Goal: Information Seeking & Learning: Learn about a topic

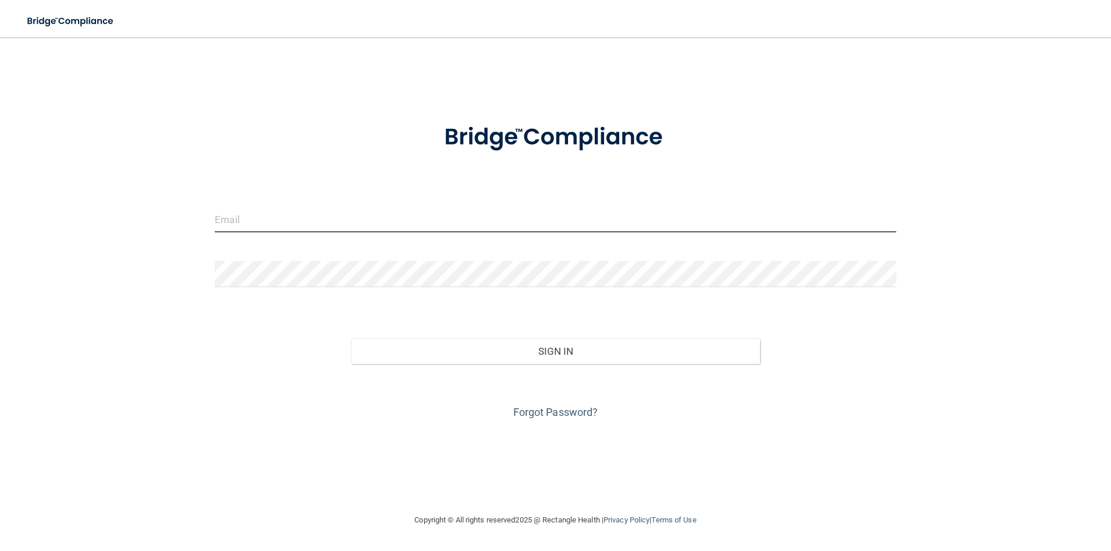
drag, startPoint x: 267, startPoint y: 215, endPoint x: 279, endPoint y: 217, distance: 11.8
click at [267, 215] on input "email" at bounding box center [556, 219] width 682 height 26
click at [141, 290] on div "Invalid email/password. You don't have permission to access that page. Sign In …" at bounding box center [555, 275] width 1065 height 452
click at [325, 217] on input "email" at bounding box center [556, 219] width 682 height 26
type input "brittany.dale@lansingpediatrics.com"
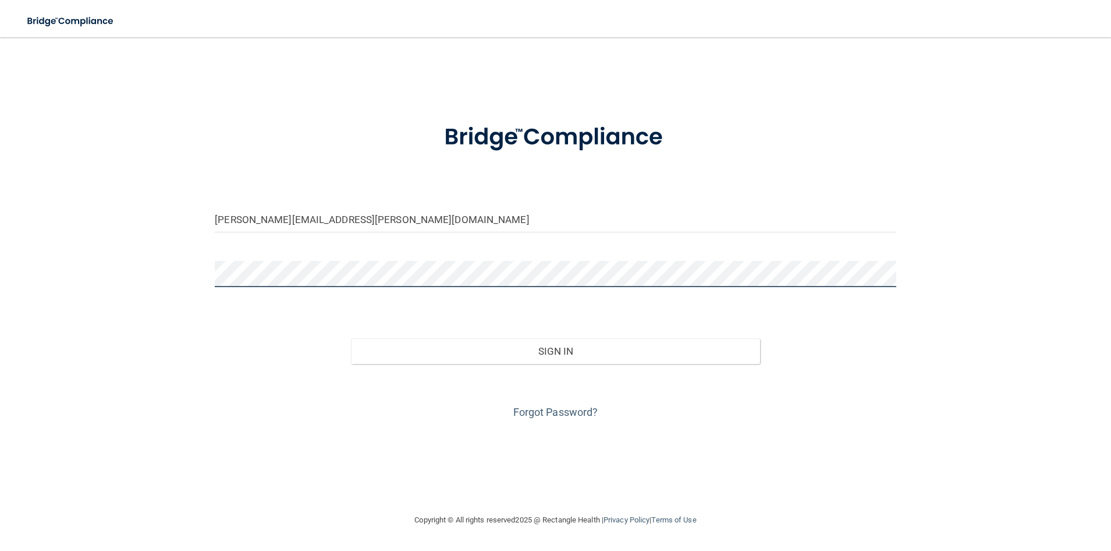
click at [351, 338] on button "Sign In" at bounding box center [555, 351] width 409 height 26
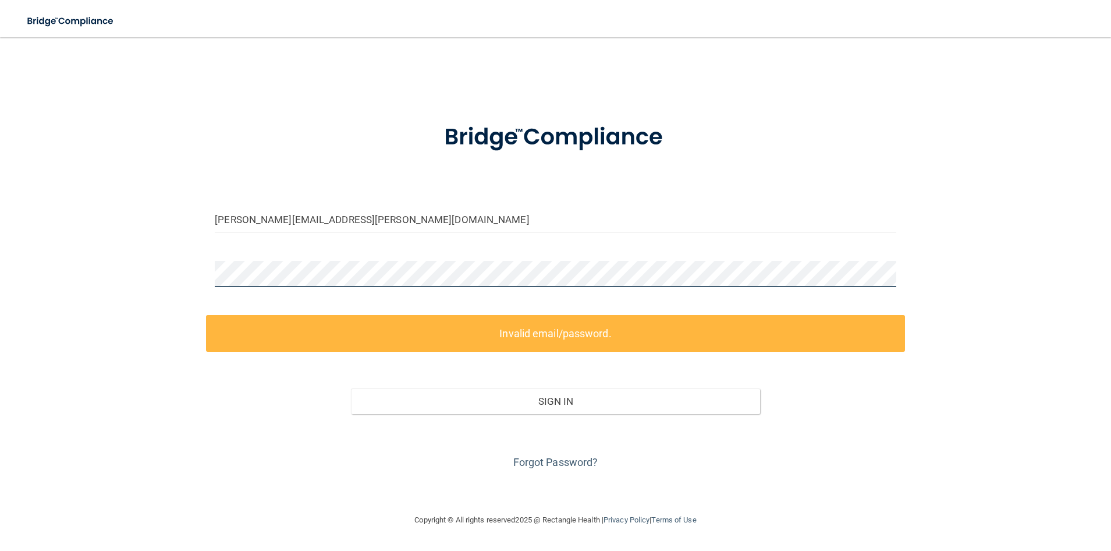
click at [0, 264] on html "Toggle navigation Manage My Enterprise Manage My Location brittany.dale@lansing…" at bounding box center [555, 275] width 1111 height 551
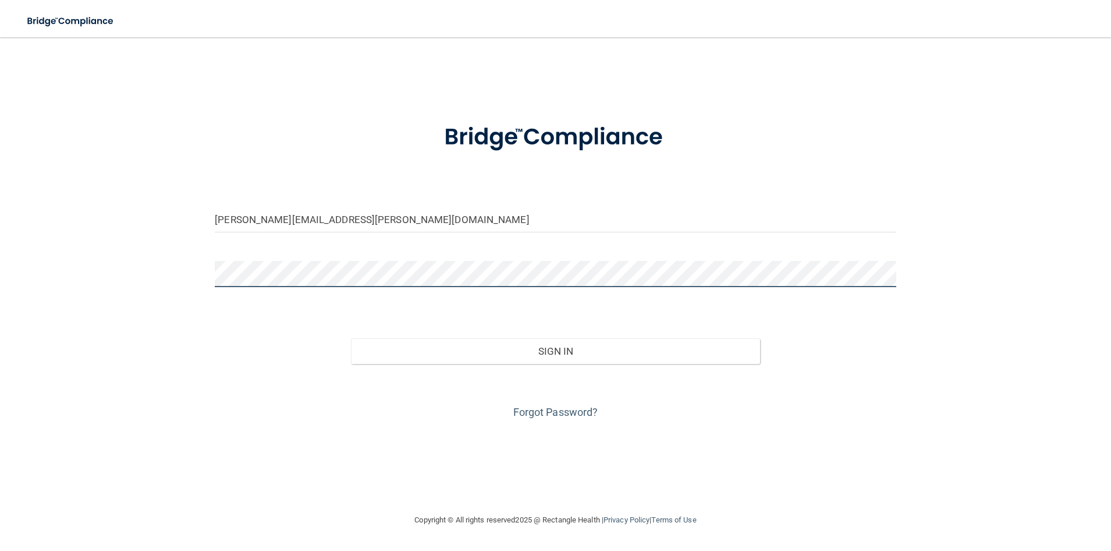
click at [351, 338] on button "Sign In" at bounding box center [555, 351] width 409 height 26
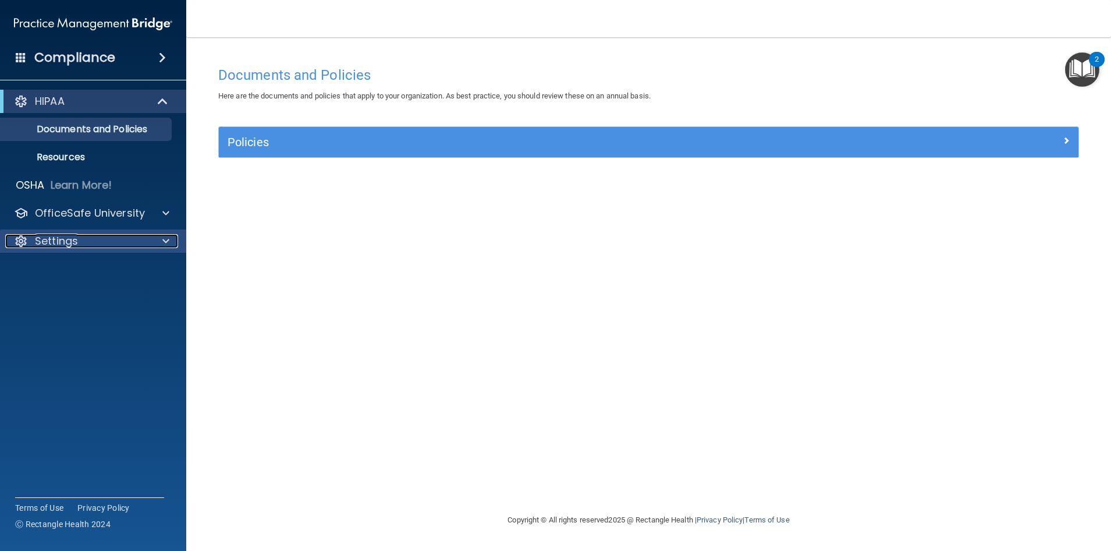
click at [168, 240] on span at bounding box center [165, 241] width 7 height 14
click at [114, 293] on p "Sign Out" at bounding box center [87, 297] width 159 height 12
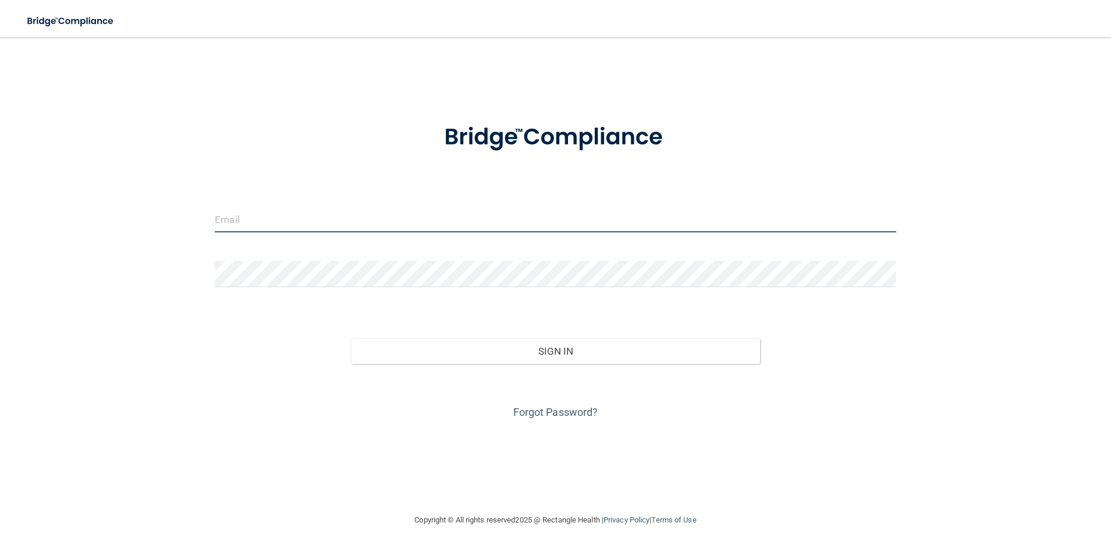
drag, startPoint x: 268, startPoint y: 221, endPoint x: 274, endPoint y: 219, distance: 6.5
click at [268, 221] on input "email" at bounding box center [556, 219] width 682 height 26
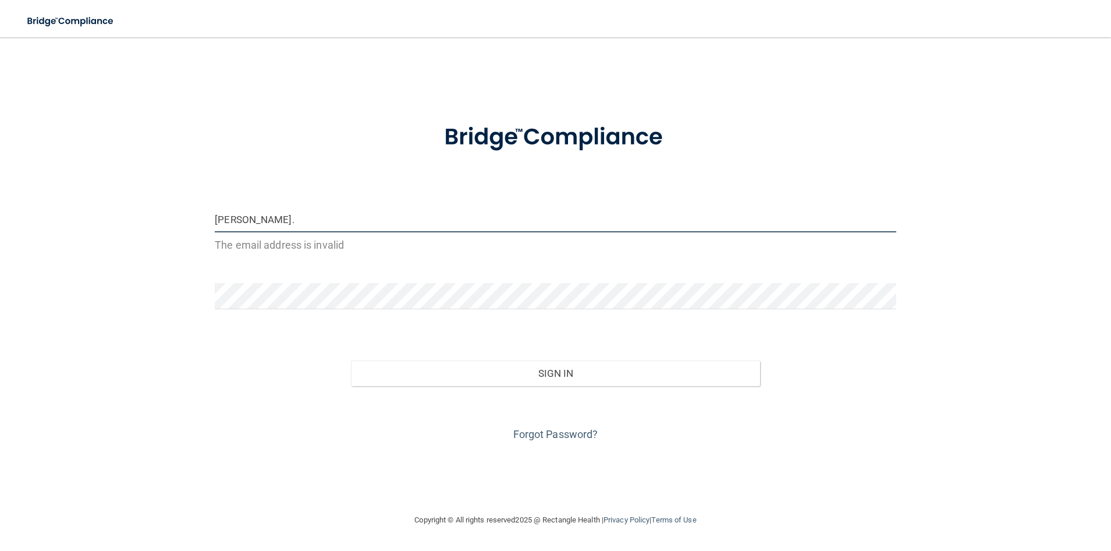
type input "[PERSON_NAME][EMAIL_ADDRESS][PERSON_NAME][DOMAIN_NAME]"
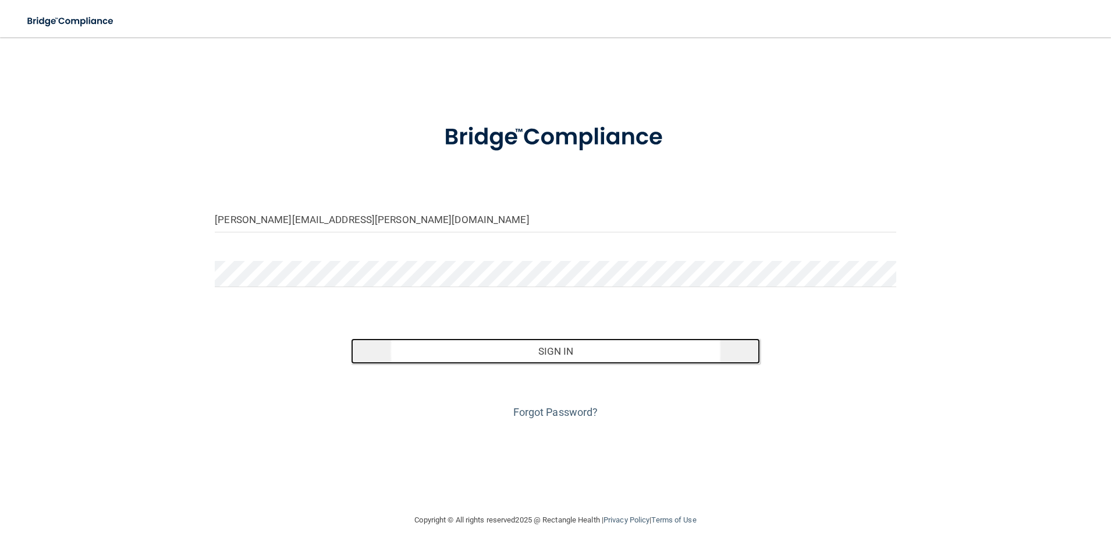
click at [629, 357] on button "Sign In" at bounding box center [555, 351] width 409 height 26
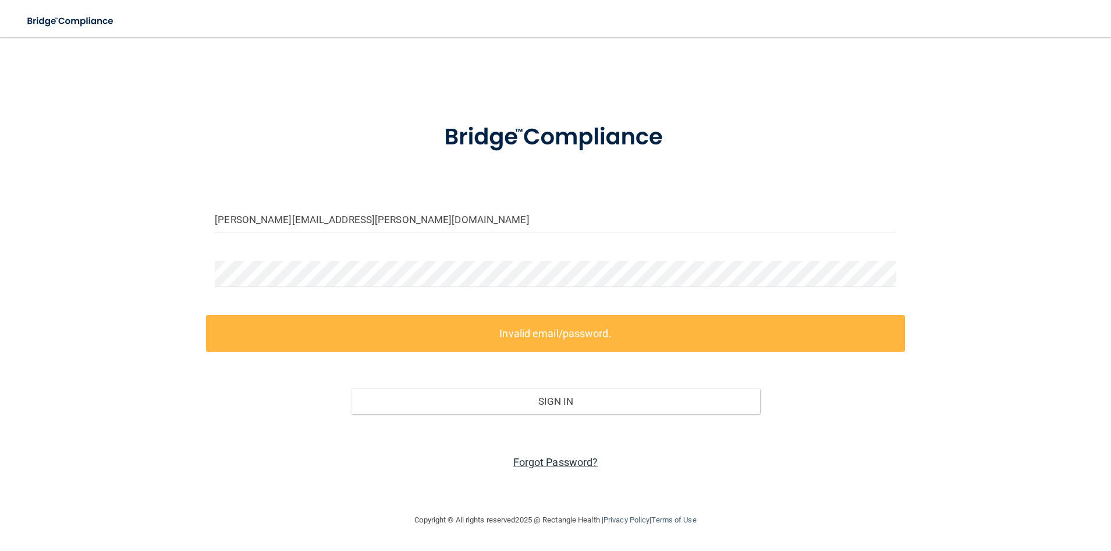
click at [551, 463] on link "Forgot Password?" at bounding box center [555, 462] width 85 height 12
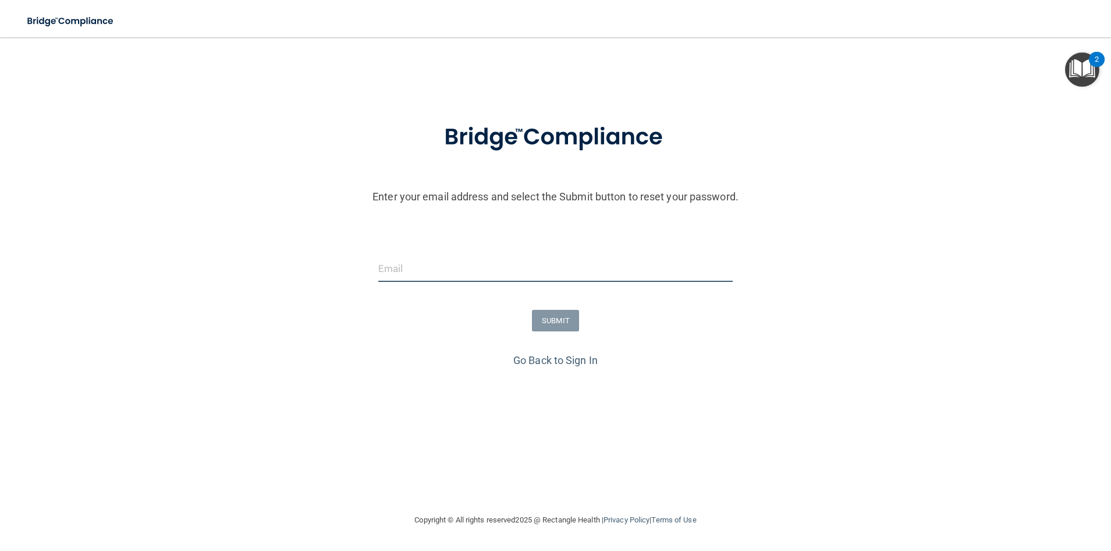
click at [395, 270] on input "email" at bounding box center [555, 269] width 355 height 26
type input "[PERSON_NAME][EMAIL_ADDRESS][PERSON_NAME][DOMAIN_NAME]"
click at [563, 322] on button "SUBMIT" at bounding box center [555, 321] width 47 height 22
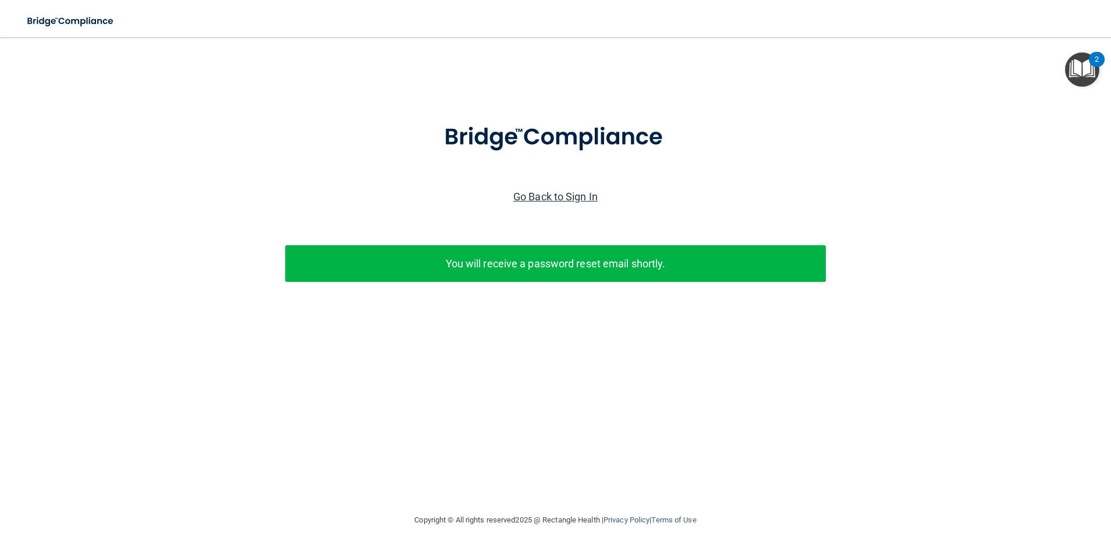
click at [540, 190] on link "Go Back to Sign In" at bounding box center [555, 196] width 84 height 12
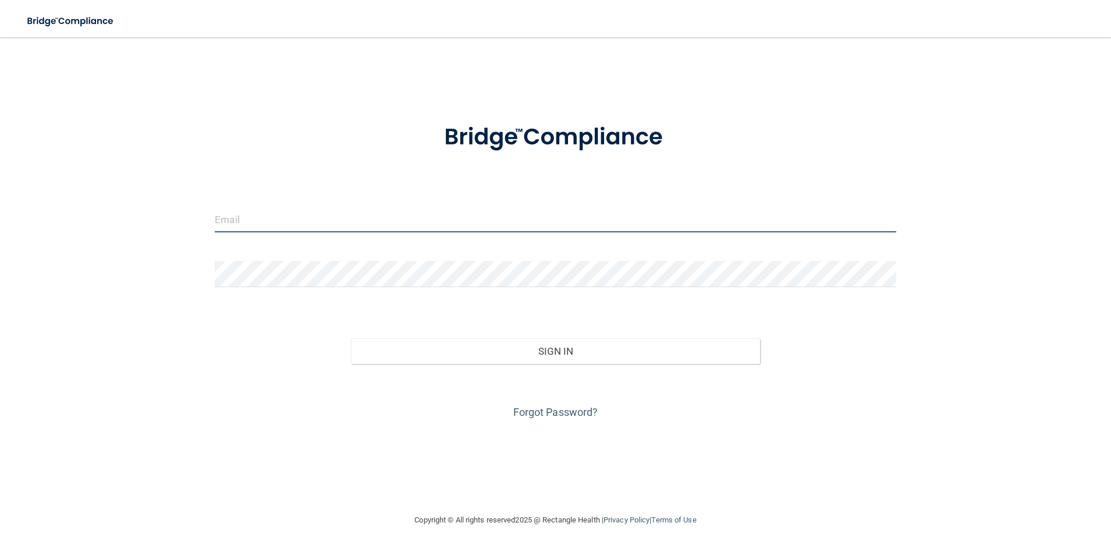
click at [299, 225] on input "email" at bounding box center [556, 219] width 682 height 26
type input "[PERSON_NAME][EMAIL_ADDRESS][PERSON_NAME][DOMAIN_NAME]"
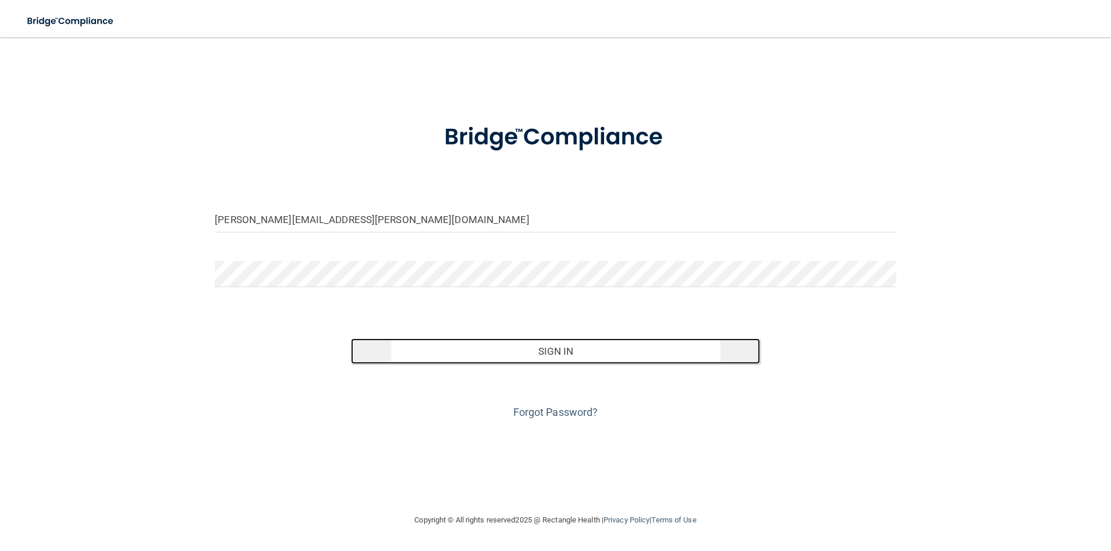
click at [539, 355] on button "Sign In" at bounding box center [555, 351] width 409 height 26
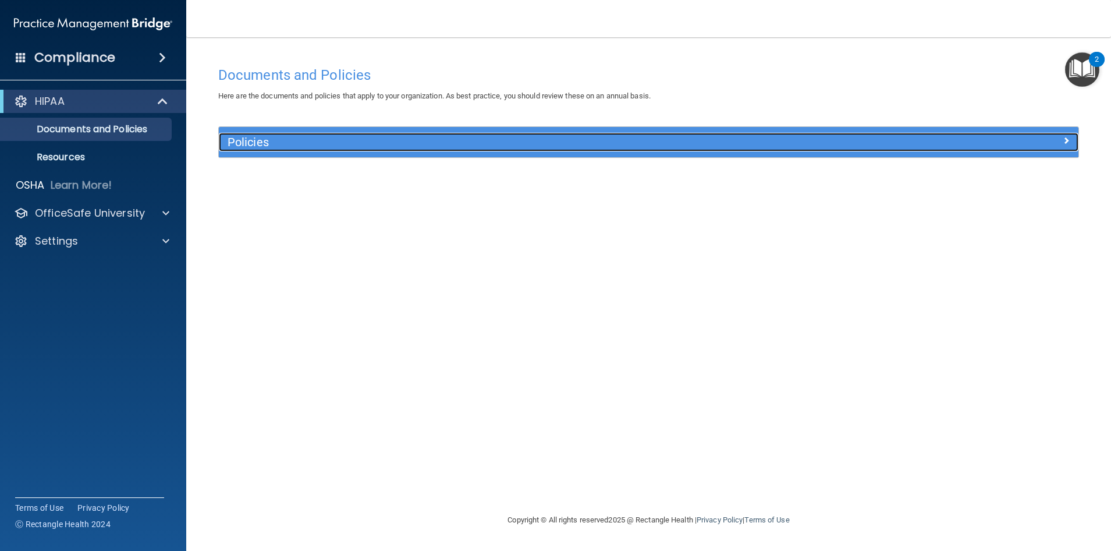
click at [265, 137] on h5 "Policies" at bounding box center [542, 142] width 628 height 13
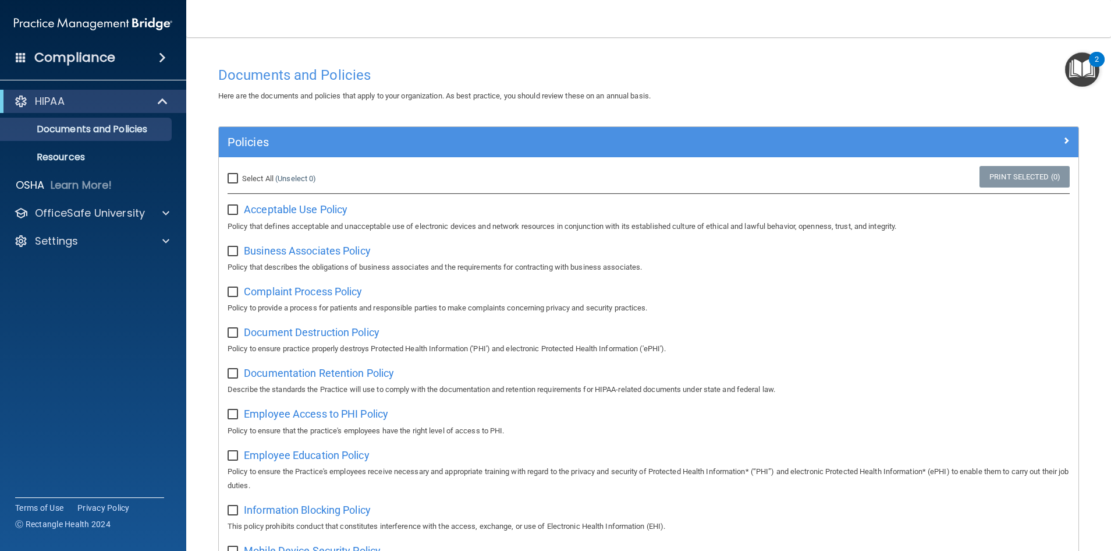
click at [231, 178] on input "Select All (Unselect 0) Unselect All" at bounding box center [234, 178] width 13 height 9
checkbox input "true"
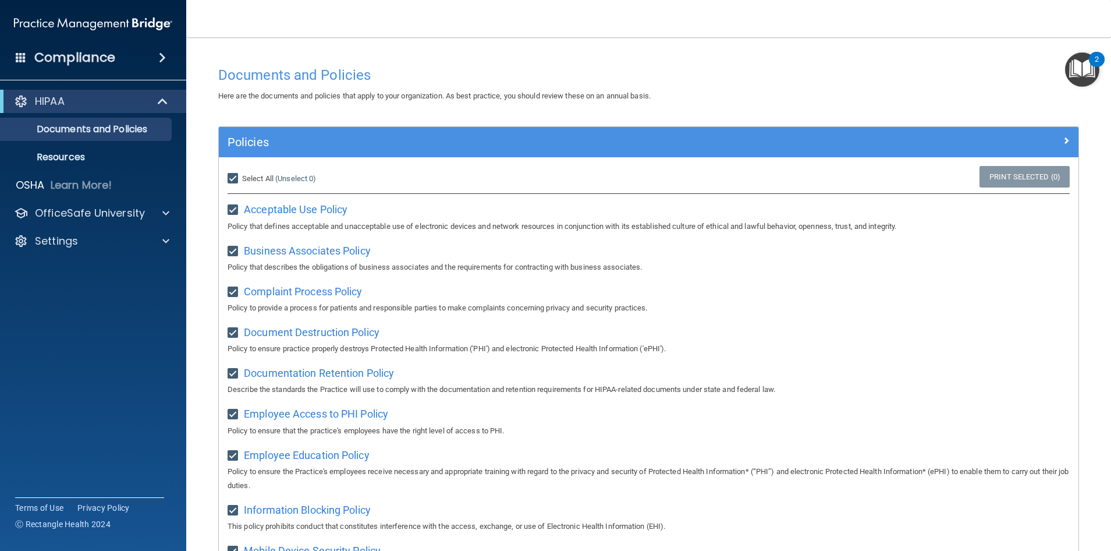
checkbox input "true"
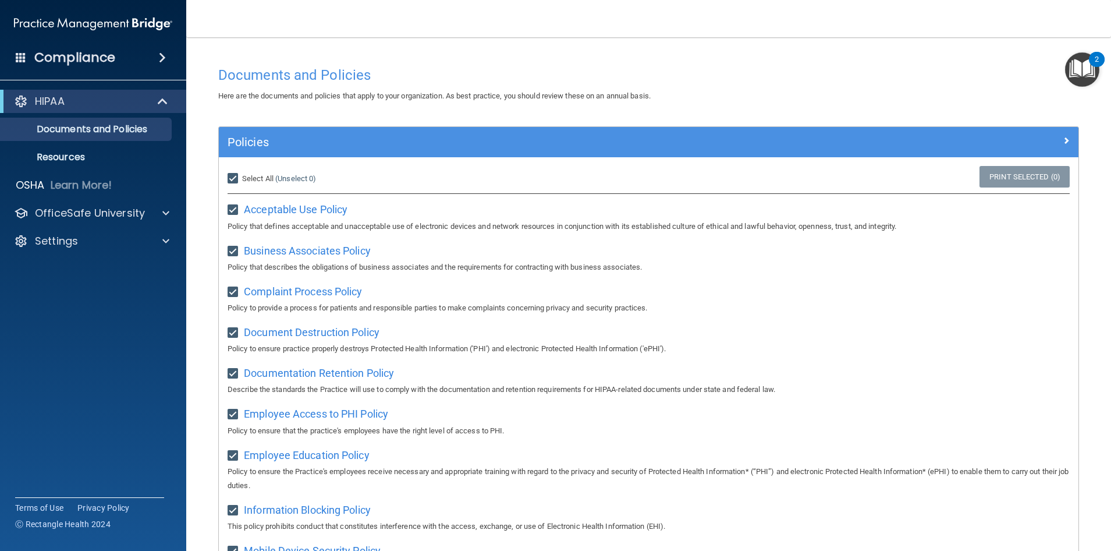
checkbox input "true"
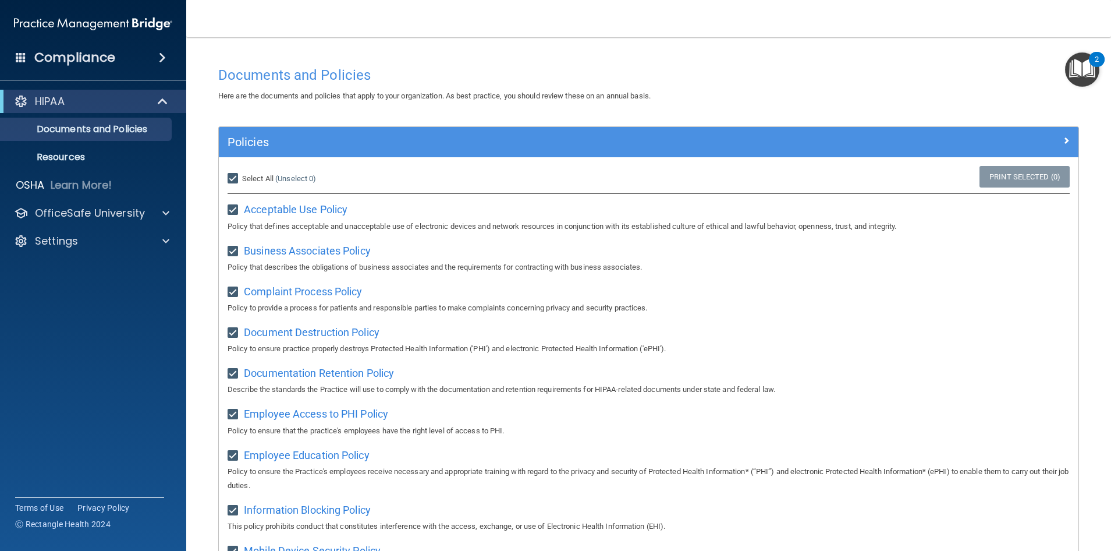
checkbox input "true"
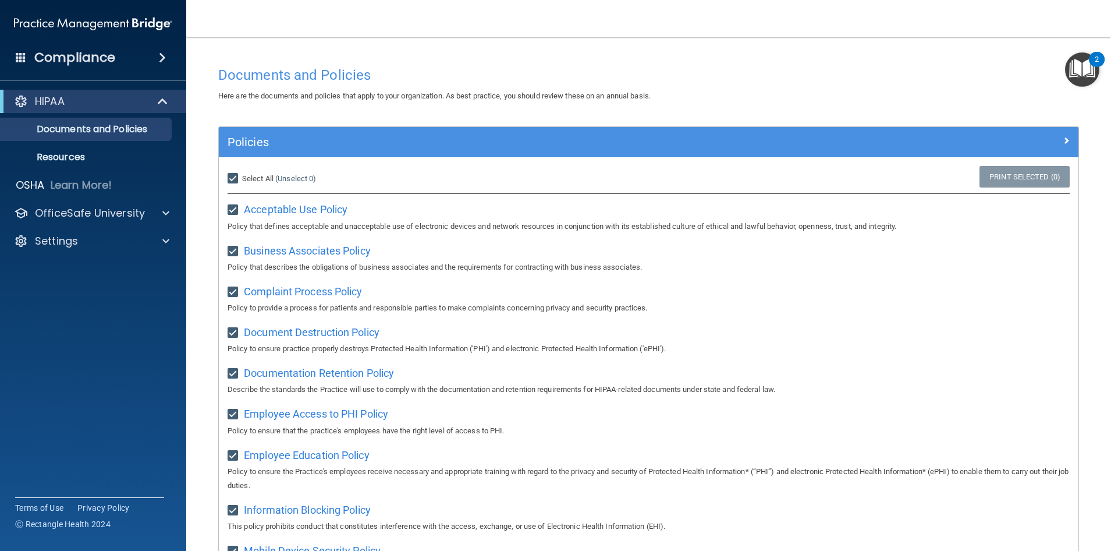
checkbox input "true"
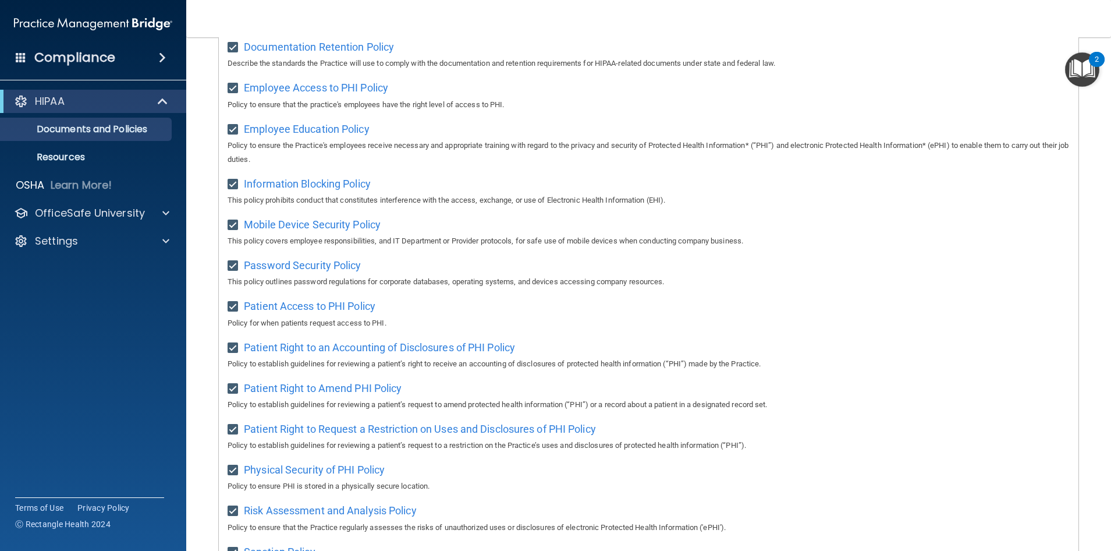
scroll to position [93, 0]
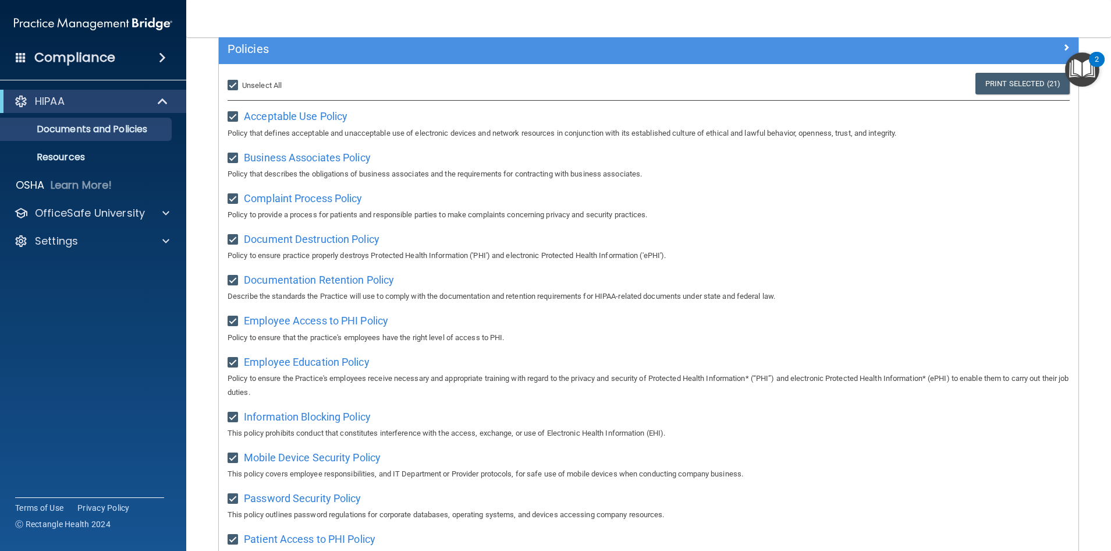
click at [235, 83] on input "Select All (Unselect 21) Unselect All" at bounding box center [234, 85] width 13 height 9
checkbox input "false"
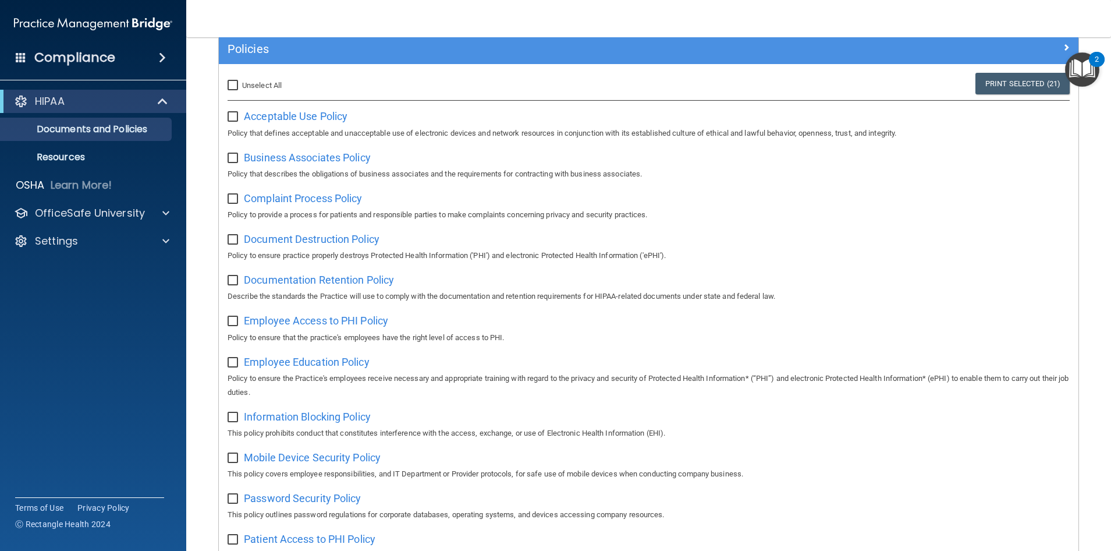
checkbox input "false"
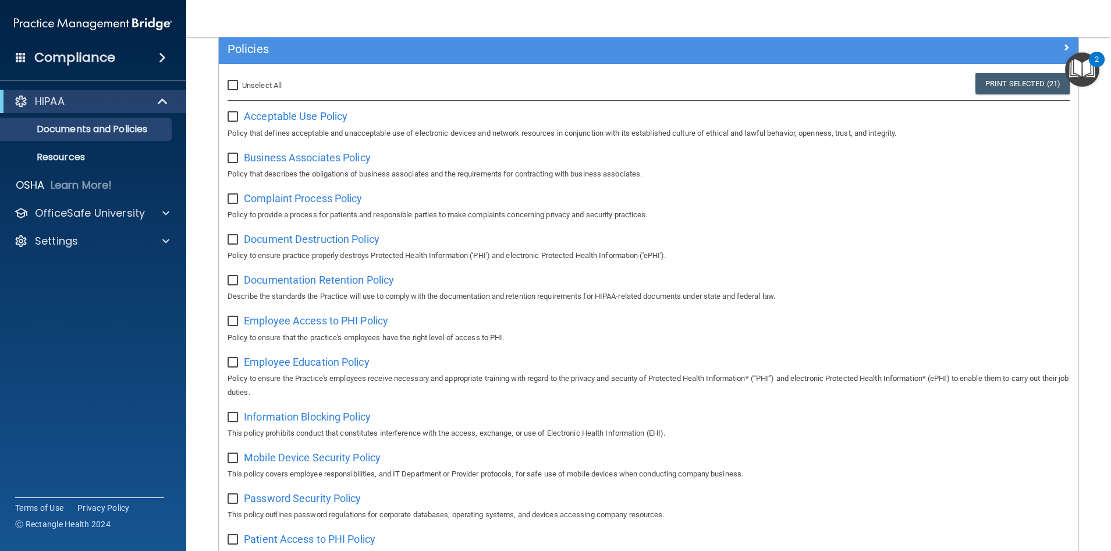
checkbox input "false"
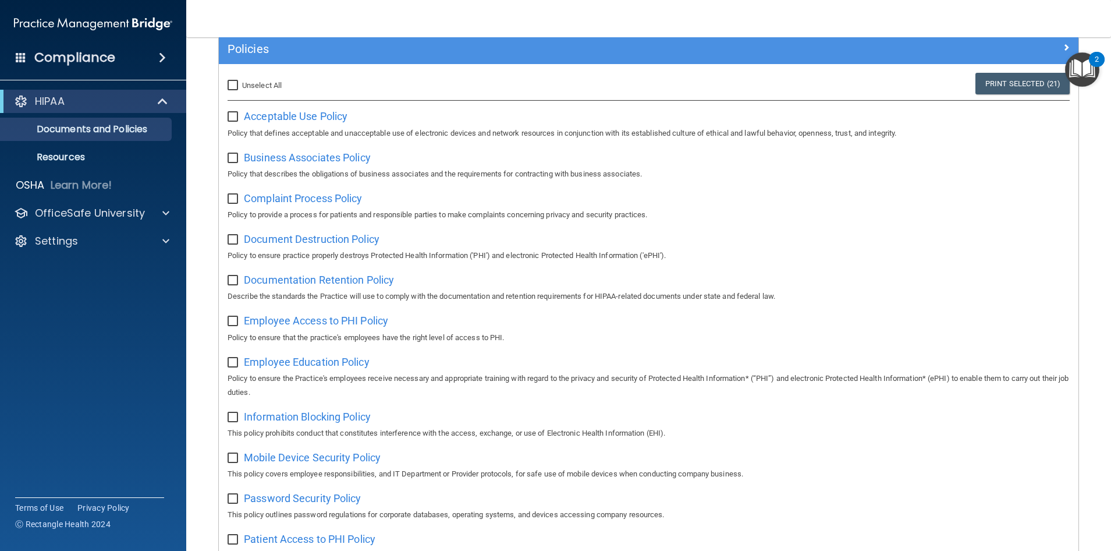
checkbox input "false"
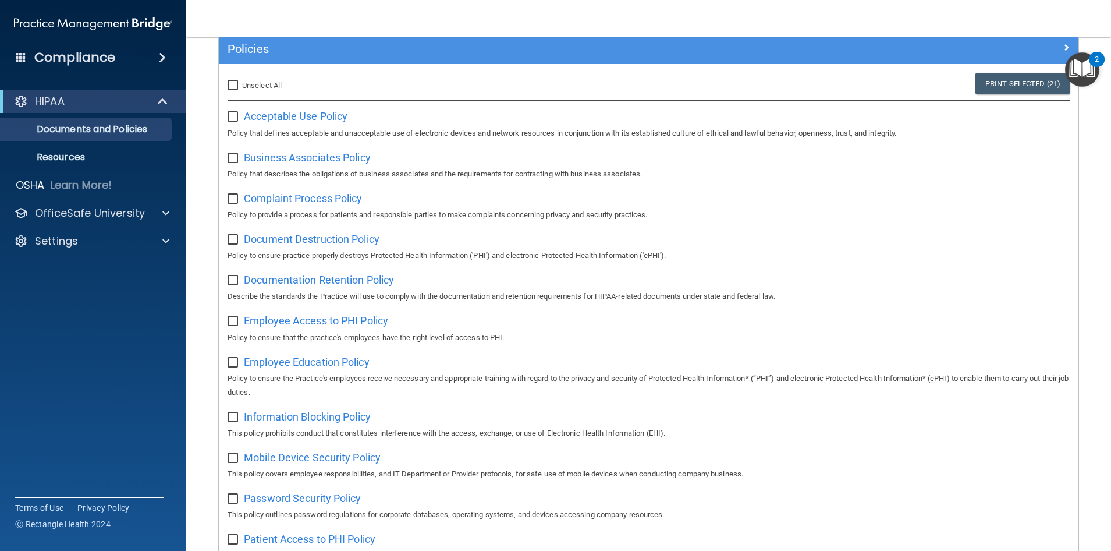
checkbox input "false"
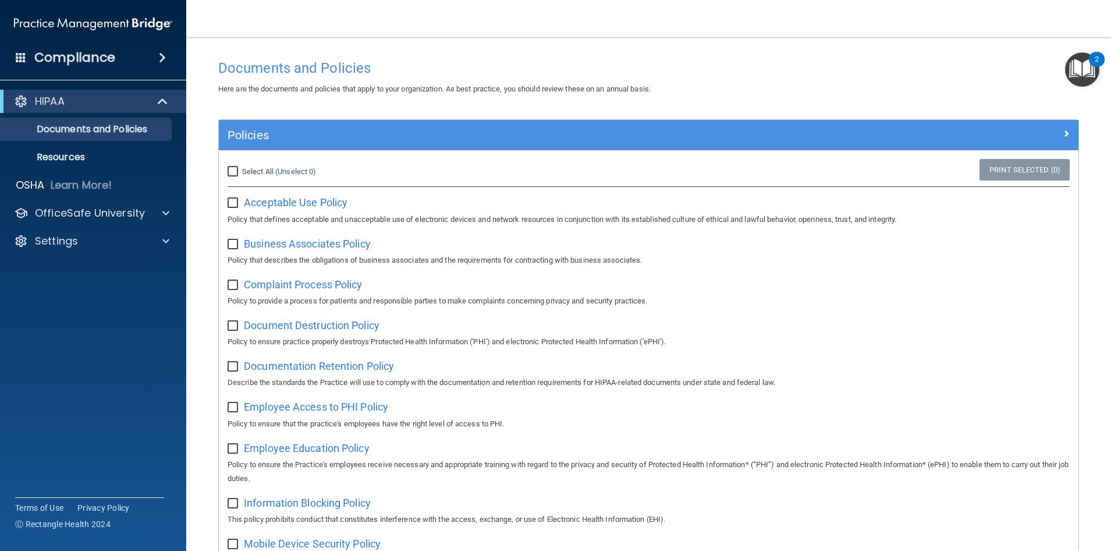
scroll to position [0, 0]
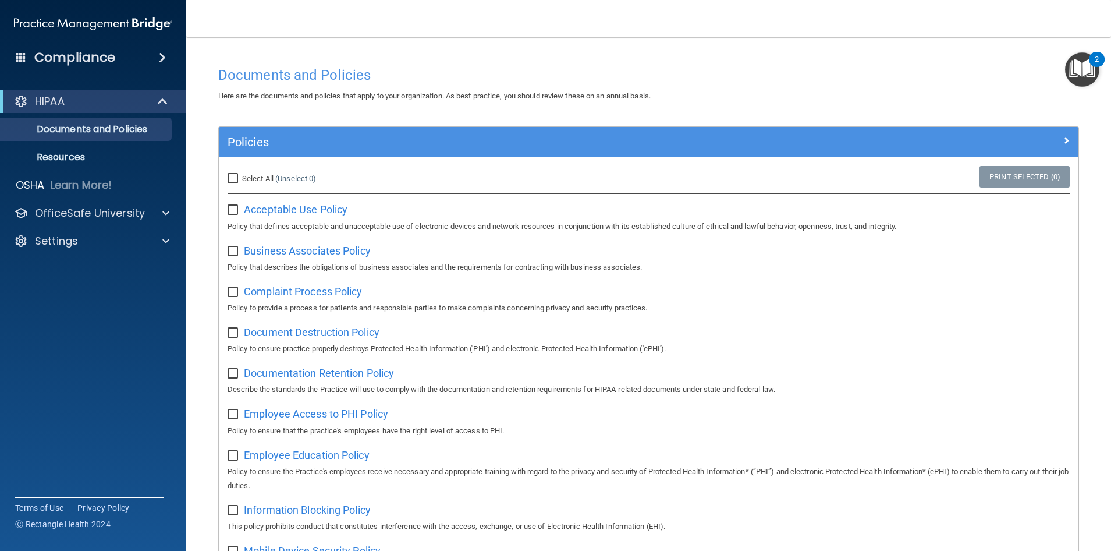
click at [235, 178] on input "Select All (Unselect 0) Unselect All" at bounding box center [234, 178] width 13 height 9
checkbox input "true"
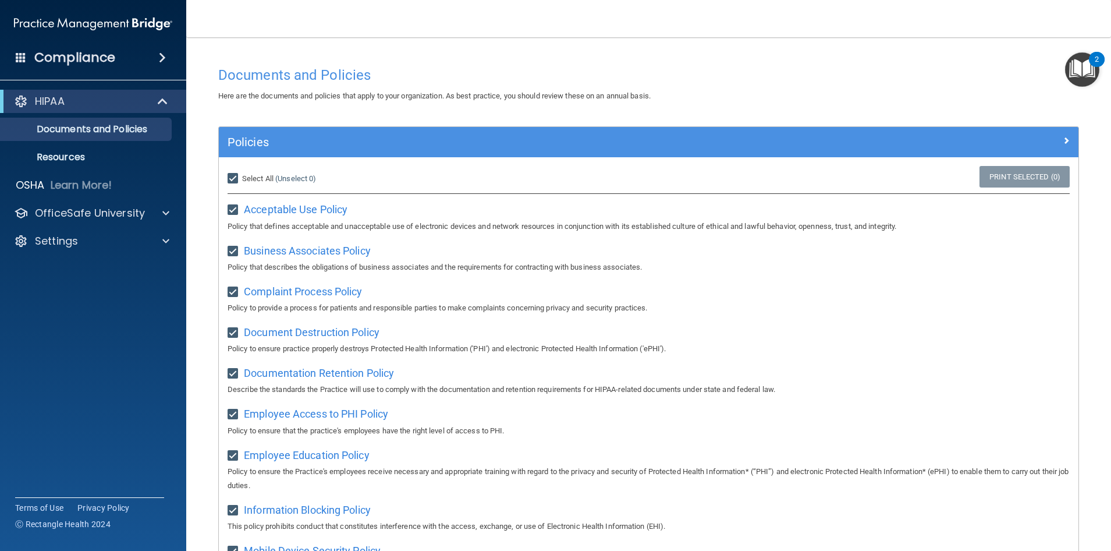
checkbox input "true"
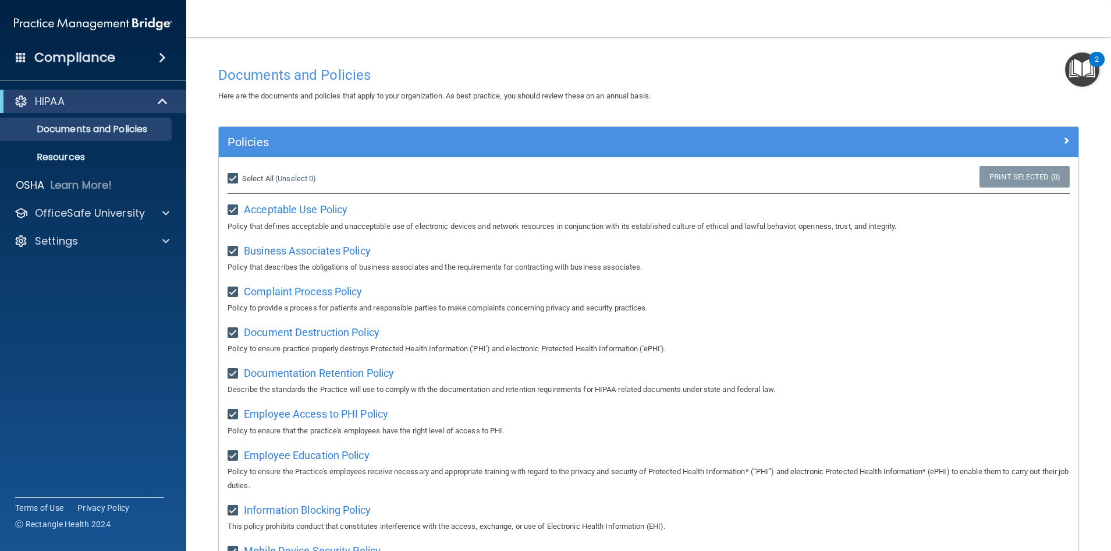
checkbox input "true"
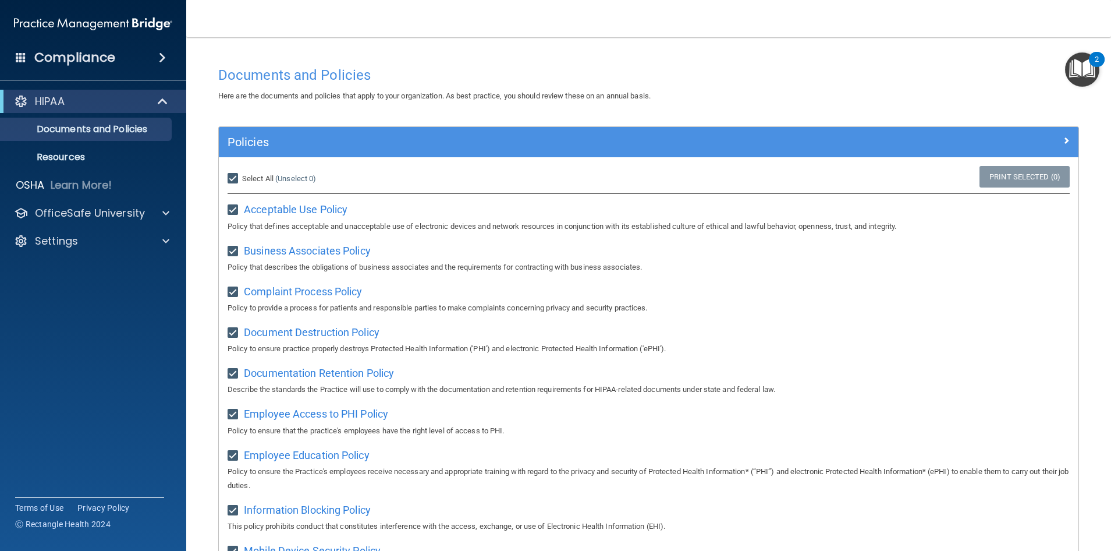
checkbox input "true"
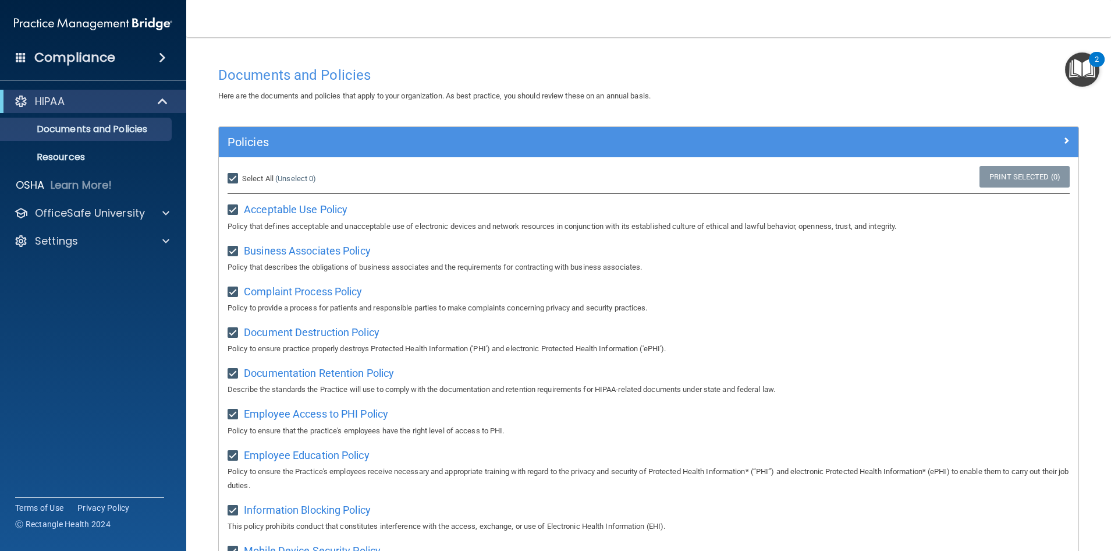
checkbox input "true"
click at [1017, 175] on link "Print Selected (21)" at bounding box center [1023, 177] width 94 height 22
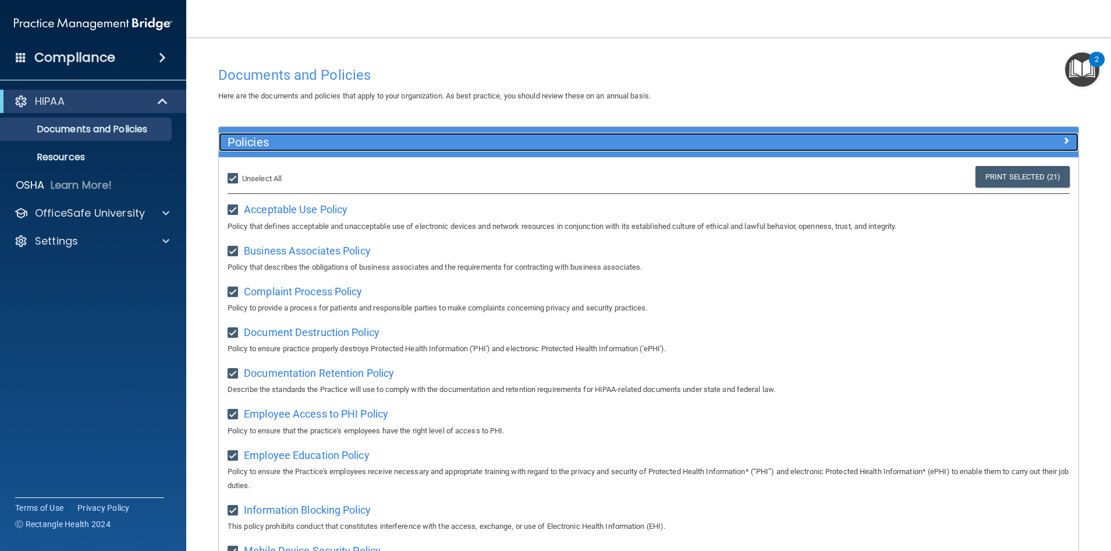
click at [1063, 140] on span at bounding box center [1066, 140] width 7 height 14
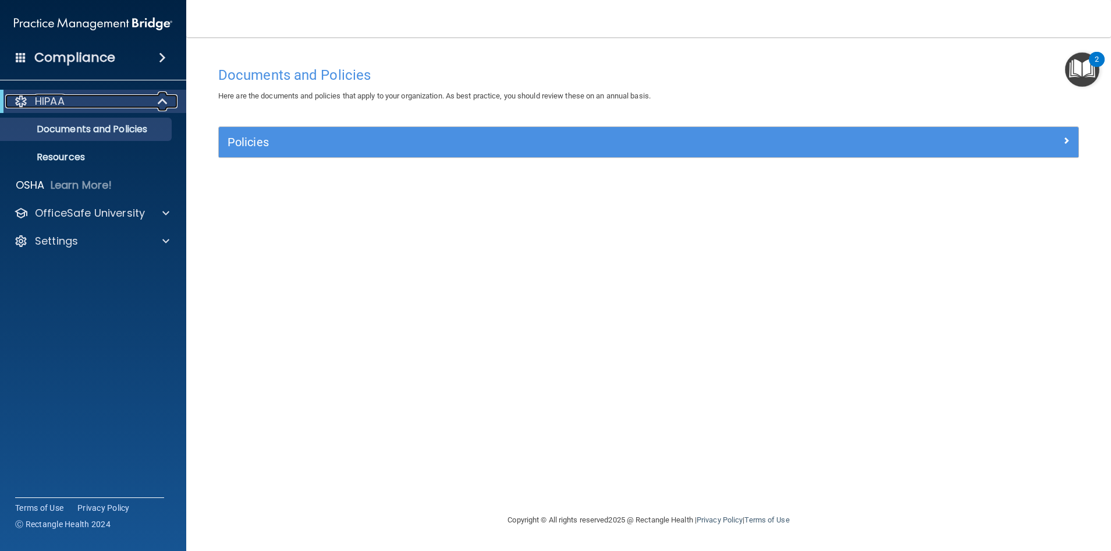
click at [90, 101] on div "HIPAA" at bounding box center [77, 101] width 144 height 14
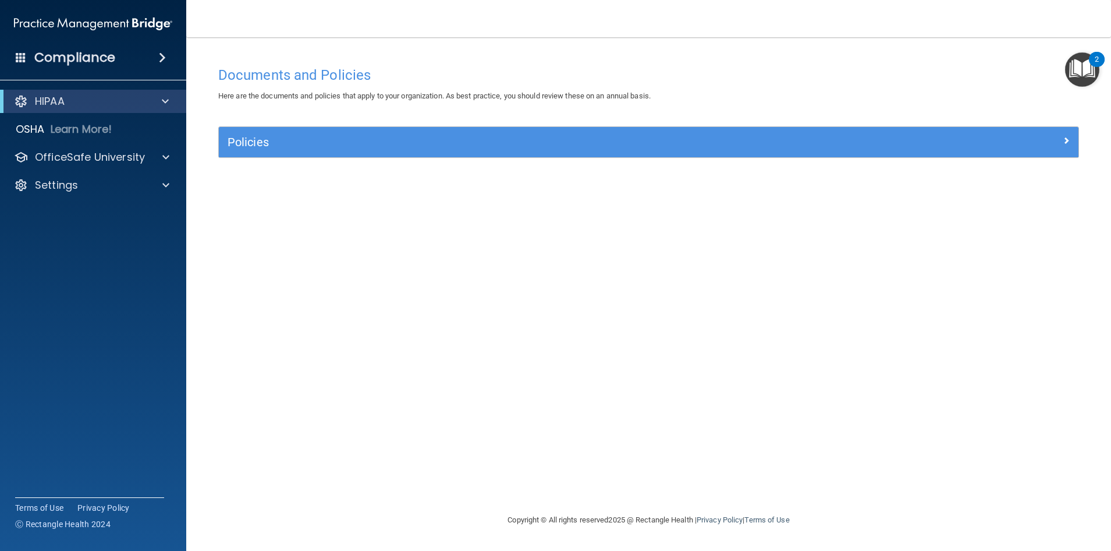
click at [72, 110] on div "HIPAA" at bounding box center [93, 101] width 186 height 23
click at [164, 96] on span at bounding box center [165, 101] width 7 height 14
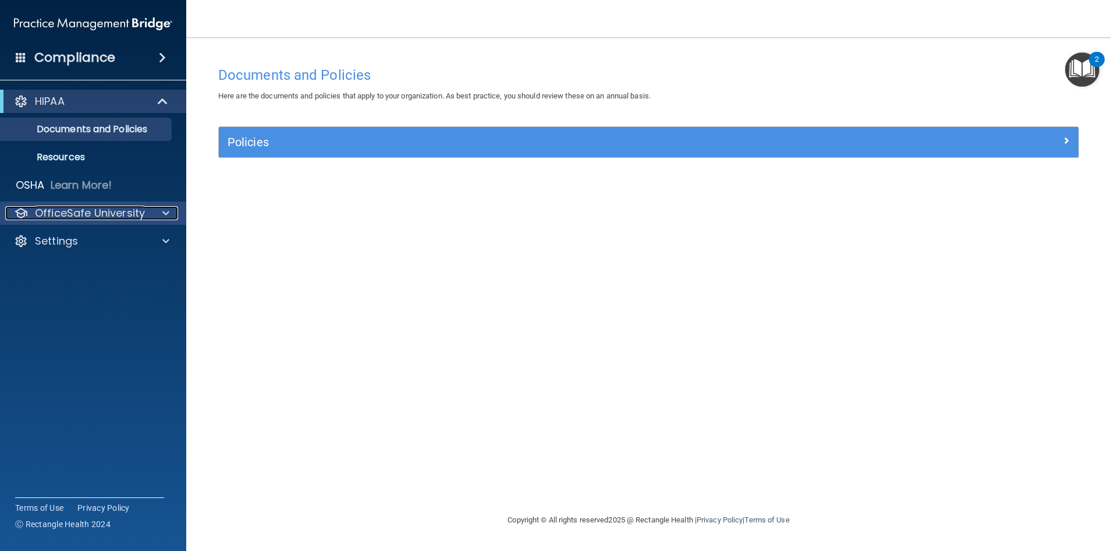
click at [164, 213] on span at bounding box center [165, 213] width 7 height 14
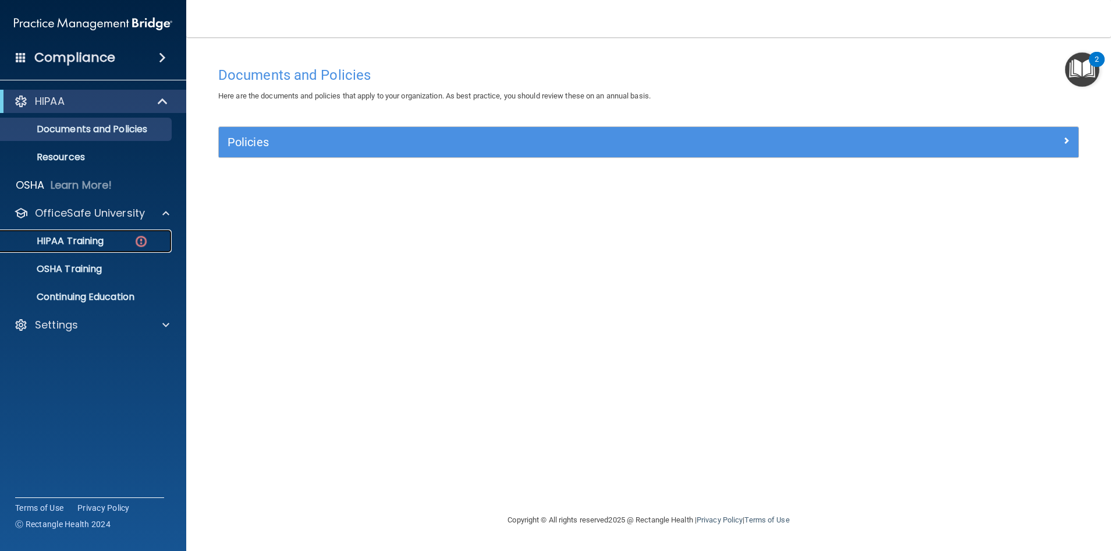
click at [92, 239] on p "HIPAA Training" at bounding box center [56, 241] width 96 height 12
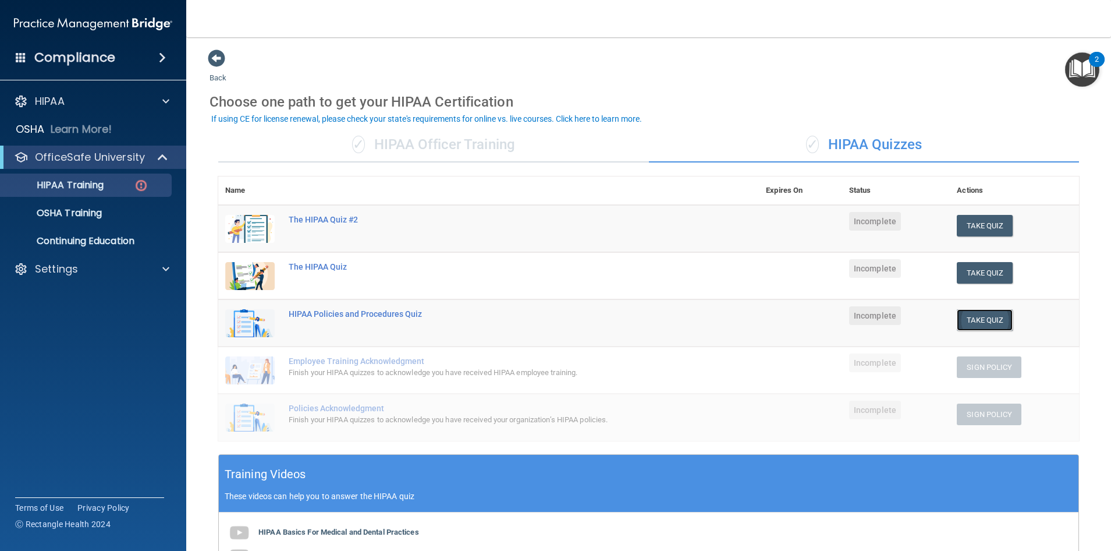
click at [978, 321] on button "Take Quiz" at bounding box center [985, 320] width 56 height 22
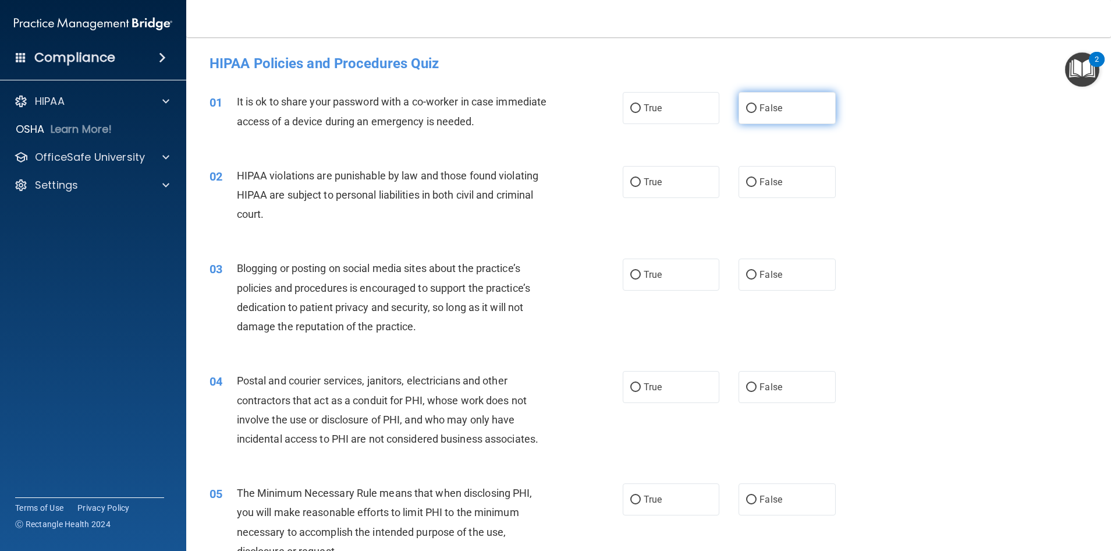
click at [746, 109] on input "False" at bounding box center [751, 108] width 10 height 9
radio input "true"
click at [746, 275] on input "False" at bounding box center [751, 275] width 10 height 9
radio input "true"
click at [630, 183] on input "True" at bounding box center [635, 182] width 10 height 9
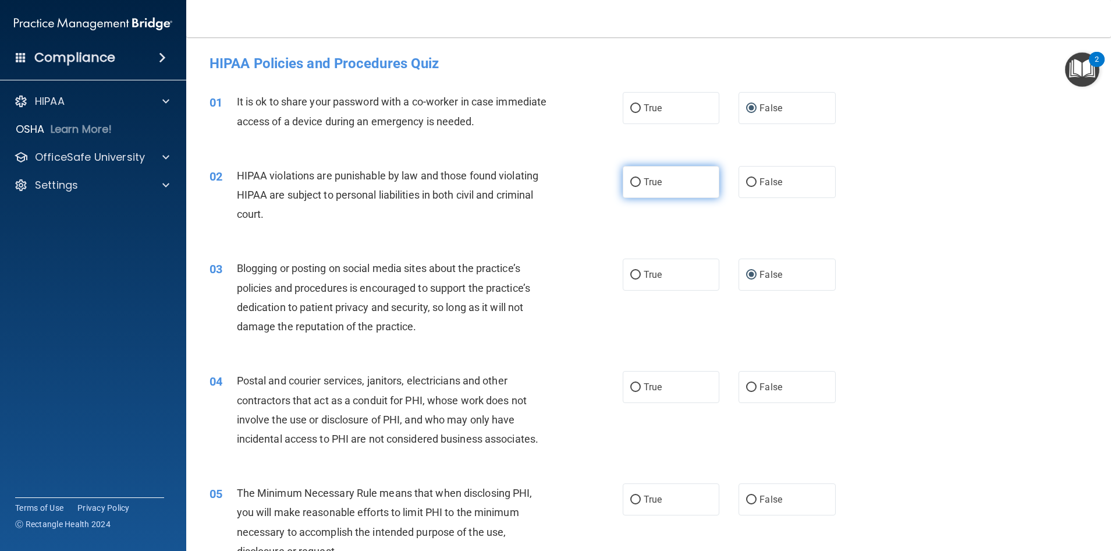
radio input "true"
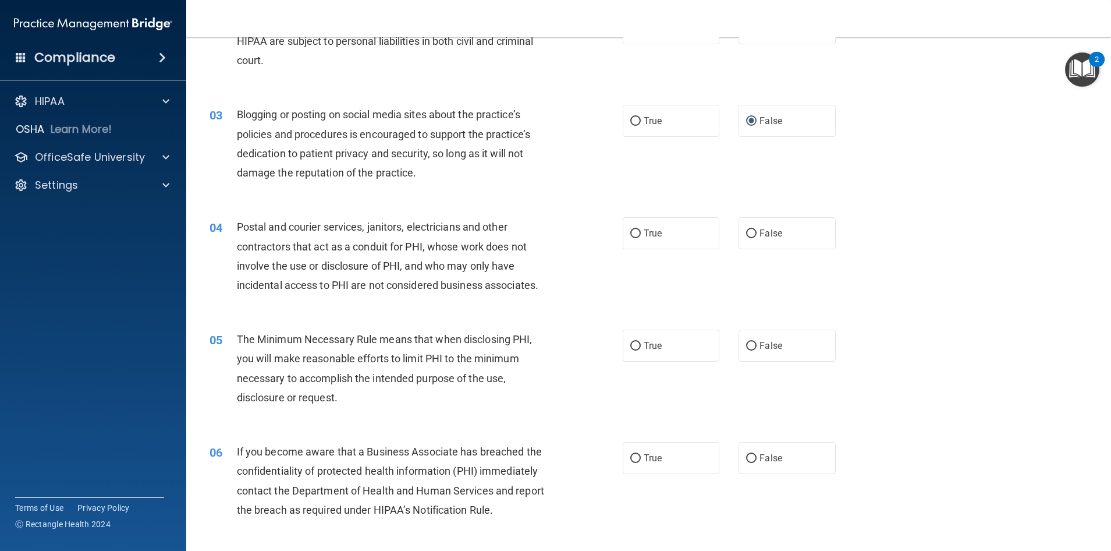
scroll to position [175, 0]
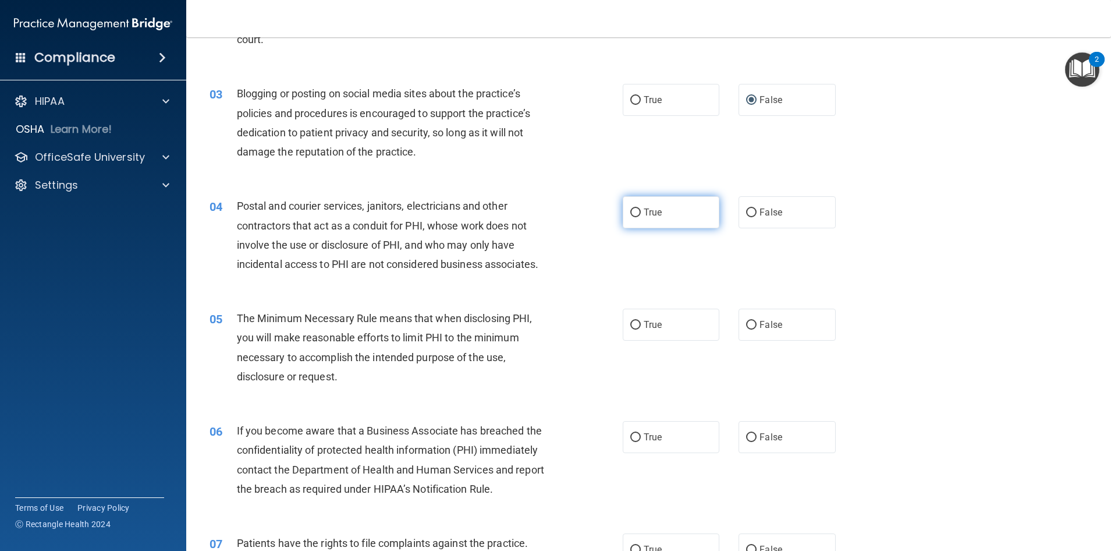
click at [630, 213] on input "True" at bounding box center [635, 212] width 10 height 9
radio input "true"
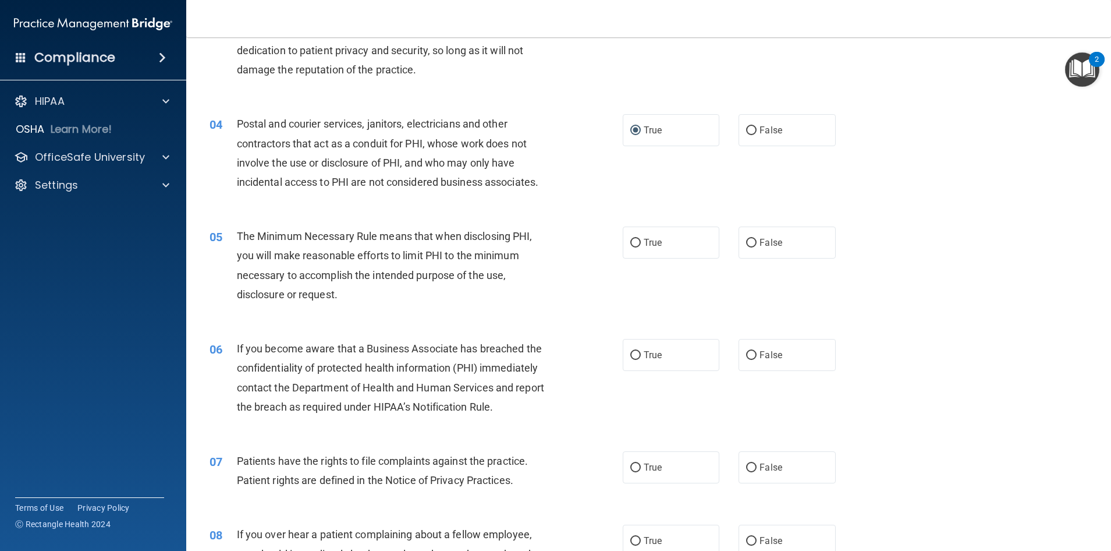
scroll to position [291, 0]
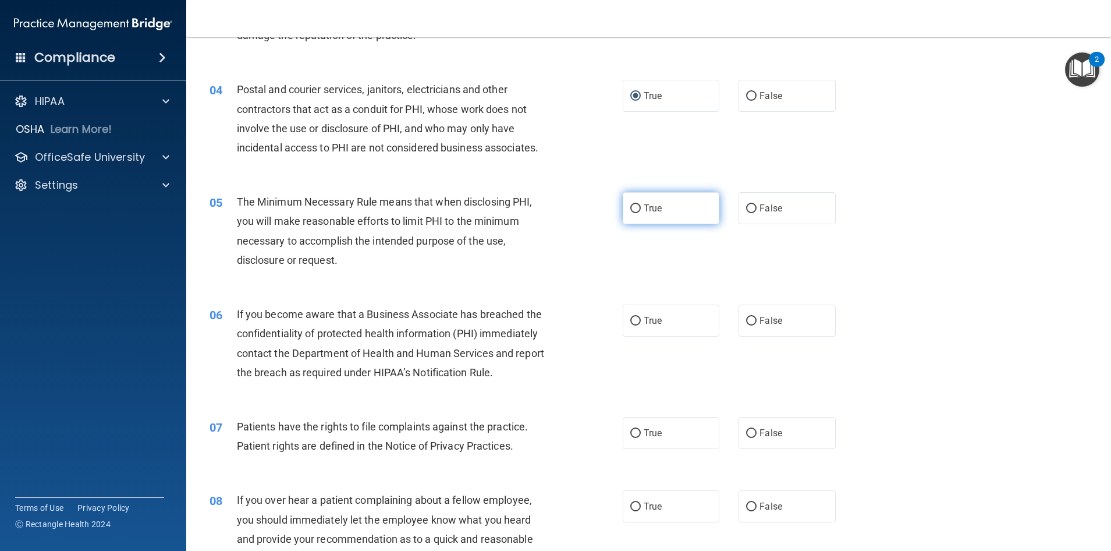
click at [633, 207] on input "True" at bounding box center [635, 208] width 10 height 9
radio input "true"
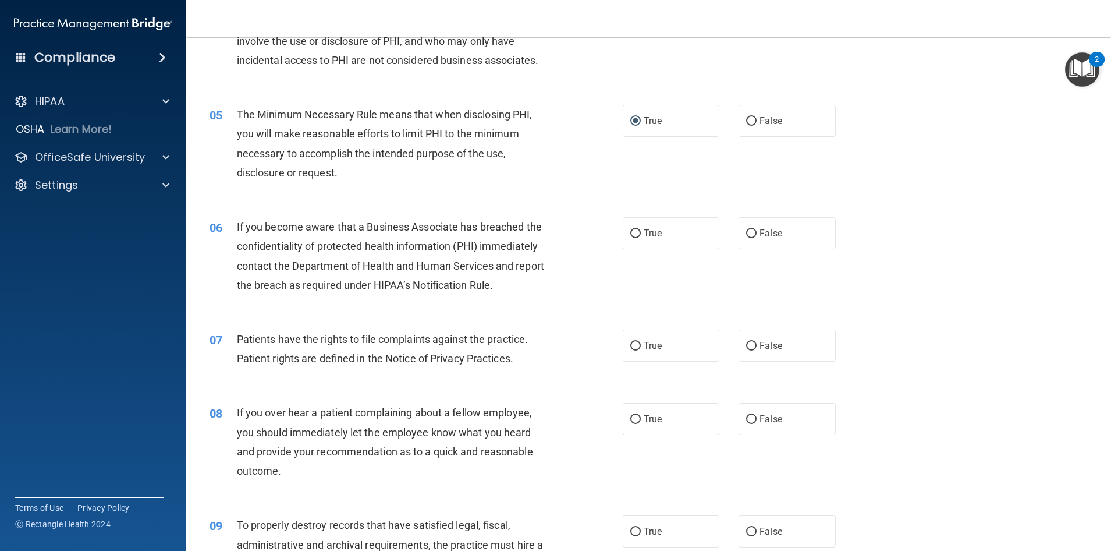
scroll to position [407, 0]
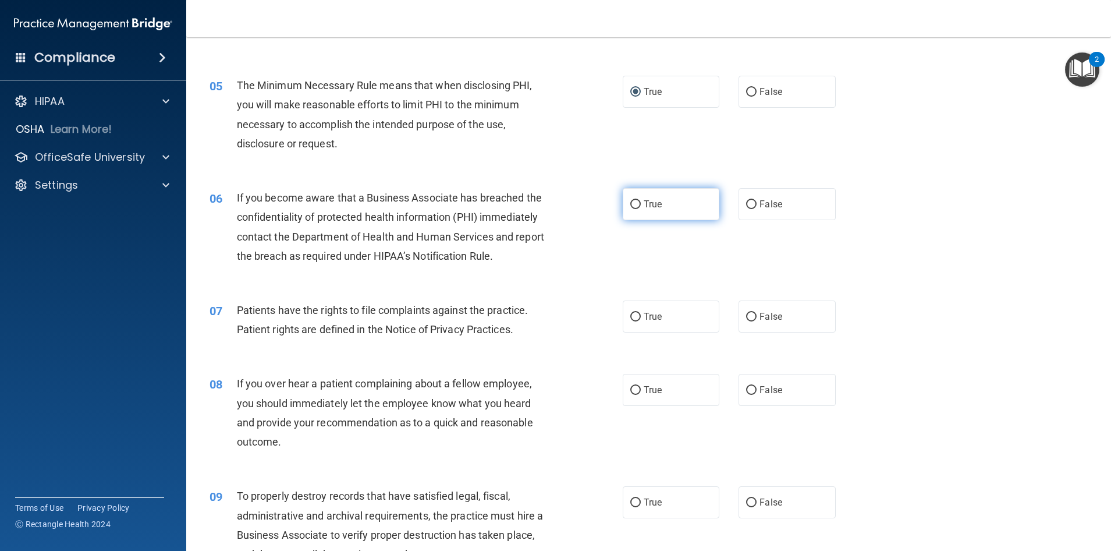
click at [631, 203] on input "True" at bounding box center [635, 204] width 10 height 9
radio input "true"
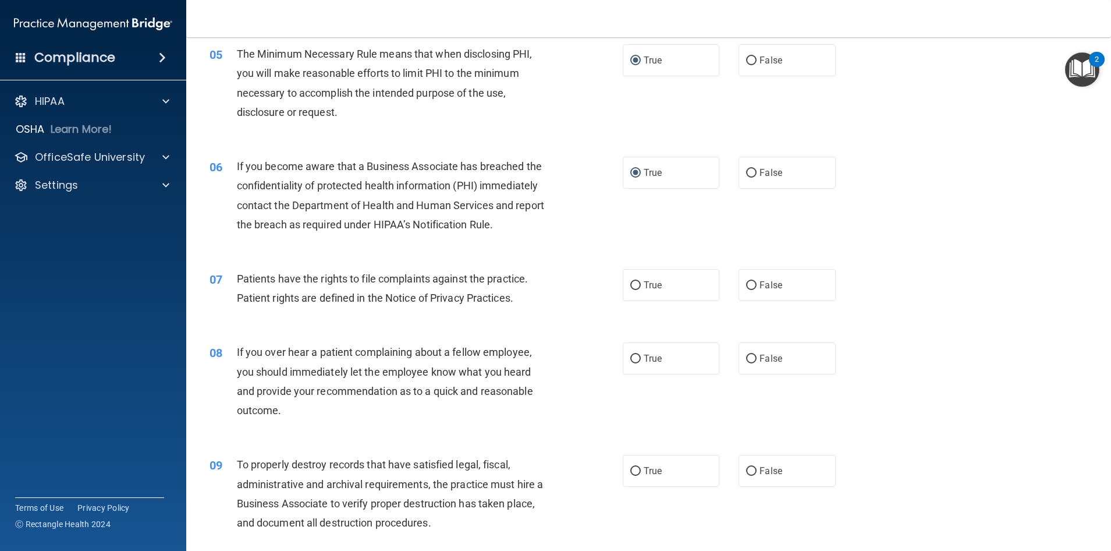
scroll to position [524, 0]
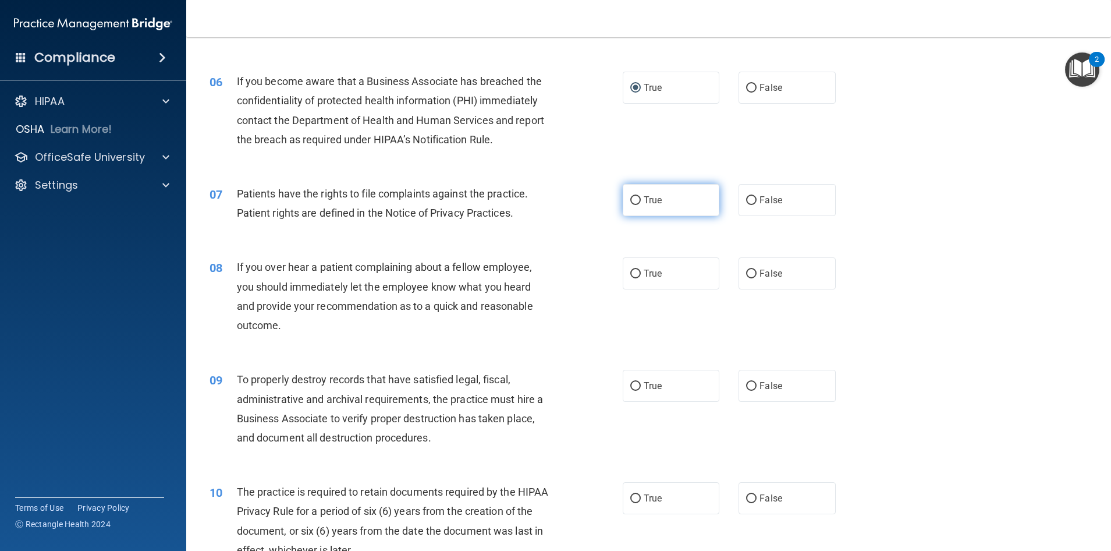
click at [634, 199] on input "True" at bounding box center [635, 200] width 10 height 9
radio input "true"
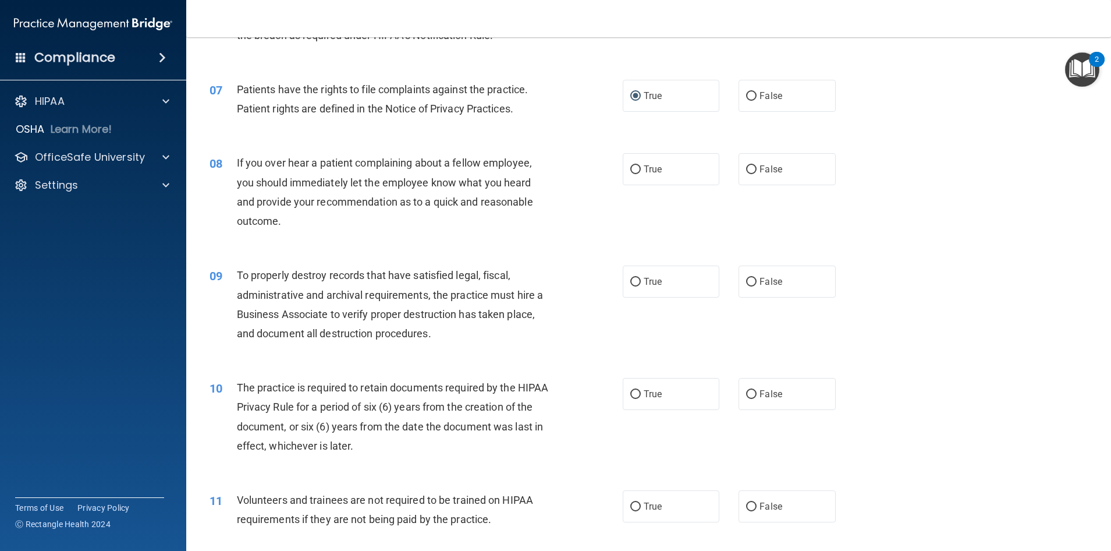
scroll to position [640, 0]
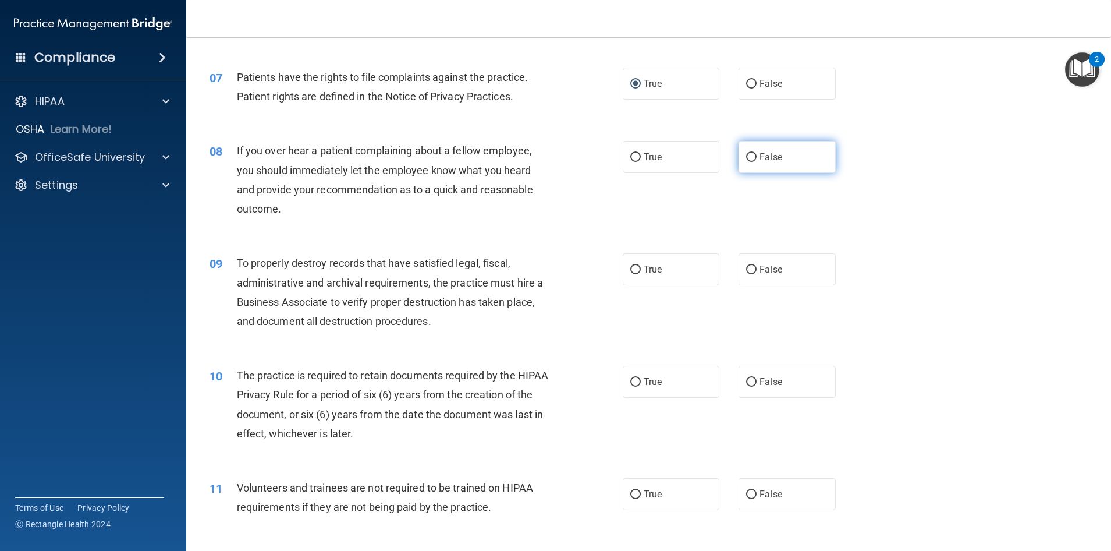
click at [746, 158] on input "False" at bounding box center [751, 157] width 10 height 9
radio input "true"
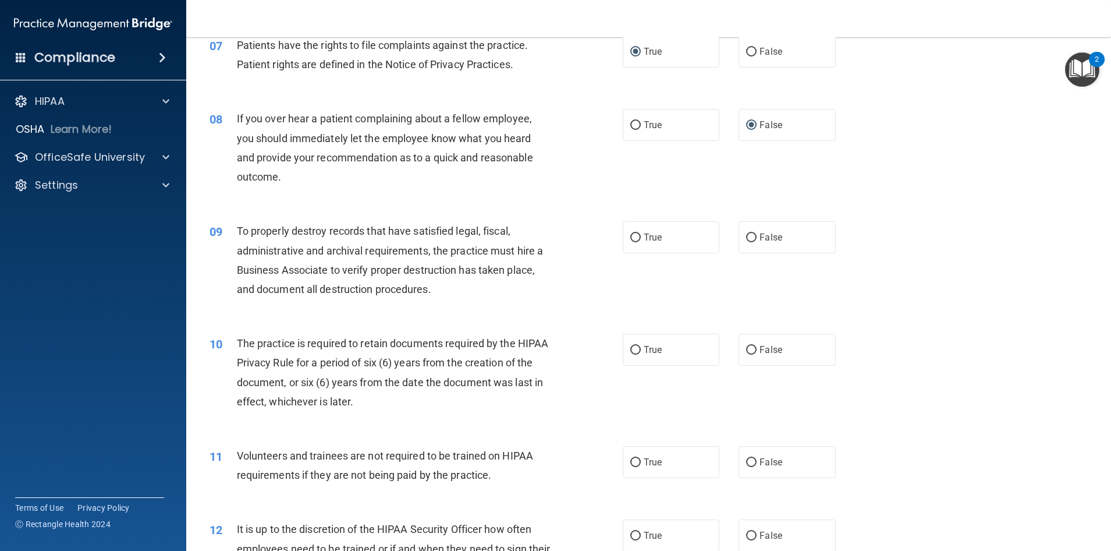
scroll to position [699, 0]
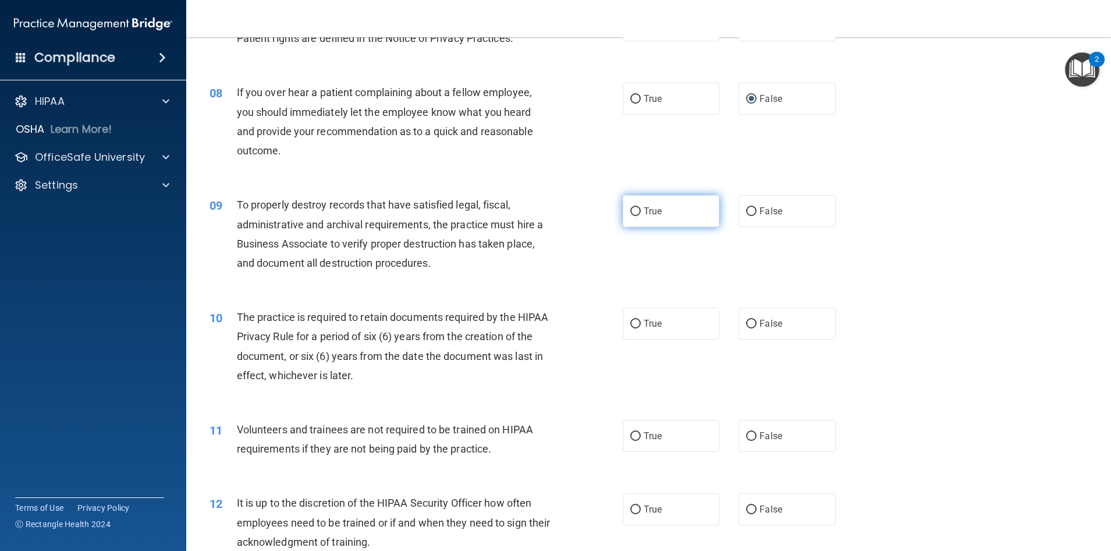
click at [639, 209] on label "True" at bounding box center [671, 211] width 97 height 32
click at [639, 209] on input "True" at bounding box center [635, 211] width 10 height 9
radio input "true"
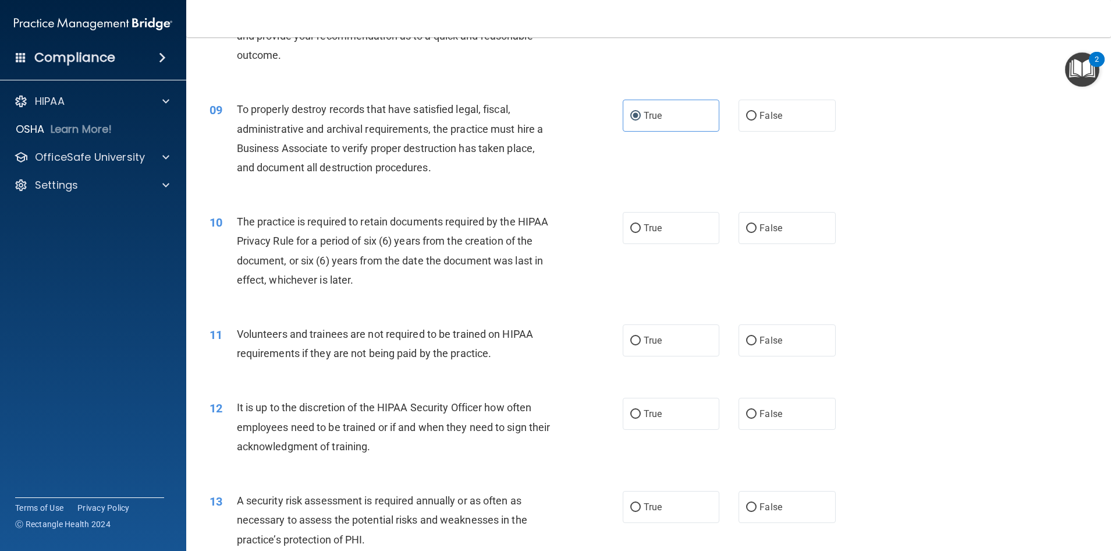
scroll to position [815, 0]
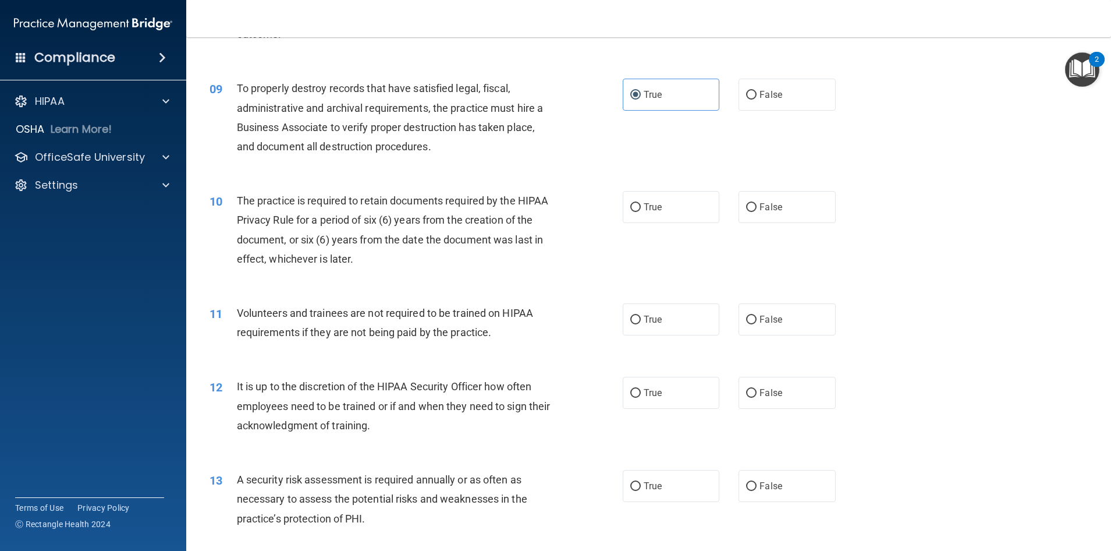
drag, startPoint x: 637, startPoint y: 205, endPoint x: 588, endPoint y: 225, distance: 53.3
click at [637, 206] on label "True" at bounding box center [671, 207] width 97 height 32
click at [637, 206] on input "True" at bounding box center [635, 207] width 10 height 9
radio input "true"
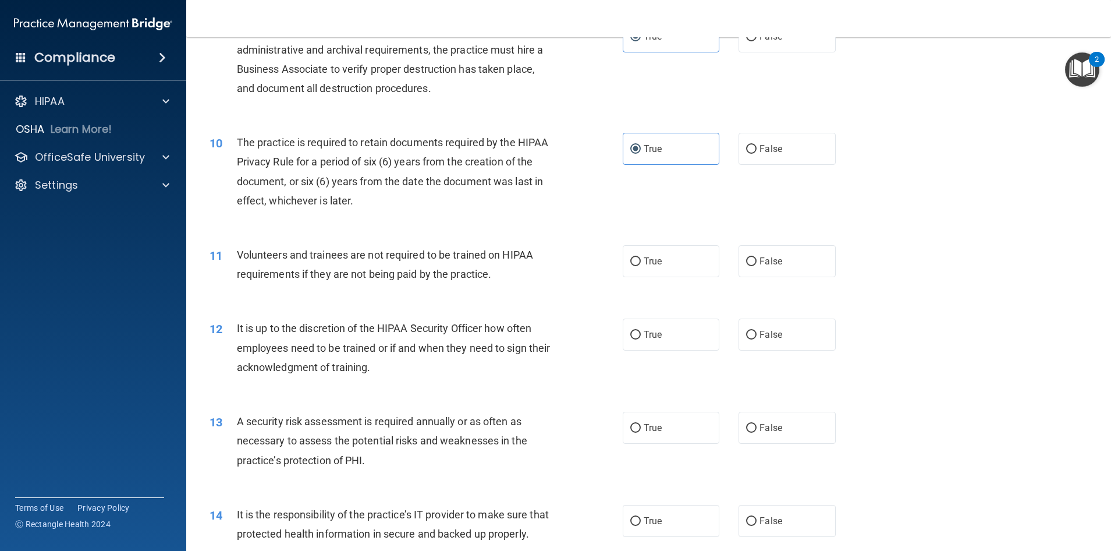
scroll to position [931, 0]
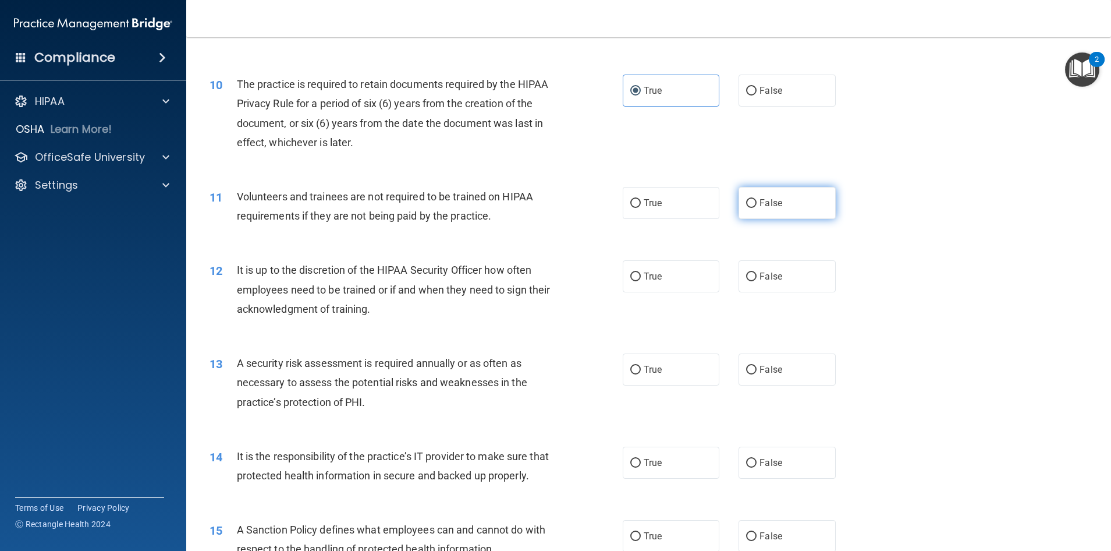
click at [747, 202] on input "False" at bounding box center [751, 203] width 10 height 9
radio input "true"
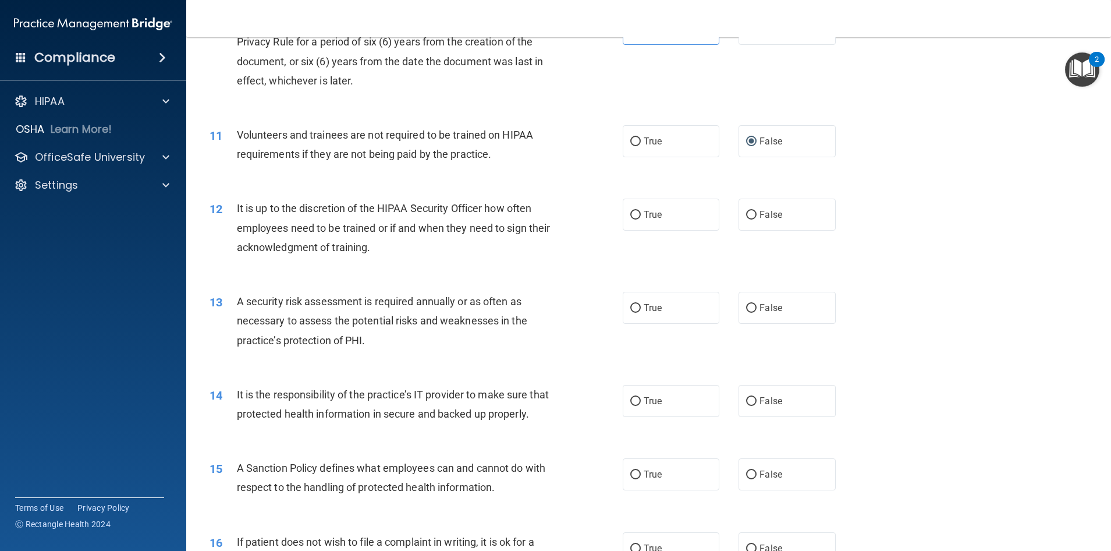
scroll to position [1048, 0]
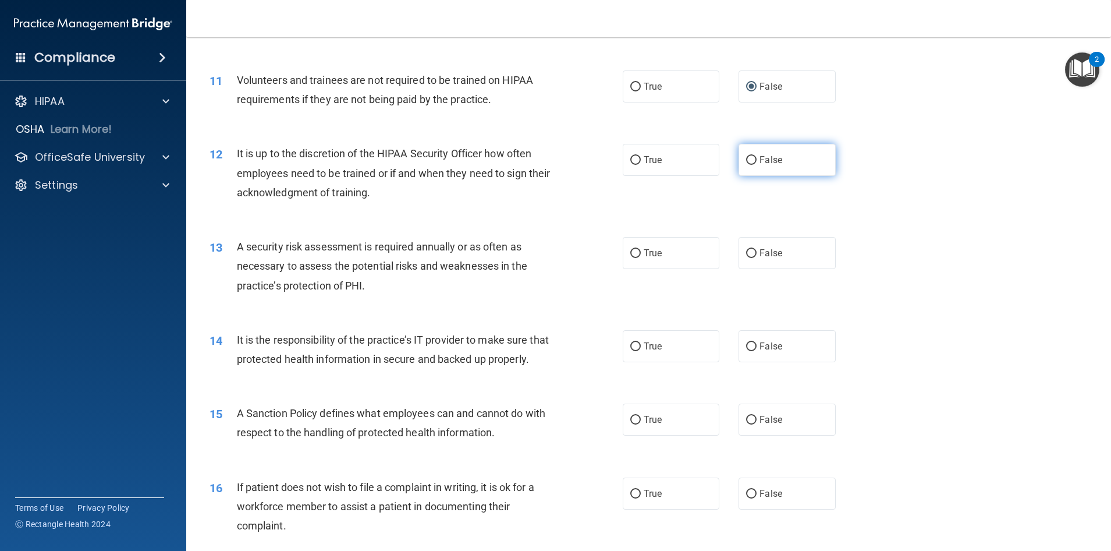
click at [746, 162] on input "False" at bounding box center [751, 160] width 10 height 9
radio input "true"
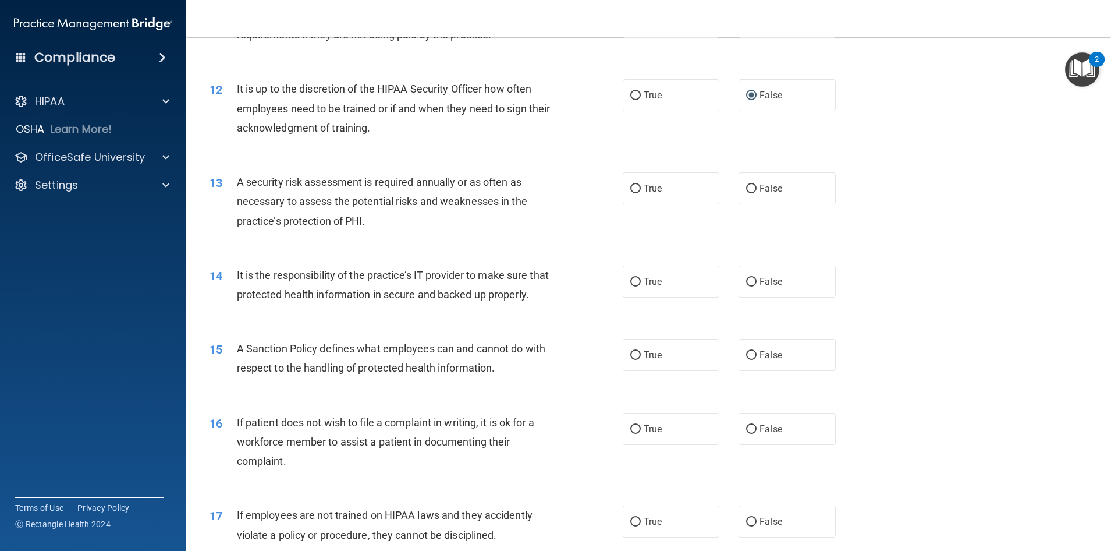
scroll to position [1164, 0]
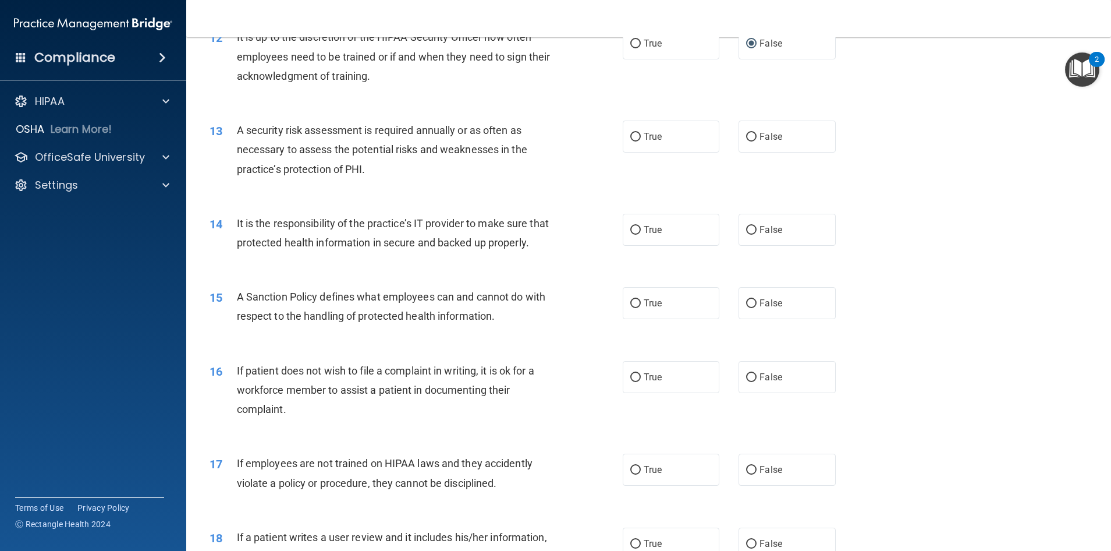
drag, startPoint x: 632, startPoint y: 135, endPoint x: 568, endPoint y: 154, distance: 66.3
click at [632, 136] on input "True" at bounding box center [635, 137] width 10 height 9
radio input "true"
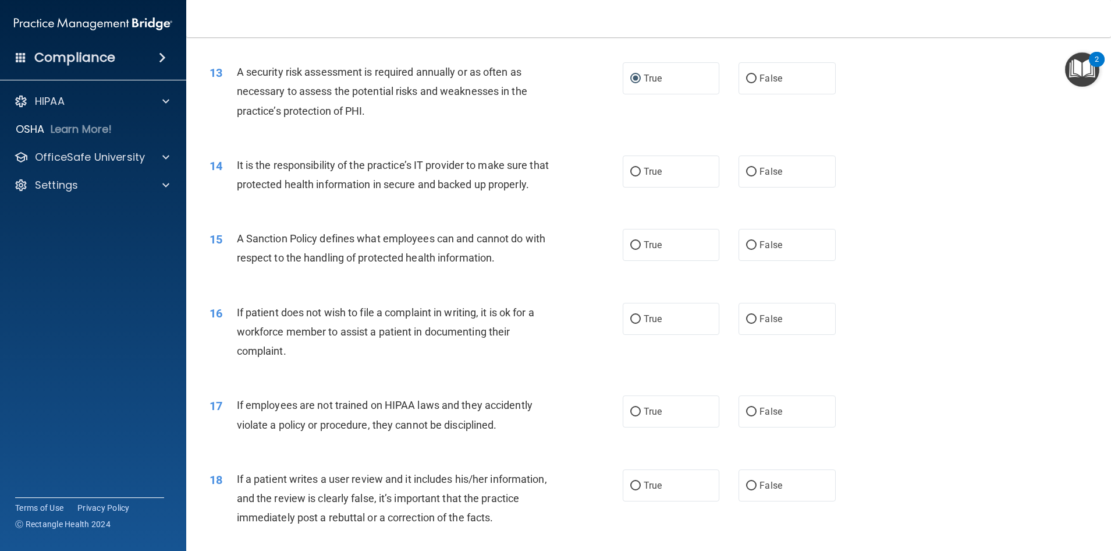
scroll to position [1281, 0]
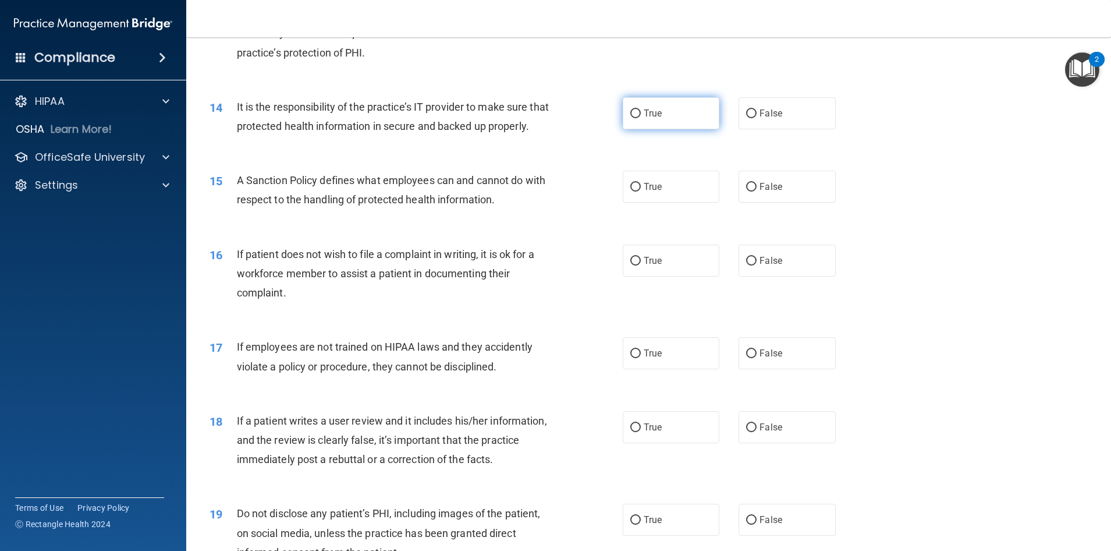
click at [633, 111] on input "True" at bounding box center [635, 113] width 10 height 9
radio input "true"
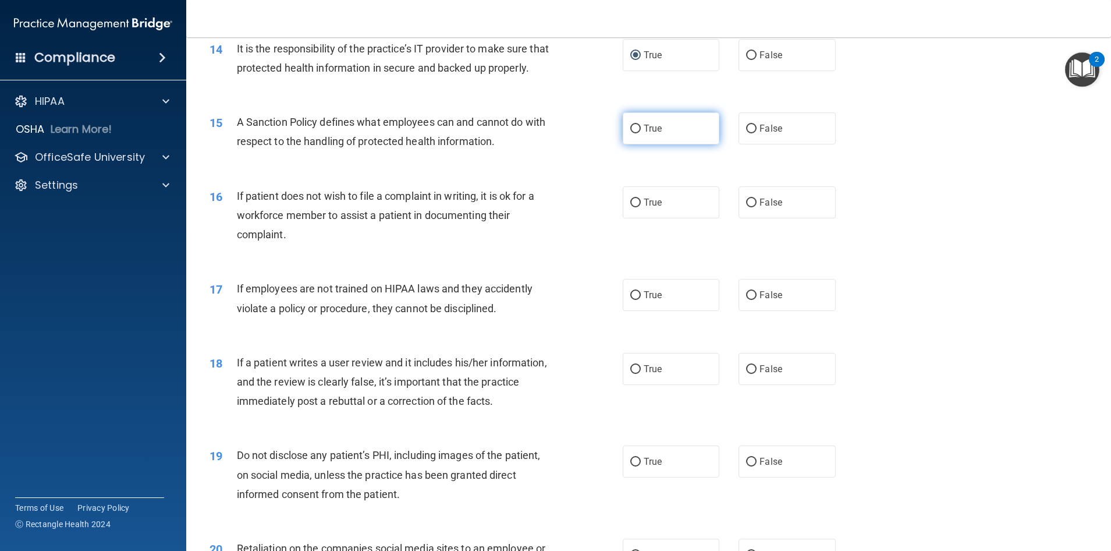
click at [630, 133] on input "True" at bounding box center [635, 129] width 10 height 9
radio input "true"
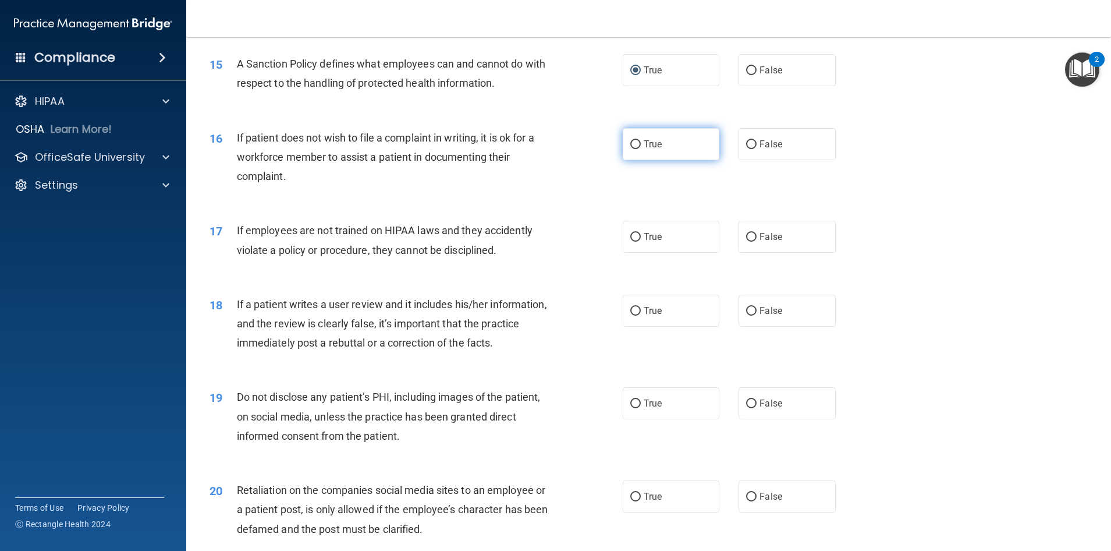
click at [632, 149] on input "True" at bounding box center [635, 144] width 10 height 9
radio input "true"
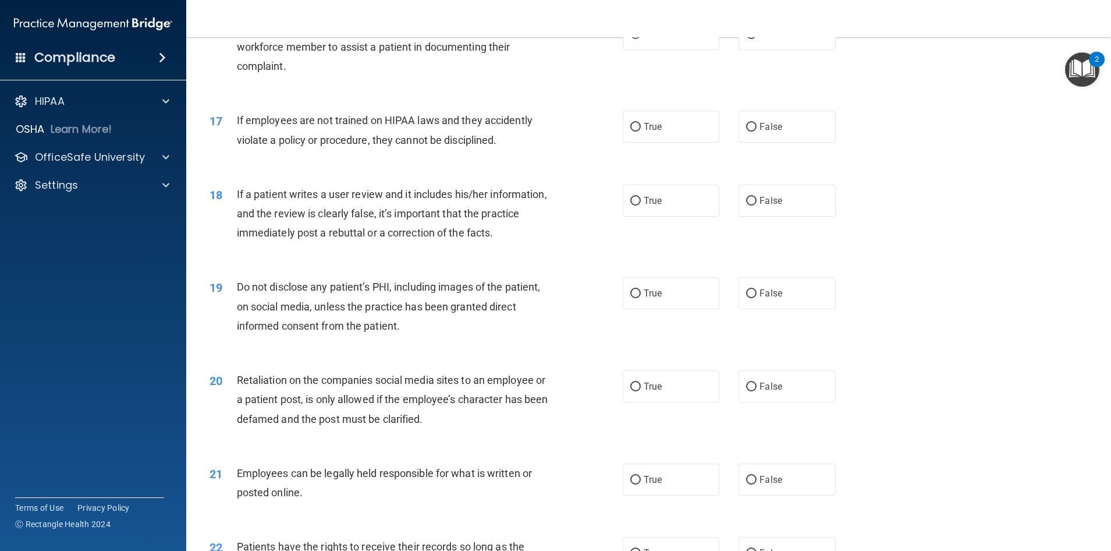
scroll to position [1513, 0]
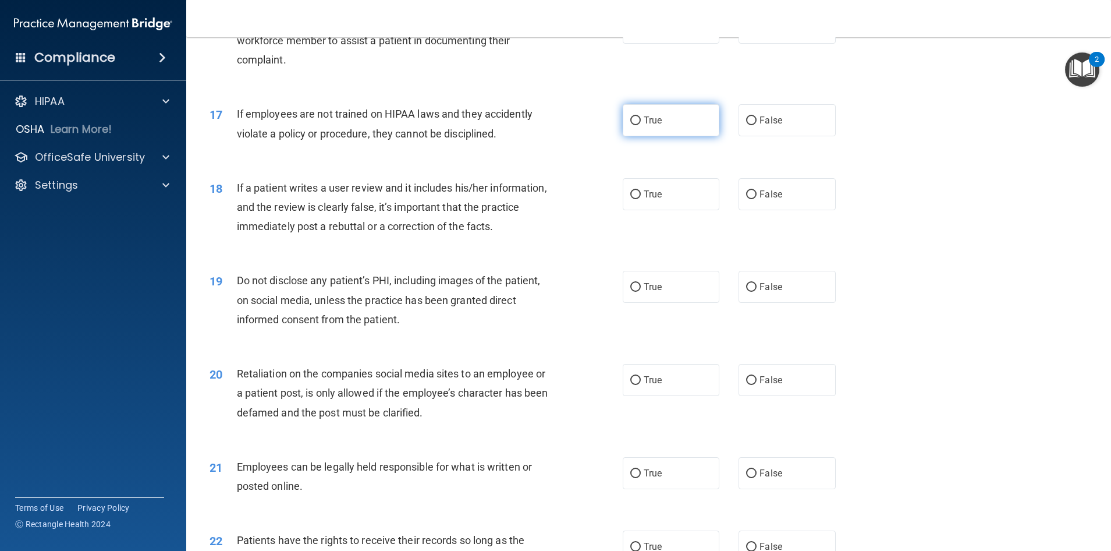
drag, startPoint x: 632, startPoint y: 141, endPoint x: 627, endPoint y: 146, distance: 7.0
click at [632, 125] on input "True" at bounding box center [635, 120] width 10 height 9
radio input "true"
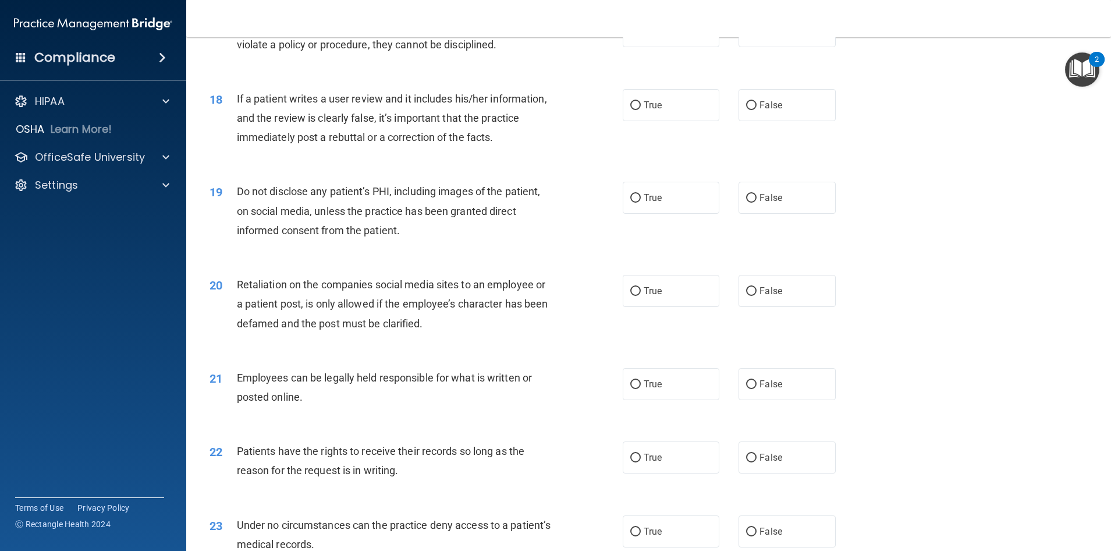
scroll to position [1630, 0]
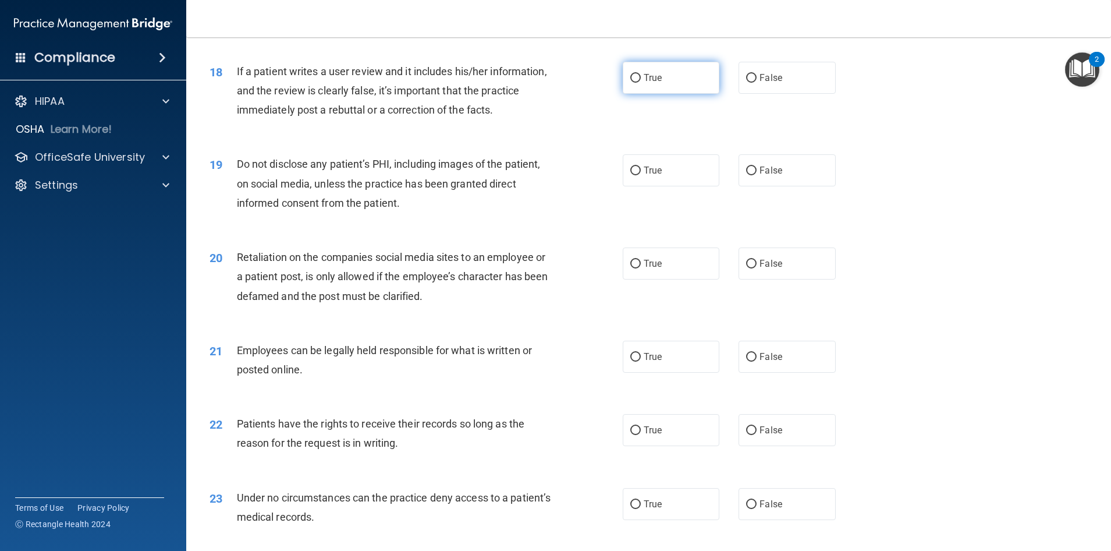
click at [630, 83] on input "True" at bounding box center [635, 78] width 10 height 9
radio input "true"
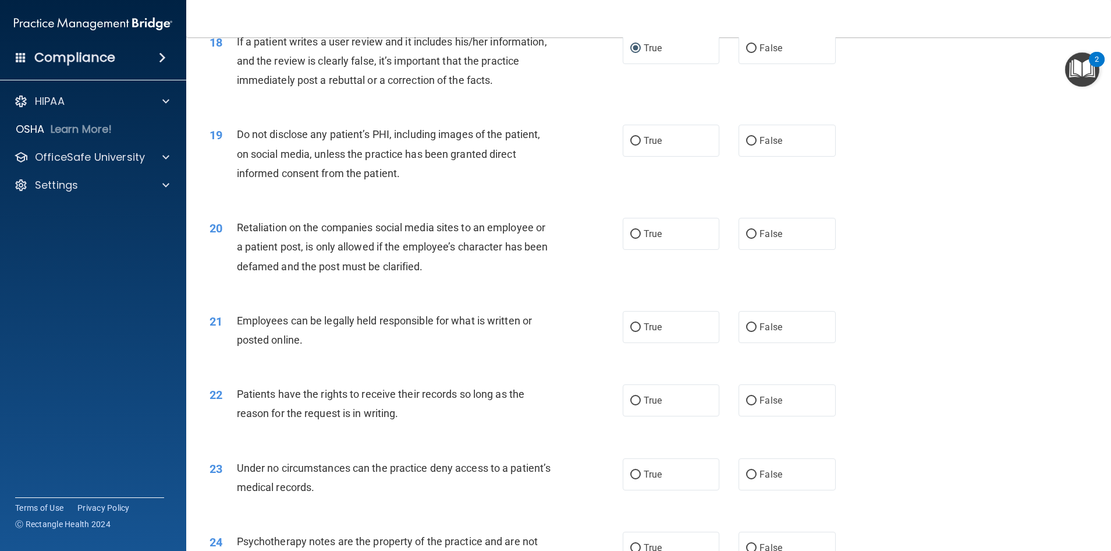
scroll to position [1688, 0]
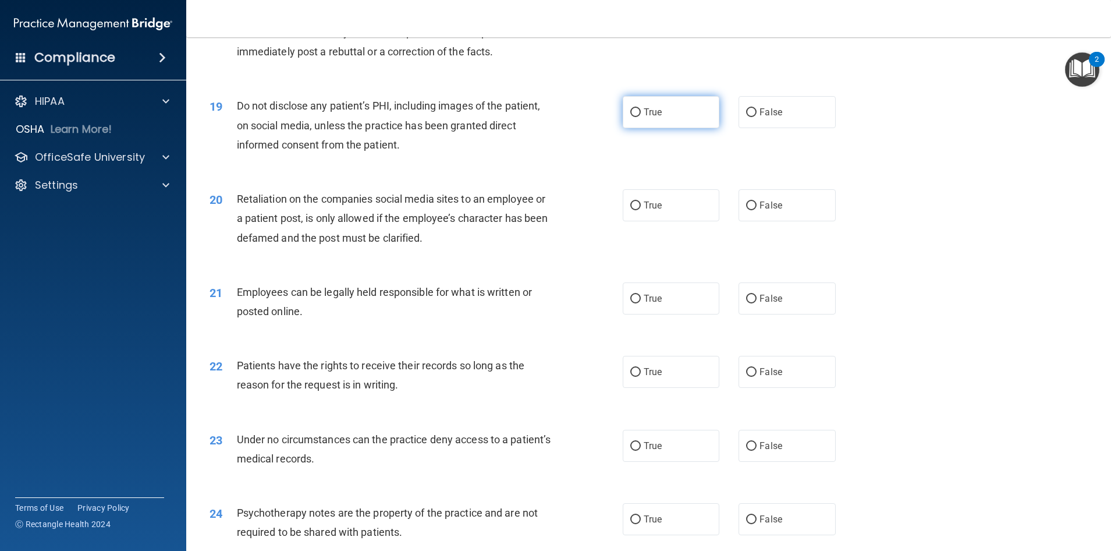
click at [630, 117] on input "True" at bounding box center [635, 112] width 10 height 9
radio input "true"
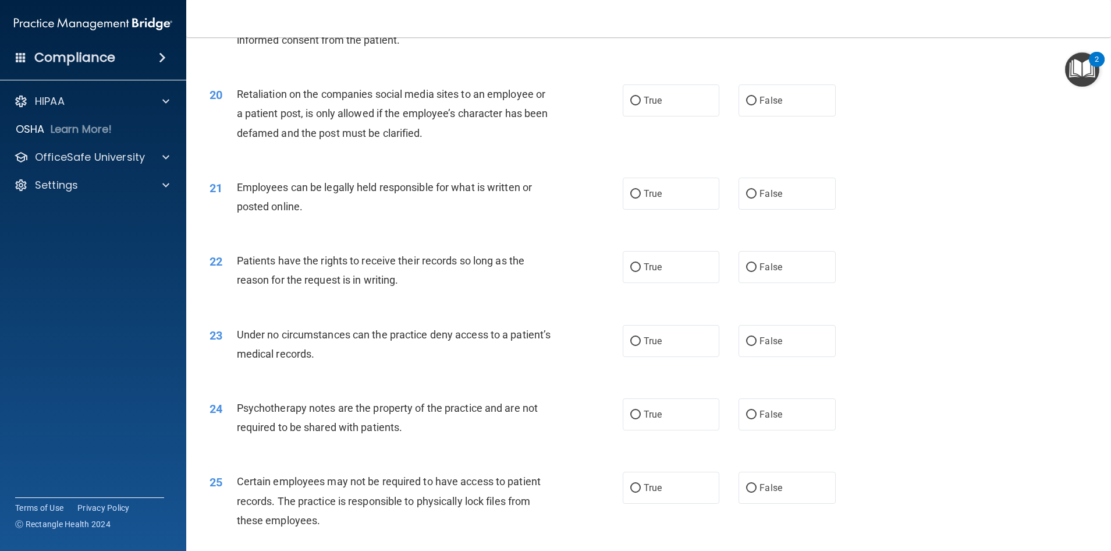
scroll to position [1805, 0]
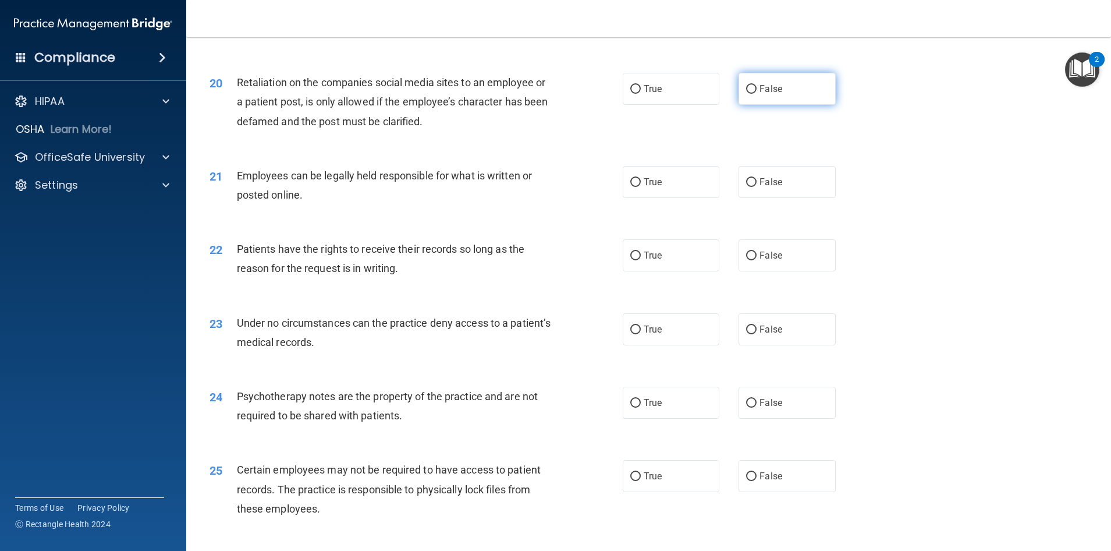
click at [748, 94] on input "False" at bounding box center [751, 89] width 10 height 9
radio input "true"
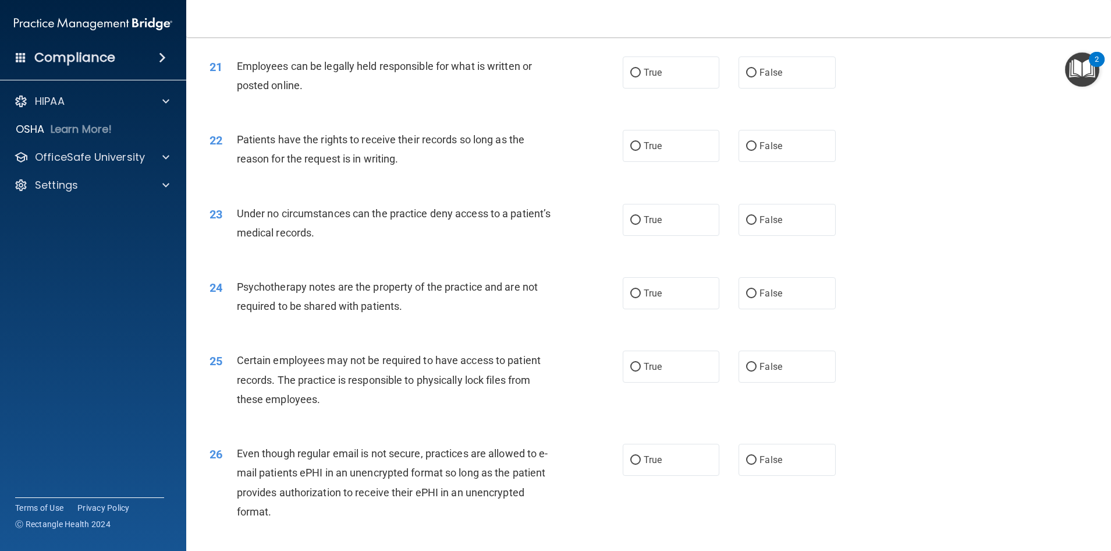
scroll to position [1921, 0]
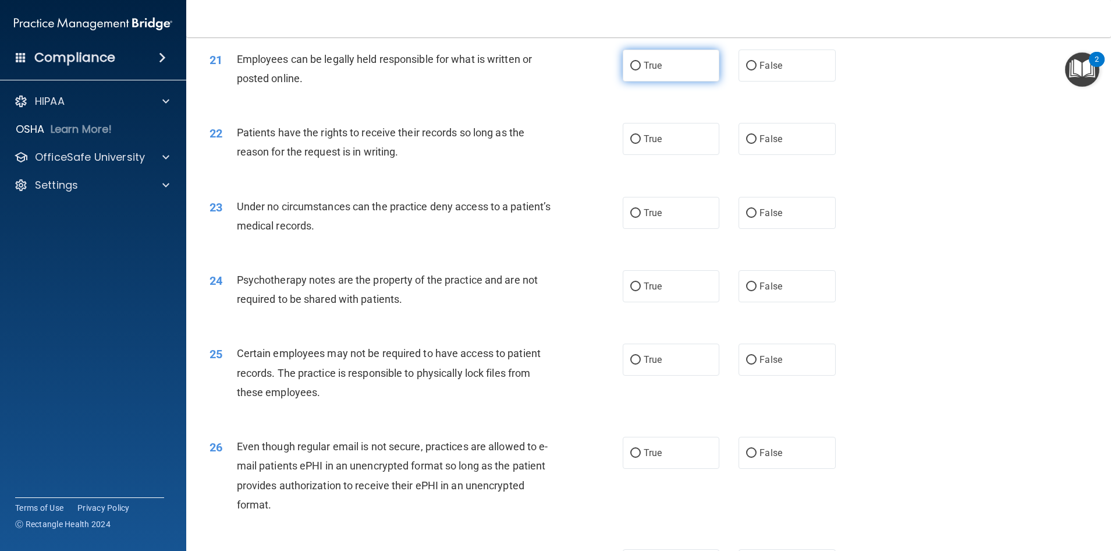
click at [630, 70] on input "True" at bounding box center [635, 66] width 10 height 9
radio input "true"
click at [634, 144] on input "True" at bounding box center [635, 139] width 10 height 9
radio input "true"
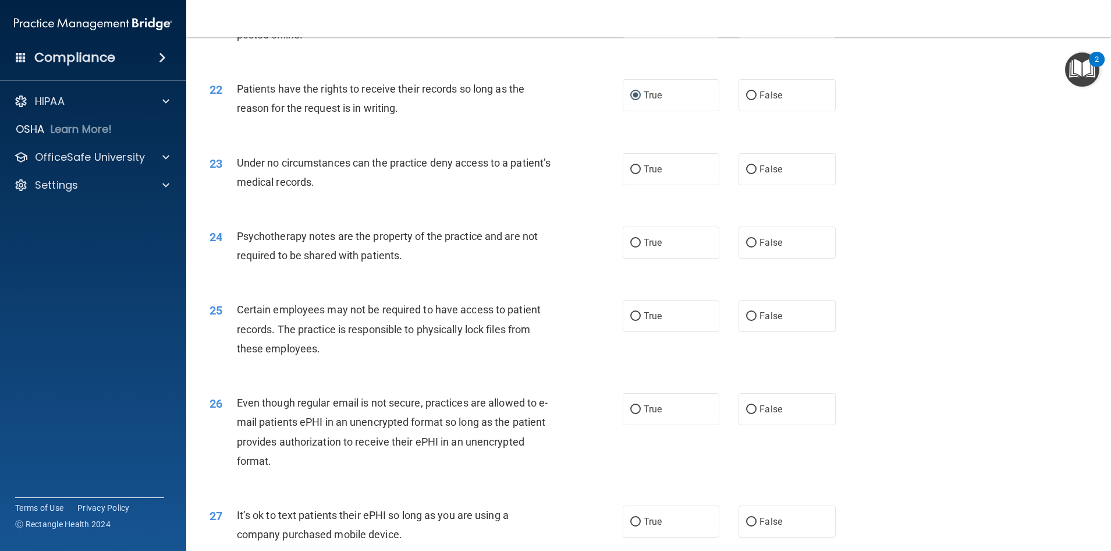
scroll to position [1964, 0]
drag, startPoint x: 738, startPoint y: 192, endPoint x: 745, endPoint y: 192, distance: 6.4
click at [744, 186] on label "False" at bounding box center [787, 170] width 97 height 32
click at [746, 175] on input "False" at bounding box center [751, 170] width 10 height 9
radio input "true"
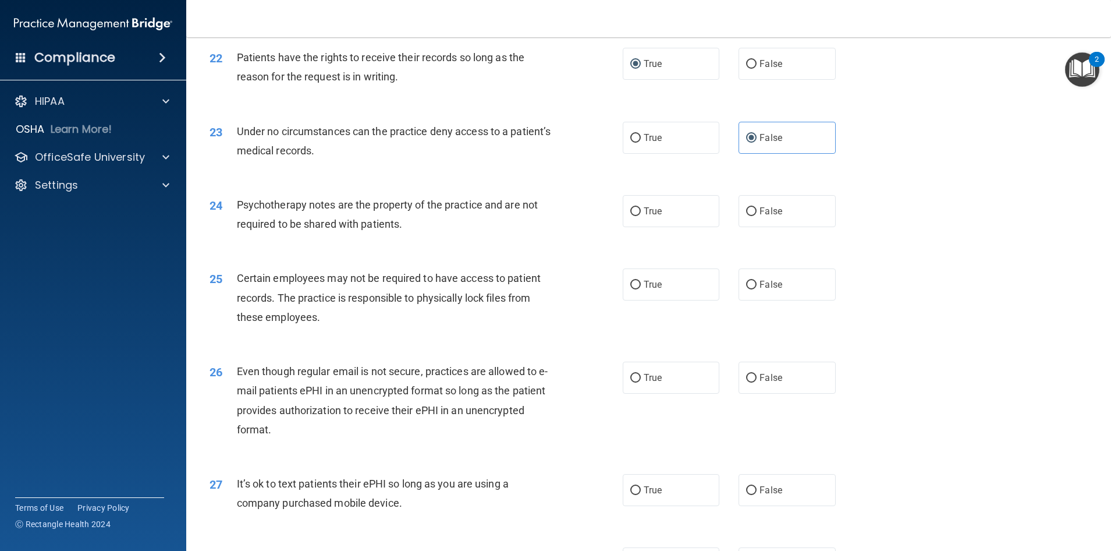
scroll to position [2022, 0]
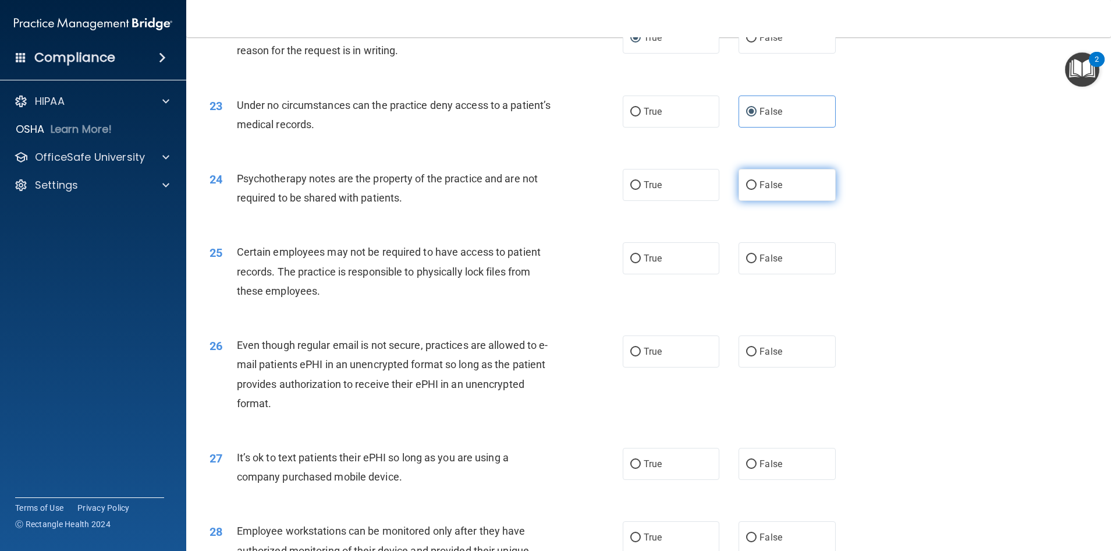
click at [750, 190] on input "False" at bounding box center [751, 185] width 10 height 9
radio input "true"
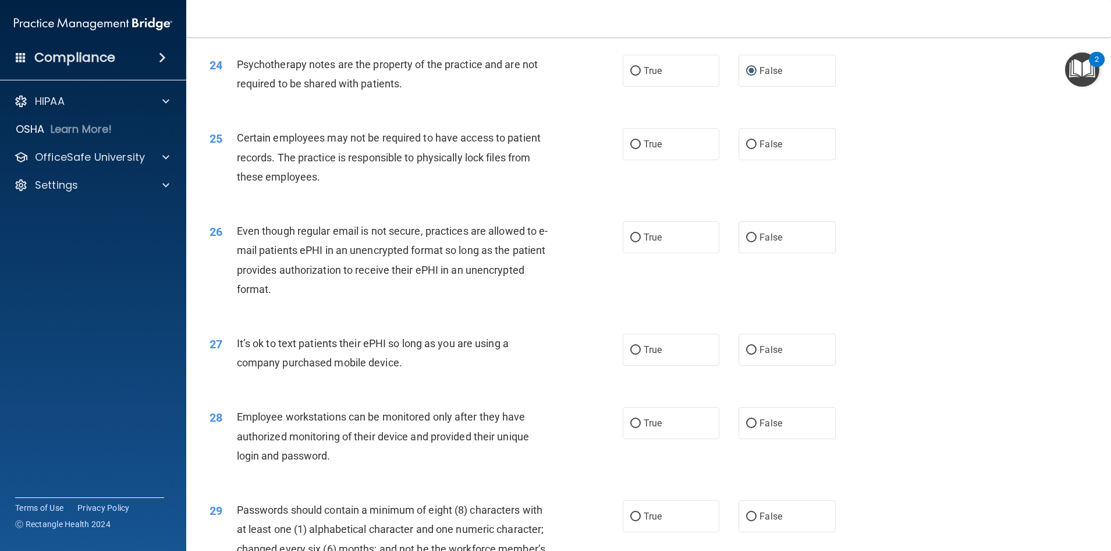
scroll to position [2139, 0]
click at [634, 147] on input "True" at bounding box center [635, 142] width 10 height 9
radio input "true"
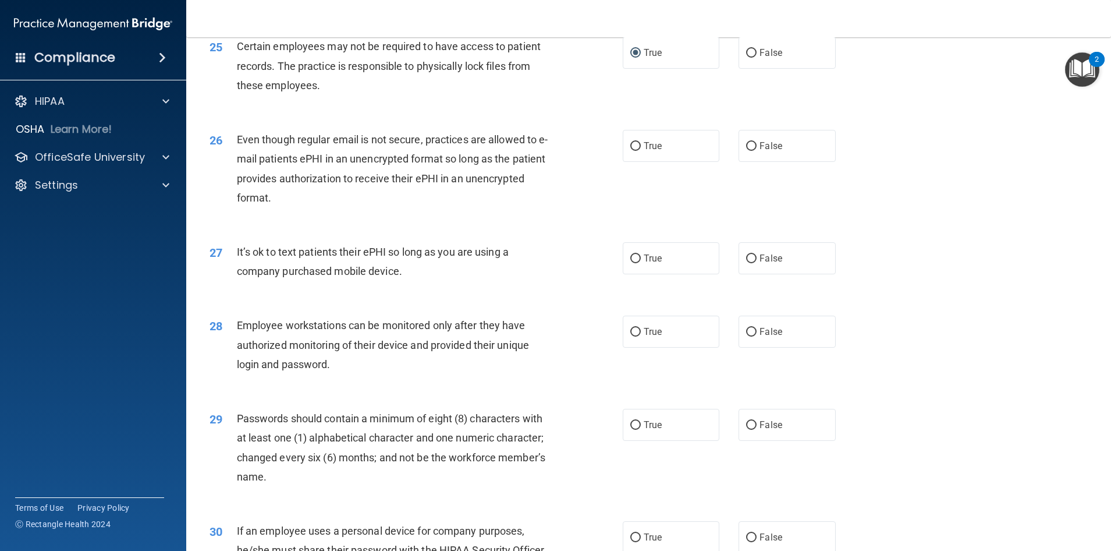
scroll to position [2255, 0]
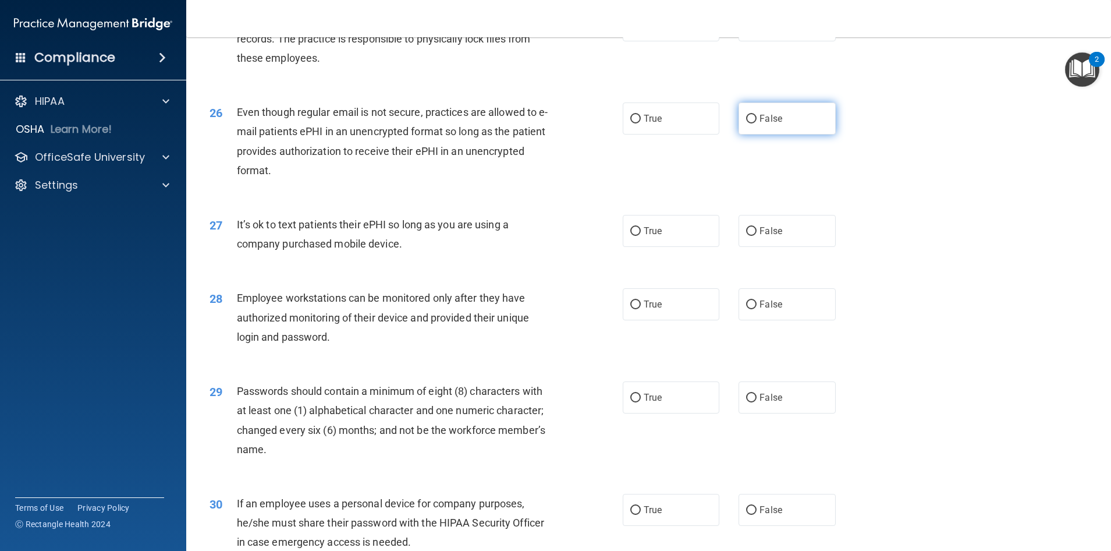
drag, startPoint x: 749, startPoint y: 136, endPoint x: 739, endPoint y: 148, distance: 15.3
click at [748, 123] on input "False" at bounding box center [751, 119] width 10 height 9
radio input "true"
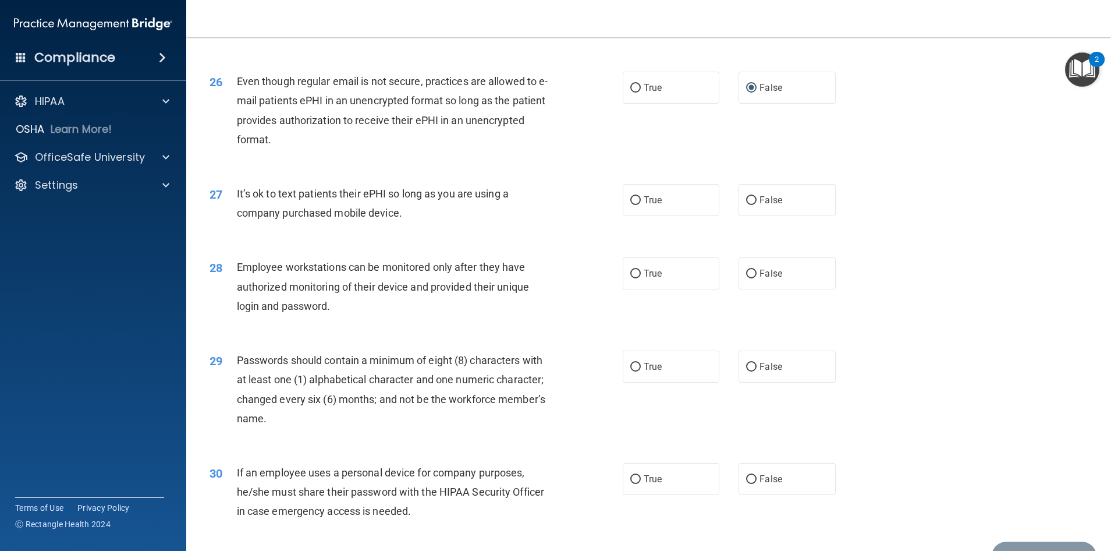
scroll to position [2313, 0]
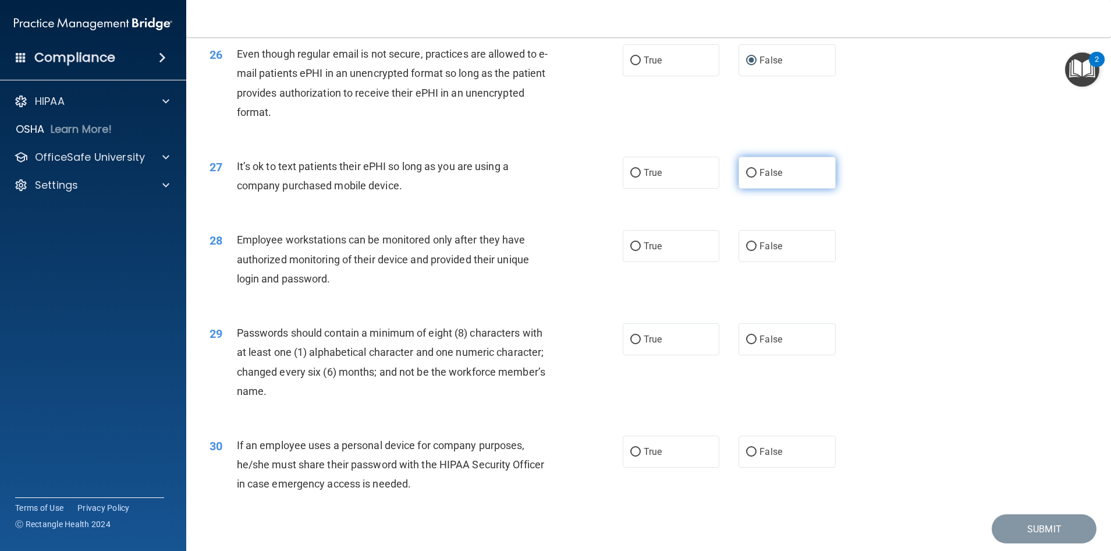
click at [748, 178] on input "False" at bounding box center [751, 173] width 10 height 9
radio input "true"
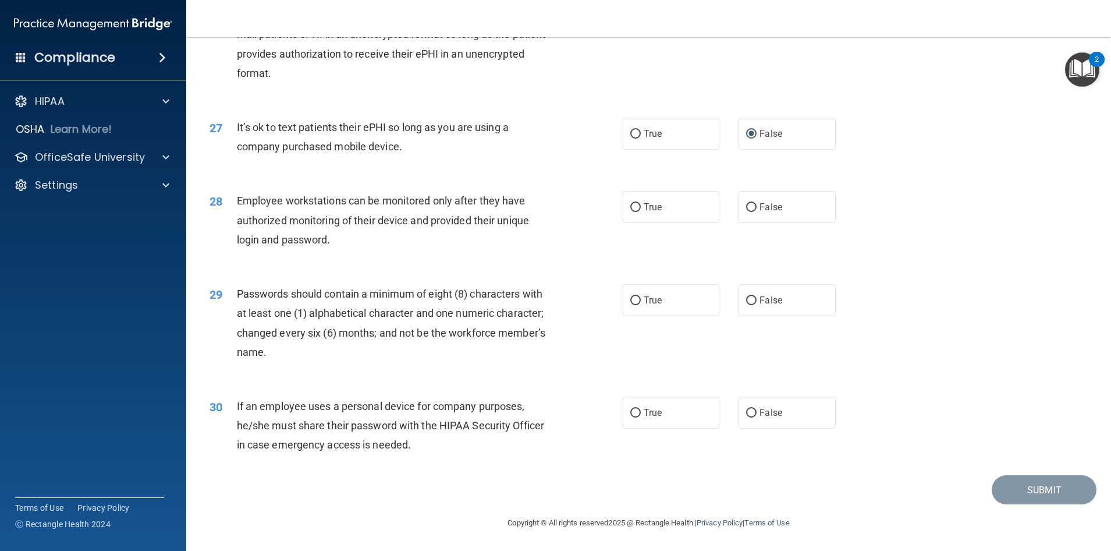
scroll to position [2372, 0]
click at [746, 211] on input "False" at bounding box center [751, 207] width 10 height 9
radio input "true"
click at [635, 297] on input "True" at bounding box center [635, 300] width 10 height 9
radio input "true"
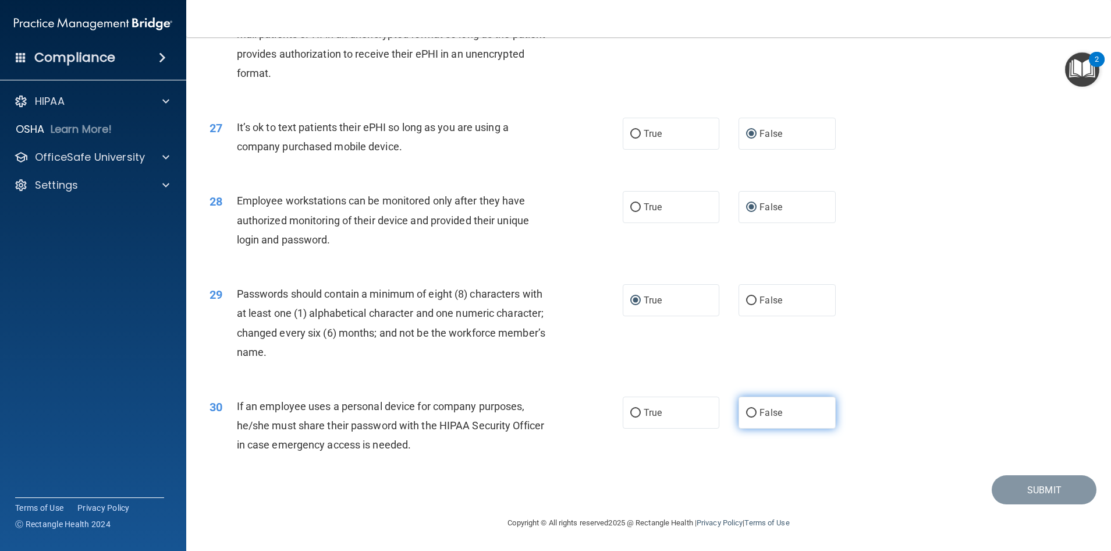
click at [751, 412] on label "False" at bounding box center [787, 412] width 97 height 32
click at [751, 412] on input "False" at bounding box center [751, 413] width 10 height 9
radio input "true"
click at [1031, 489] on button "Submit" at bounding box center [1044, 490] width 105 height 30
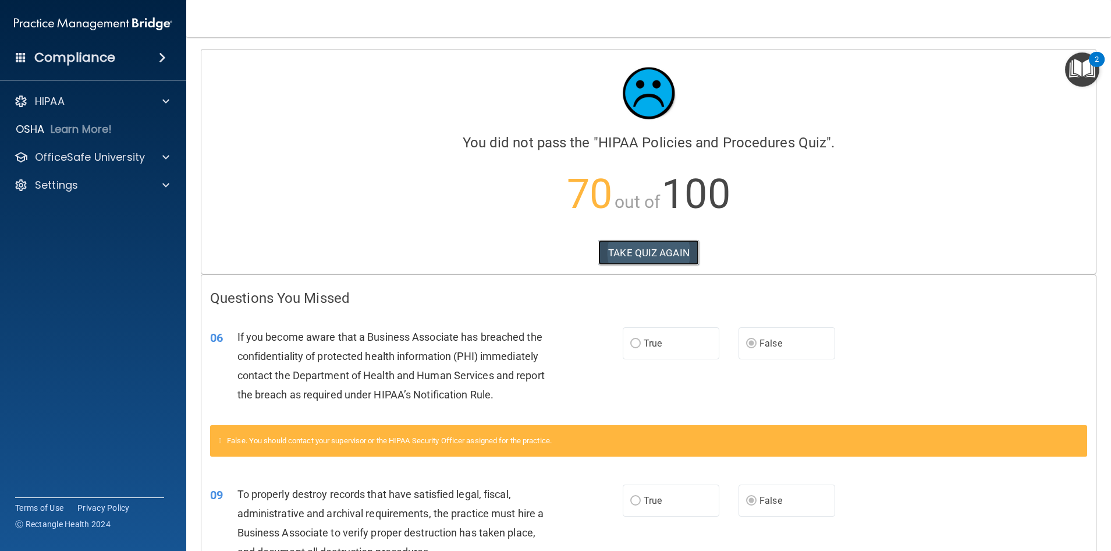
click at [640, 252] on button "TAKE QUIZ AGAIN" at bounding box center [648, 253] width 101 height 26
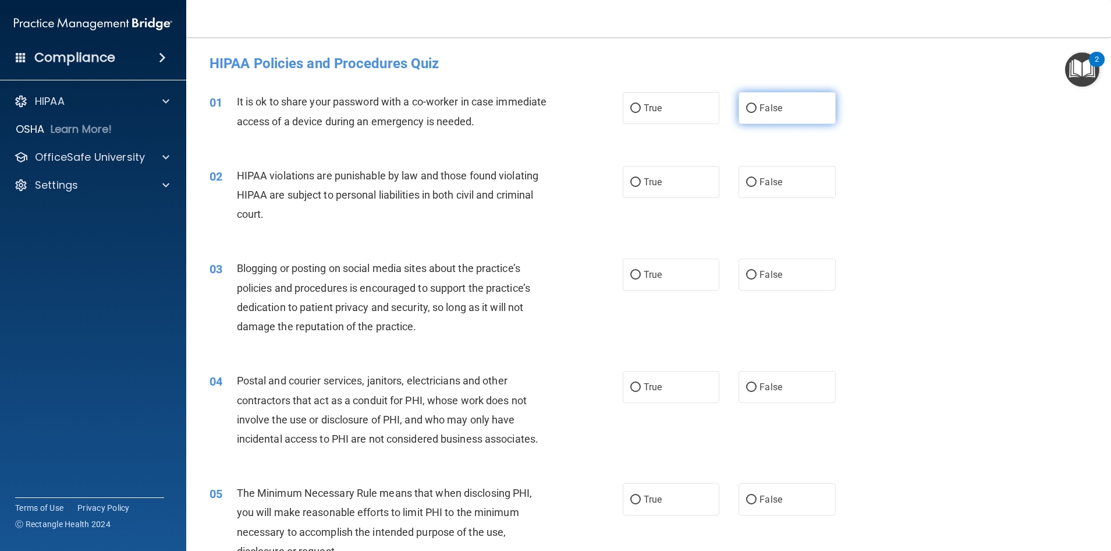
click at [752, 107] on label "False" at bounding box center [787, 108] width 97 height 32
click at [752, 107] on input "False" at bounding box center [751, 108] width 10 height 9
radio input "true"
click at [632, 183] on input "True" at bounding box center [635, 182] width 10 height 9
radio input "true"
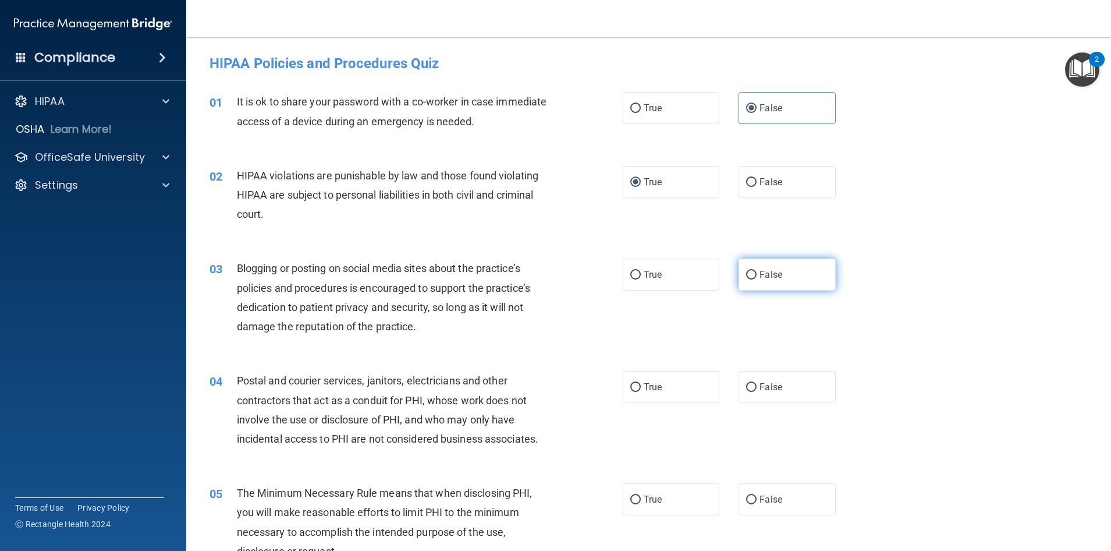
click at [752, 275] on label "False" at bounding box center [787, 274] width 97 height 32
click at [752, 275] on input "False" at bounding box center [751, 275] width 10 height 9
radio input "true"
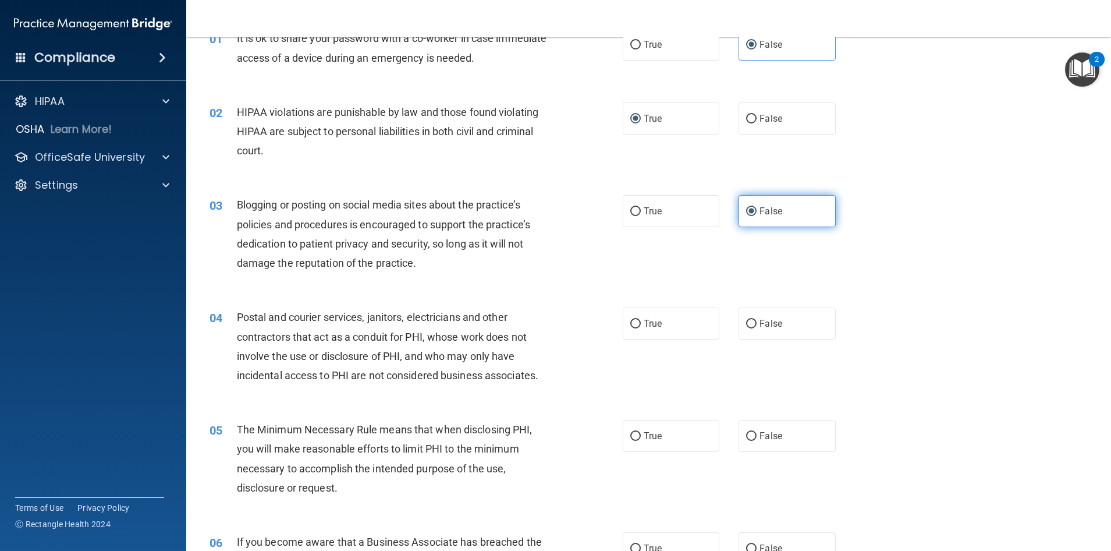
scroll to position [116, 0]
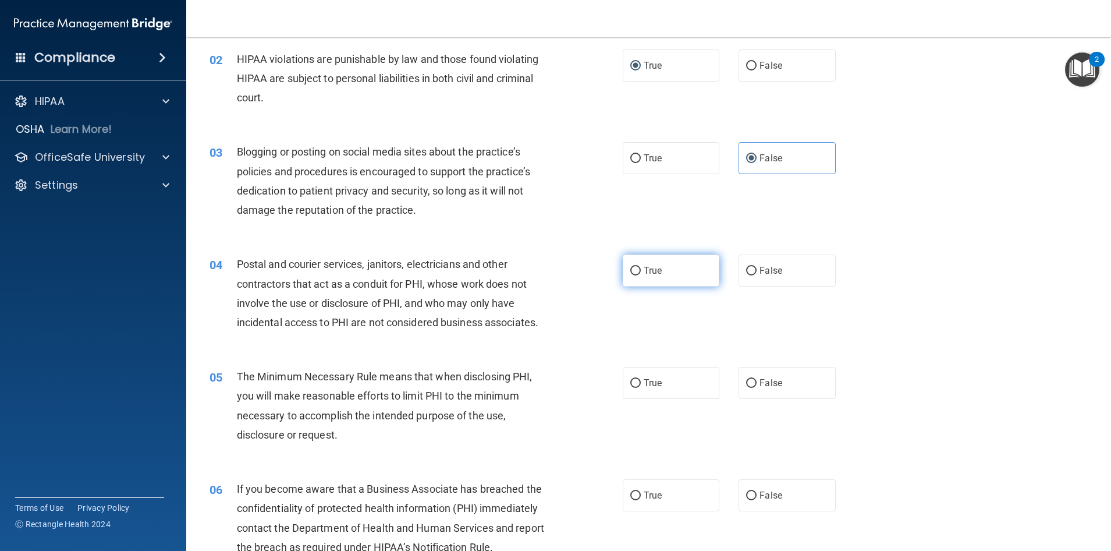
click at [632, 271] on input "True" at bounding box center [635, 271] width 10 height 9
radio input "true"
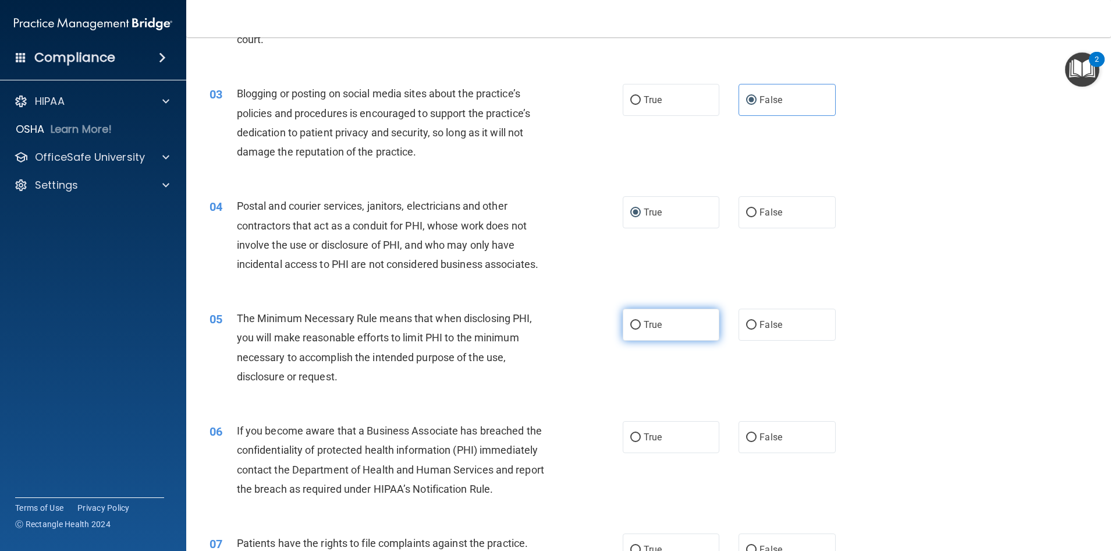
click at [633, 325] on input "True" at bounding box center [635, 325] width 10 height 9
radio input "true"
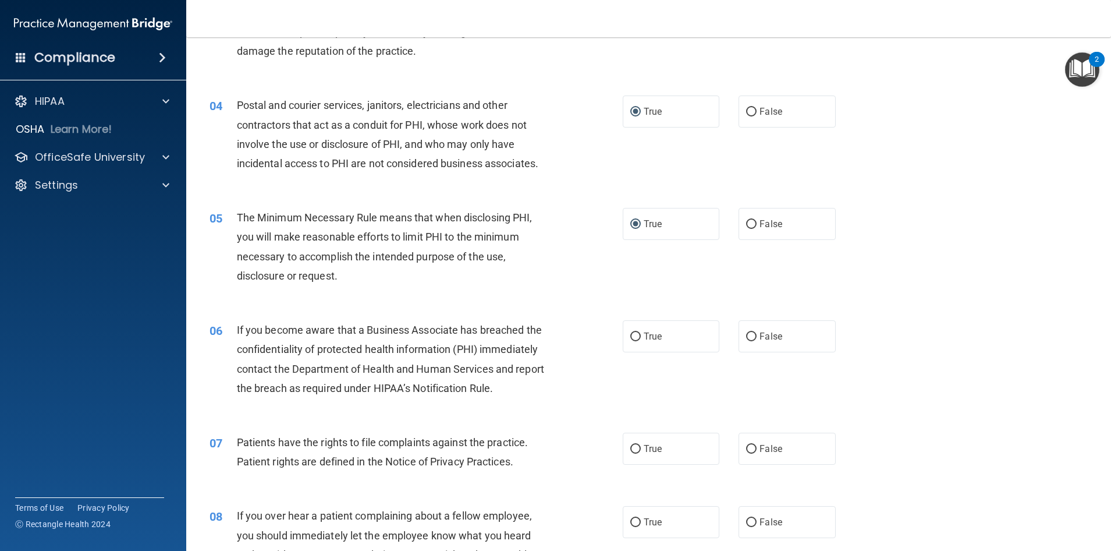
scroll to position [291, 0]
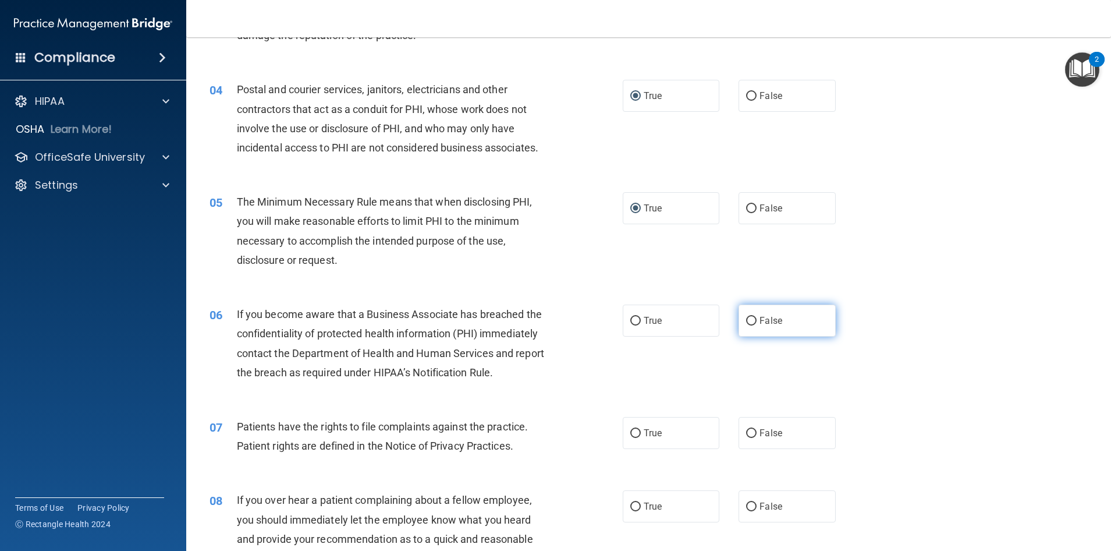
click at [746, 324] on input "False" at bounding box center [751, 321] width 10 height 9
radio input "true"
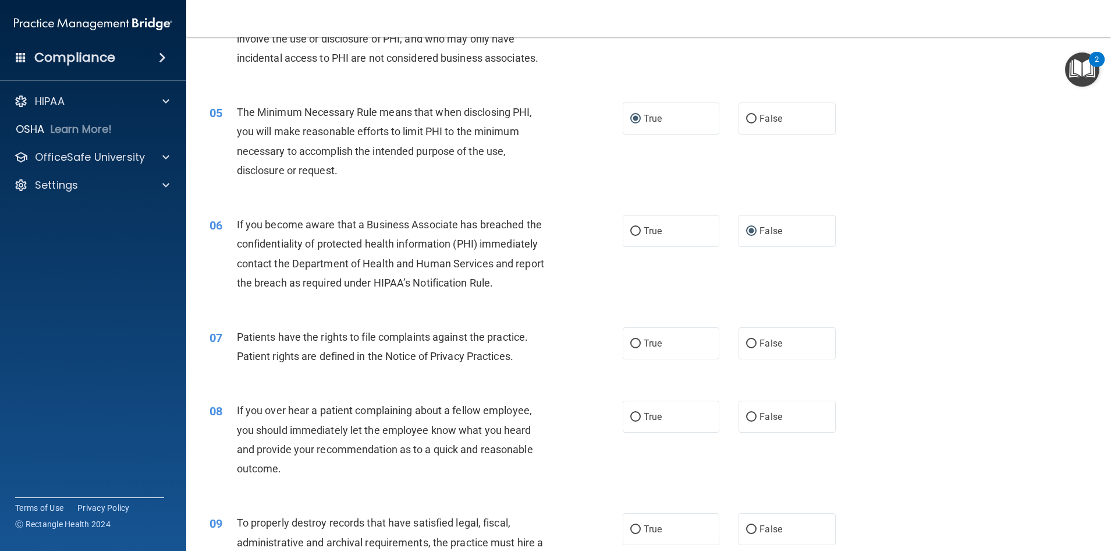
scroll to position [407, 0]
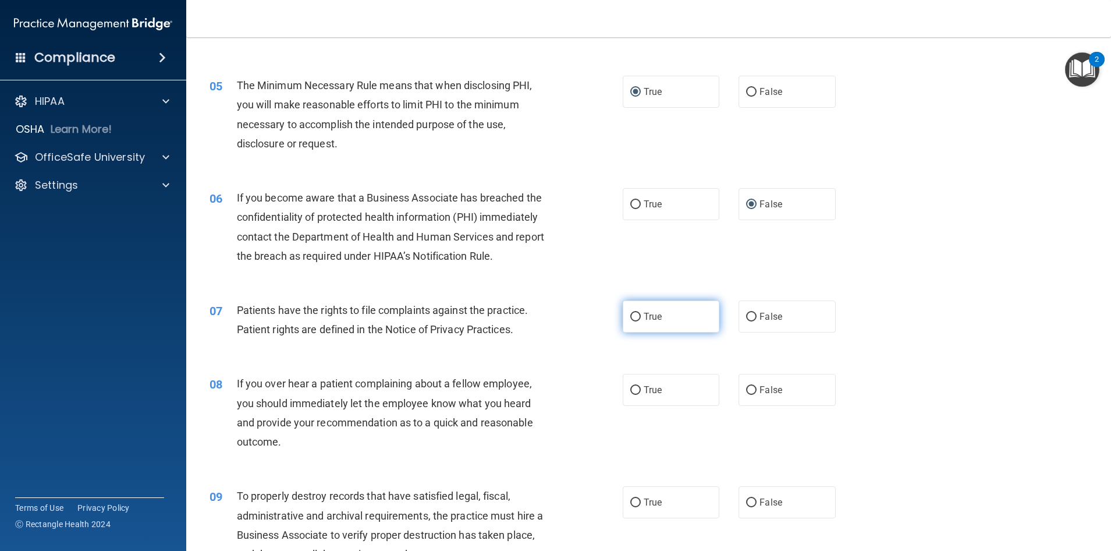
click at [632, 314] on input "True" at bounding box center [635, 317] width 10 height 9
radio input "true"
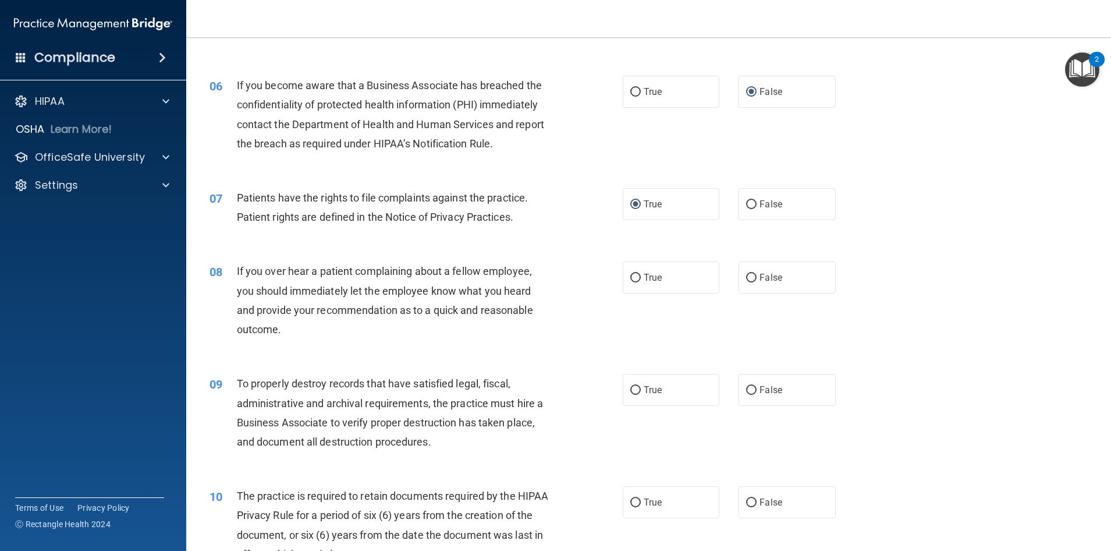
scroll to position [524, 0]
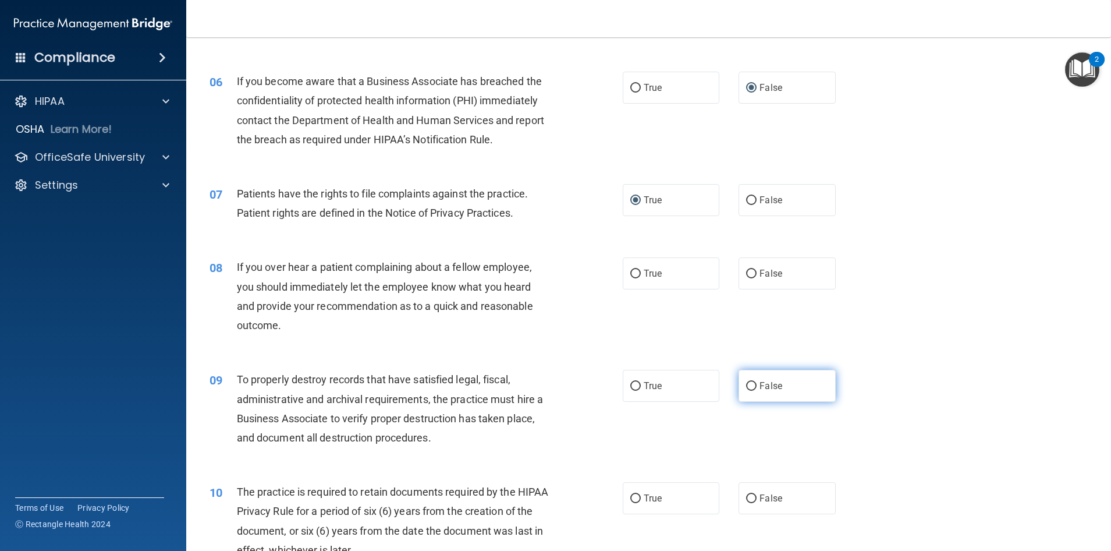
click at [749, 384] on input "False" at bounding box center [751, 386] width 10 height 9
radio input "true"
click at [746, 275] on input "False" at bounding box center [751, 274] width 10 height 9
radio input "true"
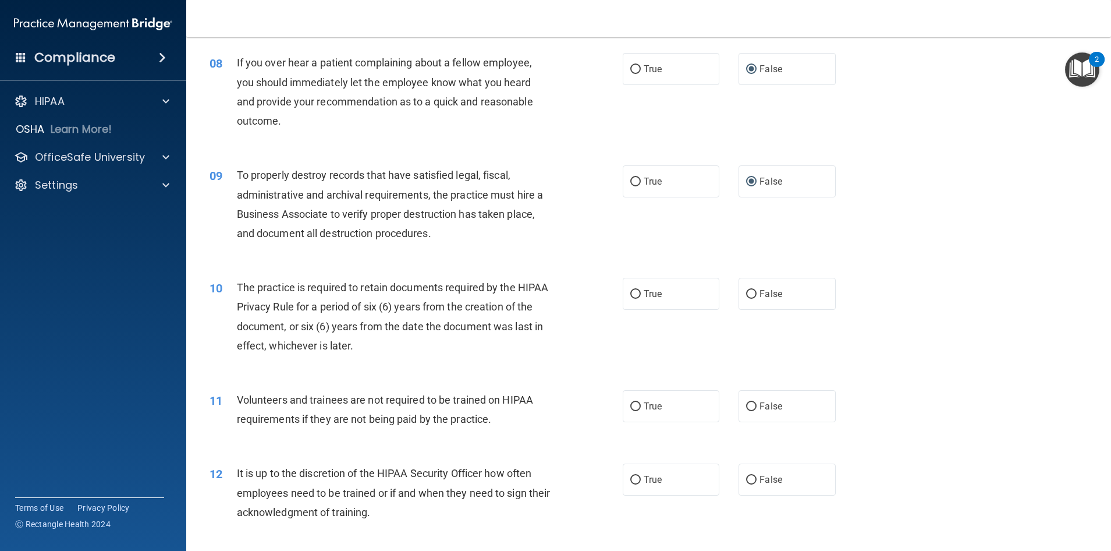
scroll to position [757, 0]
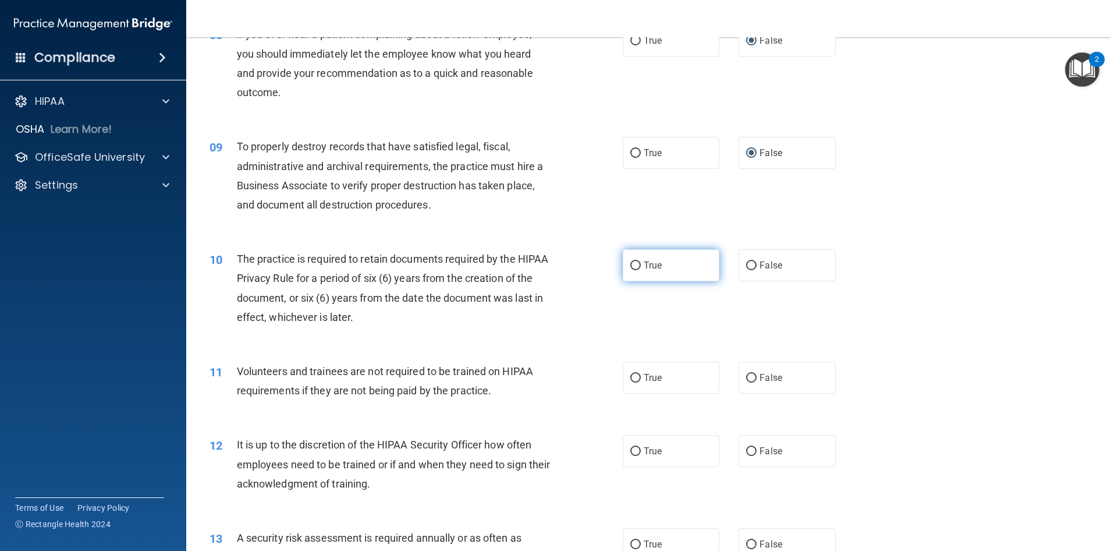
click at [632, 262] on input "True" at bounding box center [635, 265] width 10 height 9
radio input "true"
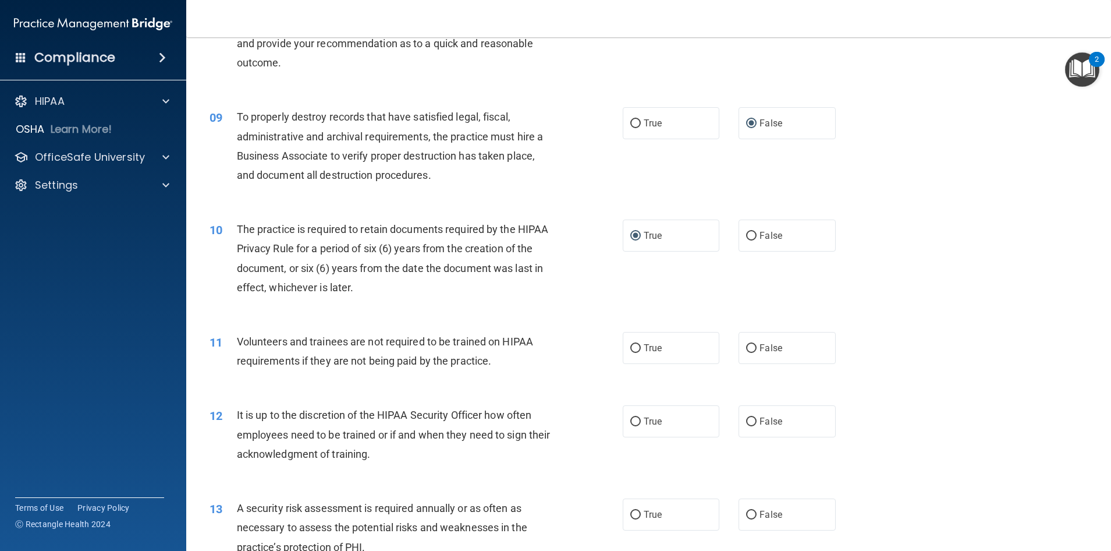
scroll to position [873, 0]
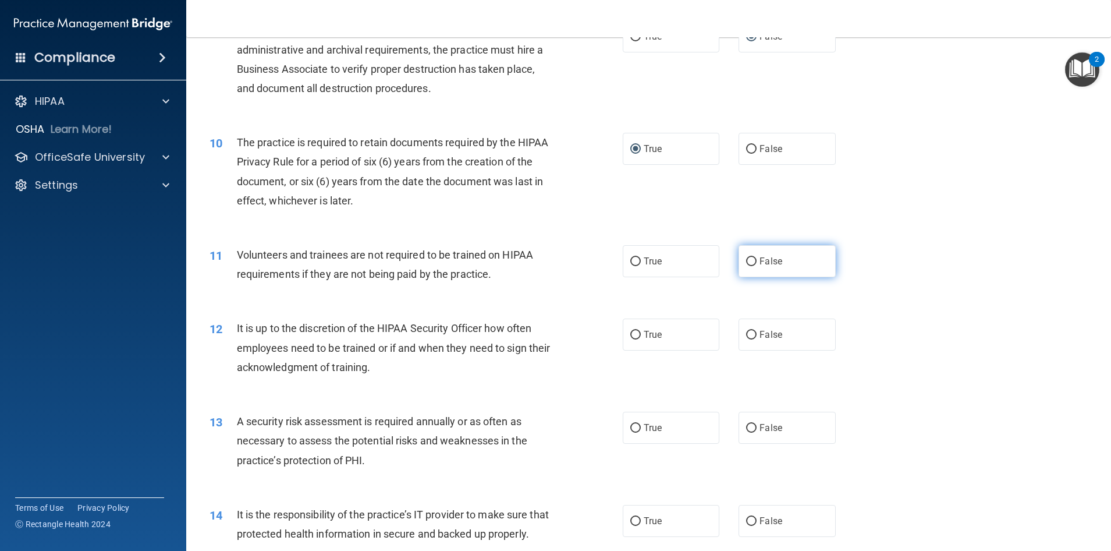
click at [746, 259] on input "False" at bounding box center [751, 261] width 10 height 9
radio input "true"
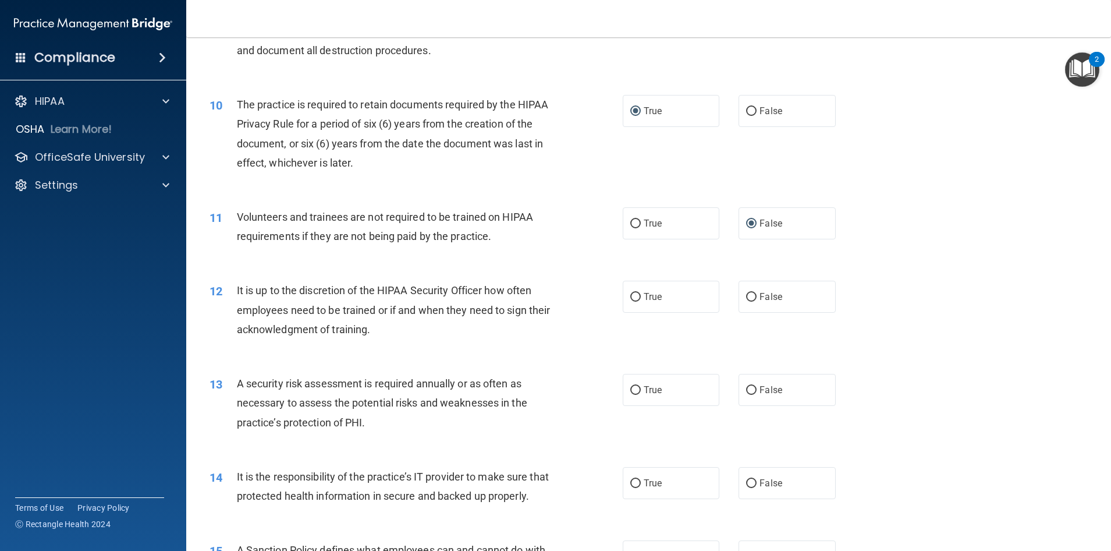
scroll to position [931, 0]
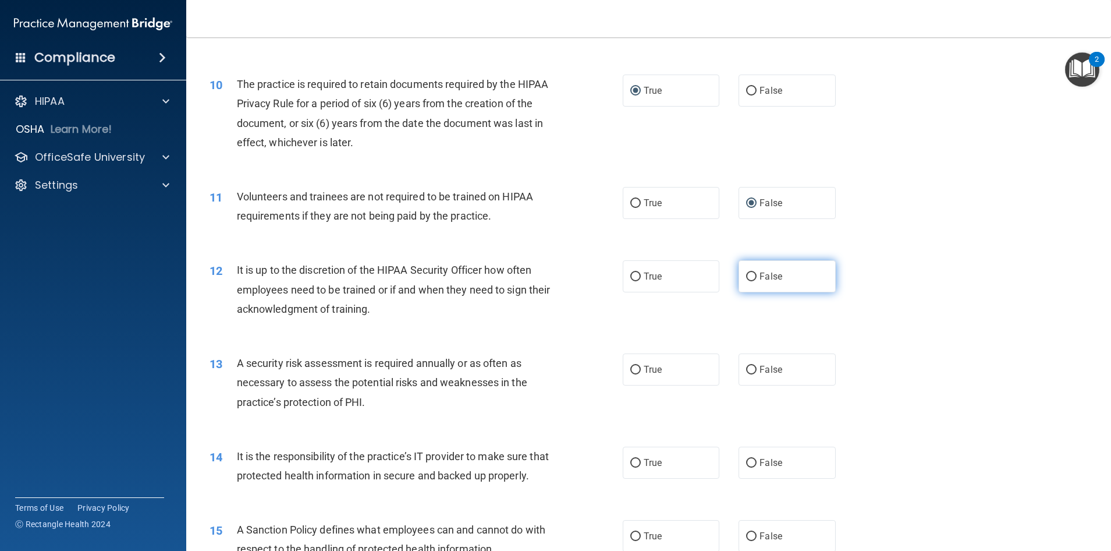
click at [747, 278] on input "False" at bounding box center [751, 276] width 10 height 9
radio input "true"
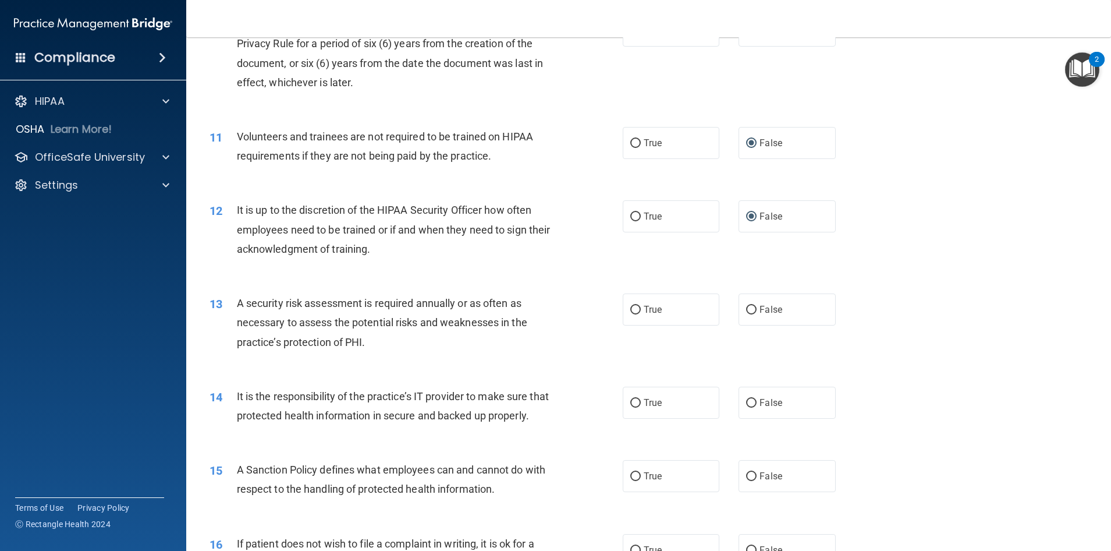
scroll to position [1048, 0]
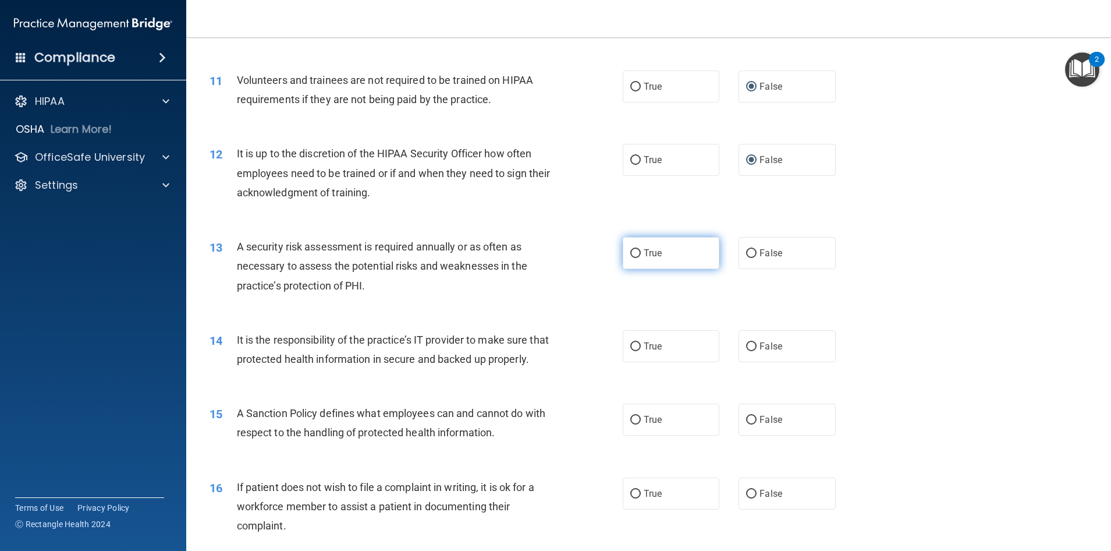
click at [630, 255] on input "True" at bounding box center [635, 253] width 10 height 9
radio input "true"
click at [746, 349] on input "False" at bounding box center [751, 346] width 10 height 9
radio input "true"
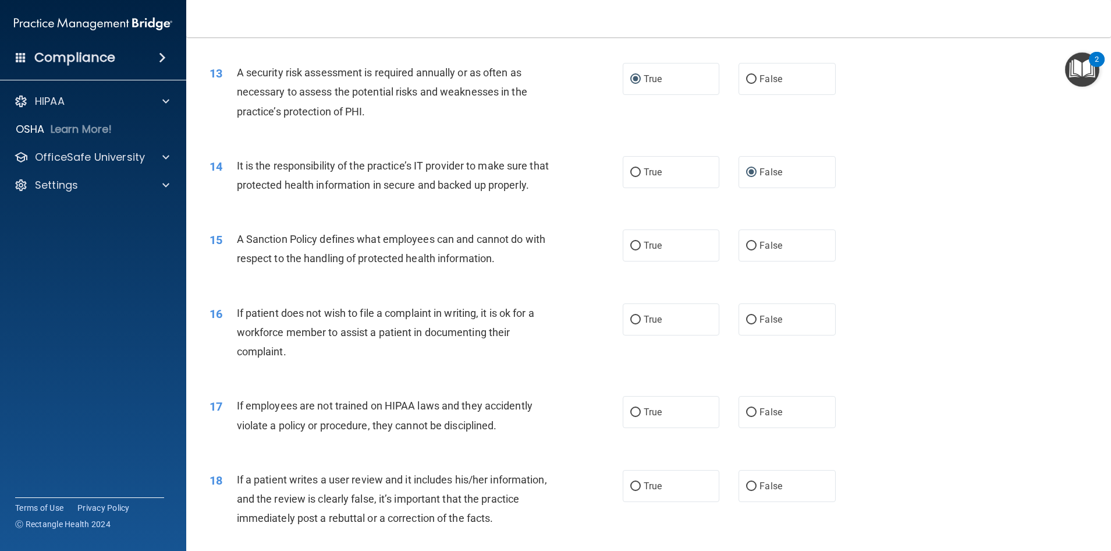
scroll to position [1222, 0]
click at [746, 250] on input "False" at bounding box center [751, 245] width 10 height 9
radio input "true"
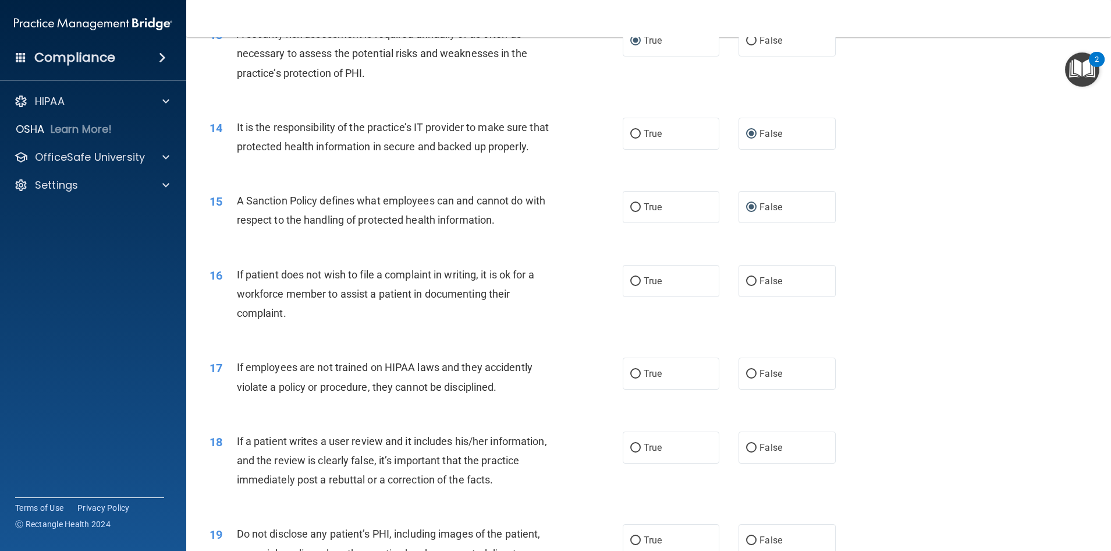
scroll to position [1281, 0]
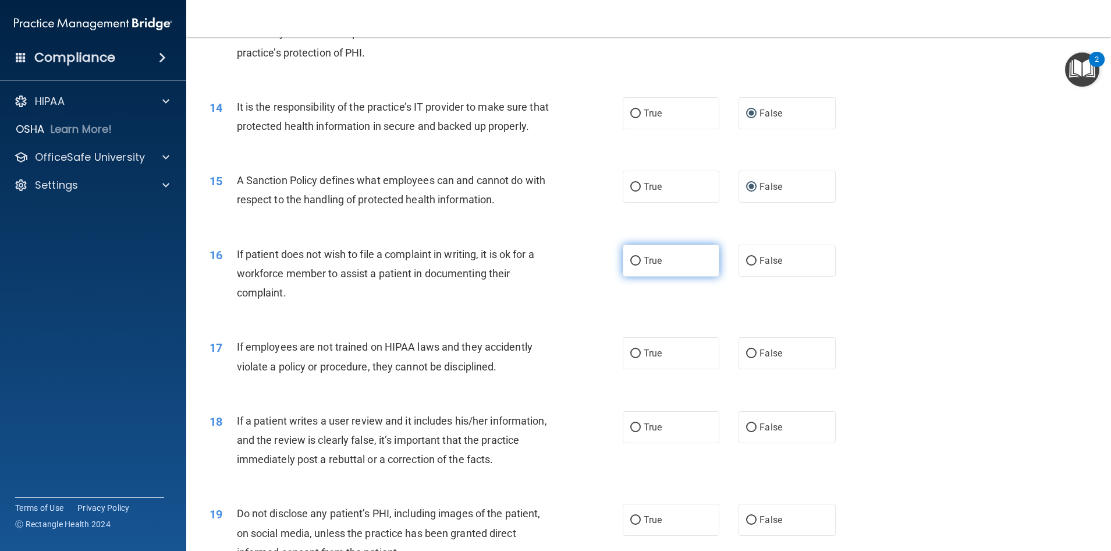
click at [631, 265] on input "True" at bounding box center [635, 261] width 10 height 9
radio input "true"
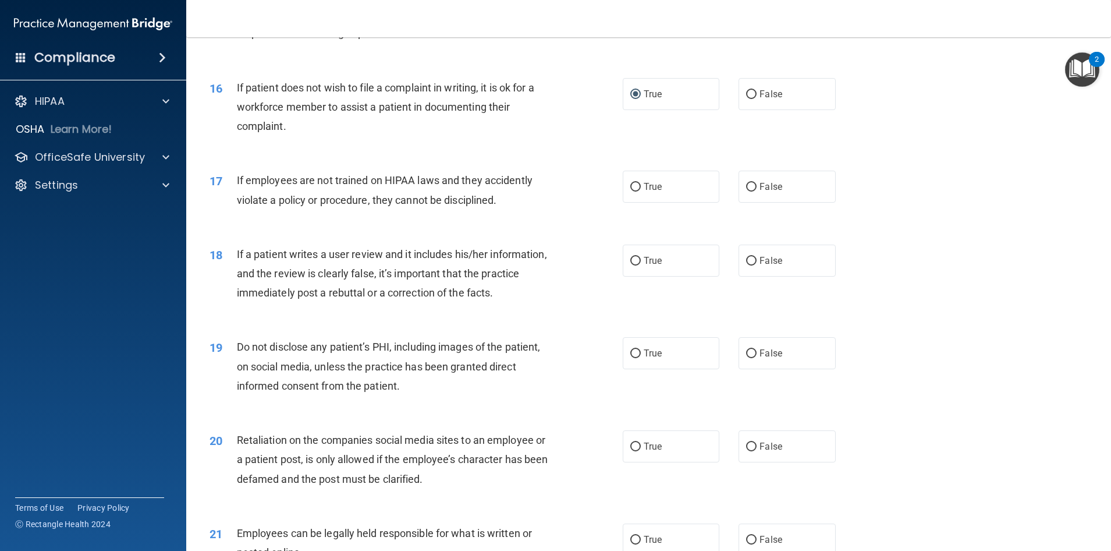
scroll to position [1455, 0]
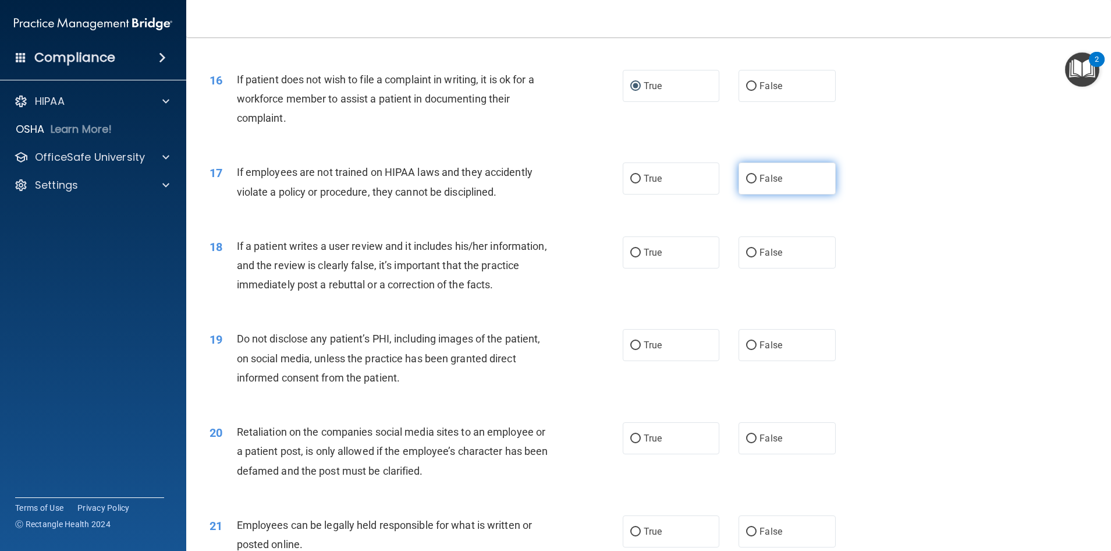
click at [749, 183] on input "False" at bounding box center [751, 179] width 10 height 9
radio input "true"
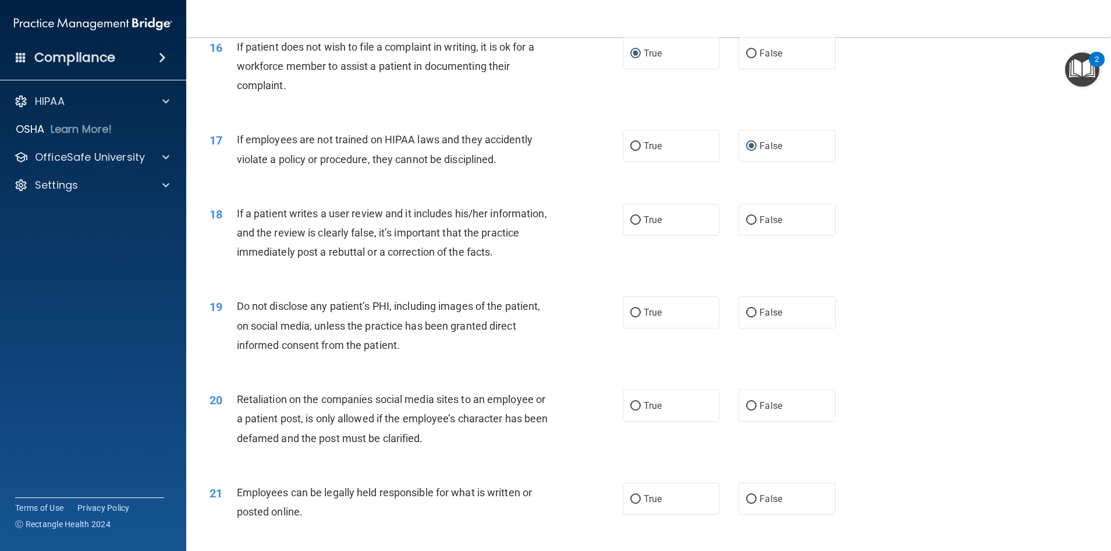
scroll to position [1513, 0]
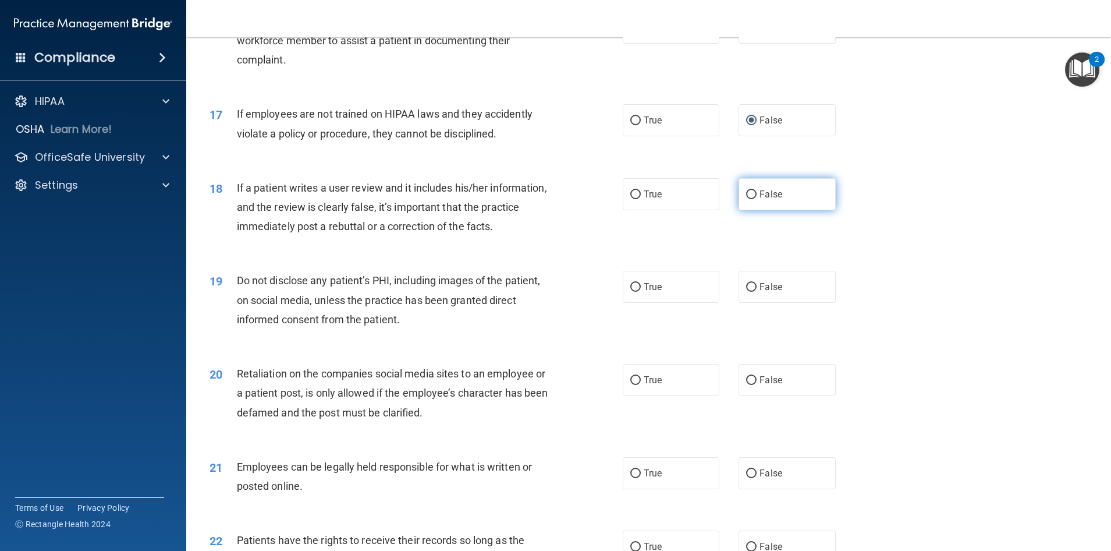
click at [749, 199] on input "False" at bounding box center [751, 194] width 10 height 9
radio input "true"
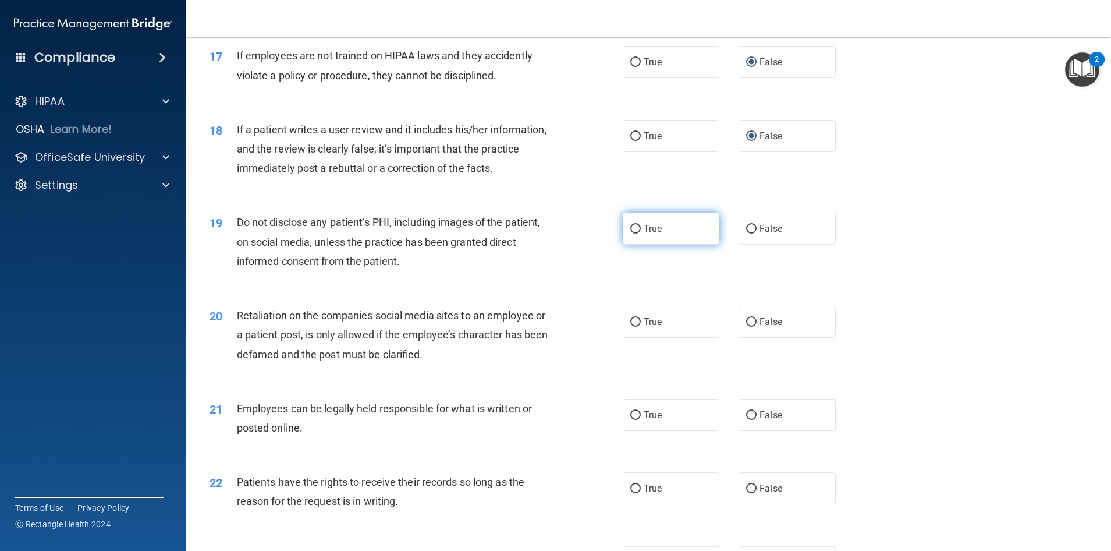
click at [634, 233] on input "True" at bounding box center [635, 229] width 10 height 9
radio input "true"
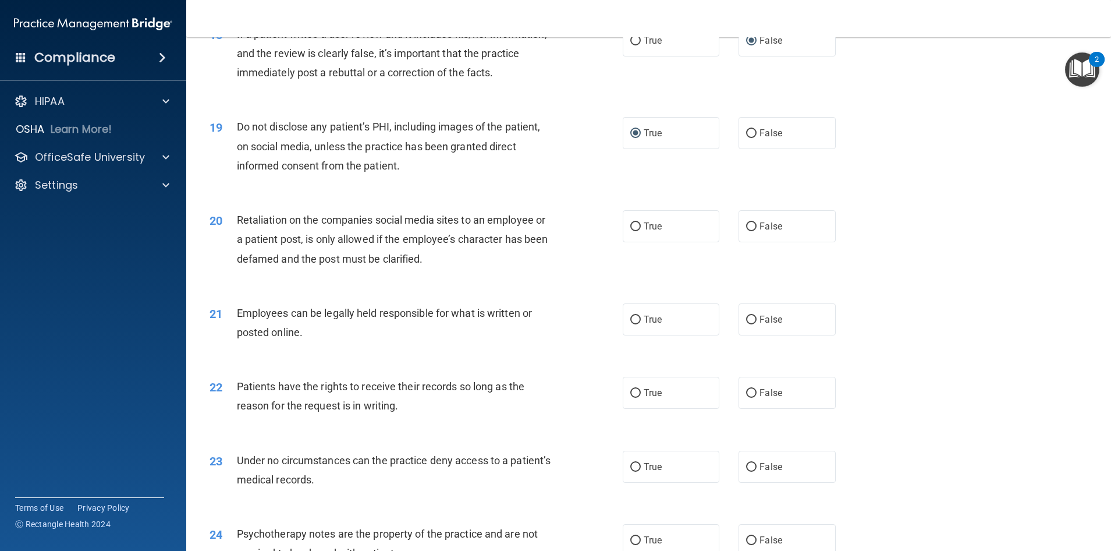
scroll to position [1688, 0]
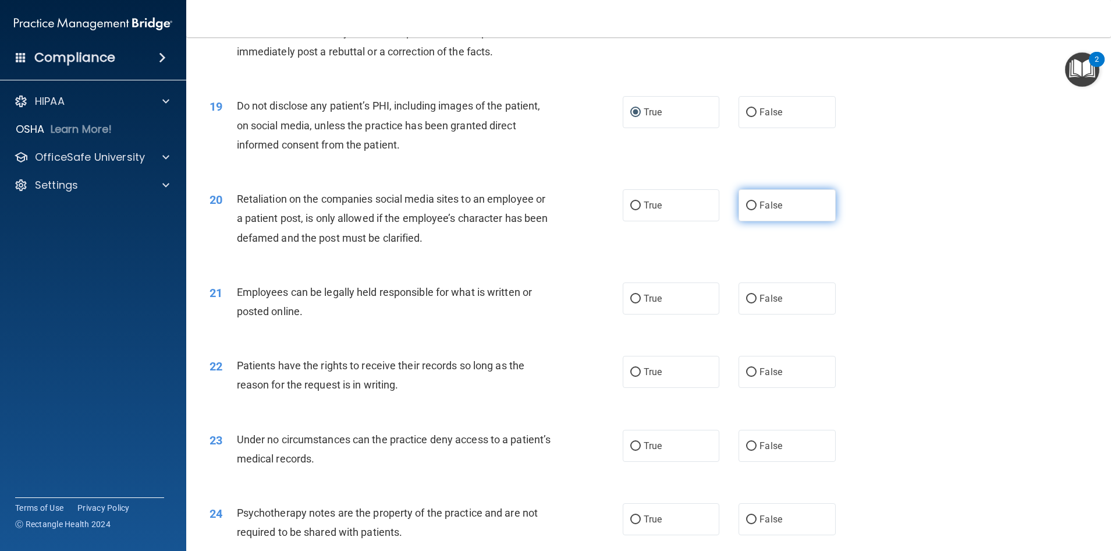
click at [746, 210] on input "False" at bounding box center [751, 205] width 10 height 9
radio input "true"
click at [630, 303] on input "True" at bounding box center [635, 299] width 10 height 9
radio input "true"
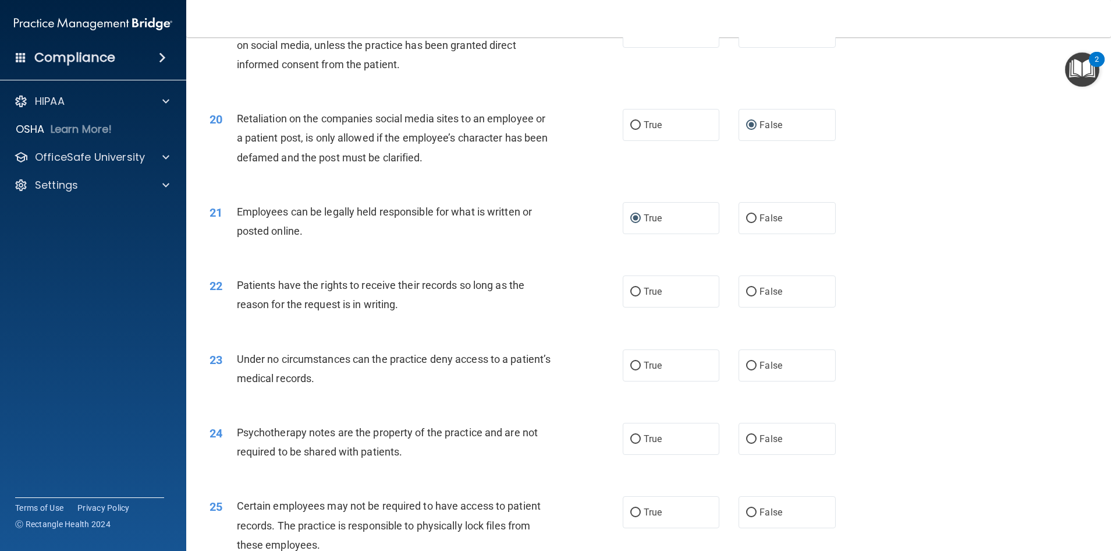
scroll to position [1805, 0]
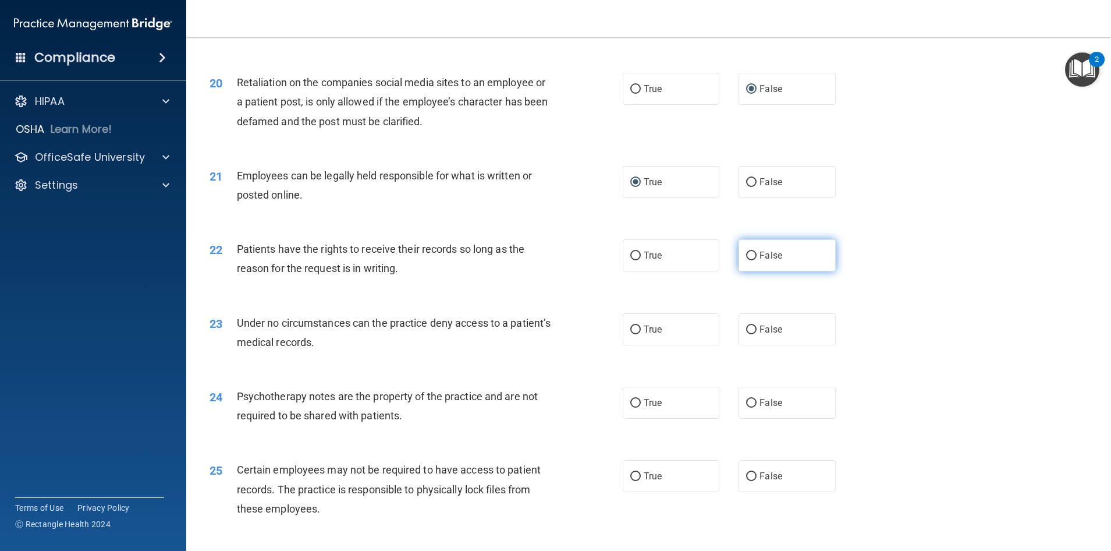
click at [746, 260] on input "False" at bounding box center [751, 255] width 10 height 9
radio input "true"
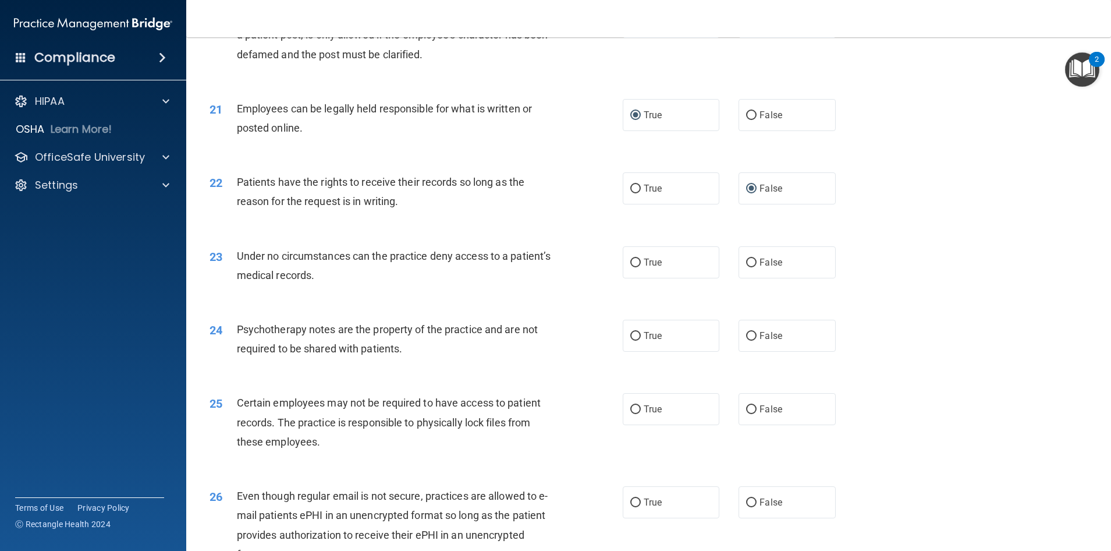
scroll to position [1921, 0]
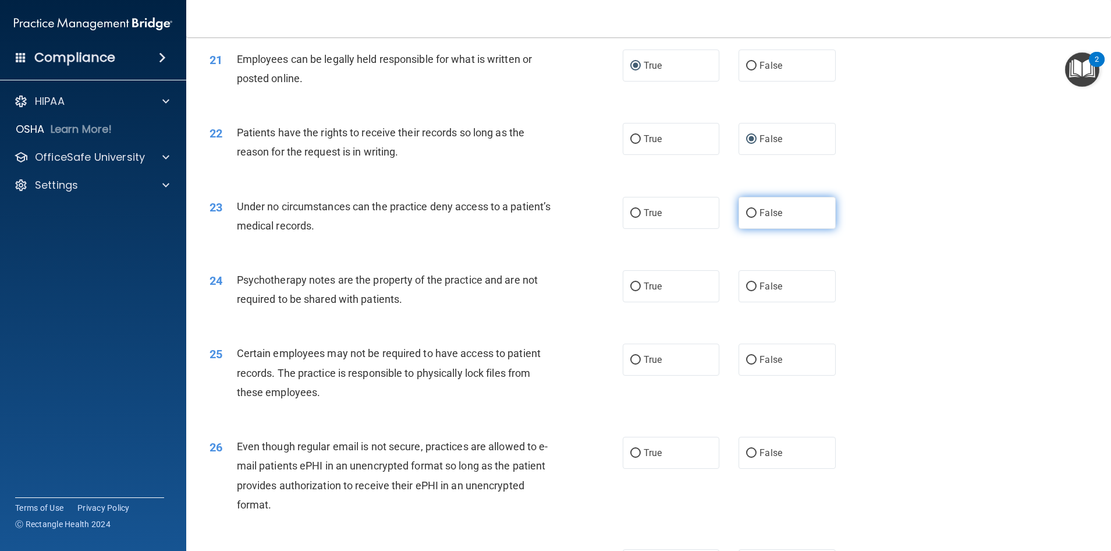
click at [746, 218] on input "False" at bounding box center [751, 213] width 10 height 9
radio input "true"
click at [630, 291] on input "True" at bounding box center [635, 286] width 10 height 9
radio input "true"
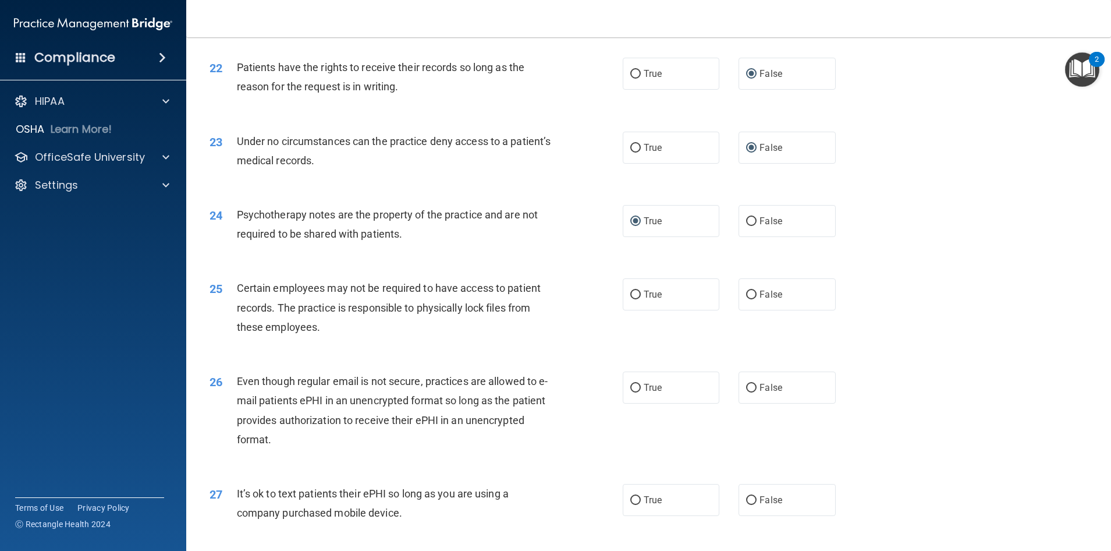
scroll to position [2037, 0]
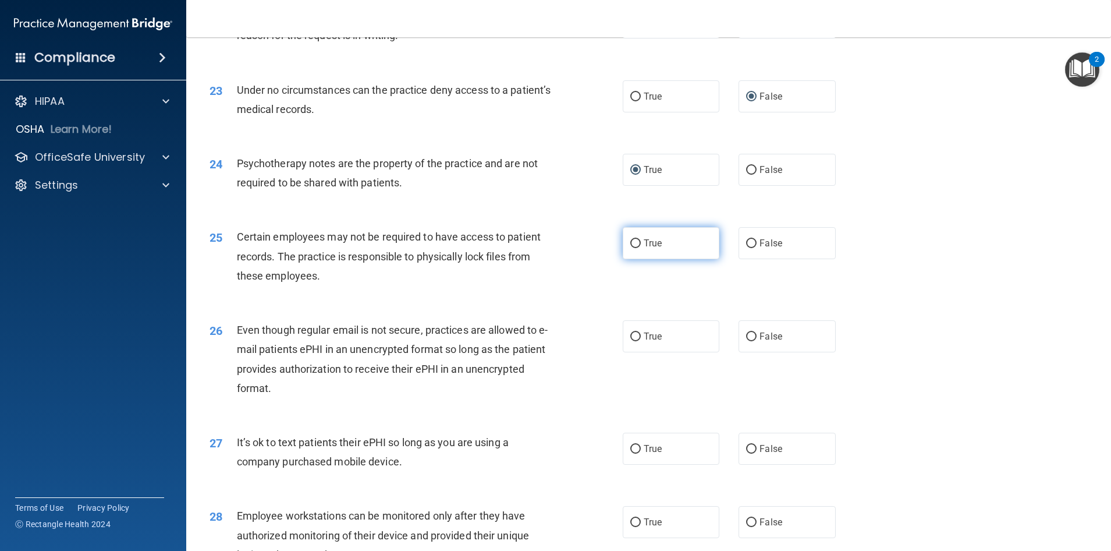
click at [633, 248] on input "True" at bounding box center [635, 243] width 10 height 9
radio input "true"
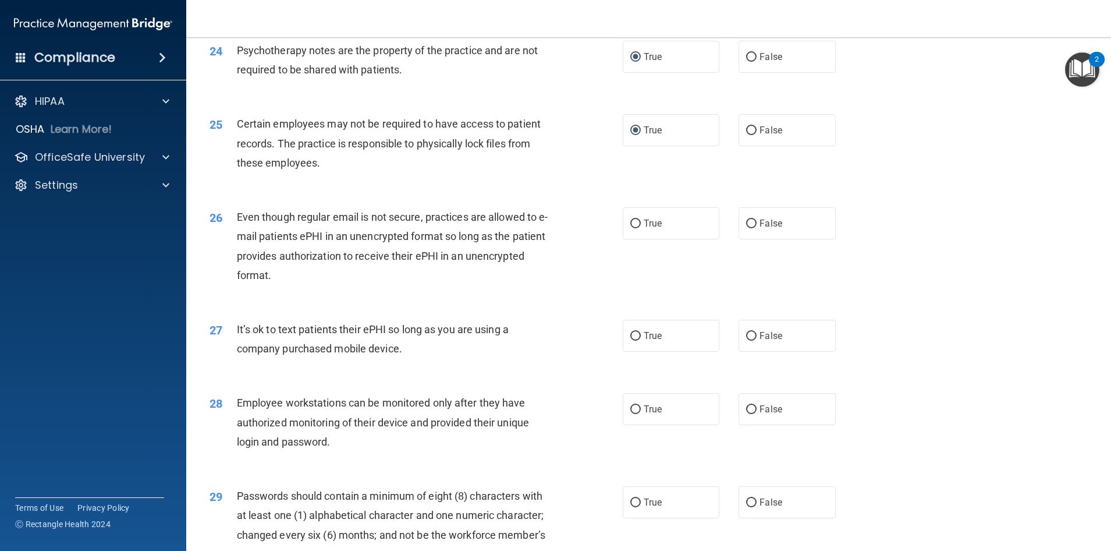
scroll to position [2154, 0]
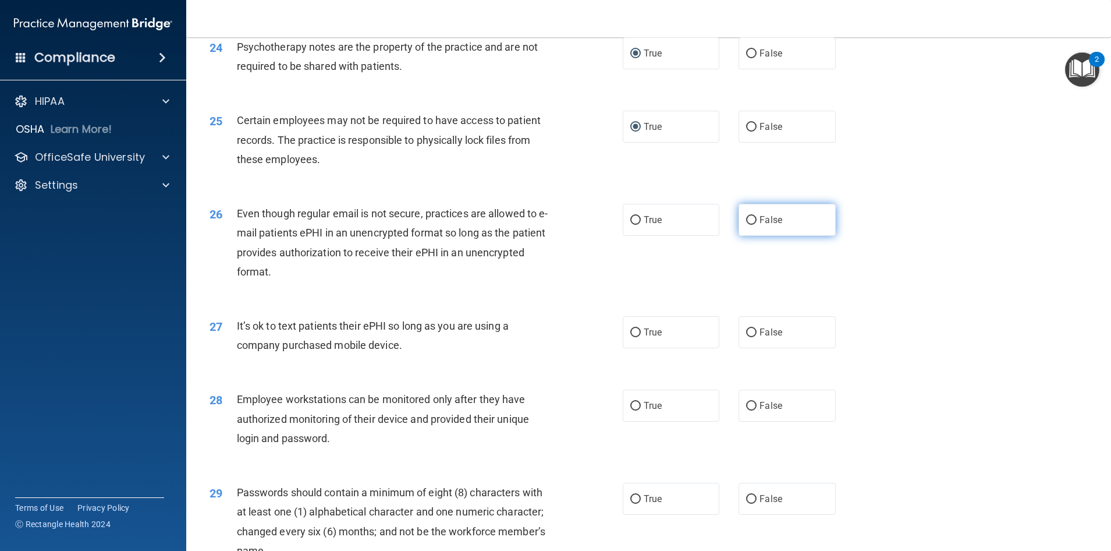
click at [750, 225] on input "False" at bounding box center [751, 220] width 10 height 9
radio input "true"
click at [632, 225] on input "True" at bounding box center [635, 220] width 10 height 9
radio input "true"
radio input "false"
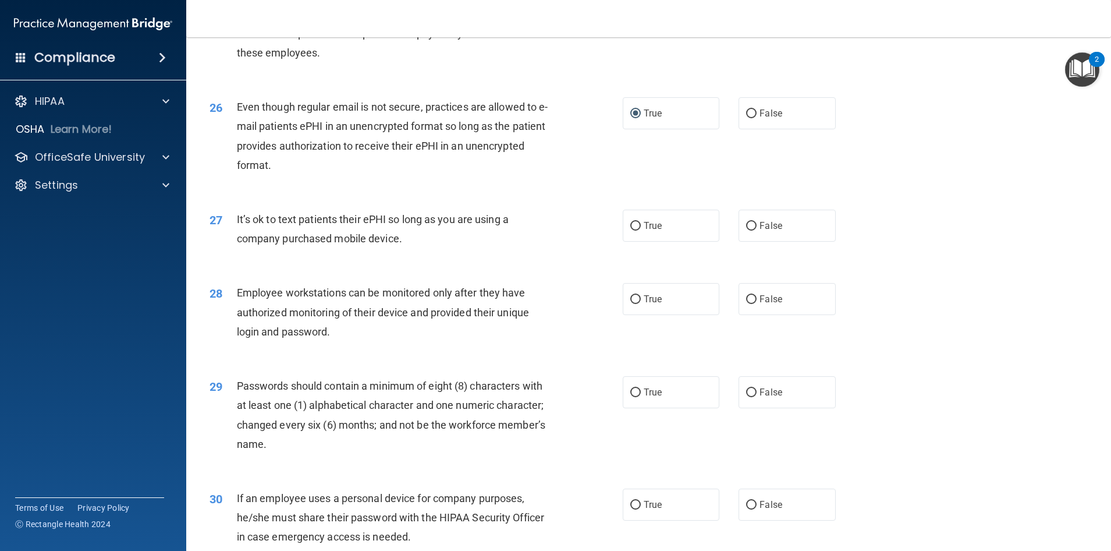
scroll to position [2270, 0]
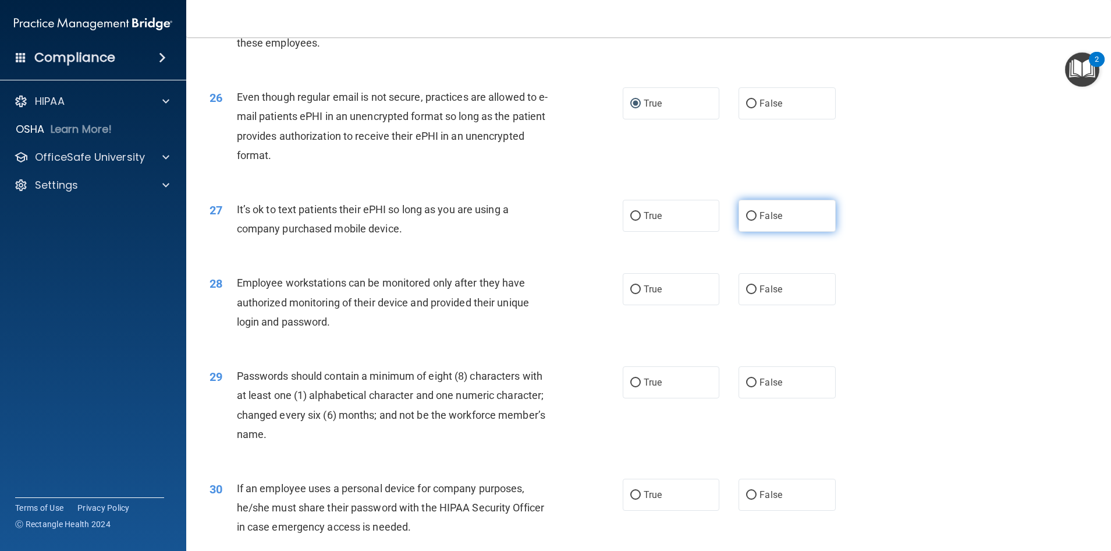
click at [747, 221] on input "False" at bounding box center [751, 216] width 10 height 9
radio input "true"
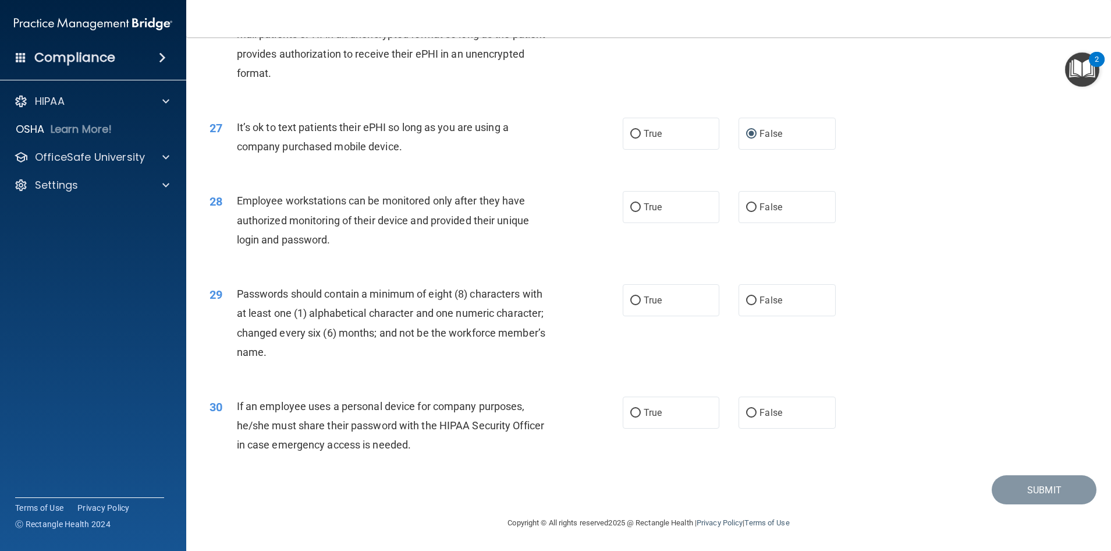
scroll to position [2372, 0]
click at [747, 211] on input "False" at bounding box center [751, 207] width 10 height 9
radio input "true"
click at [631, 300] on input "True" at bounding box center [635, 300] width 10 height 9
radio input "true"
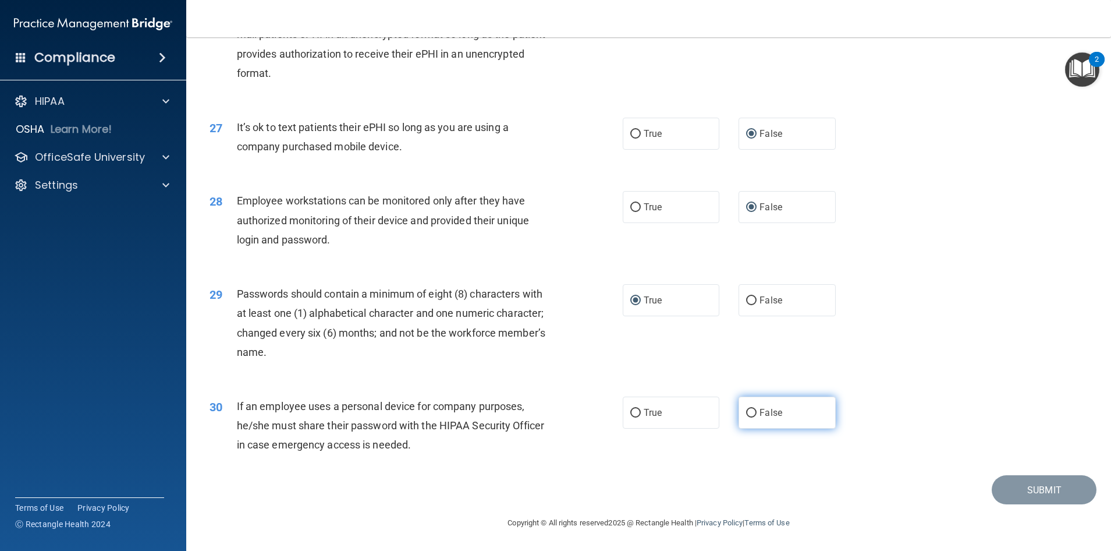
click at [748, 412] on input "False" at bounding box center [751, 413] width 10 height 9
radio input "true"
click at [1028, 486] on button "Submit" at bounding box center [1044, 490] width 105 height 30
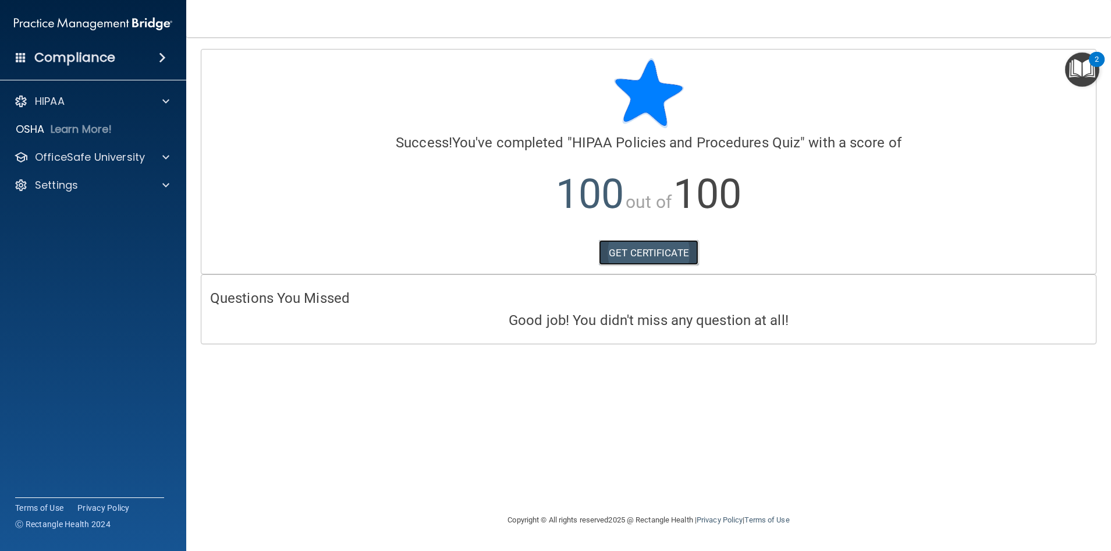
click at [650, 251] on link "GET CERTIFICATE" at bounding box center [649, 253] width 100 height 26
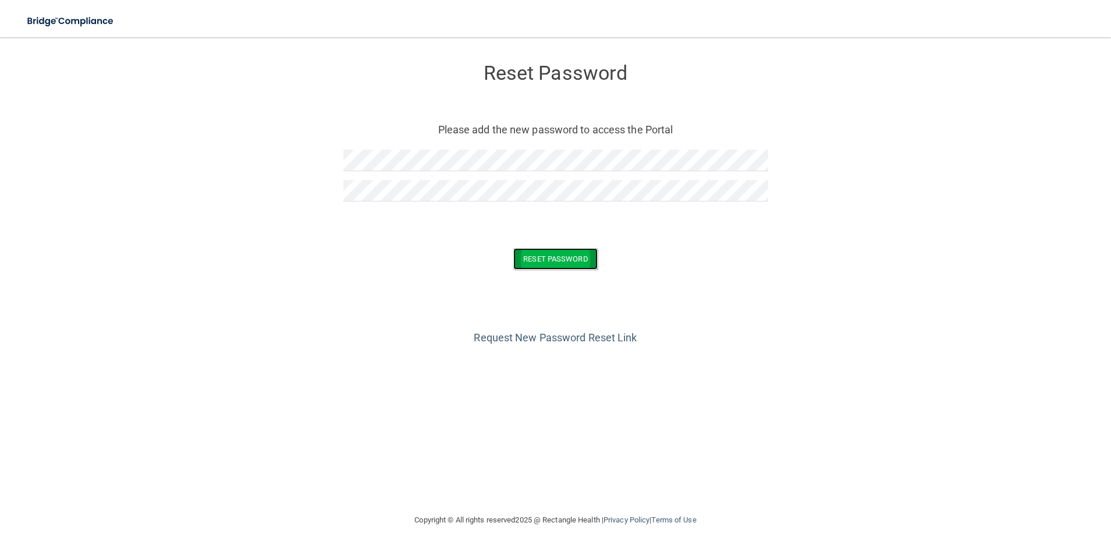
click at [555, 258] on button "Reset Password" at bounding box center [555, 259] width 84 height 22
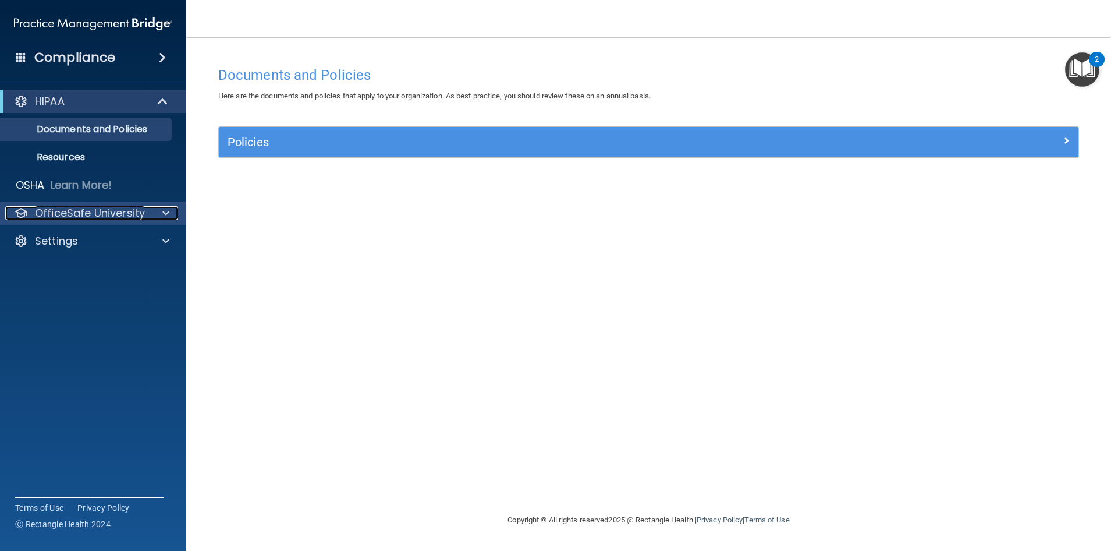
click at [166, 208] on span at bounding box center [165, 213] width 7 height 14
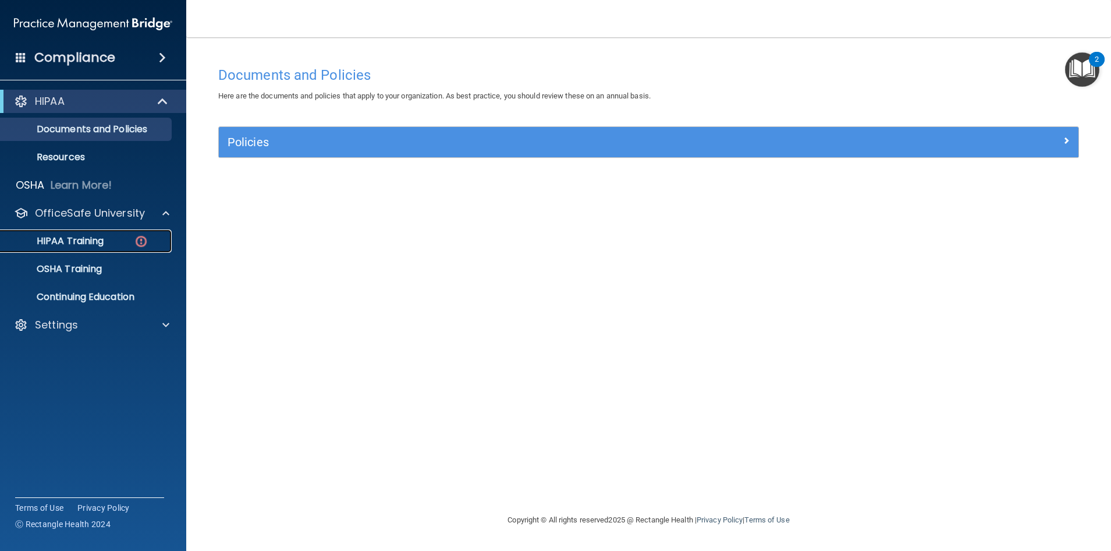
click at [87, 243] on p "HIPAA Training" at bounding box center [56, 241] width 96 height 12
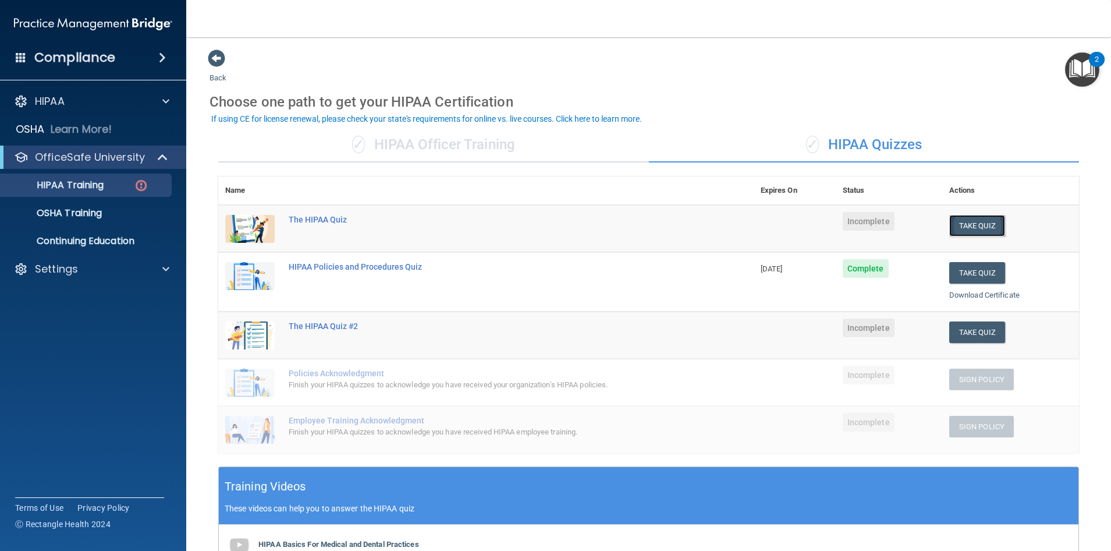
click at [965, 229] on button "Take Quiz" at bounding box center [977, 226] width 56 height 22
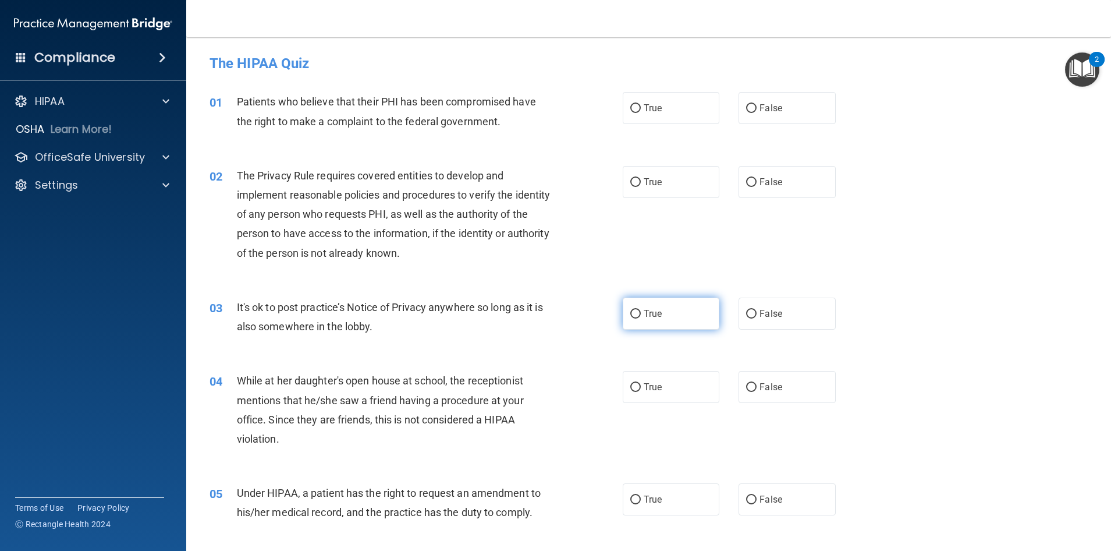
click at [632, 316] on input "True" at bounding box center [635, 314] width 10 height 9
radio input "true"
click at [631, 108] on input "True" at bounding box center [635, 108] width 10 height 9
radio input "true"
click at [746, 385] on input "False" at bounding box center [751, 387] width 10 height 9
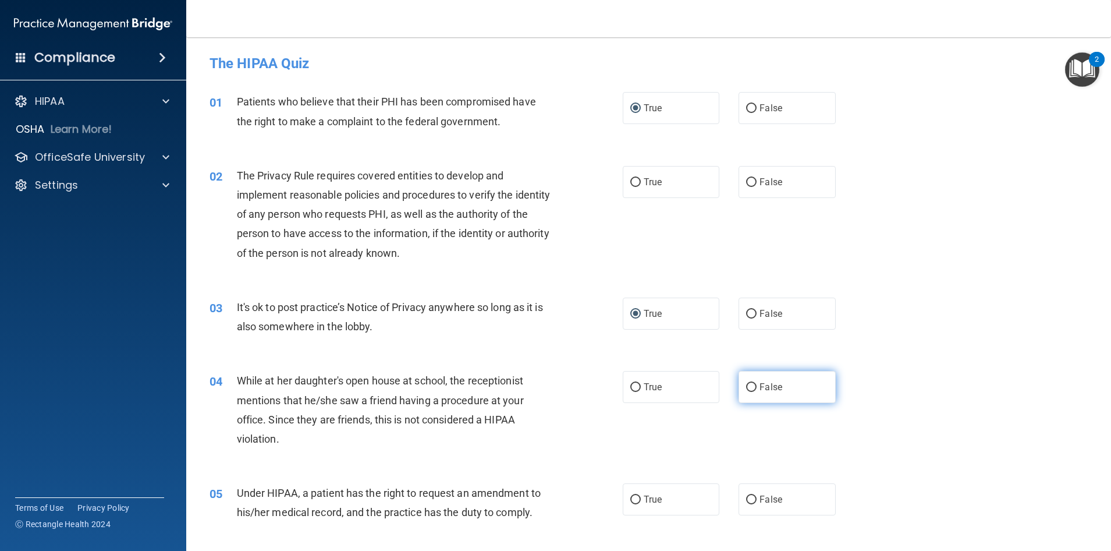
radio input "true"
click at [632, 179] on input "True" at bounding box center [635, 182] width 10 height 9
radio input "true"
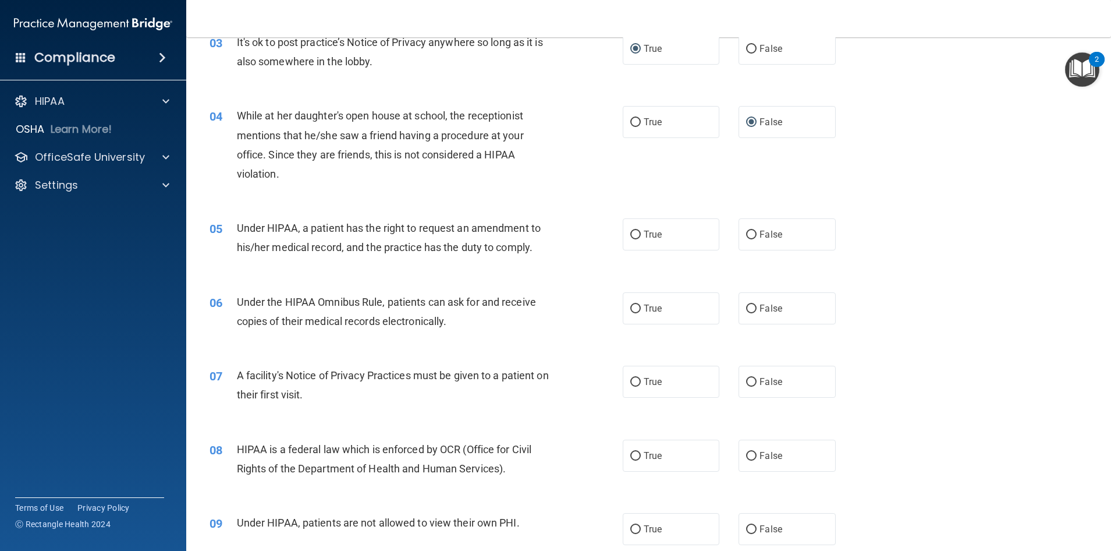
scroll to position [291, 0]
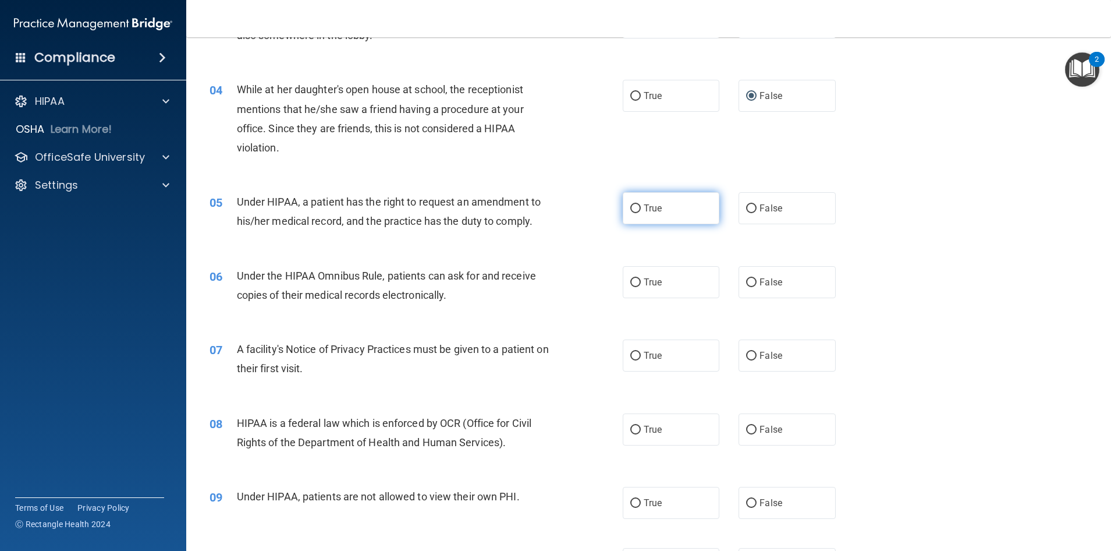
click at [631, 208] on input "True" at bounding box center [635, 208] width 10 height 9
radio input "true"
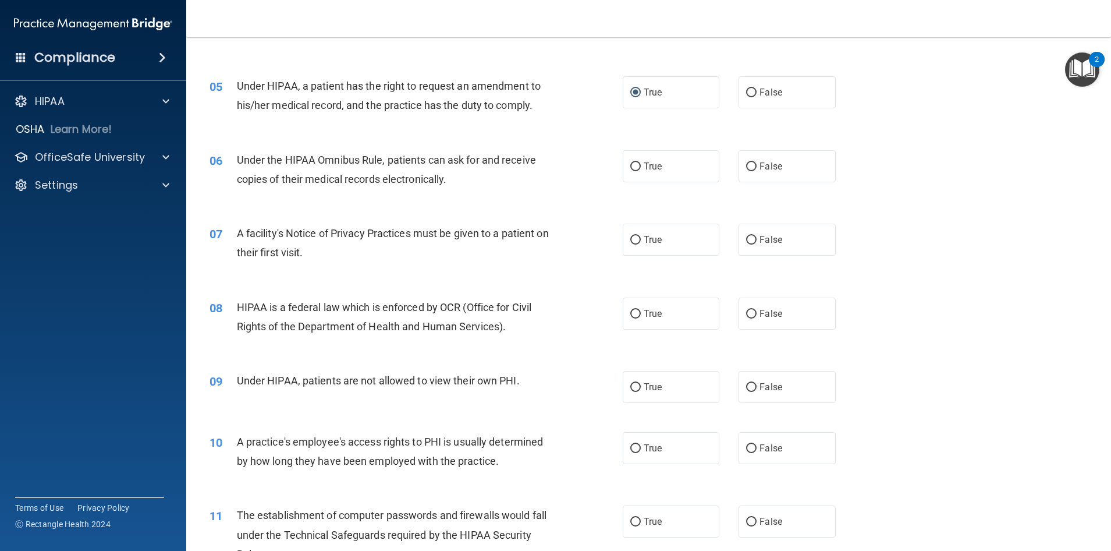
scroll to position [407, 0]
click at [633, 165] on input "True" at bounding box center [635, 166] width 10 height 9
radio input "true"
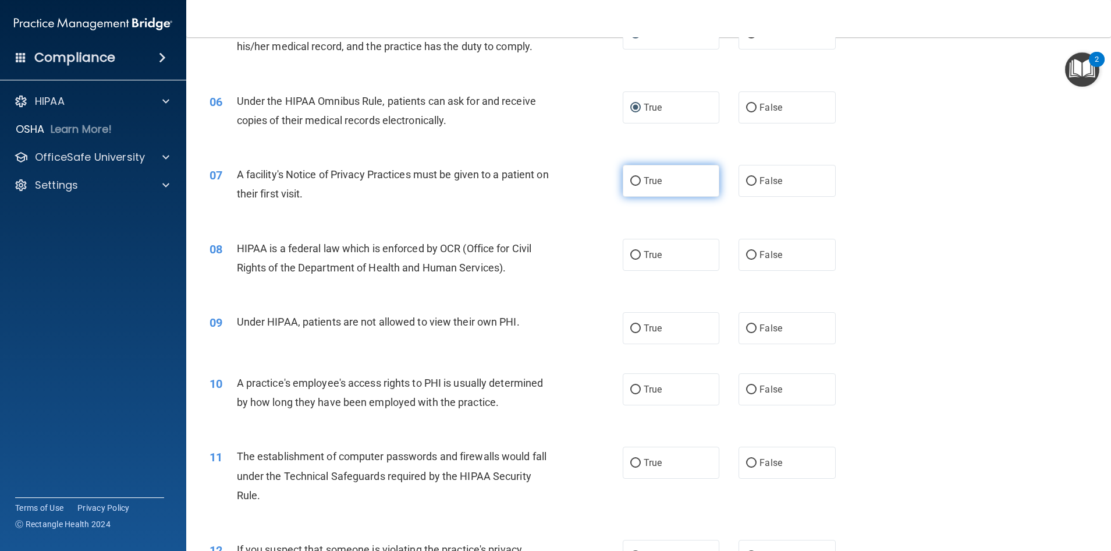
click at [632, 183] on input "True" at bounding box center [635, 181] width 10 height 9
radio input "true"
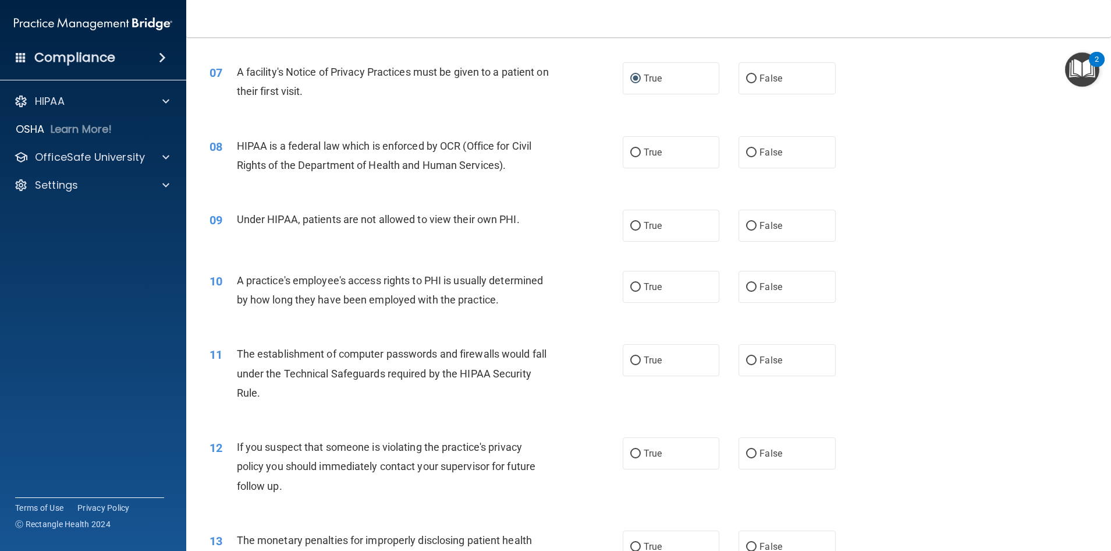
scroll to position [582, 0]
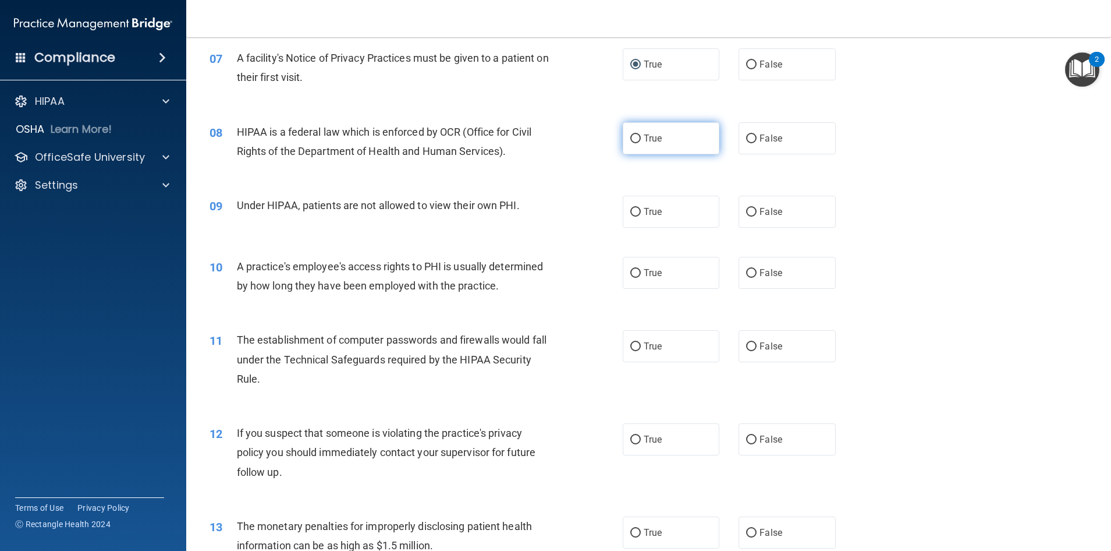
click at [633, 139] on input "True" at bounding box center [635, 138] width 10 height 9
radio input "true"
click at [747, 216] on input "False" at bounding box center [751, 212] width 10 height 9
radio input "true"
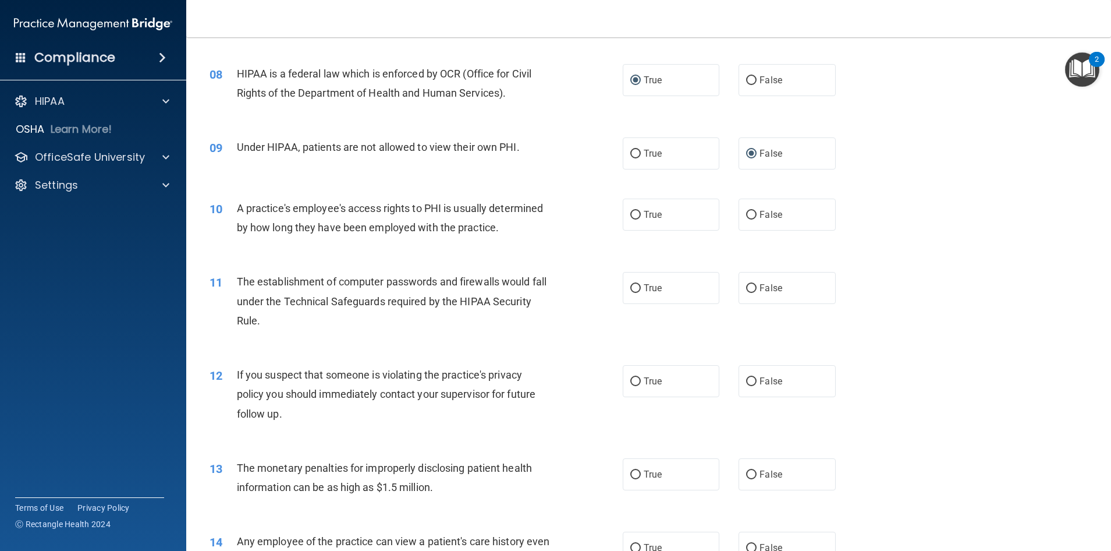
scroll to position [699, 0]
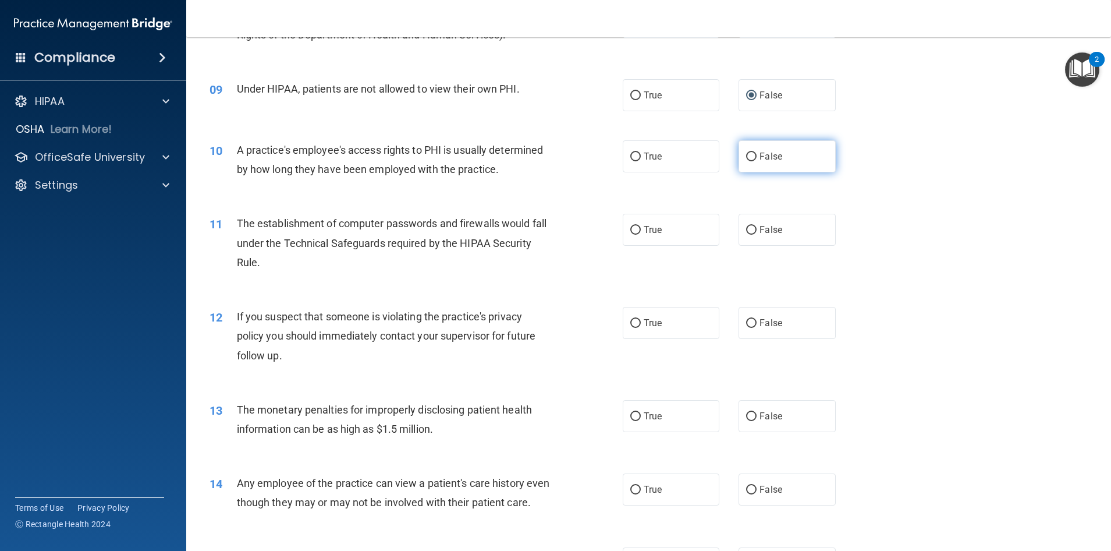
click at [749, 158] on input "False" at bounding box center [751, 157] width 10 height 9
radio input "true"
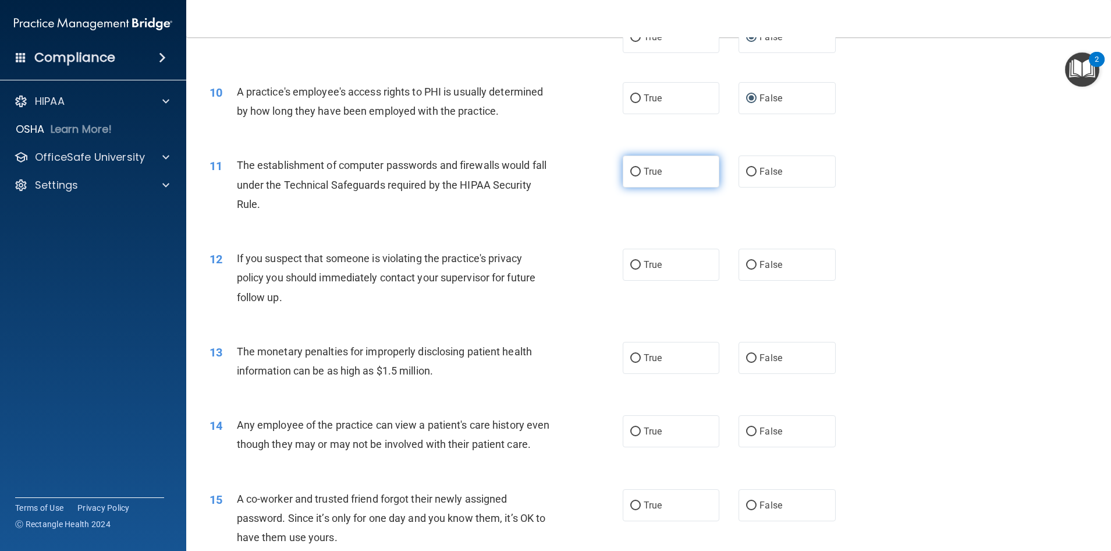
click at [630, 173] on input "True" at bounding box center [635, 172] width 10 height 9
radio input "true"
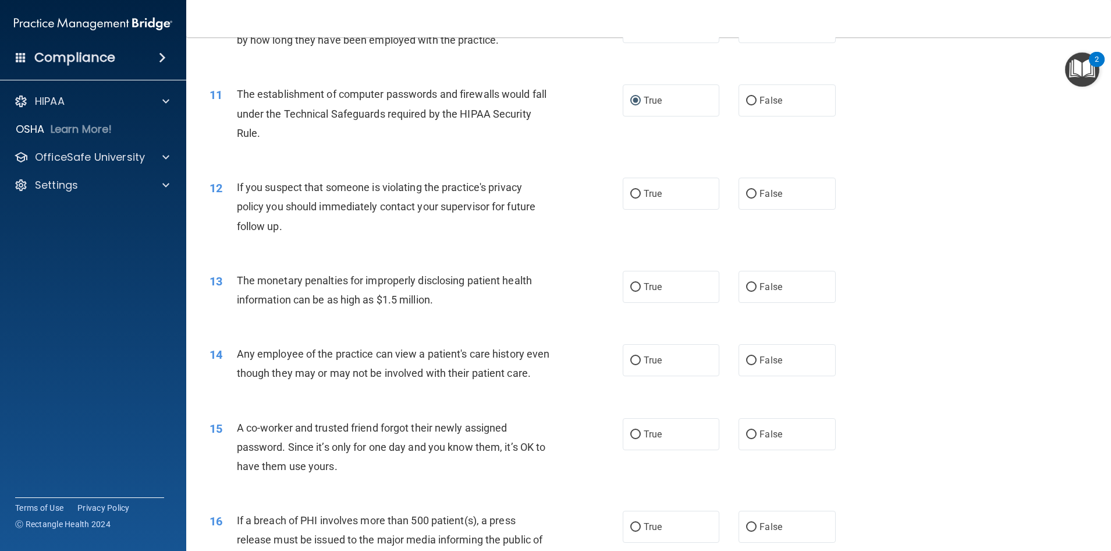
scroll to position [873, 0]
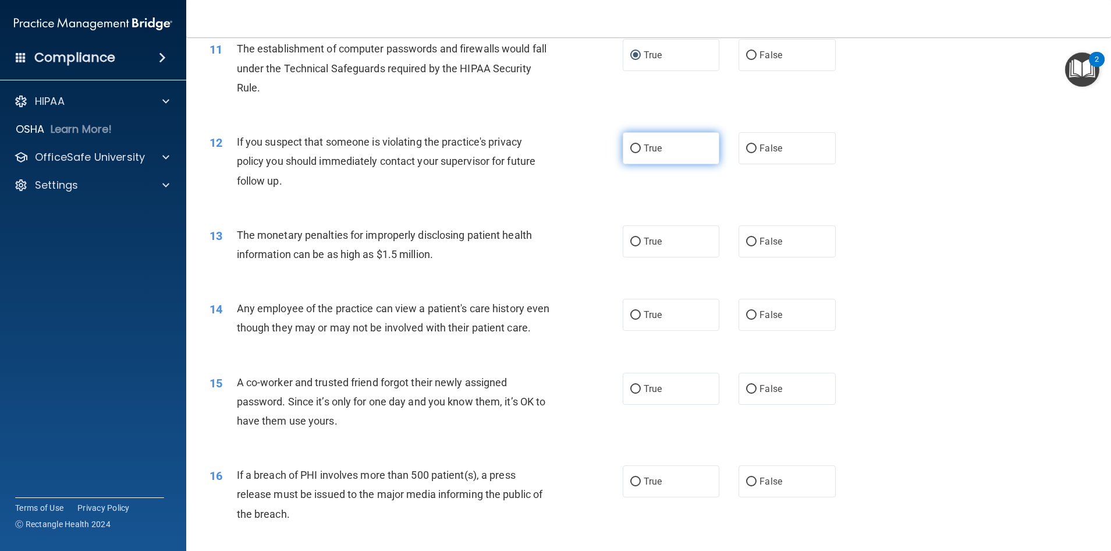
click at [633, 149] on input "True" at bounding box center [635, 148] width 10 height 9
radio input "true"
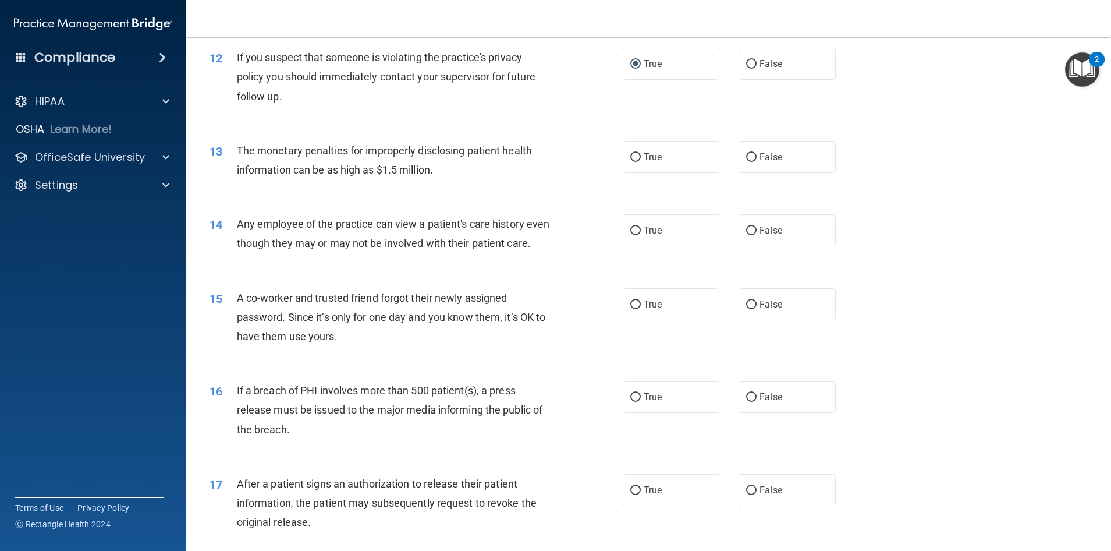
scroll to position [931, 0]
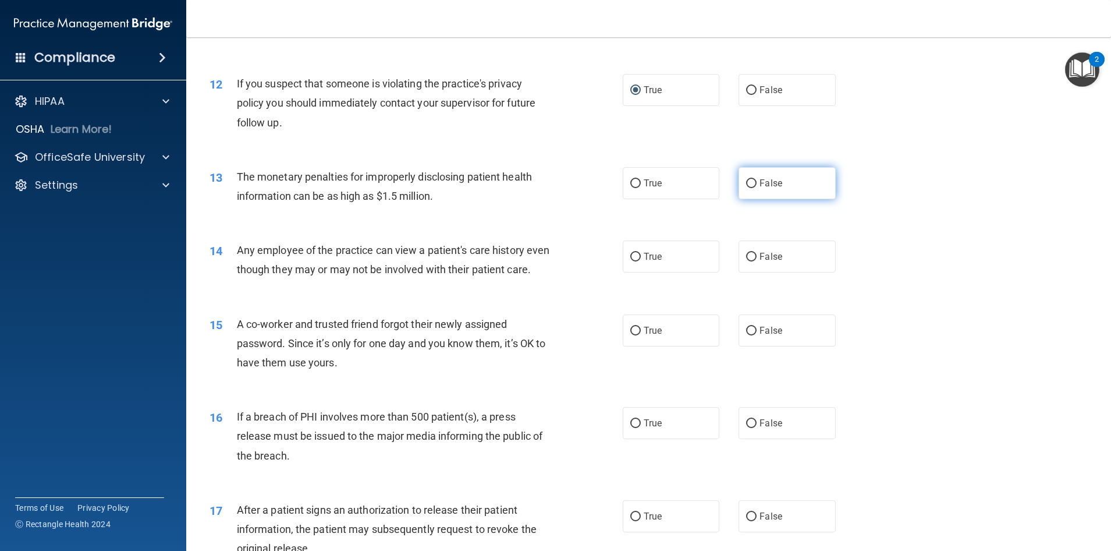
click at [746, 186] on input "False" at bounding box center [751, 183] width 10 height 9
radio input "true"
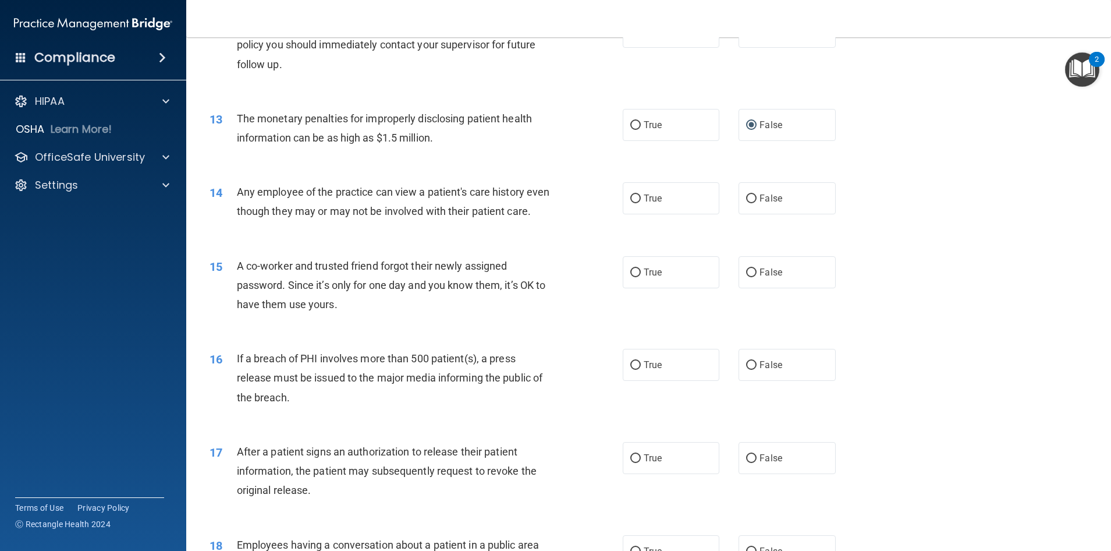
scroll to position [1048, 0]
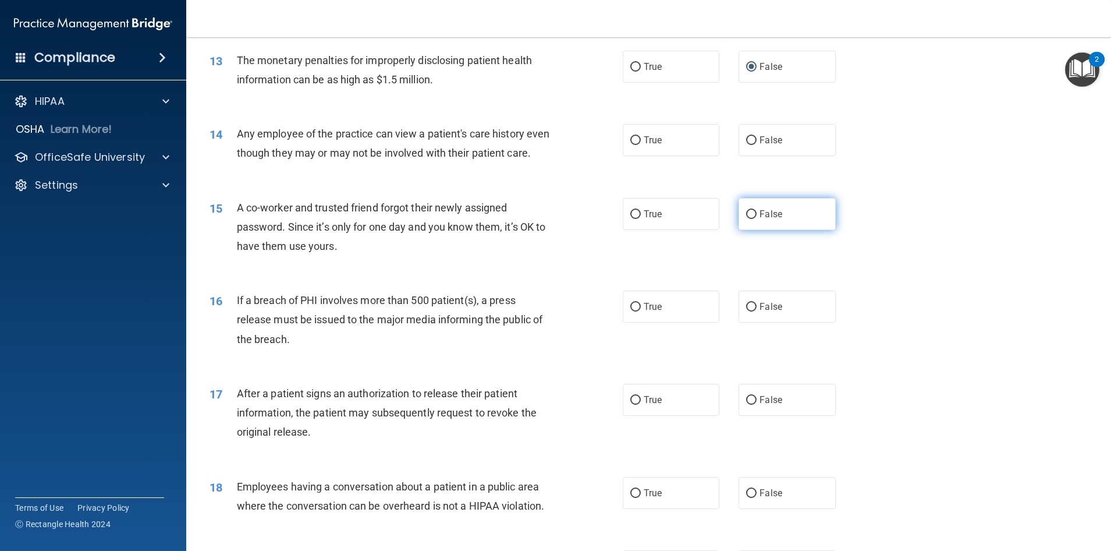
click at [750, 219] on input "False" at bounding box center [751, 214] width 10 height 9
radio input "true"
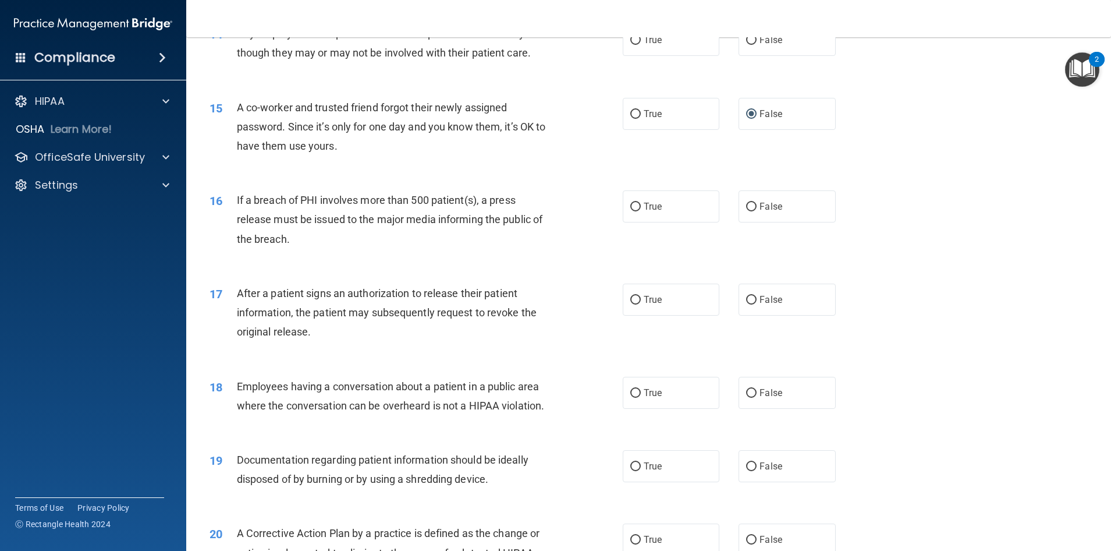
scroll to position [1164, 0]
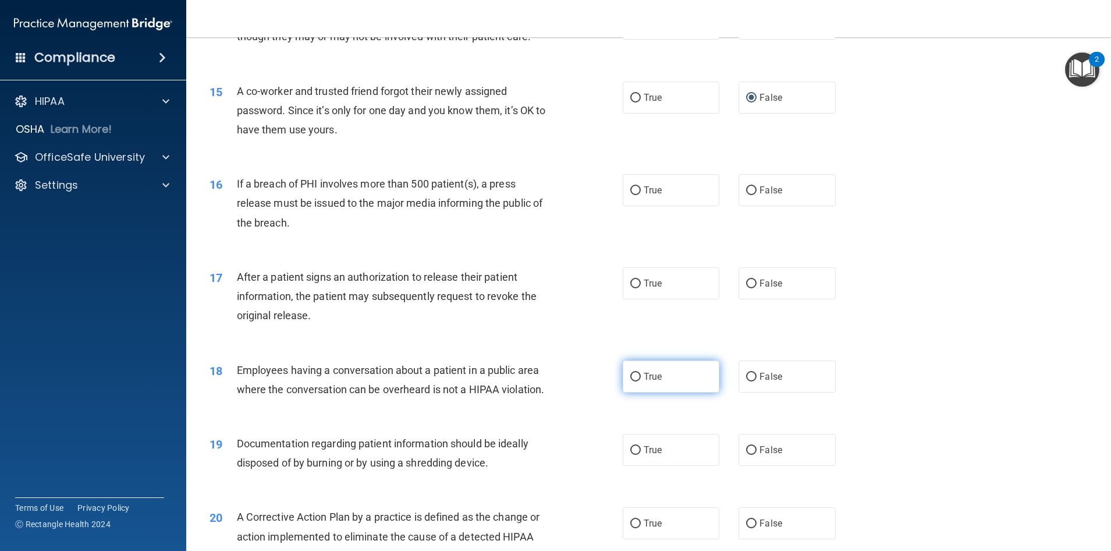
click at [633, 381] on input "True" at bounding box center [635, 377] width 10 height 9
radio input "true"
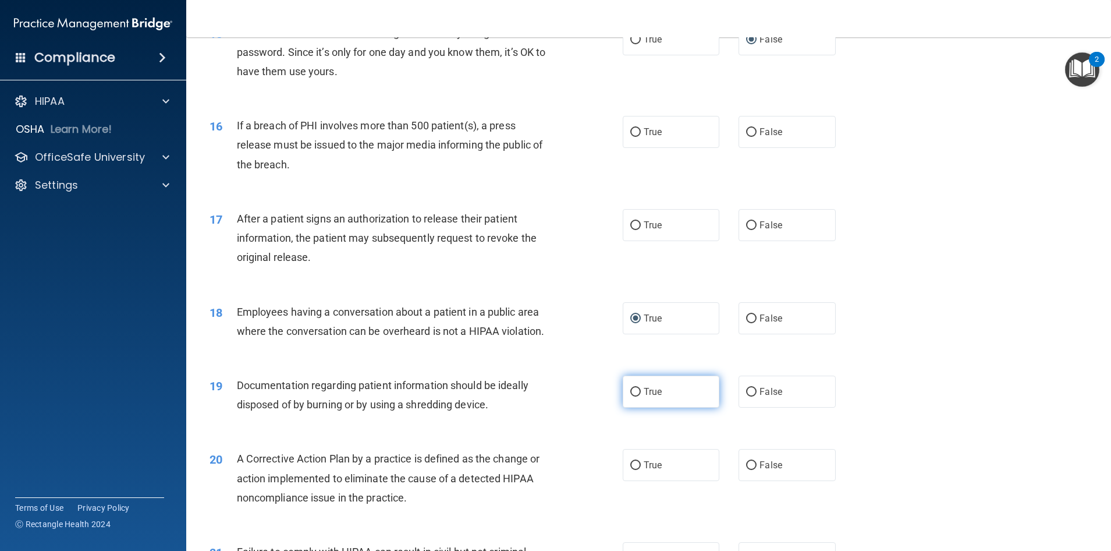
click at [630, 396] on input "True" at bounding box center [635, 392] width 10 height 9
radio input "true"
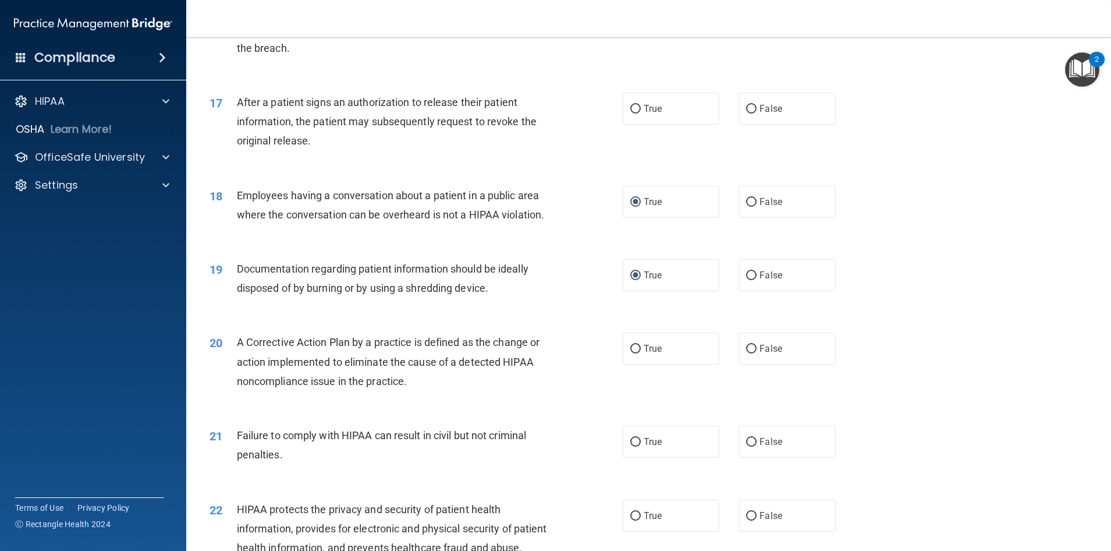
scroll to position [1397, 0]
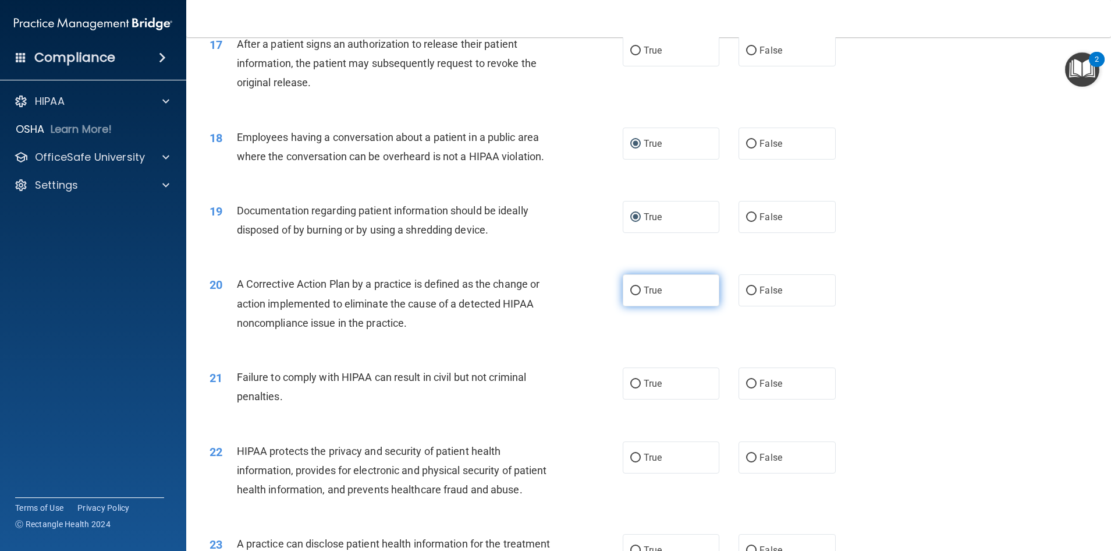
click at [632, 295] on input "True" at bounding box center [635, 290] width 10 height 9
radio input "true"
click at [632, 388] on input "True" at bounding box center [635, 384] width 10 height 9
radio input "true"
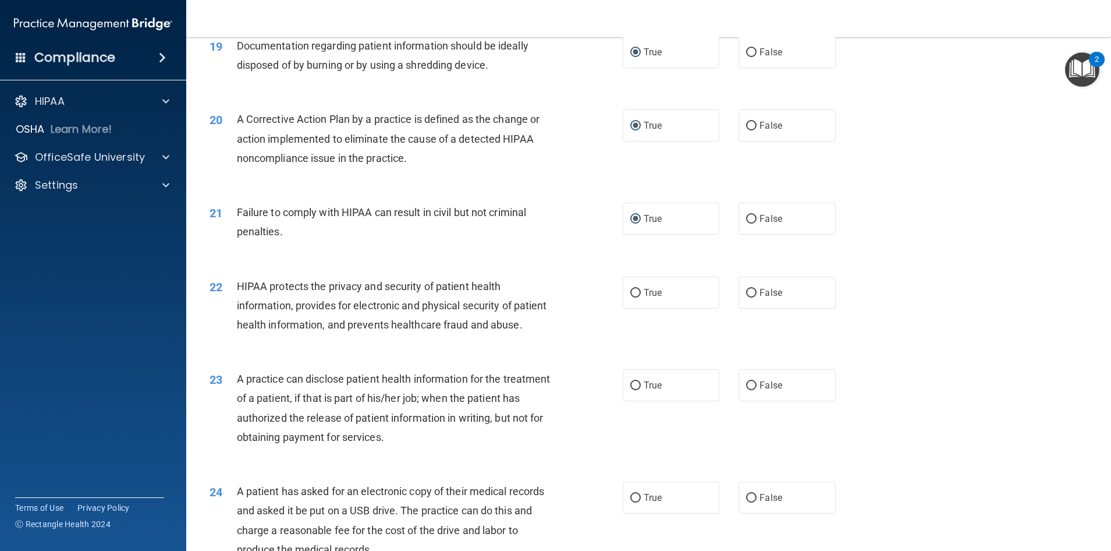
scroll to position [1572, 0]
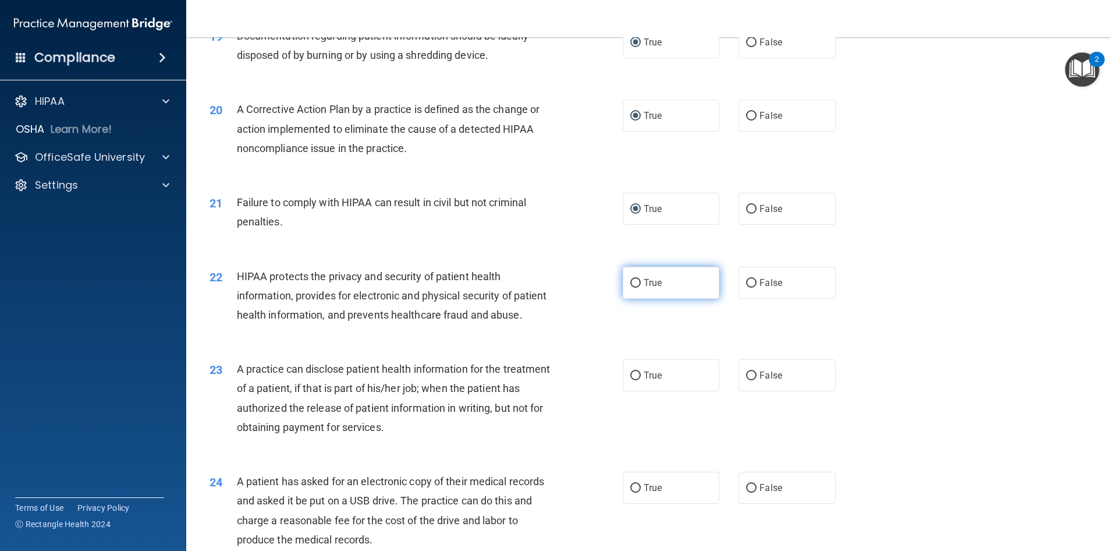
click at [630, 288] on input "True" at bounding box center [635, 283] width 10 height 9
radio input "true"
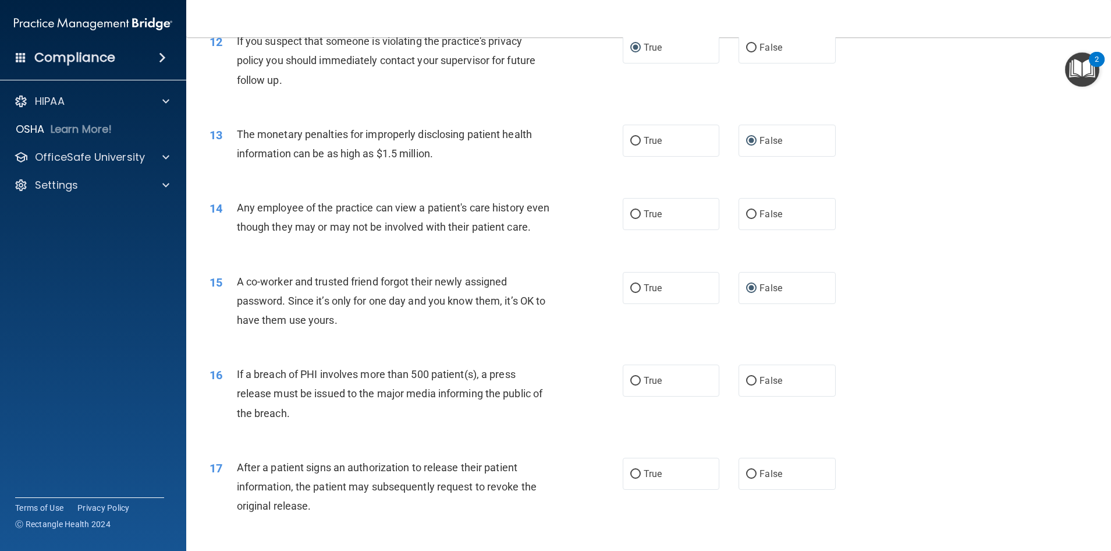
scroll to position [1001, 0]
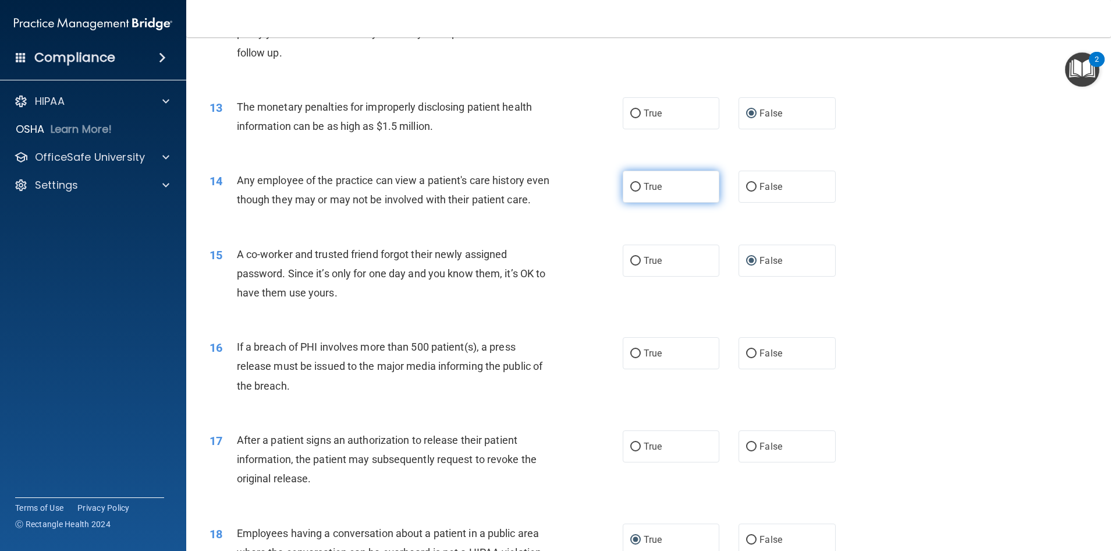
click at [630, 186] on input "True" at bounding box center [635, 187] width 10 height 9
radio input "true"
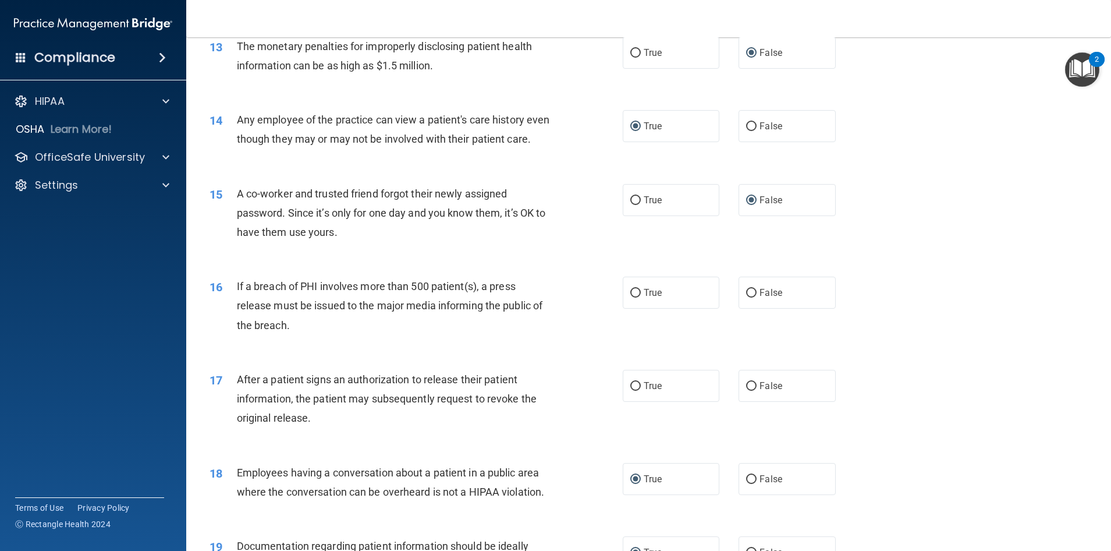
scroll to position [1118, 0]
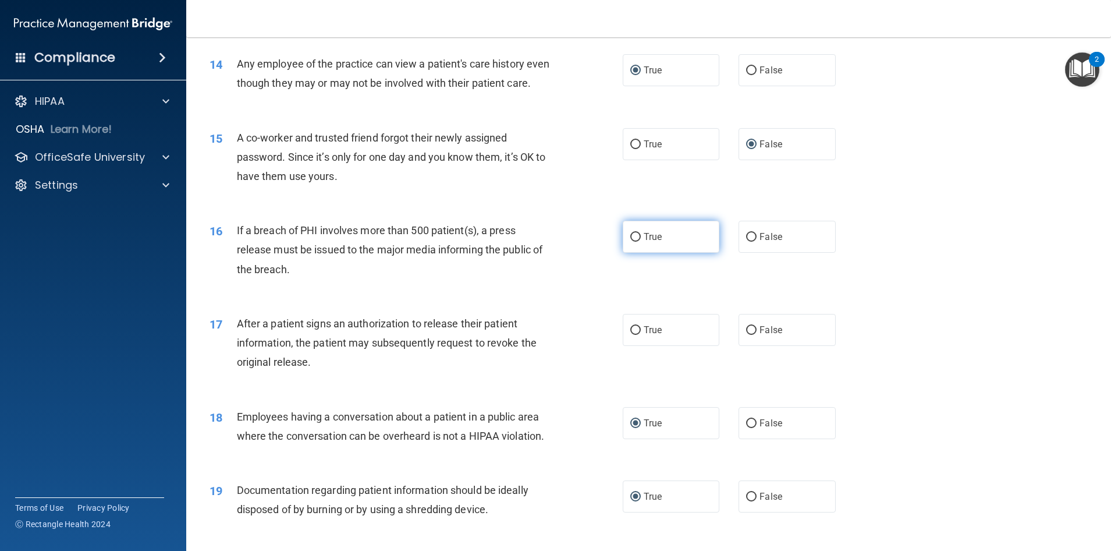
click at [630, 242] on input "True" at bounding box center [635, 237] width 10 height 9
radio input "true"
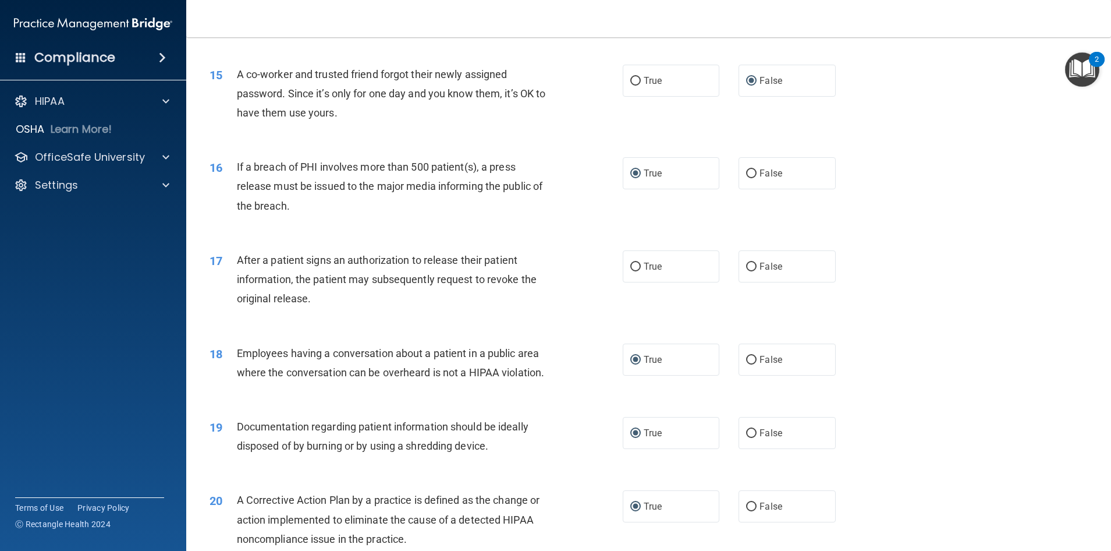
scroll to position [1234, 0]
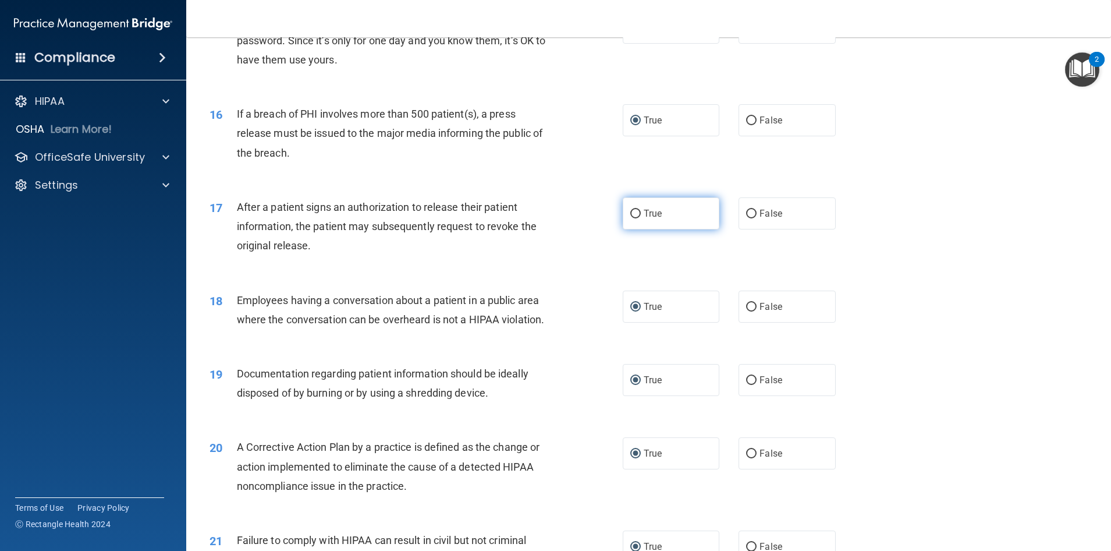
click at [633, 218] on input "True" at bounding box center [635, 214] width 10 height 9
radio input "true"
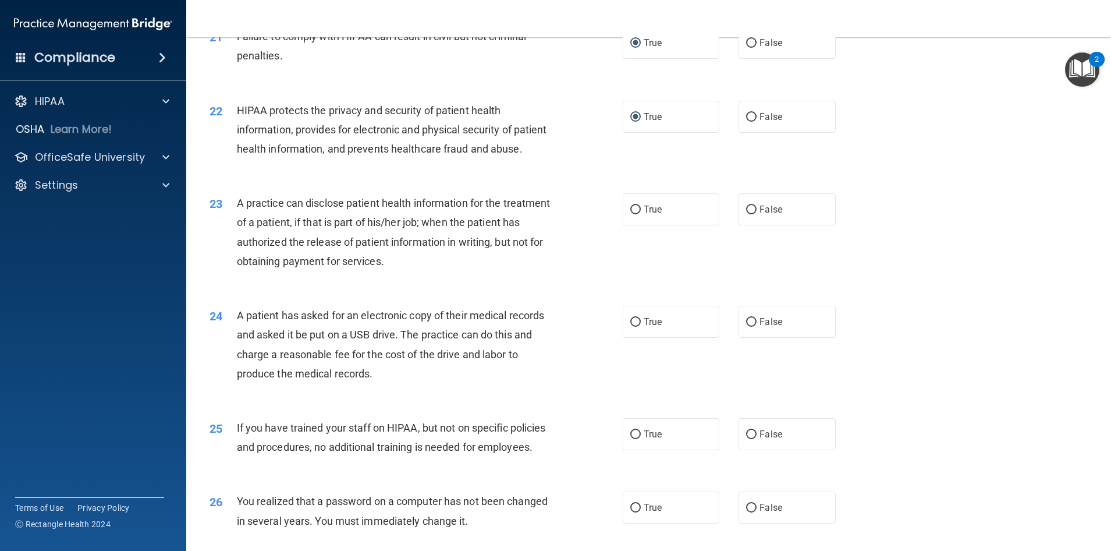
scroll to position [1758, 0]
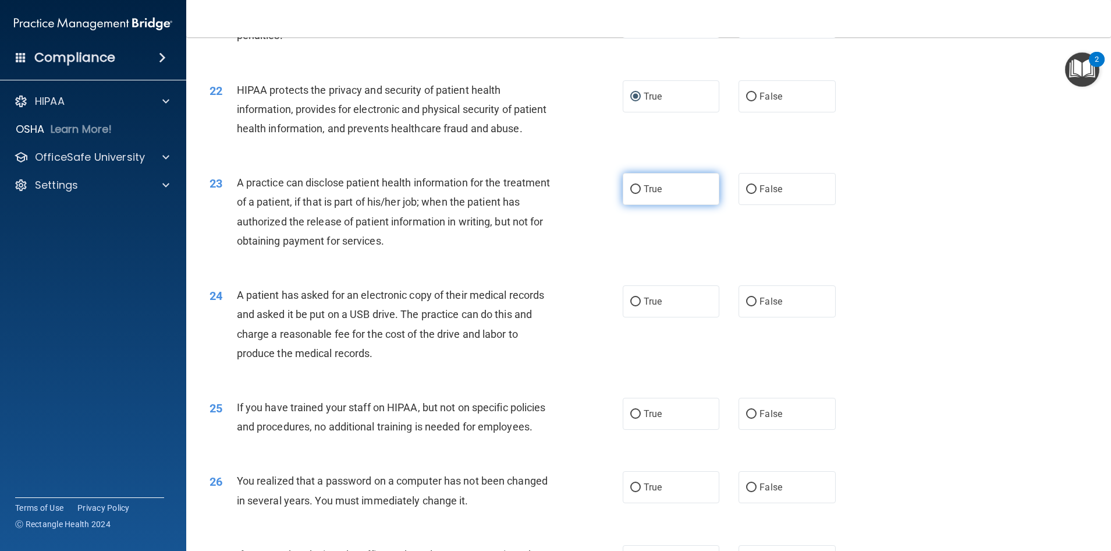
click at [632, 194] on input "True" at bounding box center [635, 189] width 10 height 9
radio input "true"
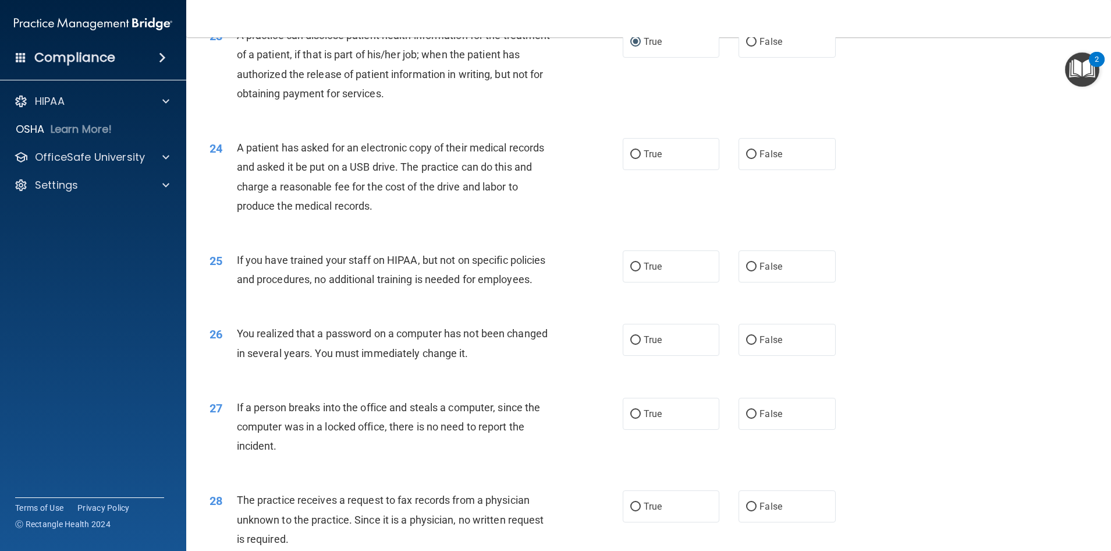
scroll to position [1933, 0]
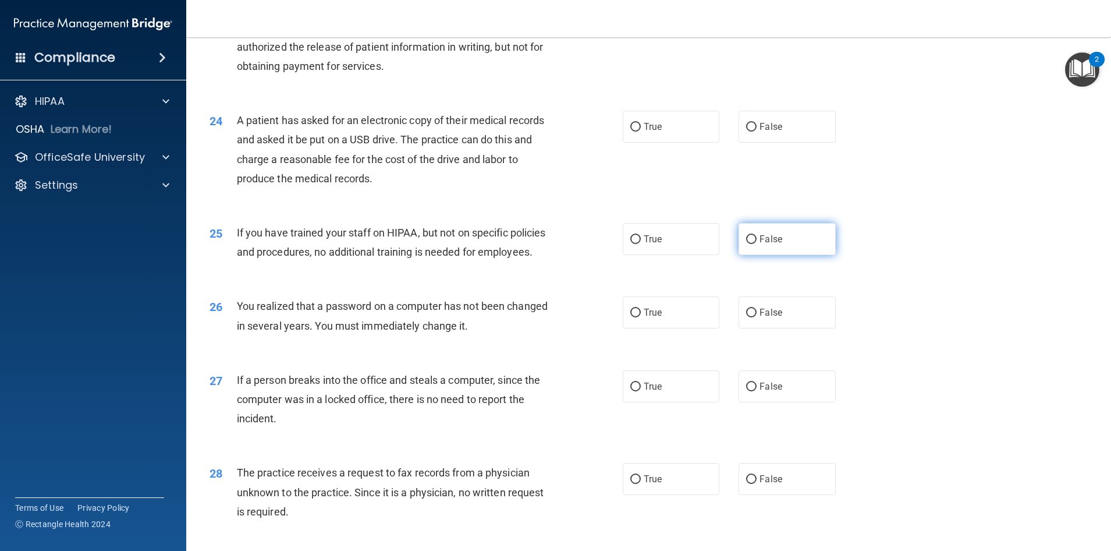
click at [748, 244] on input "False" at bounding box center [751, 239] width 10 height 9
radio input "true"
click at [632, 317] on input "True" at bounding box center [635, 313] width 10 height 9
radio input "true"
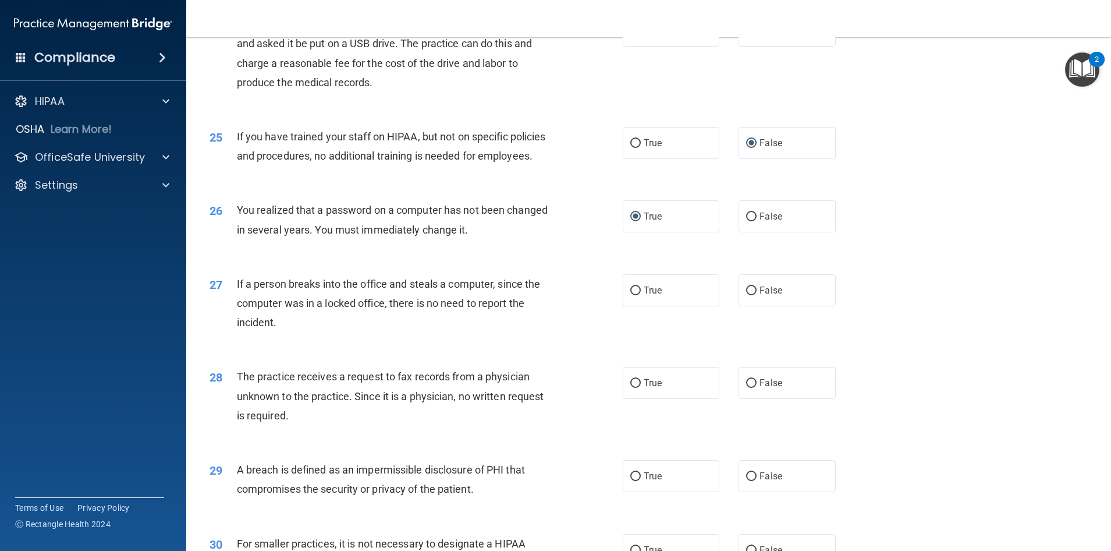
scroll to position [2049, 0]
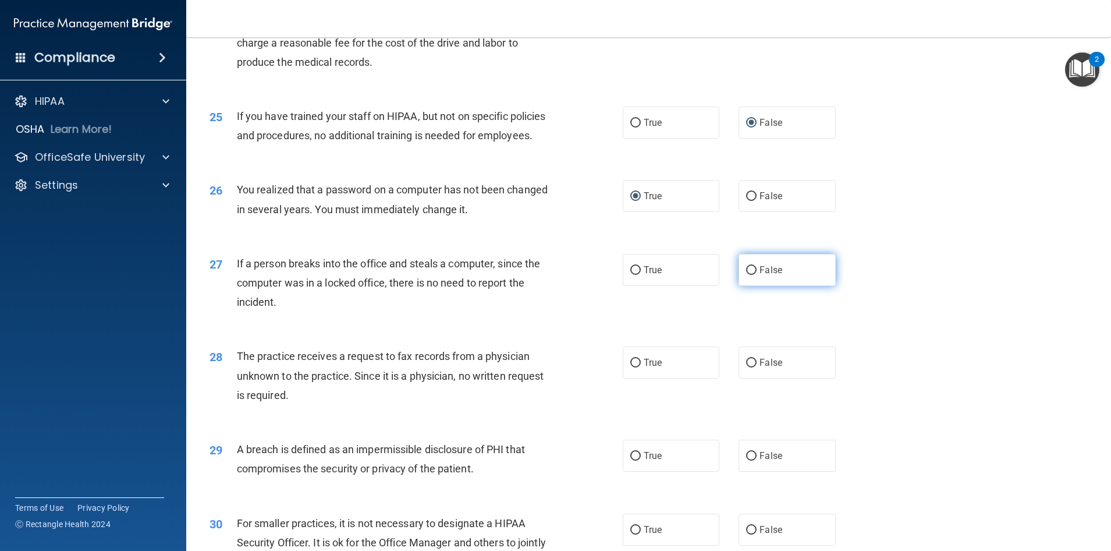
click at [750, 275] on input "False" at bounding box center [751, 270] width 10 height 9
radio input "true"
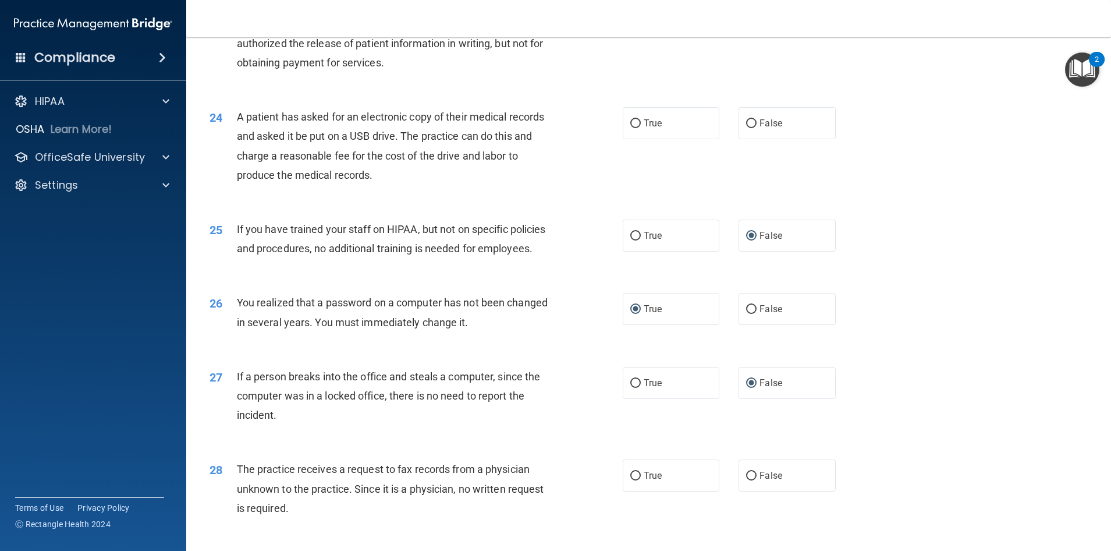
scroll to position [1933, 0]
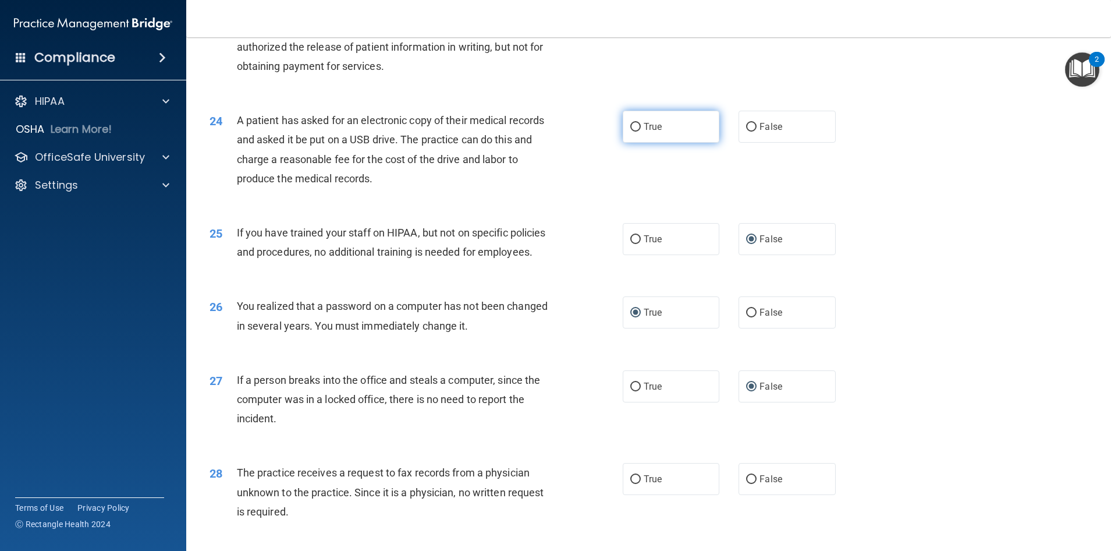
click at [632, 132] on input "True" at bounding box center [635, 127] width 10 height 9
radio input "true"
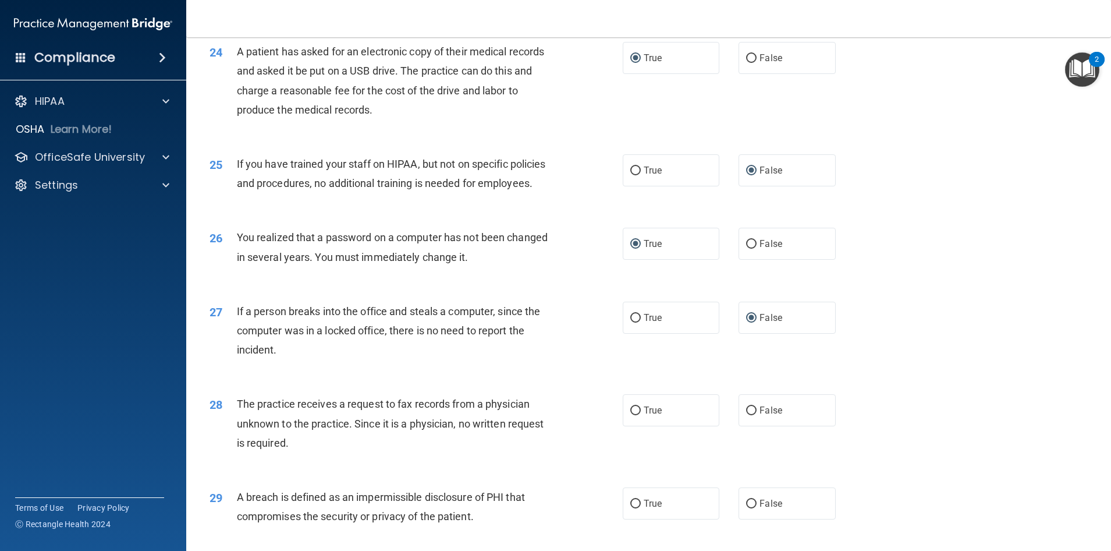
scroll to position [1991, 0]
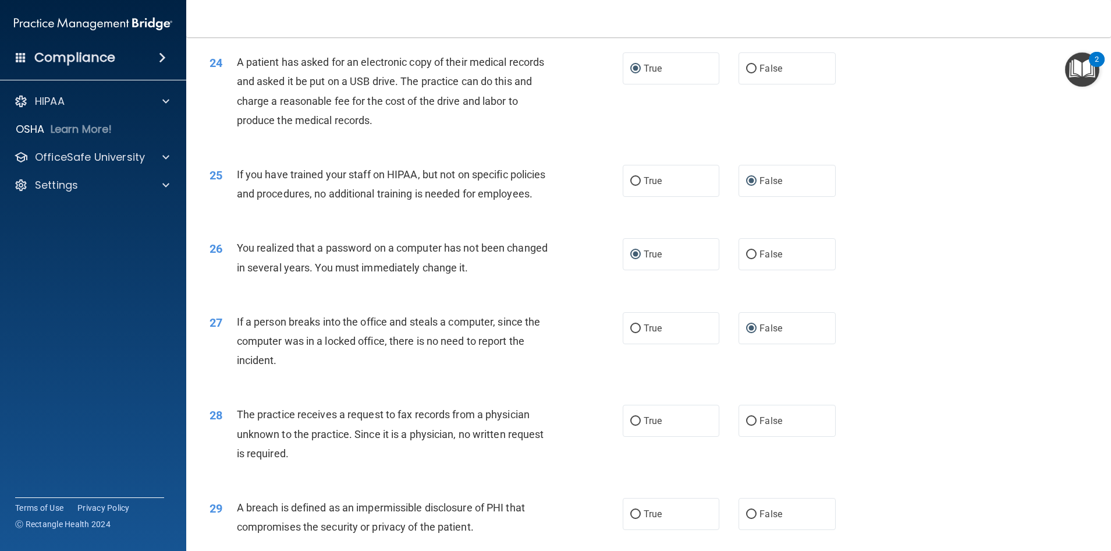
drag, startPoint x: 746, startPoint y: 107, endPoint x: 609, endPoint y: 130, distance: 139.2
click at [746, 73] on input "False" at bounding box center [751, 69] width 10 height 9
radio input "true"
radio input "false"
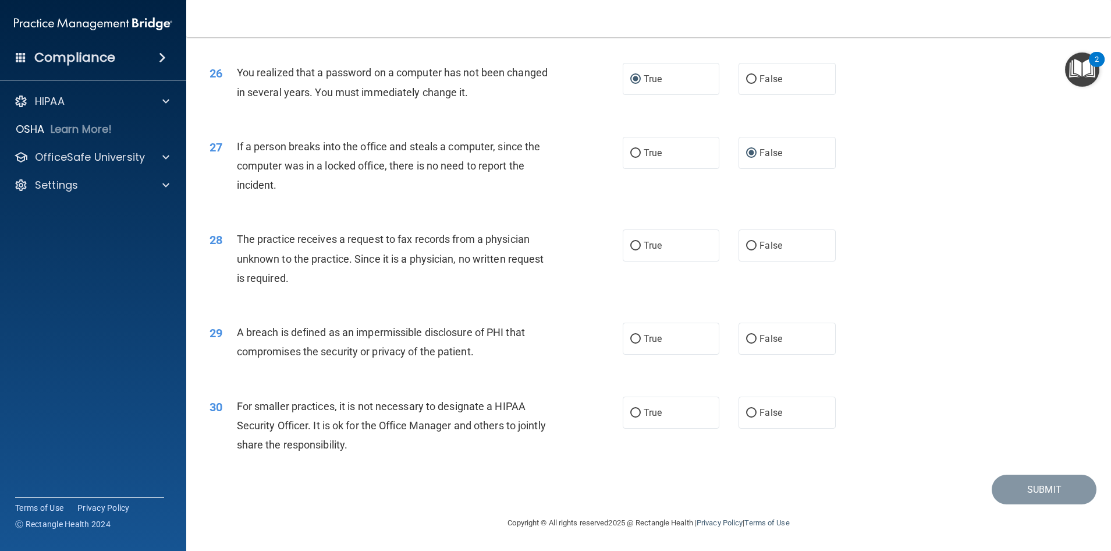
scroll to position [2224, 0]
click at [746, 247] on input "False" at bounding box center [751, 246] width 10 height 9
radio input "true"
click at [633, 339] on input "True" at bounding box center [635, 339] width 10 height 9
radio input "true"
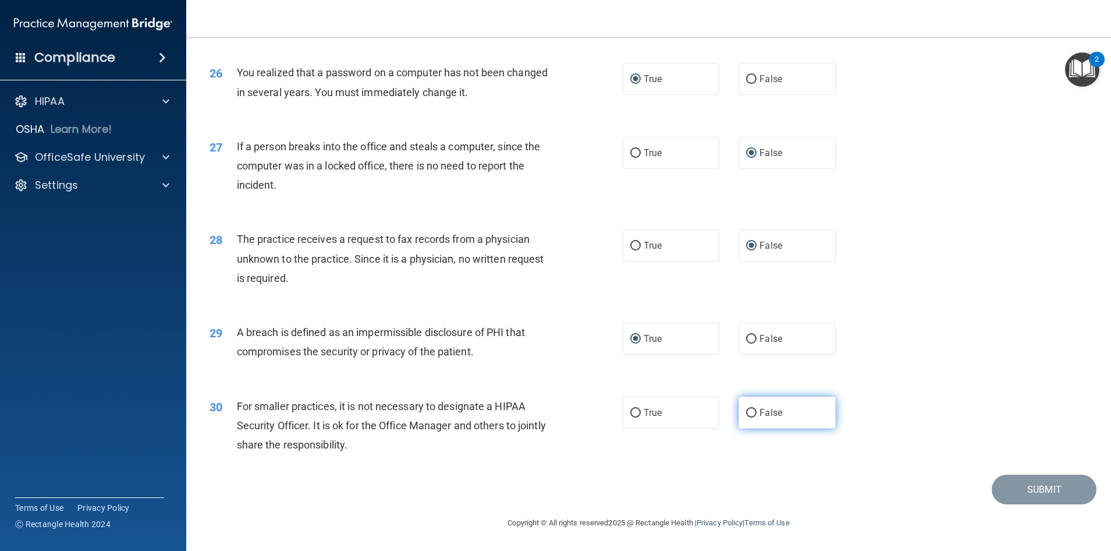
drag, startPoint x: 749, startPoint y: 416, endPoint x: 766, endPoint y: 415, distance: 16.9
click at [751, 415] on input "False" at bounding box center [751, 413] width 10 height 9
radio input "true"
click at [1040, 491] on button "Submit" at bounding box center [1044, 489] width 105 height 30
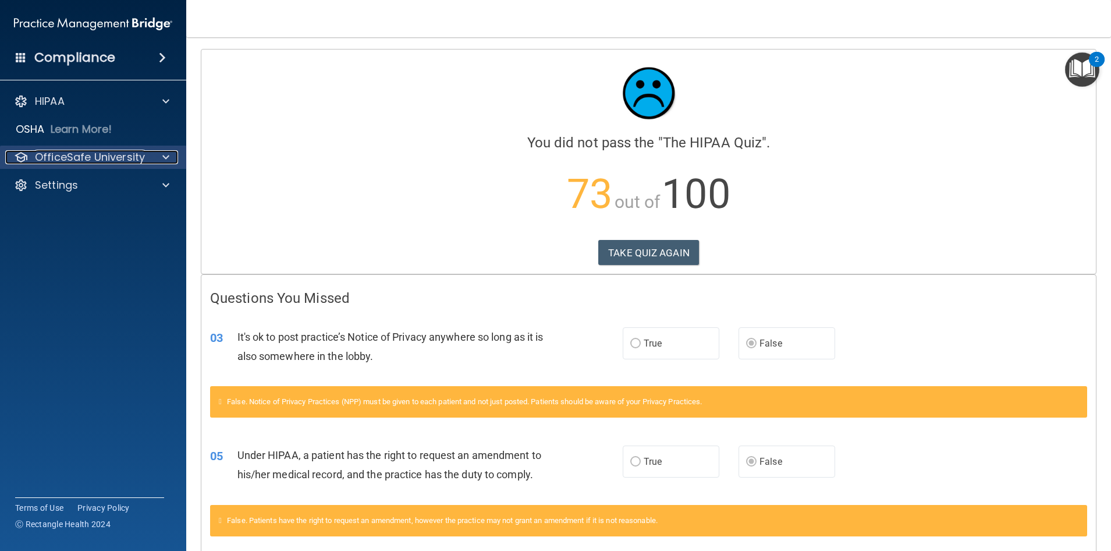
click at [165, 158] on span at bounding box center [165, 157] width 7 height 14
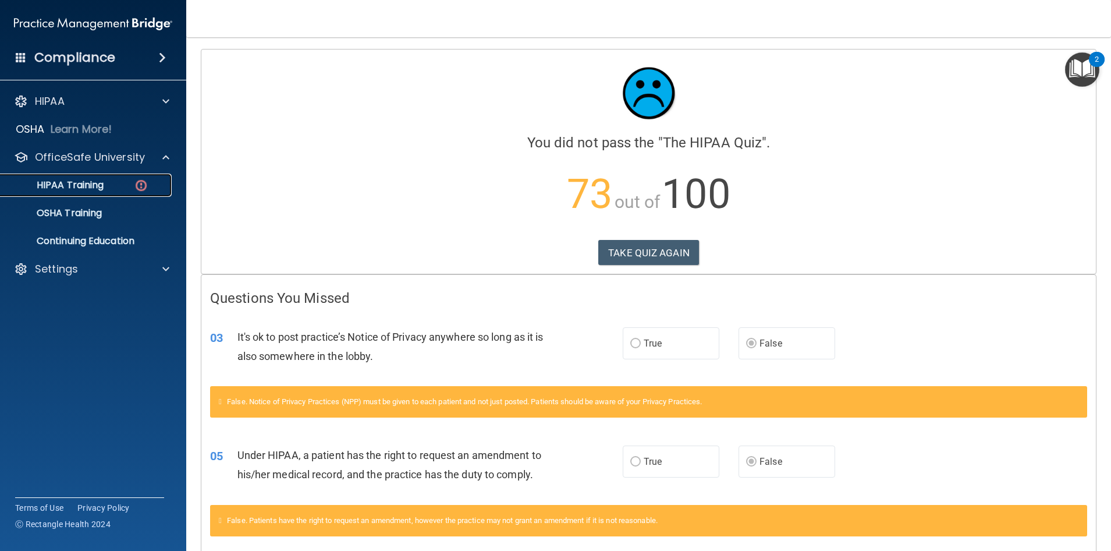
click at [95, 189] on p "HIPAA Training" at bounding box center [56, 185] width 96 height 12
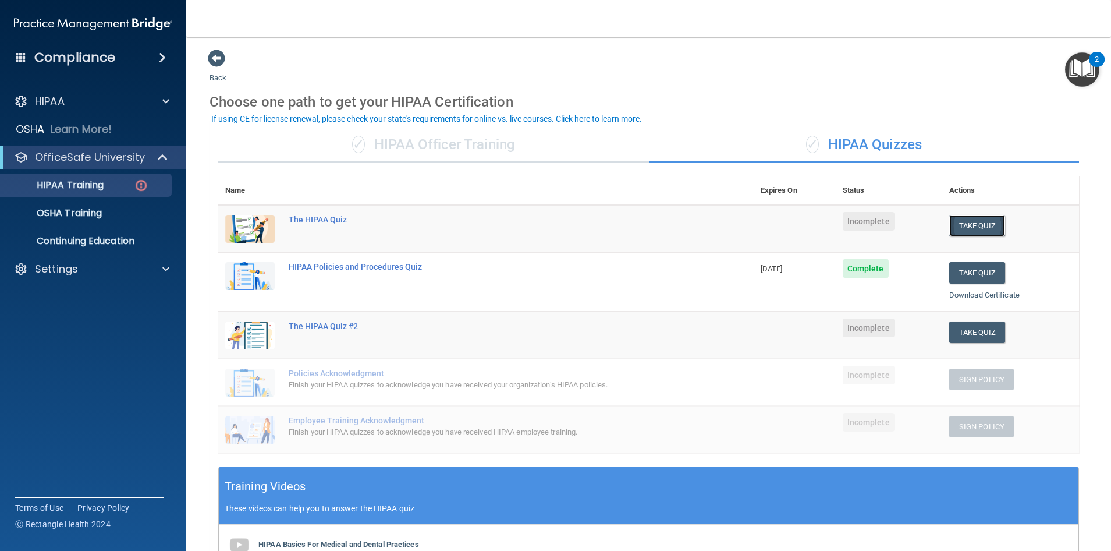
click at [967, 228] on button "Take Quiz" at bounding box center [977, 226] width 56 height 22
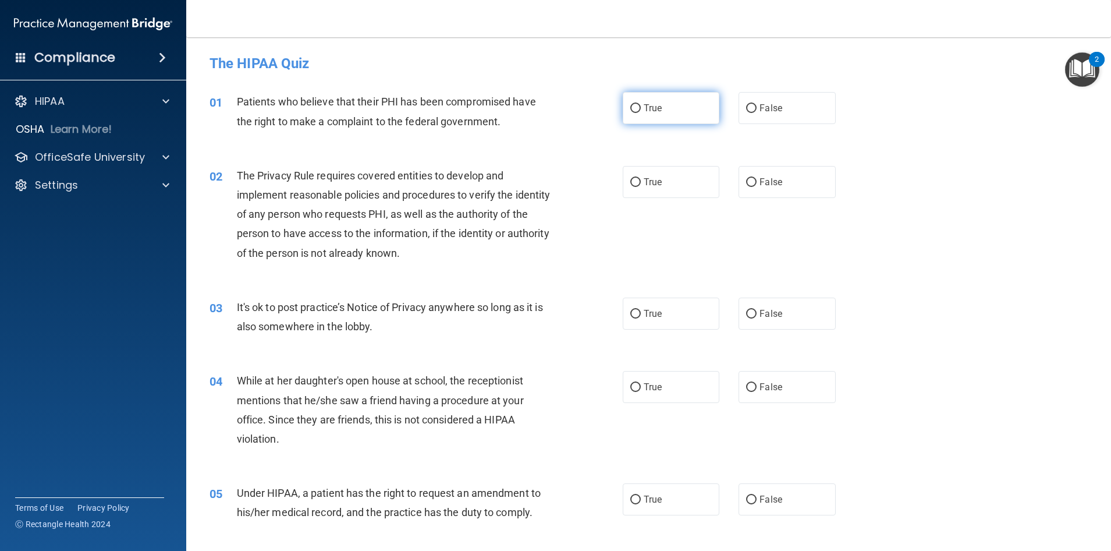
click at [632, 107] on input "True" at bounding box center [635, 108] width 10 height 9
radio input "true"
click at [630, 184] on input "True" at bounding box center [635, 182] width 10 height 9
radio input "true"
click at [749, 313] on input "False" at bounding box center [751, 314] width 10 height 9
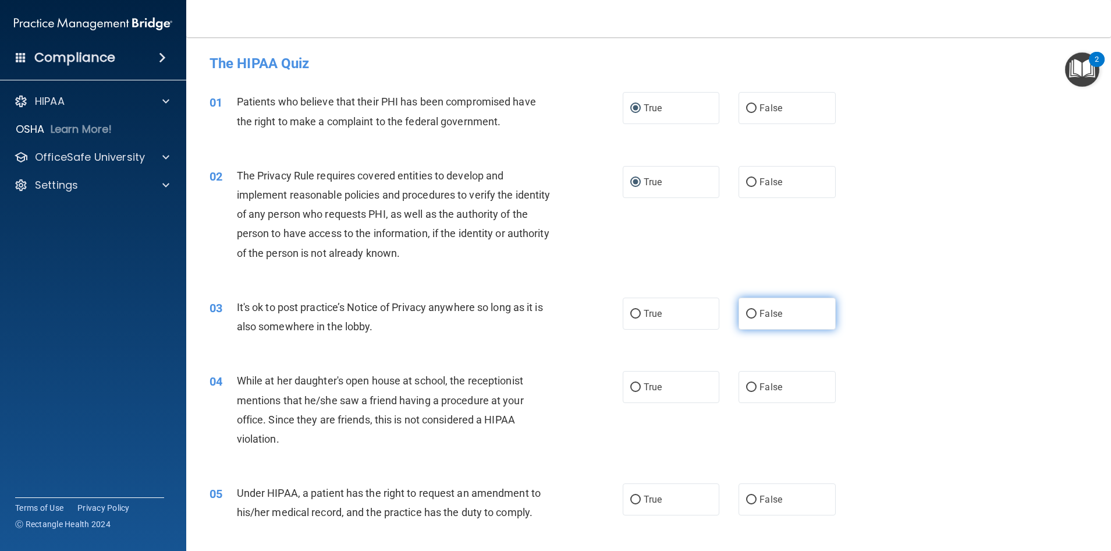
radio input "true"
click at [747, 386] on input "False" at bounding box center [751, 387] width 10 height 9
radio input "true"
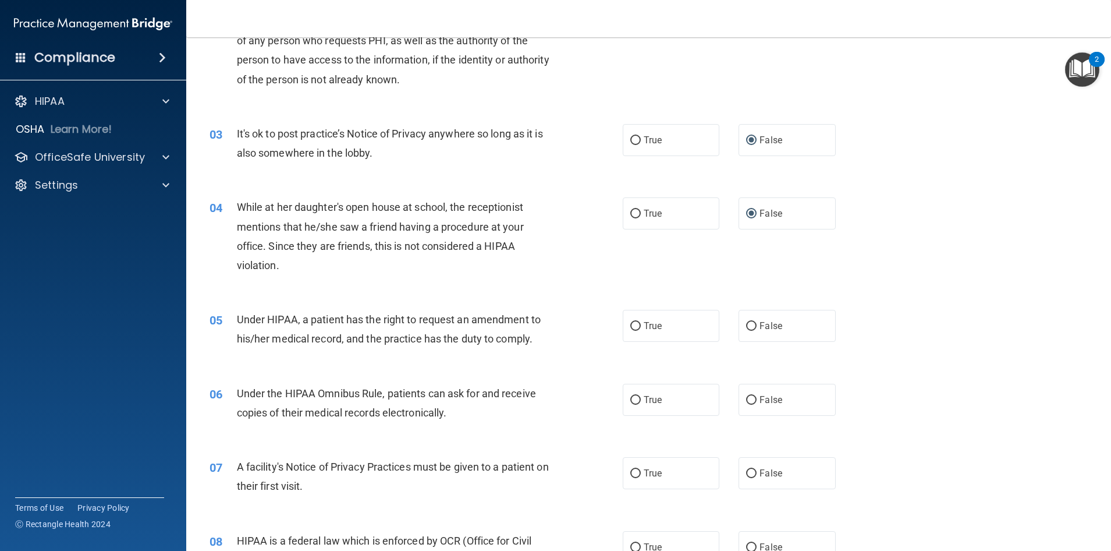
scroll to position [175, 0]
click at [749, 325] on input "False" at bounding box center [751, 325] width 10 height 9
radio input "true"
click at [630, 398] on input "True" at bounding box center [635, 399] width 10 height 9
radio input "true"
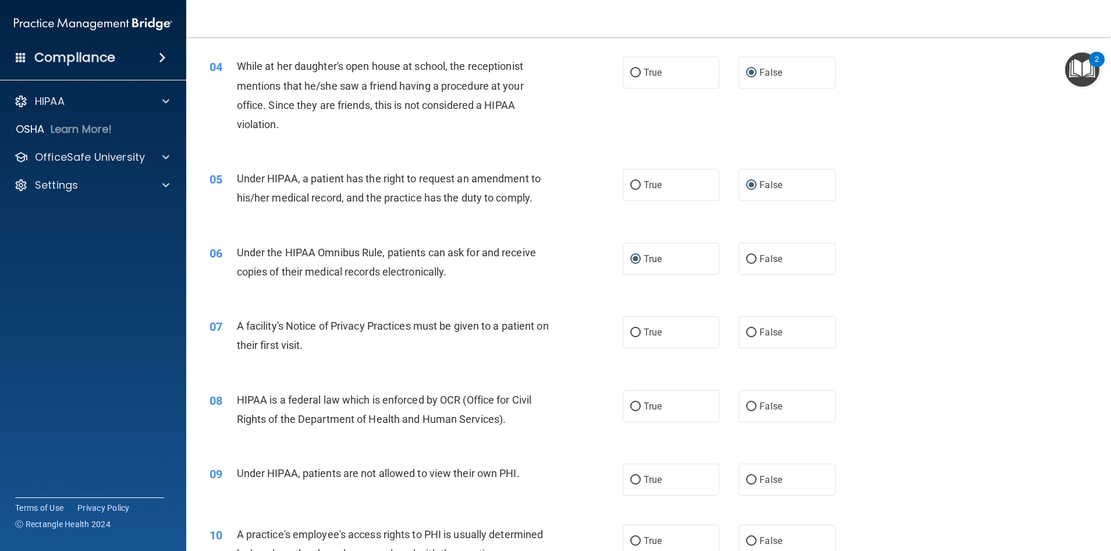
scroll to position [349, 0]
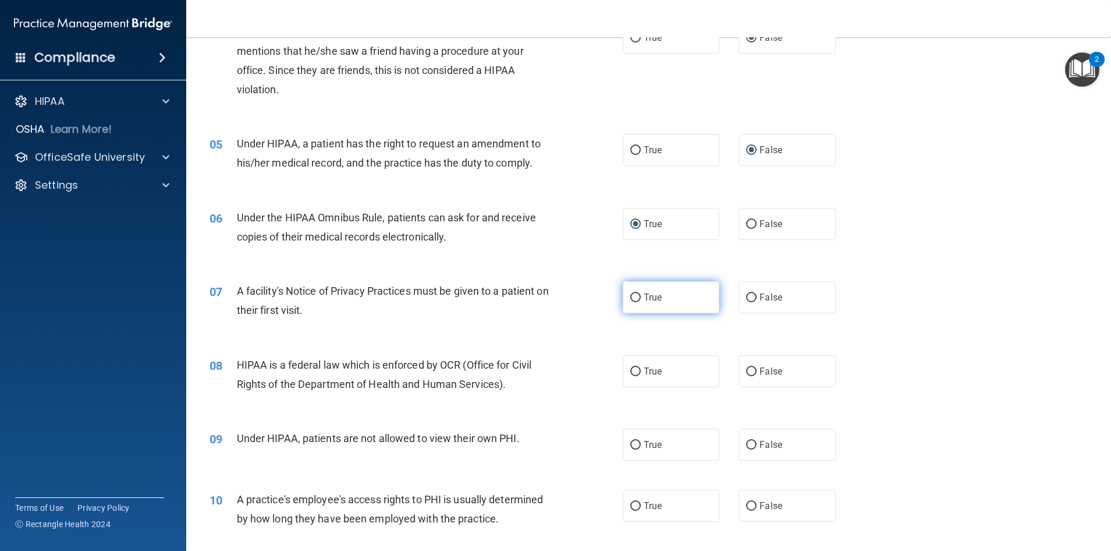
click at [634, 294] on input "True" at bounding box center [635, 297] width 10 height 9
radio input "true"
click at [632, 371] on input "True" at bounding box center [635, 371] width 10 height 9
radio input "true"
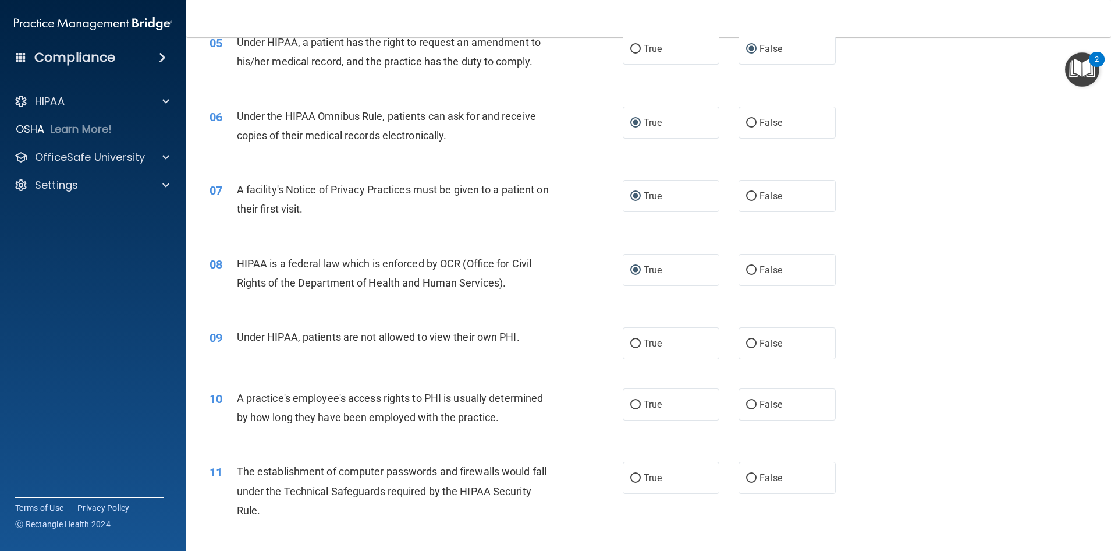
scroll to position [466, 0]
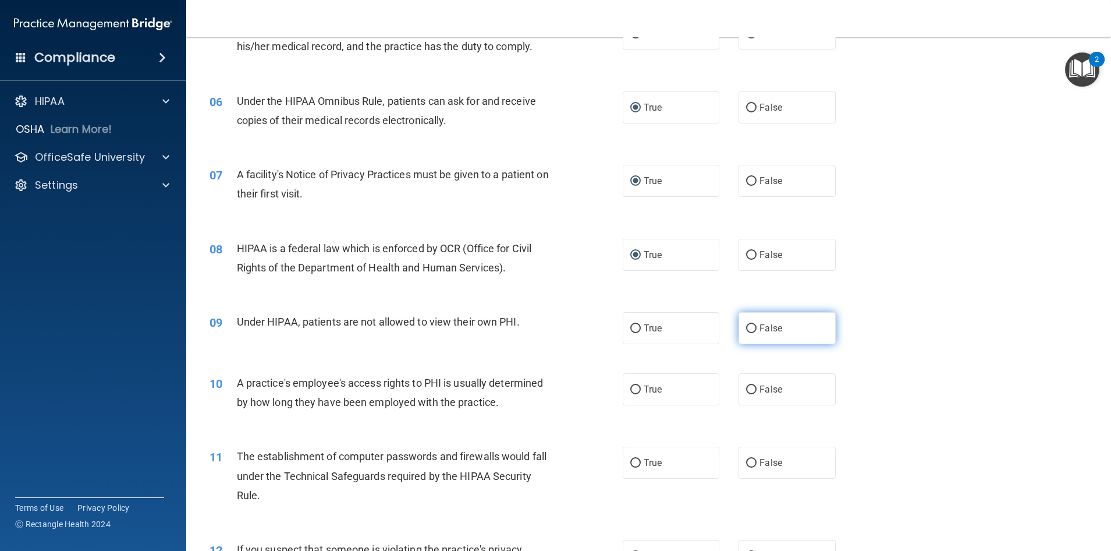
click at [753, 325] on label "False" at bounding box center [787, 328] width 97 height 32
click at [753, 325] on input "False" at bounding box center [751, 328] width 10 height 9
radio input "true"
click at [747, 389] on input "False" at bounding box center [751, 389] width 10 height 9
radio input "true"
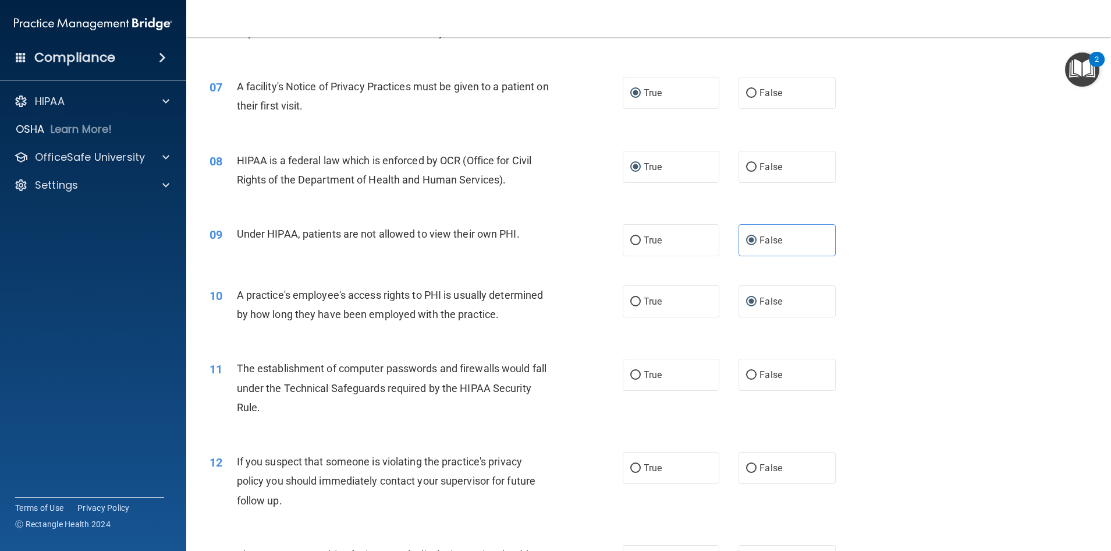
scroll to position [582, 0]
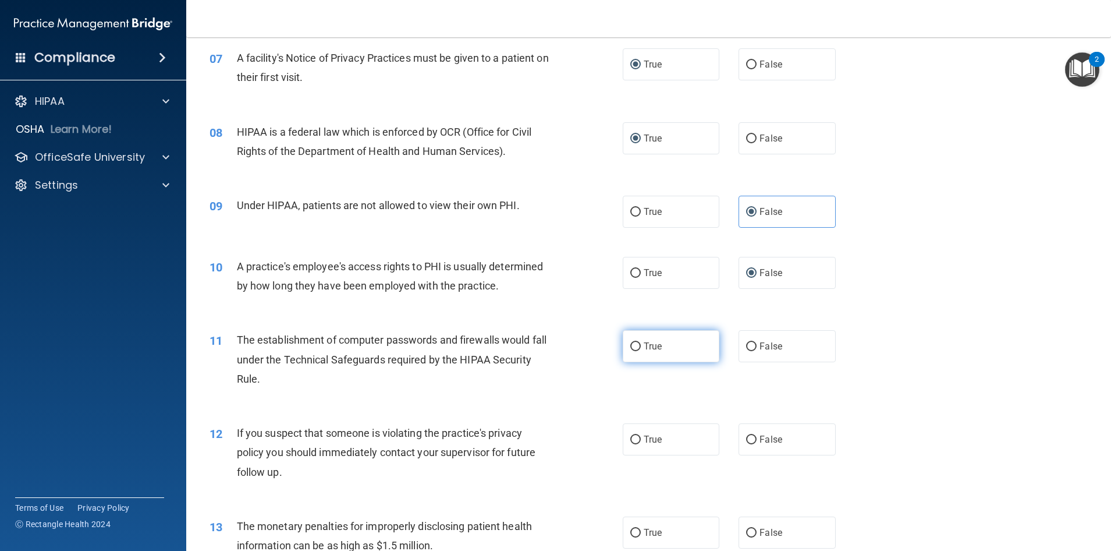
drag, startPoint x: 632, startPoint y: 345, endPoint x: 533, endPoint y: 355, distance: 98.9
click at [631, 346] on input "True" at bounding box center [635, 346] width 10 height 9
radio input "true"
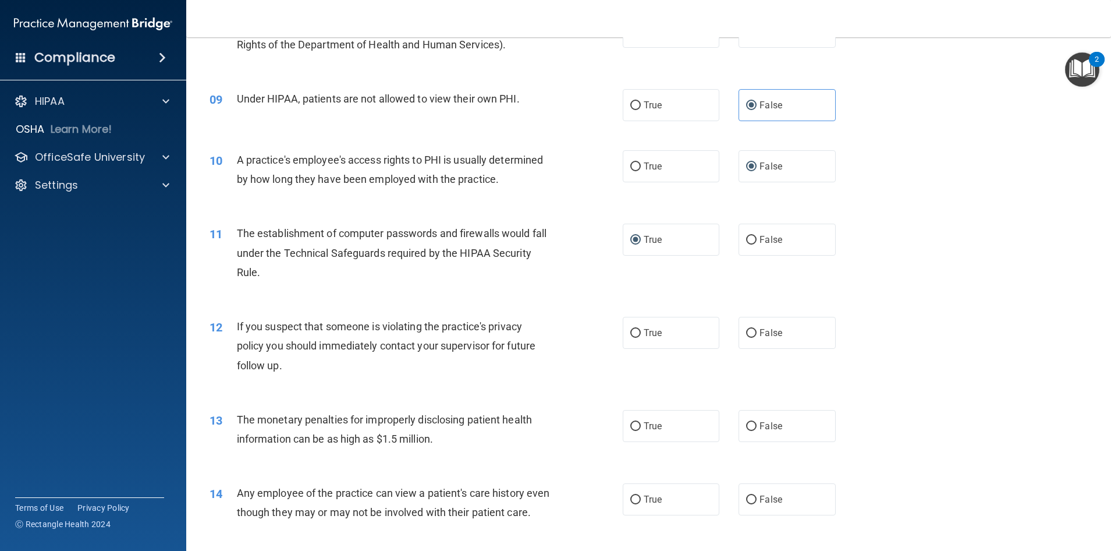
scroll to position [699, 0]
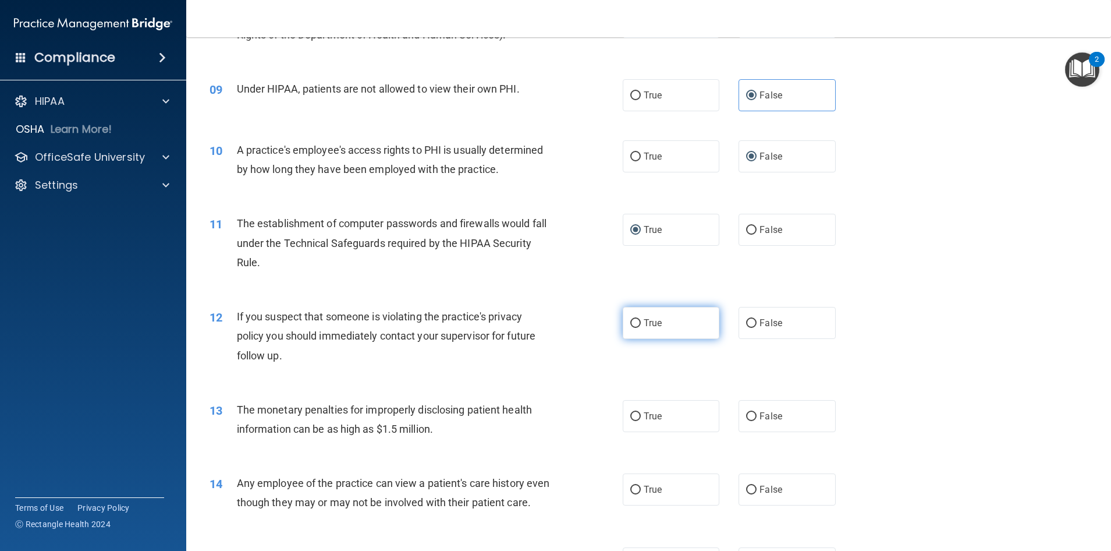
click at [633, 324] on input "True" at bounding box center [635, 323] width 10 height 9
radio input "true"
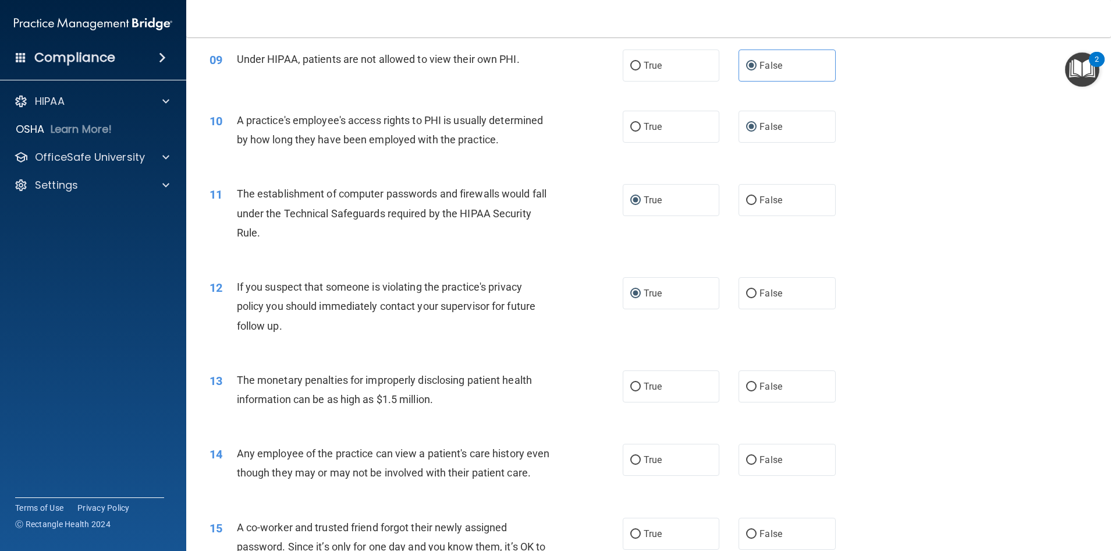
scroll to position [757, 0]
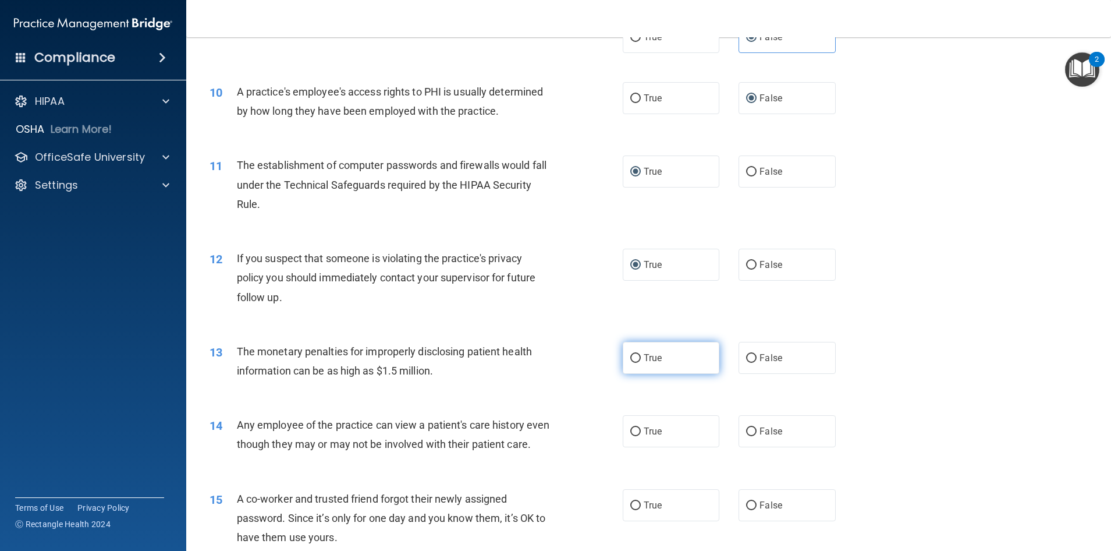
click at [633, 357] on input "True" at bounding box center [635, 358] width 10 height 9
radio input "true"
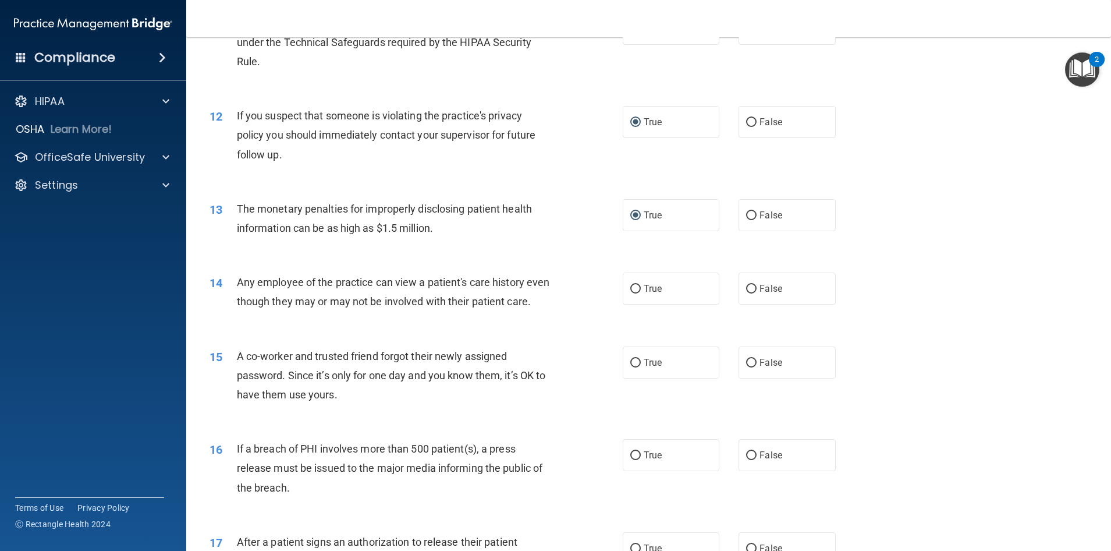
scroll to position [931, 0]
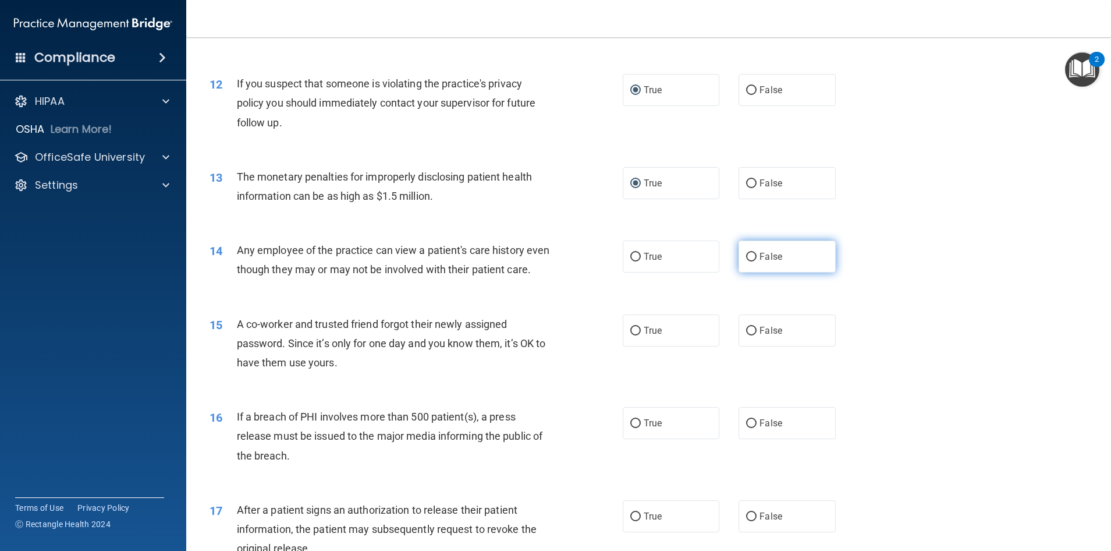
click at [747, 256] on input "False" at bounding box center [751, 257] width 10 height 9
radio input "true"
click at [746, 335] on input "False" at bounding box center [751, 331] width 10 height 9
radio input "true"
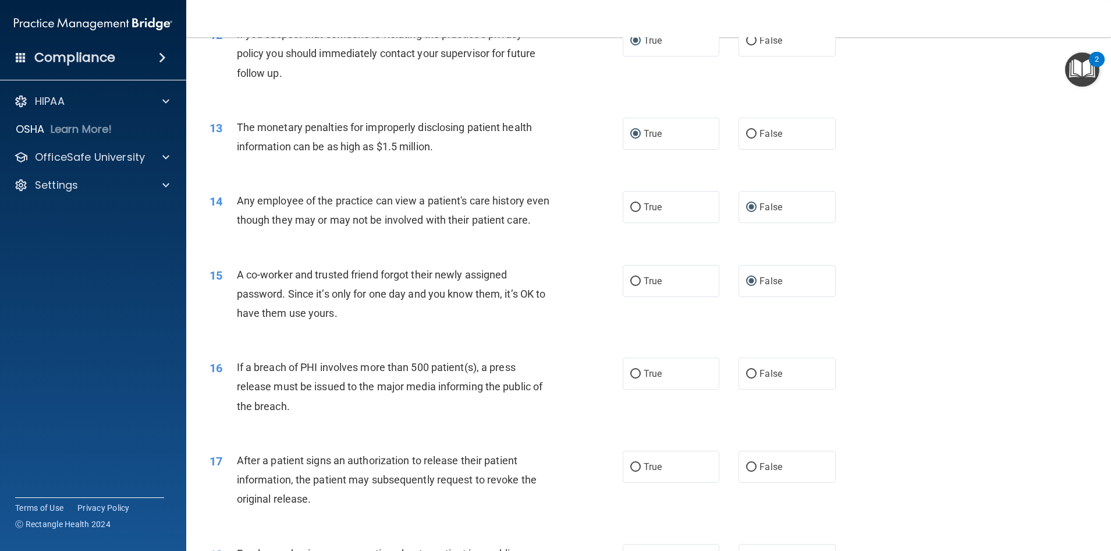
scroll to position [1048, 0]
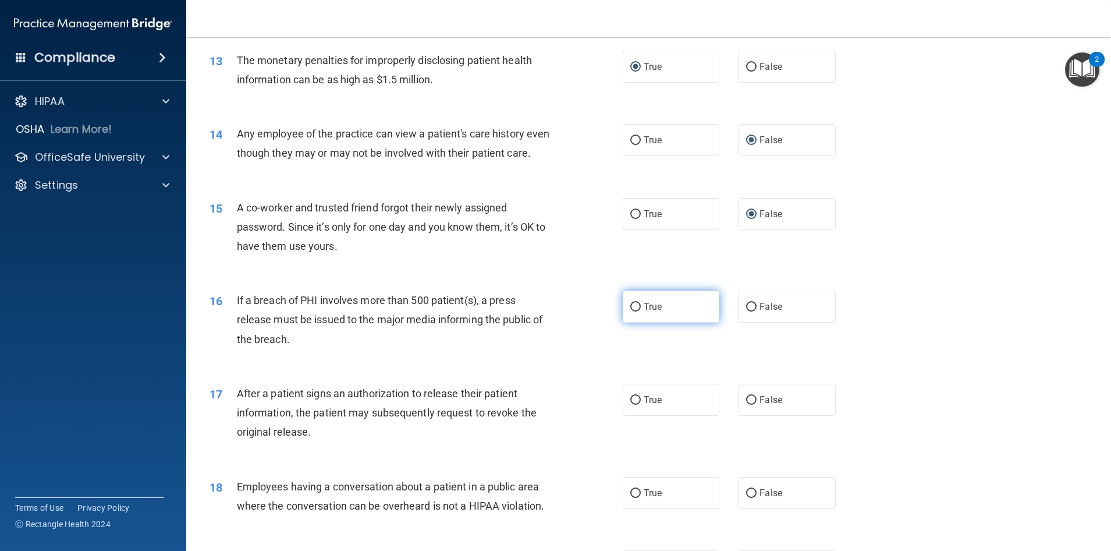
click at [634, 311] on input "True" at bounding box center [635, 307] width 10 height 9
radio input "true"
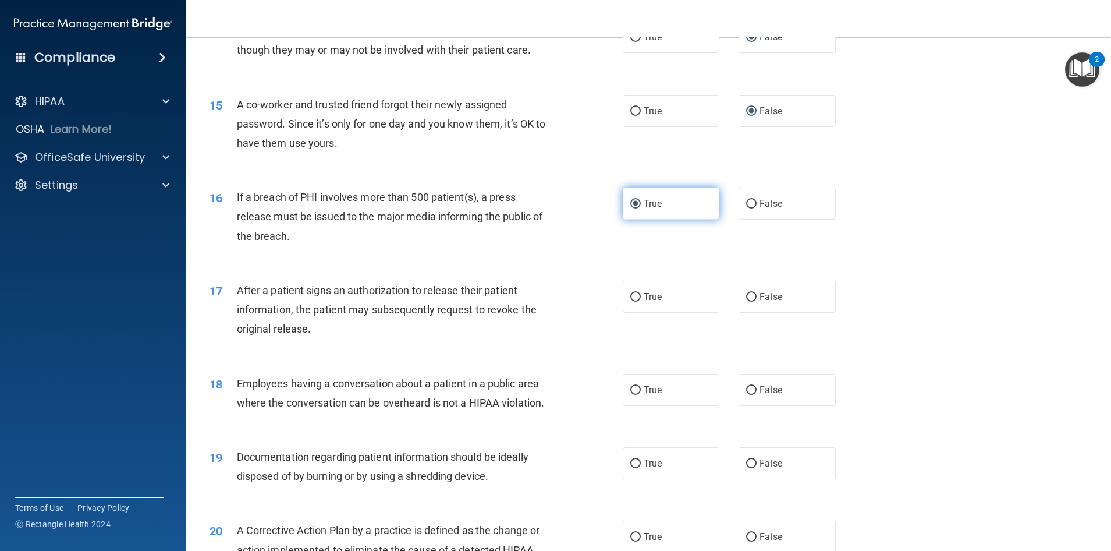
scroll to position [1164, 0]
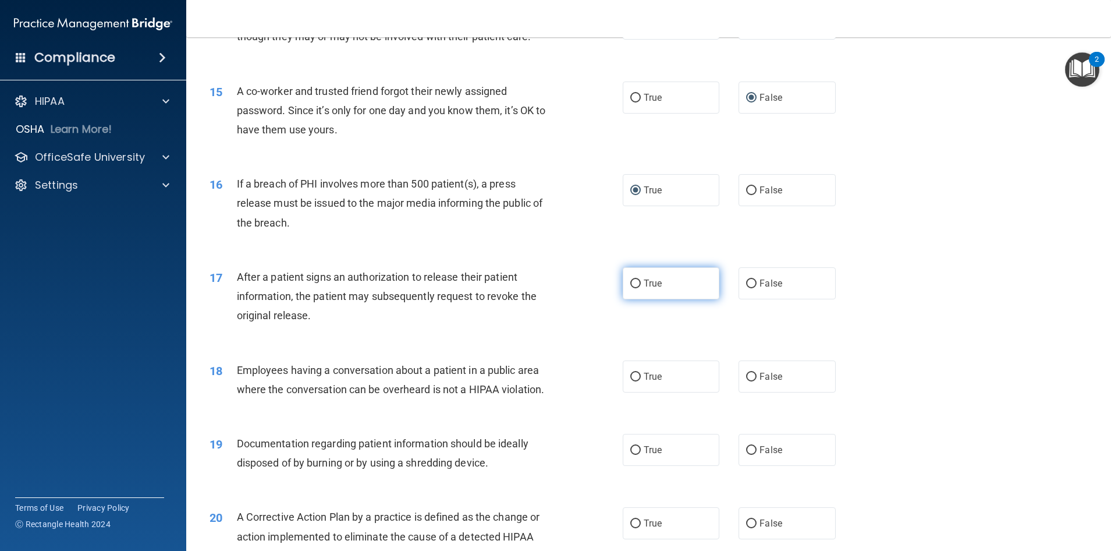
click at [630, 288] on input "True" at bounding box center [635, 283] width 10 height 9
radio input "true"
click at [747, 381] on input "False" at bounding box center [751, 377] width 10 height 9
radio input "true"
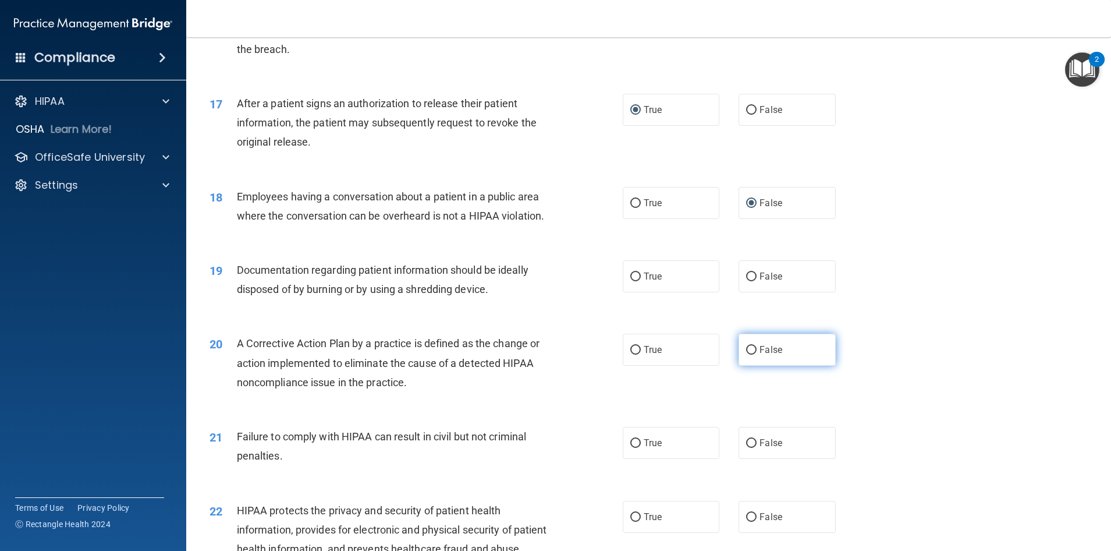
scroll to position [1339, 0]
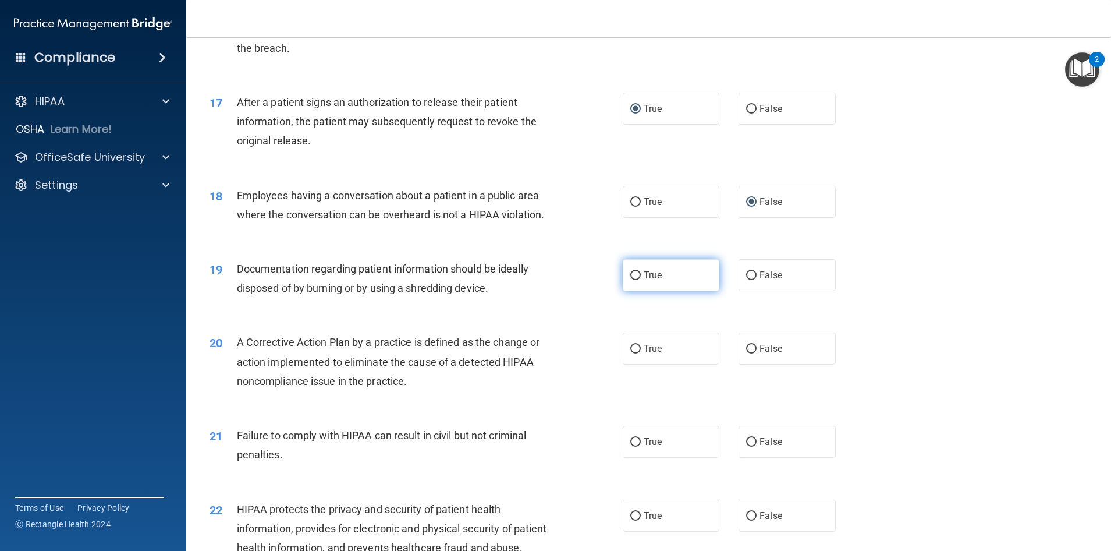
click at [630, 280] on input "True" at bounding box center [635, 275] width 10 height 9
radio input "true"
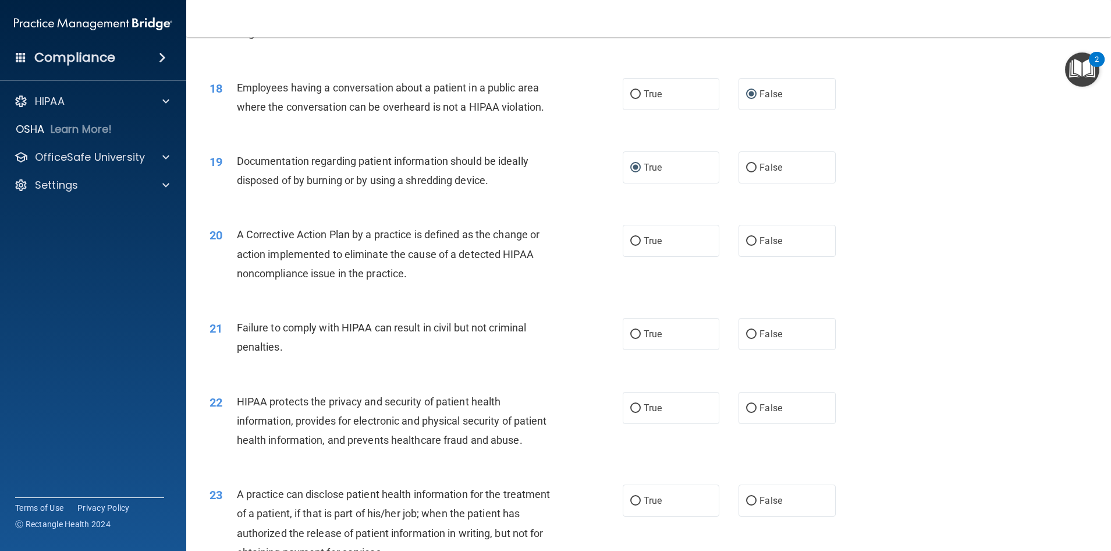
scroll to position [1455, 0]
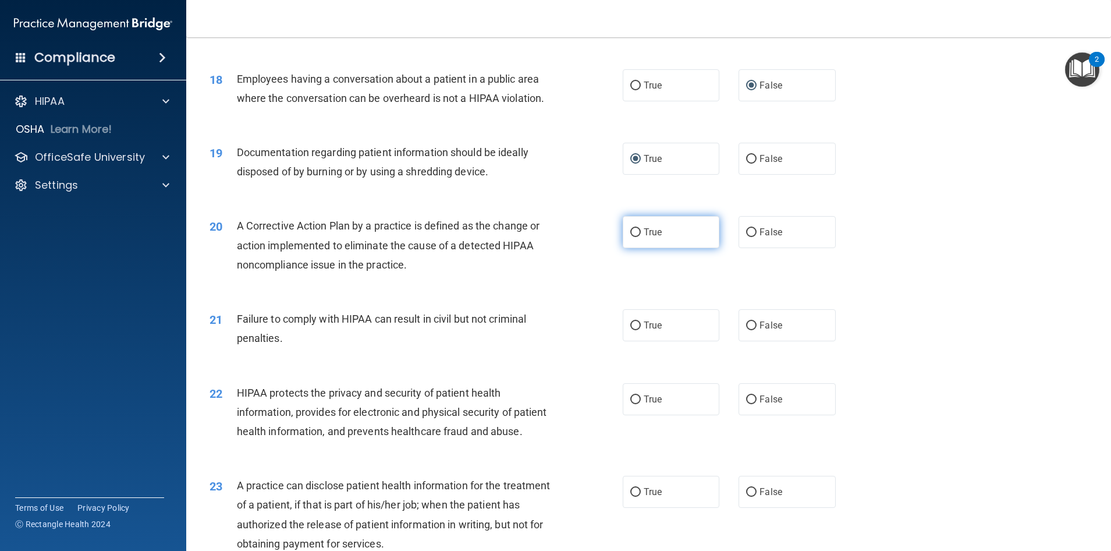
click at [632, 237] on input "True" at bounding box center [635, 232] width 10 height 9
radio input "true"
click at [749, 330] on input "False" at bounding box center [751, 325] width 10 height 9
radio input "true"
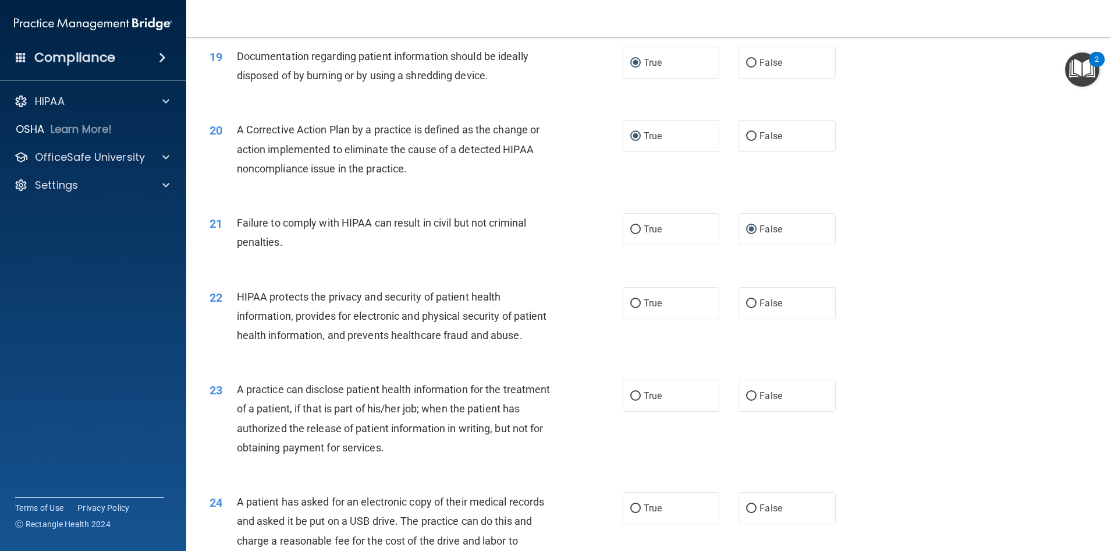
scroll to position [1572, 0]
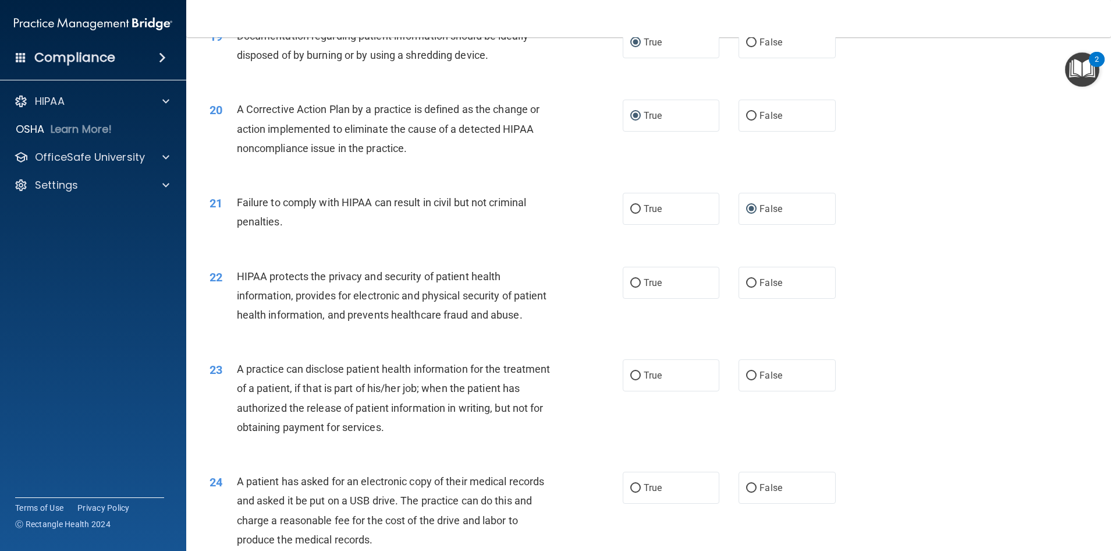
drag, startPoint x: 630, startPoint y: 300, endPoint x: 616, endPoint y: 303, distance: 14.8
click at [630, 288] on input "True" at bounding box center [635, 283] width 10 height 9
radio input "true"
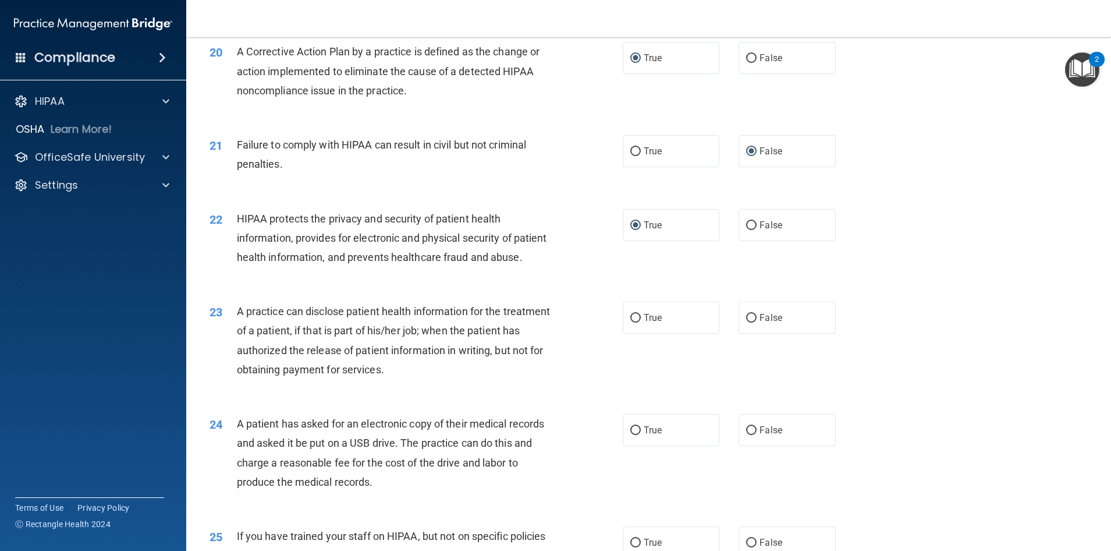
scroll to position [1630, 0]
click at [747, 322] on input "False" at bounding box center [751, 317] width 10 height 9
radio input "true"
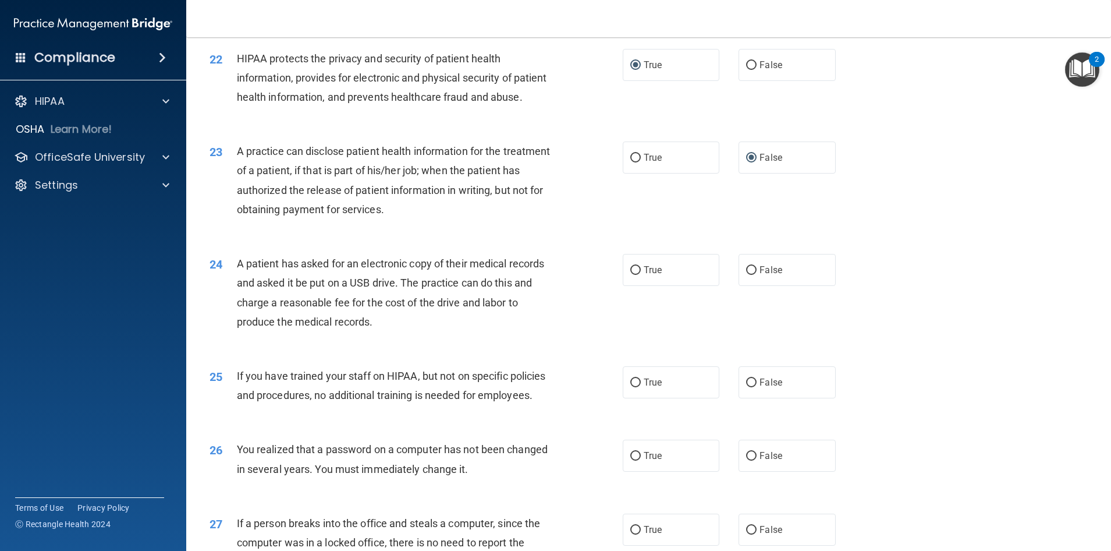
scroll to position [1805, 0]
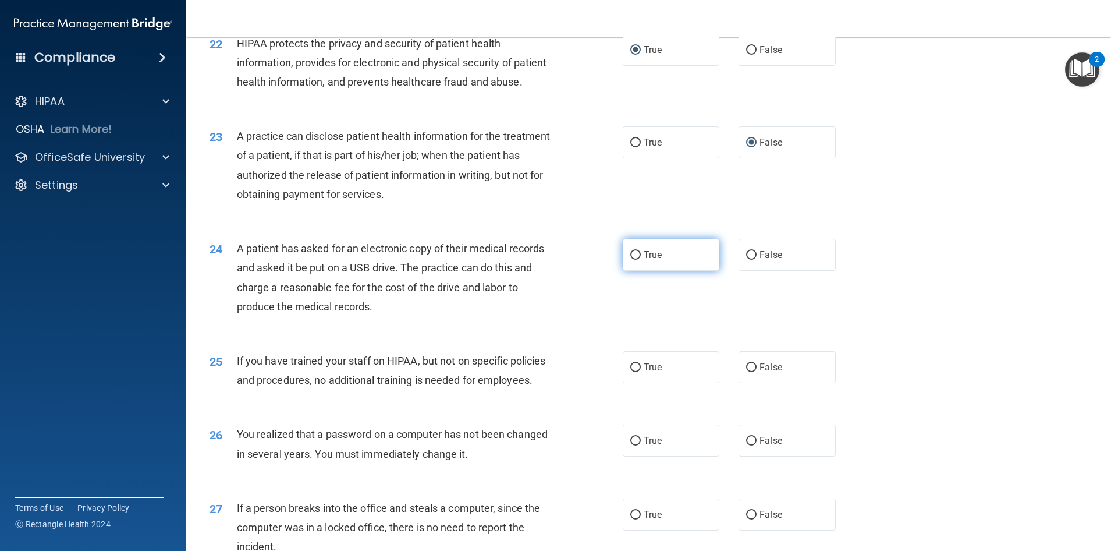
click at [633, 260] on input "True" at bounding box center [635, 255] width 10 height 9
radio input "true"
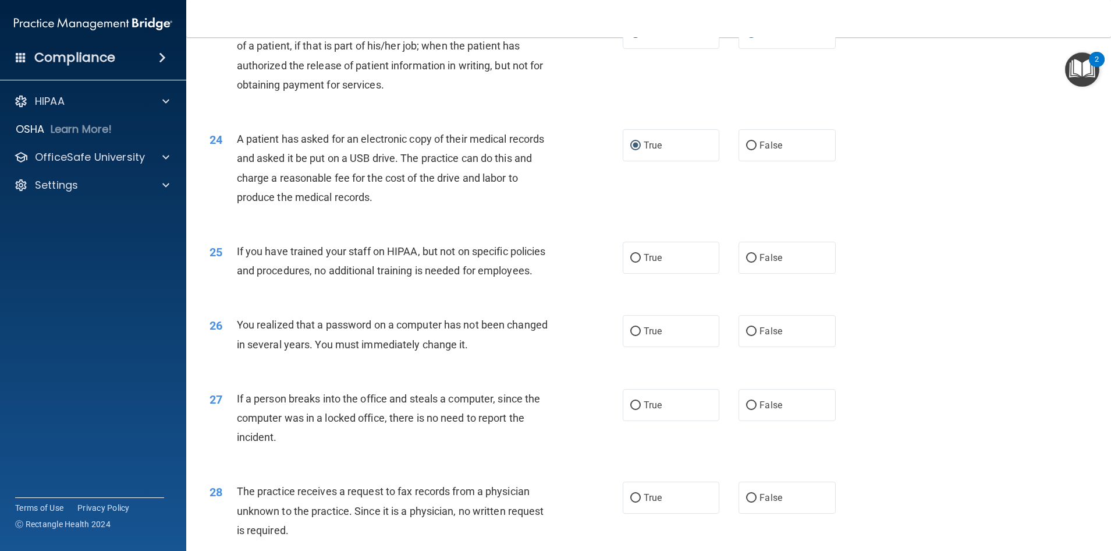
scroll to position [1921, 0]
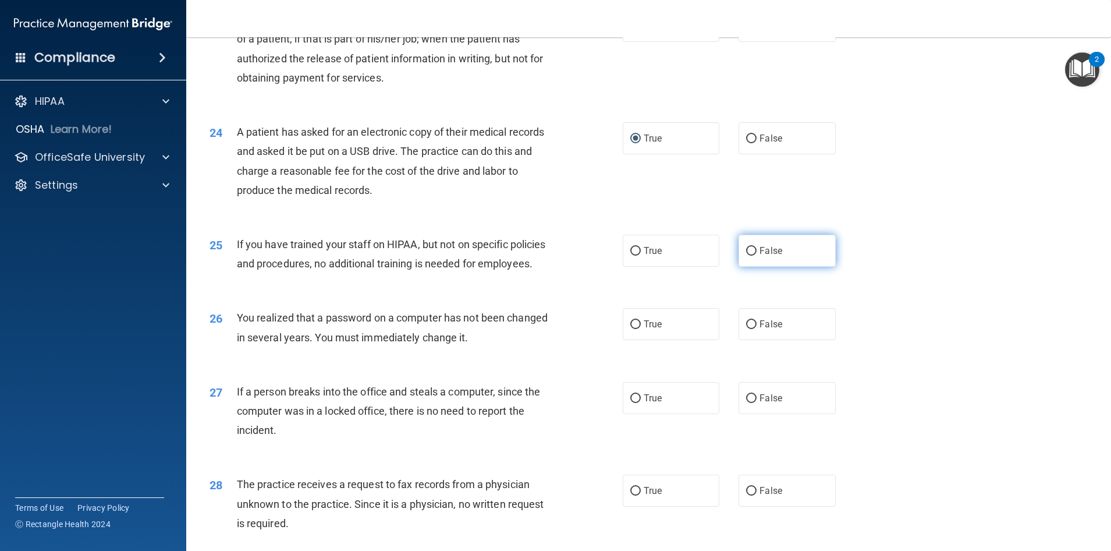
click at [746, 256] on input "False" at bounding box center [751, 251] width 10 height 9
radio input "true"
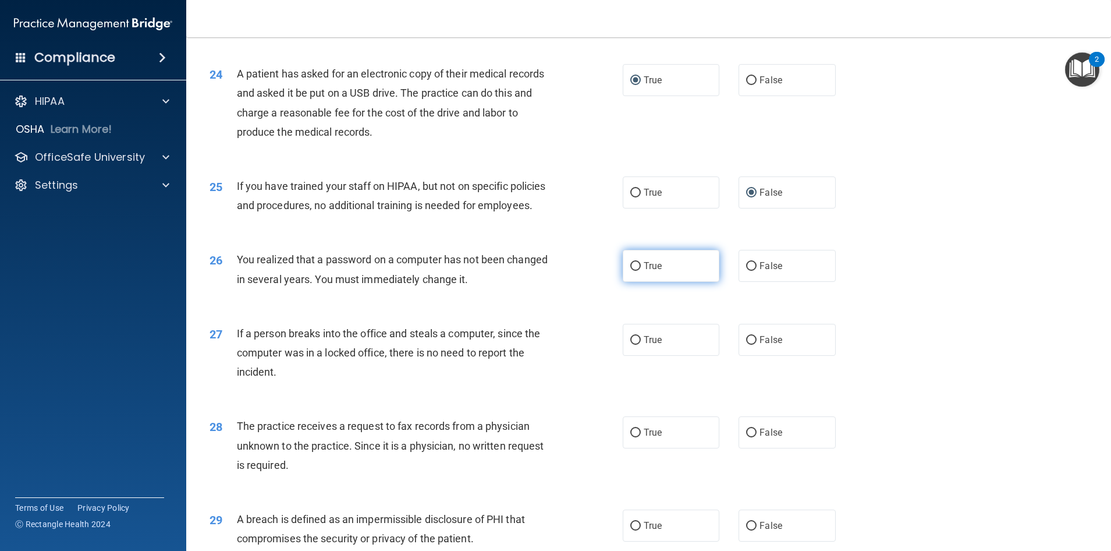
click at [632, 271] on input "True" at bounding box center [635, 266] width 10 height 9
radio input "true"
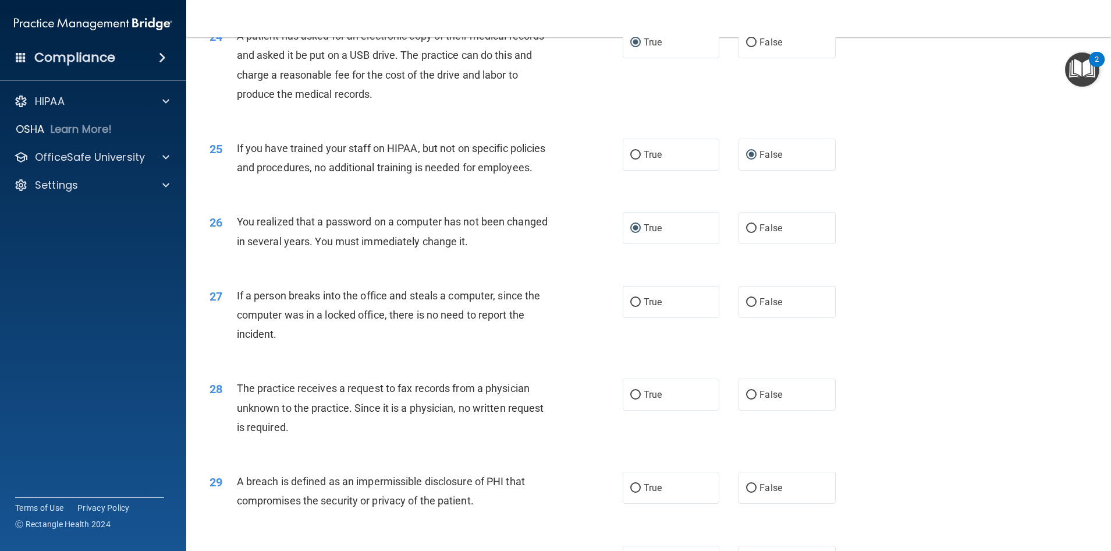
scroll to position [2037, 0]
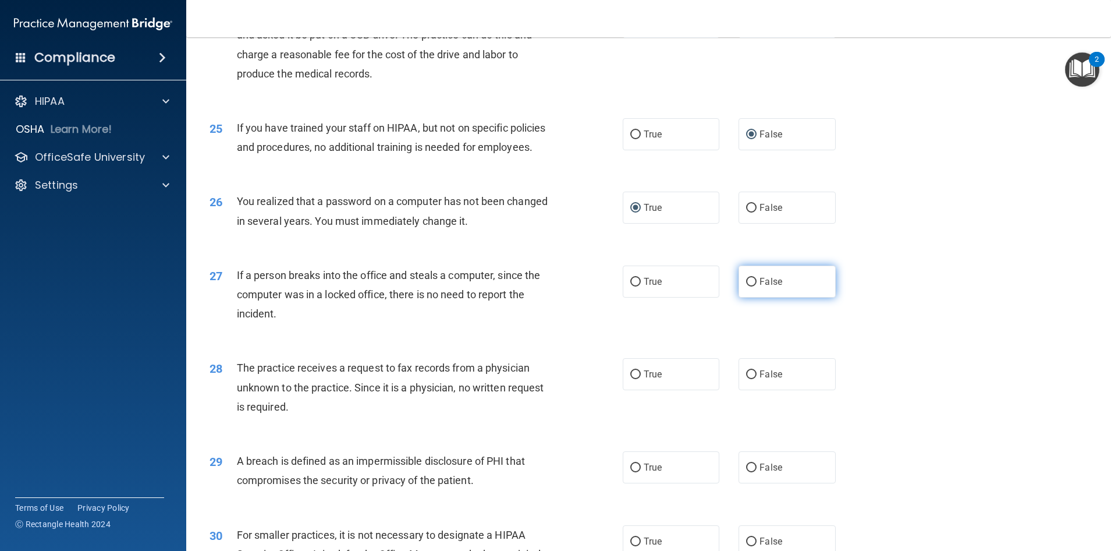
click at [740, 297] on label "False" at bounding box center [787, 281] width 97 height 32
click at [746, 286] on input "False" at bounding box center [751, 282] width 10 height 9
radio input "true"
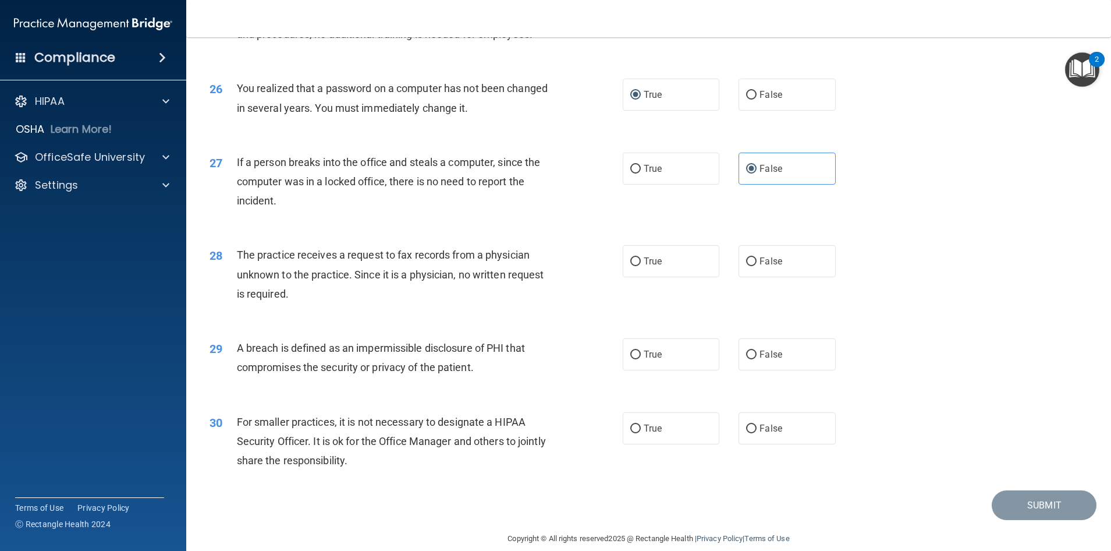
scroll to position [2154, 0]
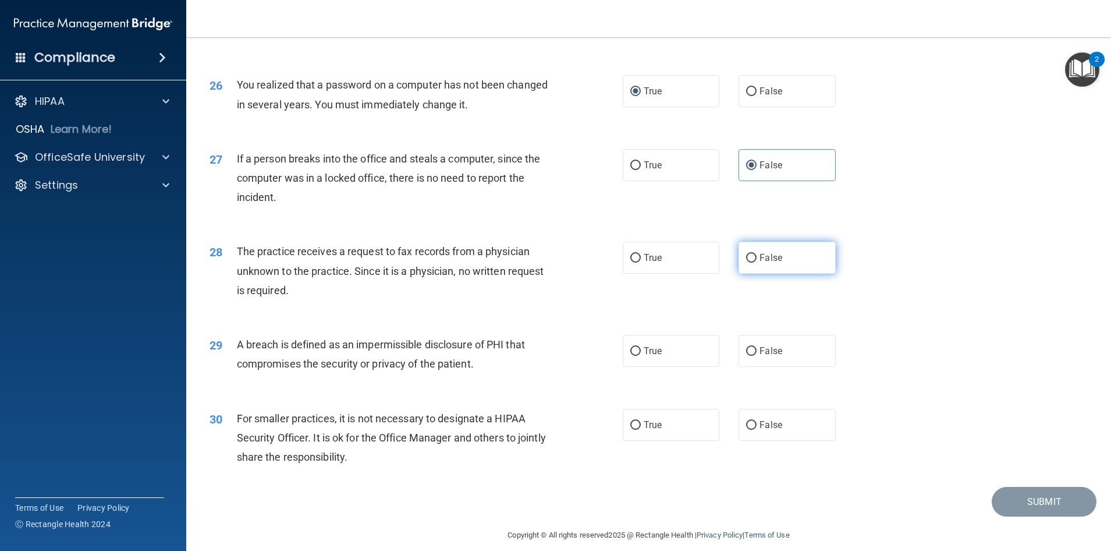
click at [751, 263] on input "False" at bounding box center [751, 258] width 10 height 9
radio input "true"
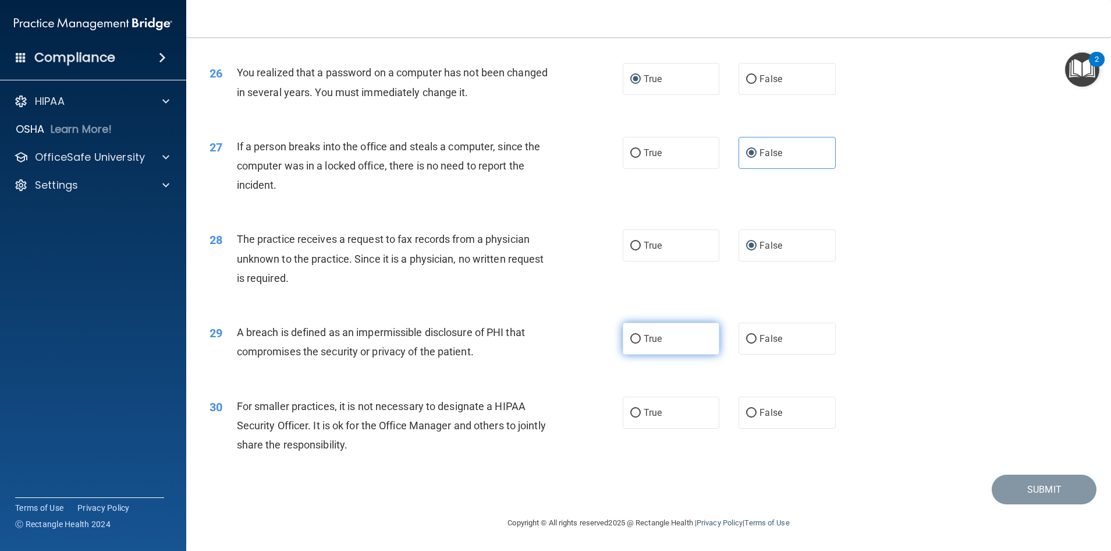
click at [636, 343] on input "True" at bounding box center [635, 339] width 10 height 9
radio input "true"
click at [746, 413] on input "False" at bounding box center [751, 413] width 10 height 9
radio input "true"
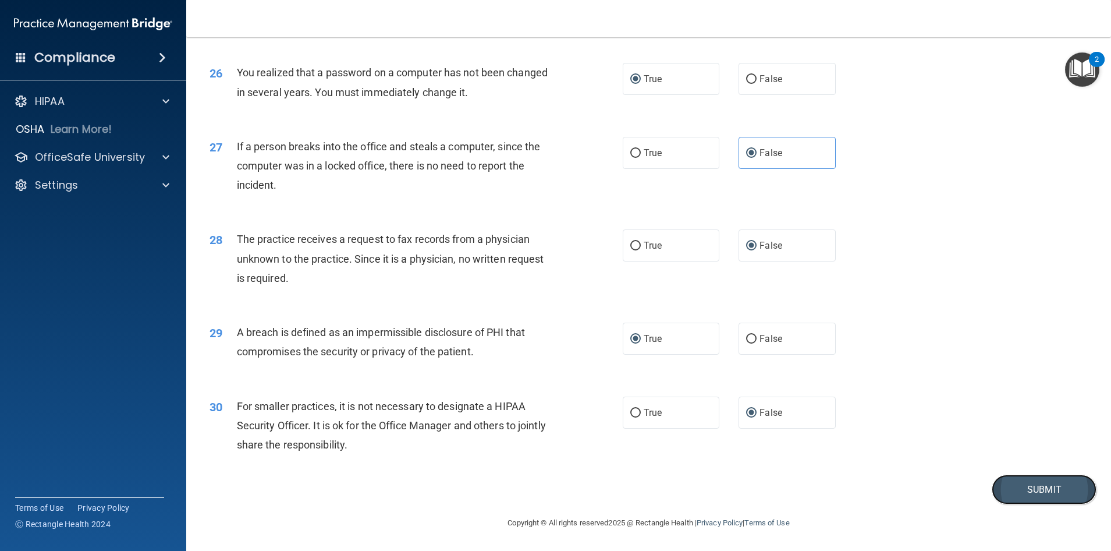
click at [1031, 488] on button "Submit" at bounding box center [1044, 489] width 105 height 30
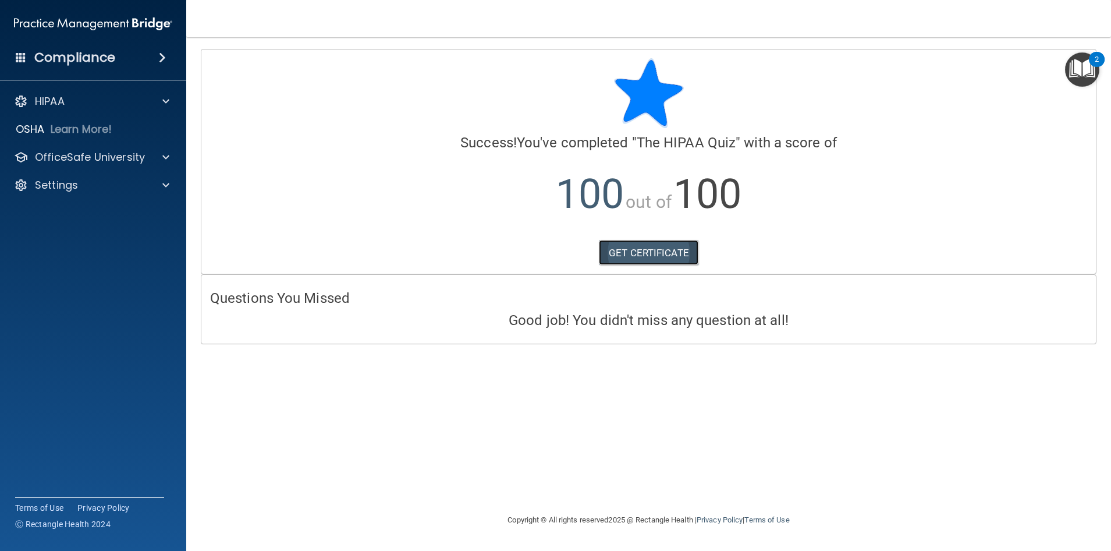
click at [655, 250] on link "GET CERTIFICATE" at bounding box center [649, 253] width 100 height 26
click at [162, 154] on span at bounding box center [165, 157] width 7 height 14
click at [95, 185] on p "HIPAA Training" at bounding box center [56, 185] width 96 height 12
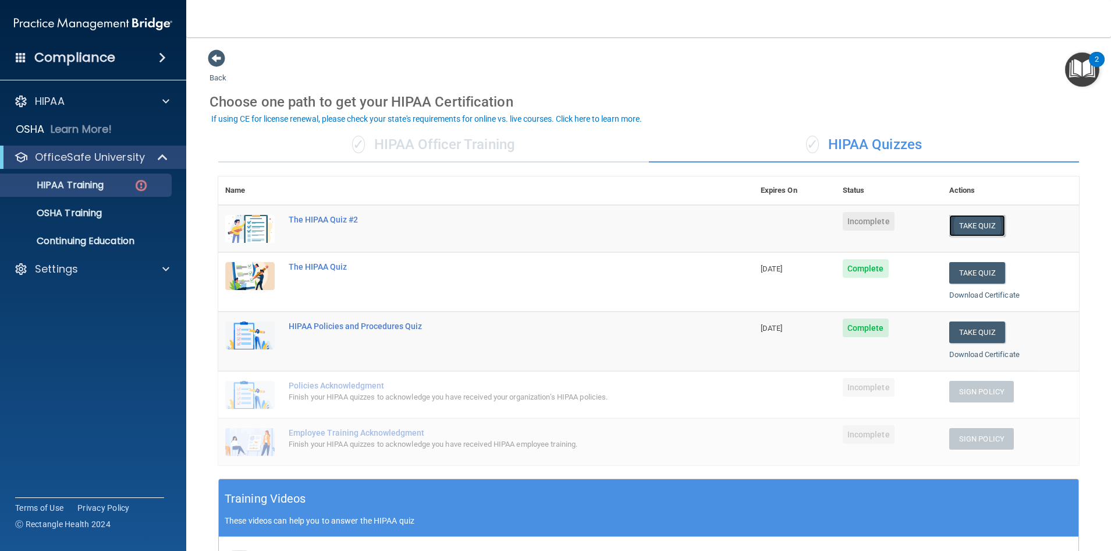
click at [970, 229] on button "Take Quiz" at bounding box center [977, 226] width 56 height 22
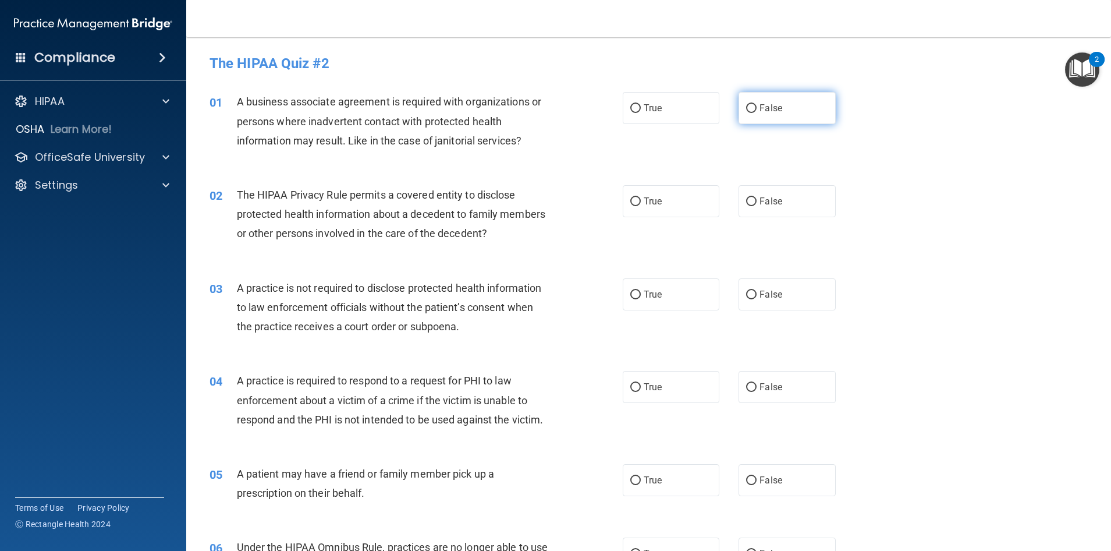
click at [746, 110] on input "False" at bounding box center [751, 108] width 10 height 9
radio input "true"
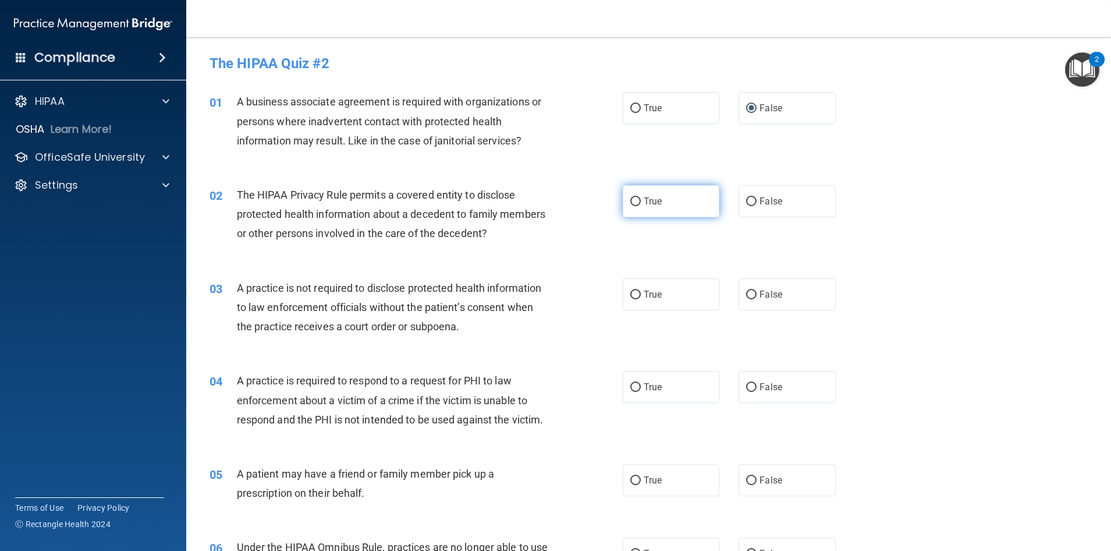
click at [631, 201] on input "True" at bounding box center [635, 201] width 10 height 9
radio input "true"
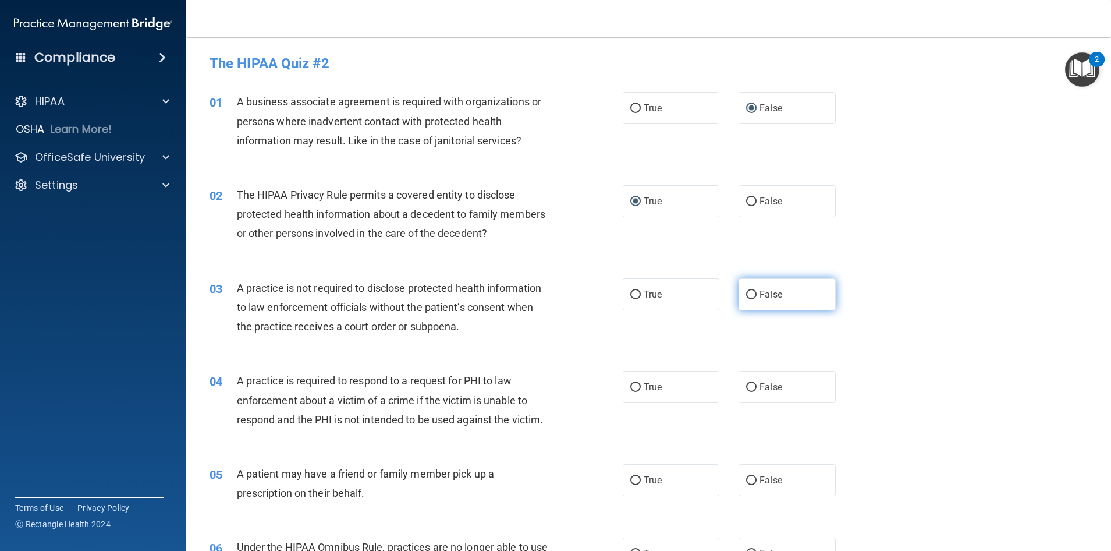
click at [747, 295] on input "False" at bounding box center [751, 294] width 10 height 9
radio input "true"
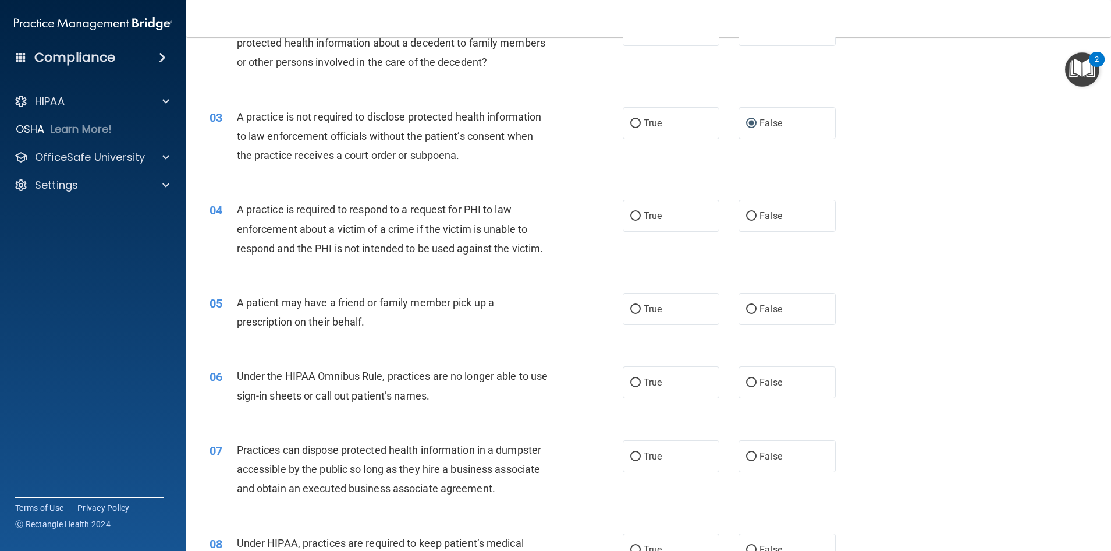
scroll to position [175, 0]
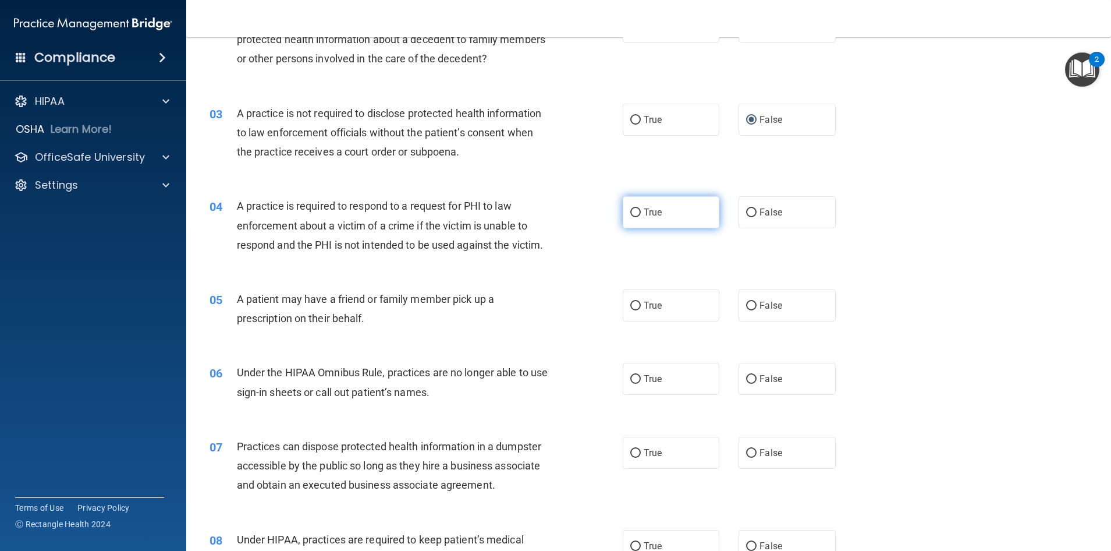
click at [630, 214] on input "True" at bounding box center [635, 212] width 10 height 9
radio input "true"
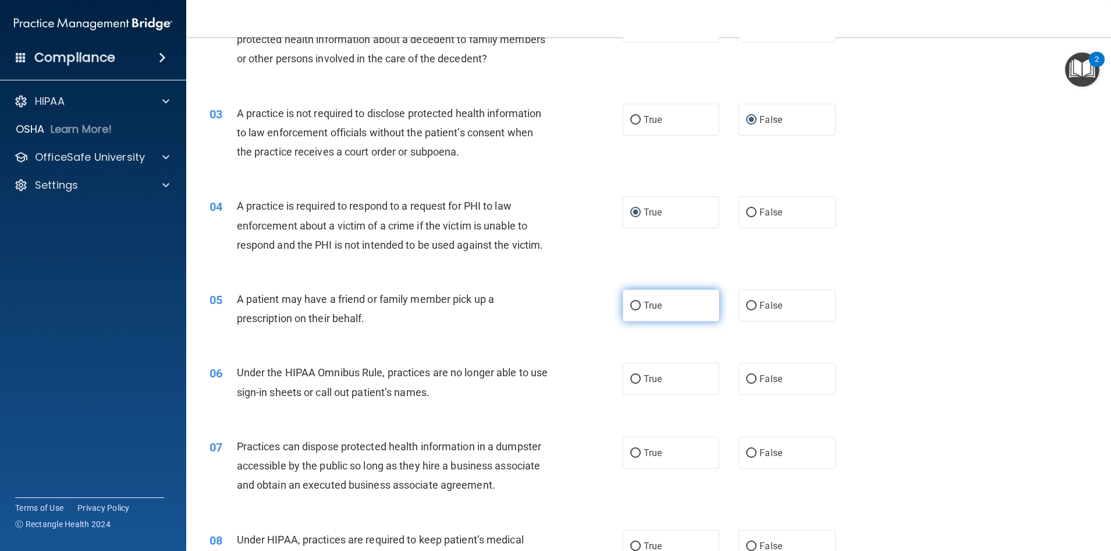
drag, startPoint x: 630, startPoint y: 303, endPoint x: 610, endPoint y: 303, distance: 20.4
click at [630, 303] on input "True" at bounding box center [635, 306] width 10 height 9
radio input "true"
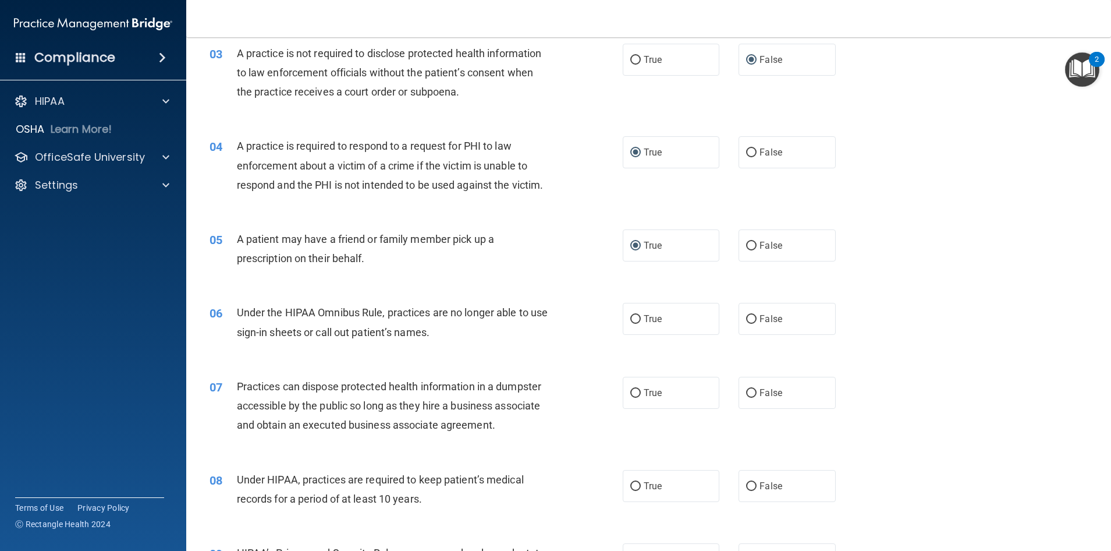
scroll to position [291, 0]
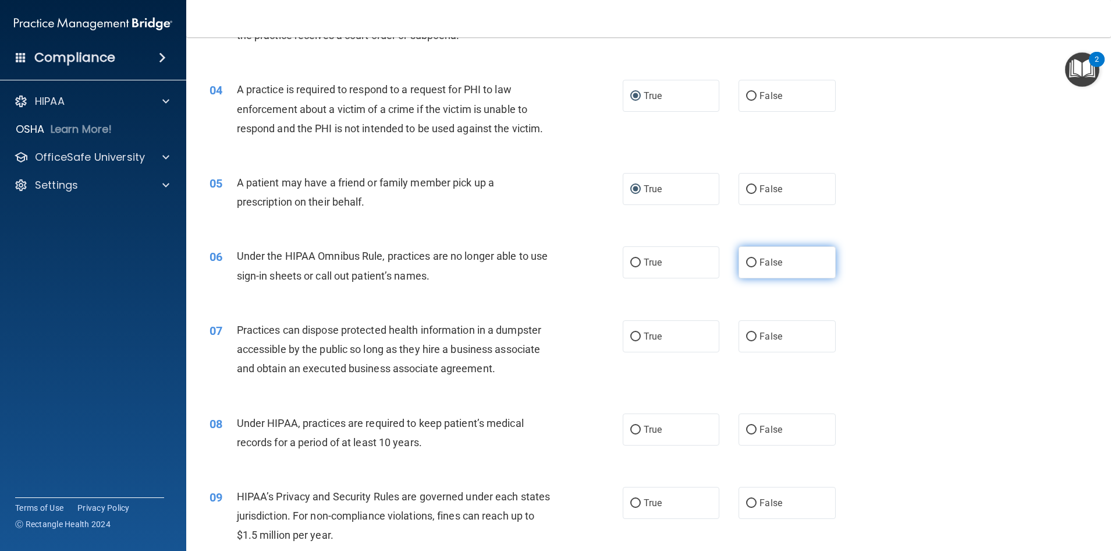
click at [746, 263] on input "False" at bounding box center [751, 262] width 10 height 9
radio input "true"
click at [760, 338] on span "False" at bounding box center [771, 336] width 23 height 11
click at [754, 338] on input "False" at bounding box center [751, 336] width 10 height 9
radio input "true"
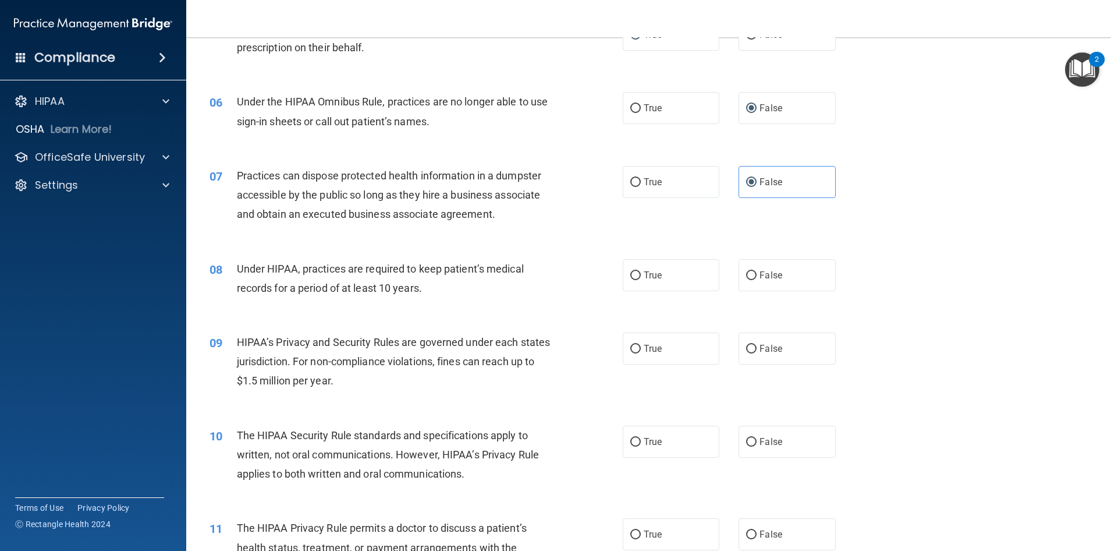
scroll to position [466, 0]
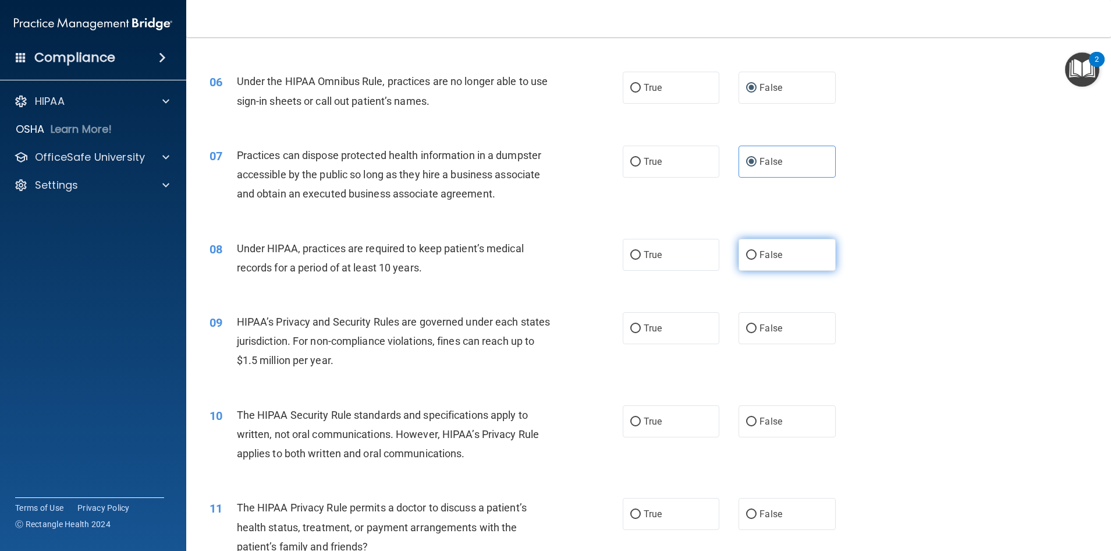
drag, startPoint x: 746, startPoint y: 255, endPoint x: 733, endPoint y: 258, distance: 13.1
click at [746, 255] on input "False" at bounding box center [751, 255] width 10 height 9
radio input "true"
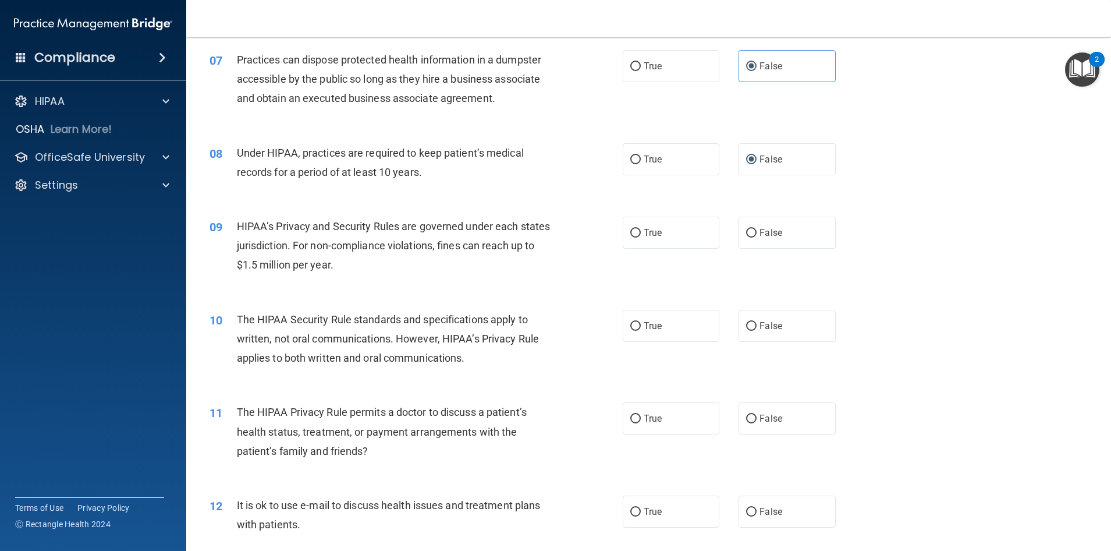
scroll to position [582, 0]
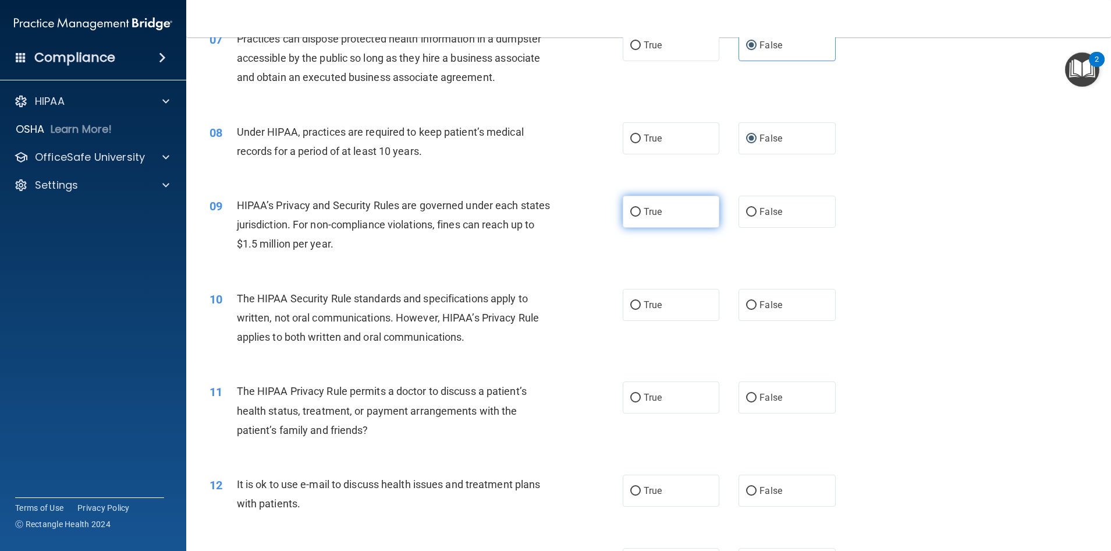
click at [630, 213] on input "True" at bounding box center [635, 212] width 10 height 9
radio input "true"
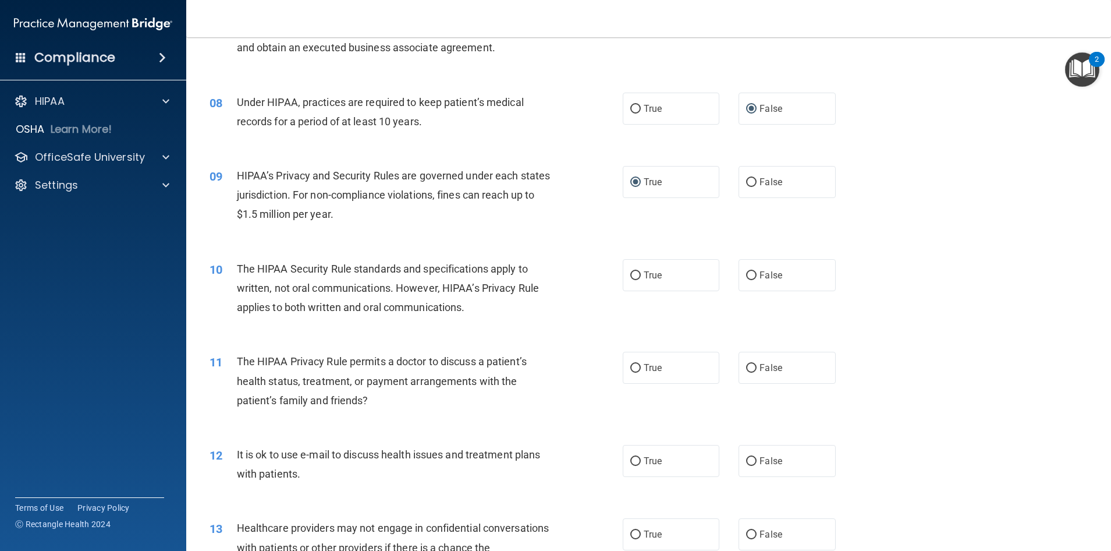
scroll to position [640, 0]
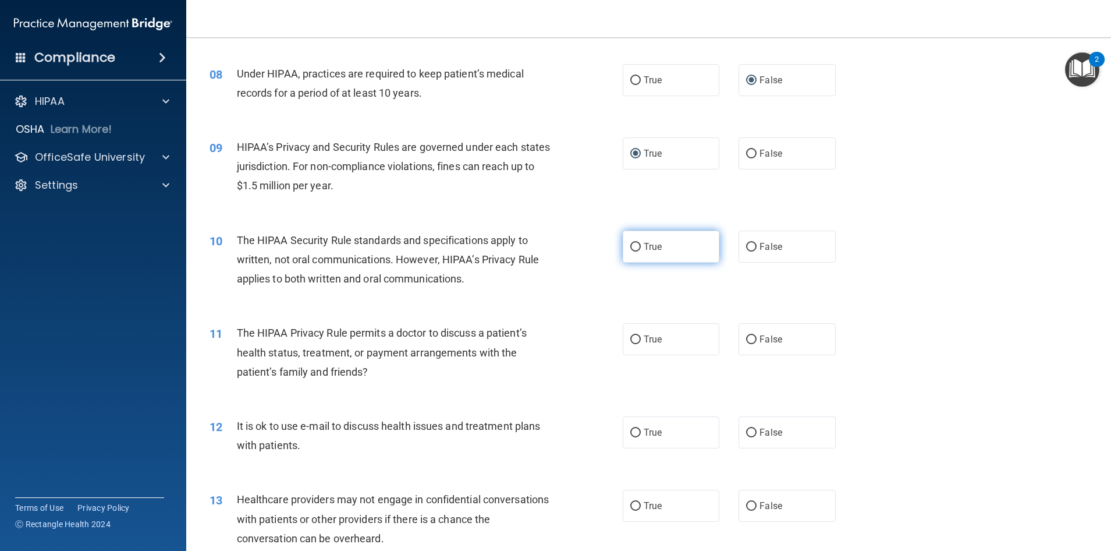
click at [634, 249] on input "True" at bounding box center [635, 247] width 10 height 9
radio input "true"
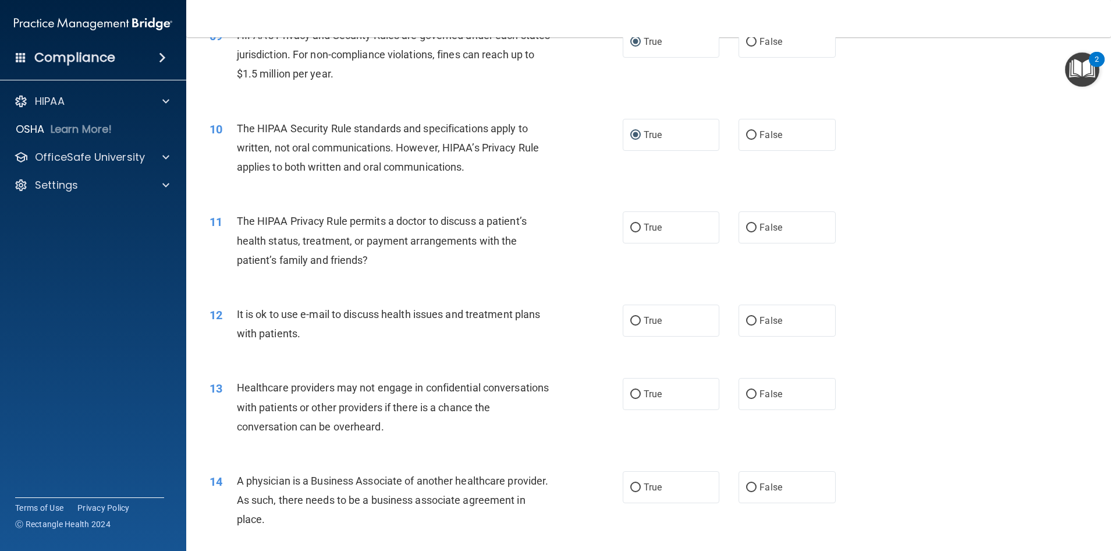
scroll to position [757, 0]
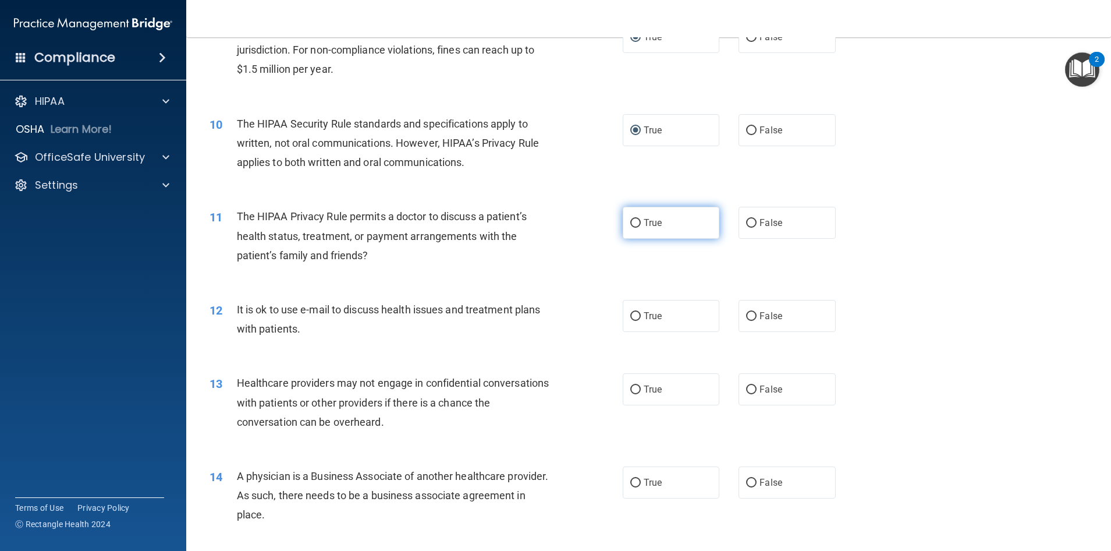
click at [633, 222] on input "True" at bounding box center [635, 223] width 10 height 9
radio input "true"
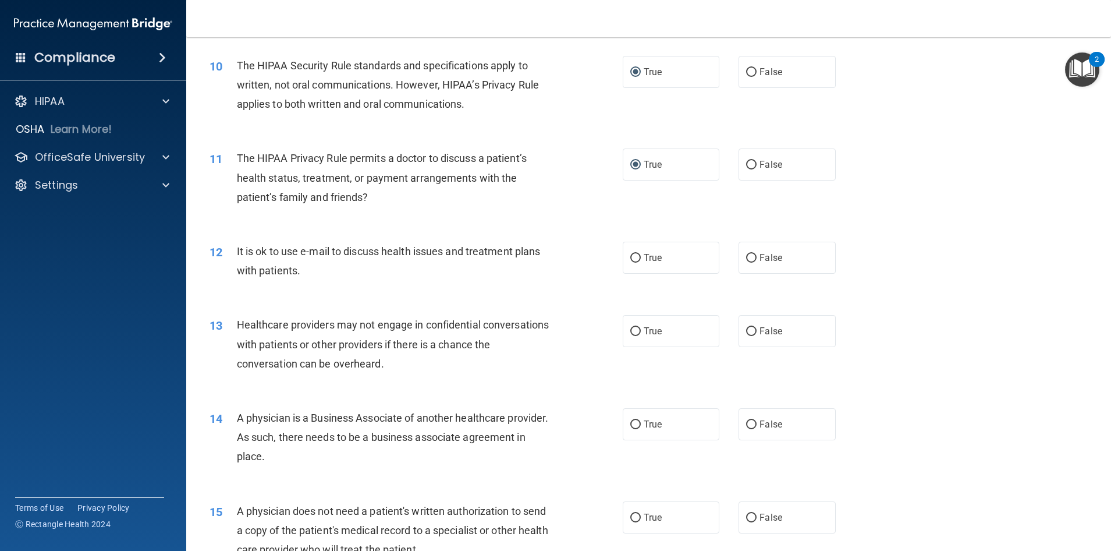
scroll to position [873, 0]
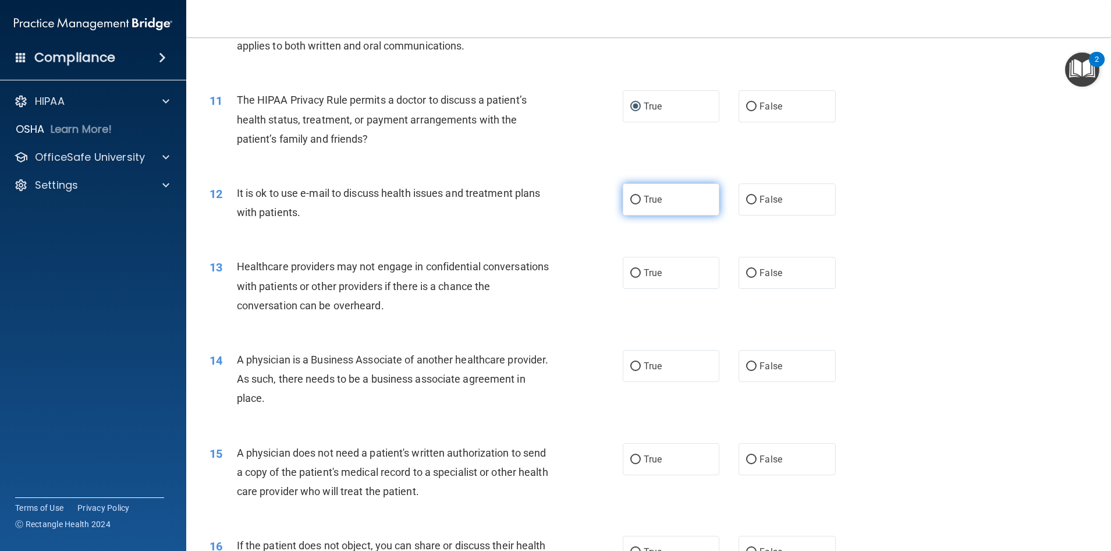
click at [630, 199] on input "True" at bounding box center [635, 200] width 10 height 9
radio input "true"
click at [632, 275] on input "True" at bounding box center [635, 273] width 10 height 9
radio input "true"
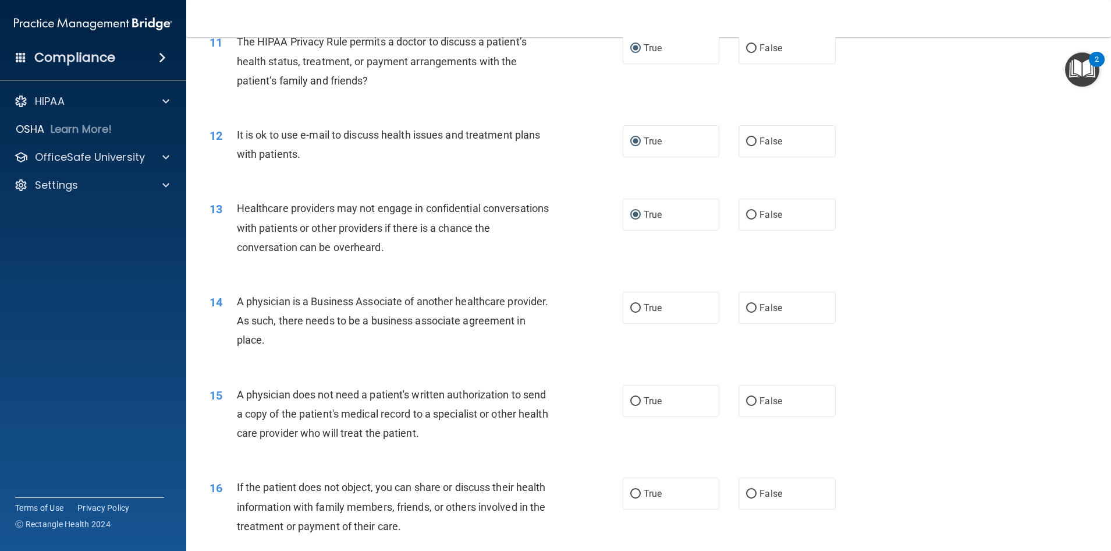
scroll to position [990, 0]
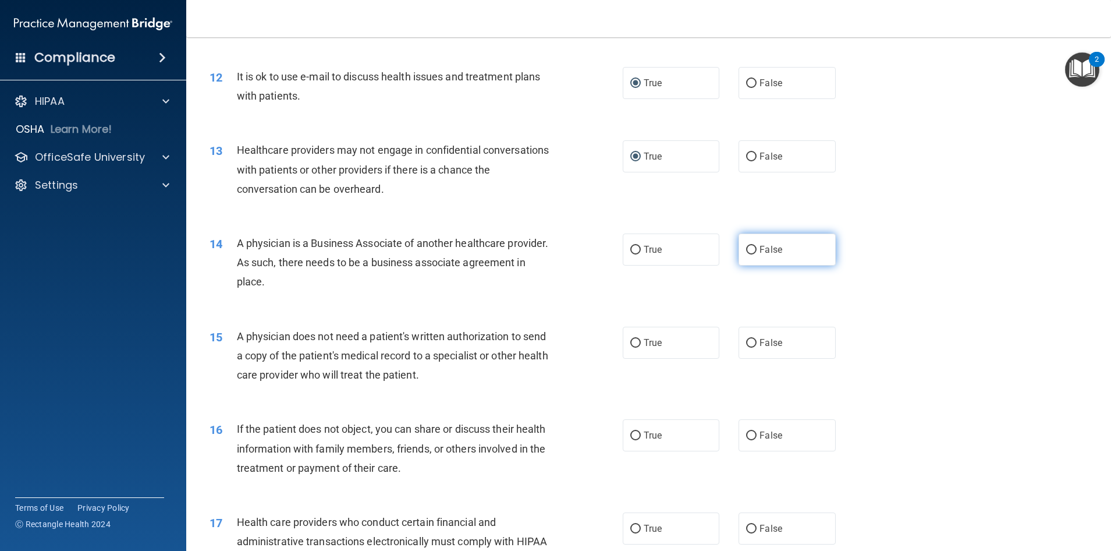
click at [746, 250] on input "False" at bounding box center [751, 250] width 10 height 9
radio input "true"
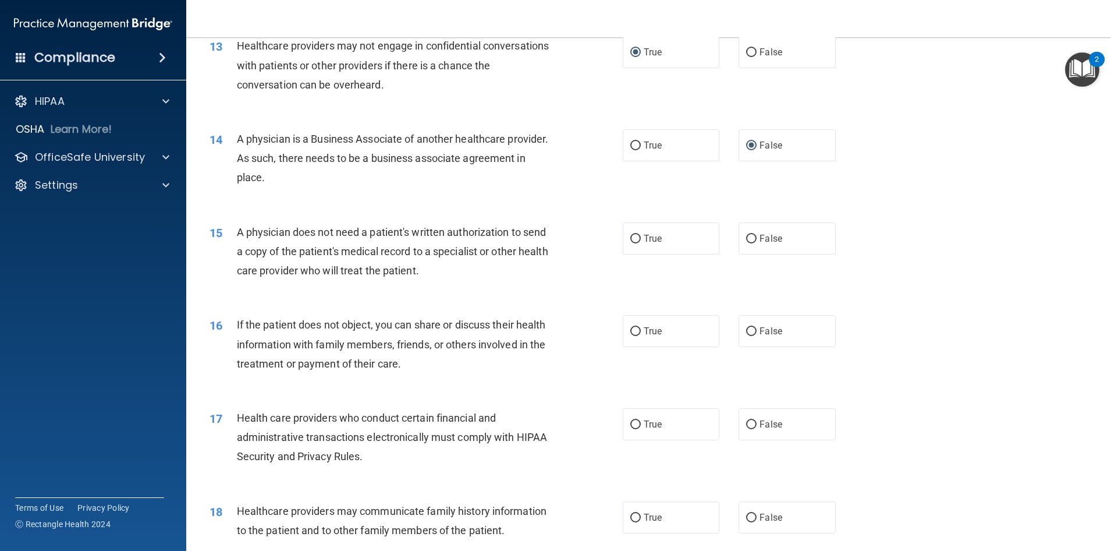
scroll to position [1106, 0]
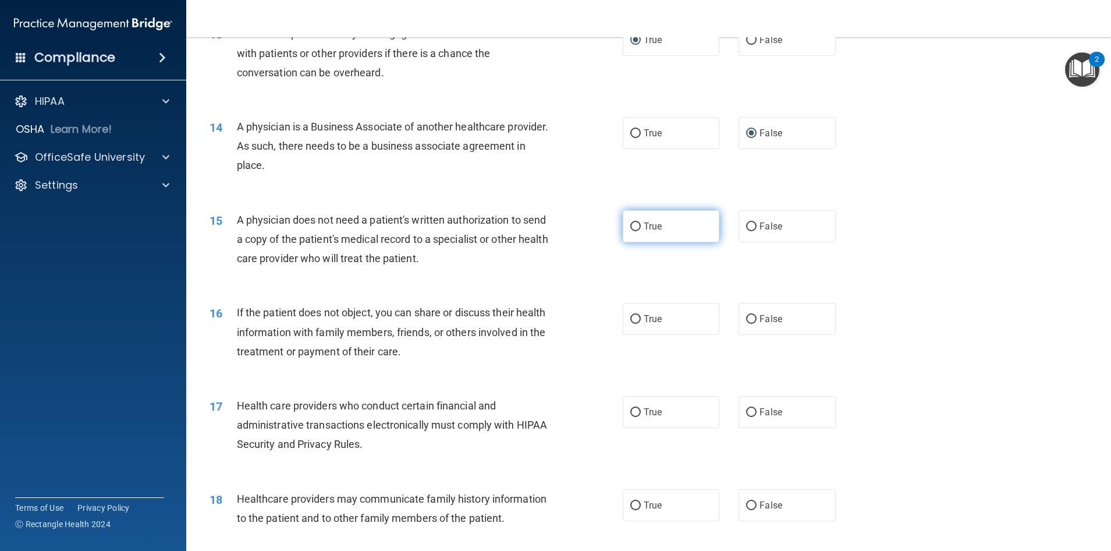
click at [632, 228] on input "True" at bounding box center [635, 226] width 10 height 9
radio input "true"
click at [631, 318] on input "True" at bounding box center [635, 319] width 10 height 9
radio input "true"
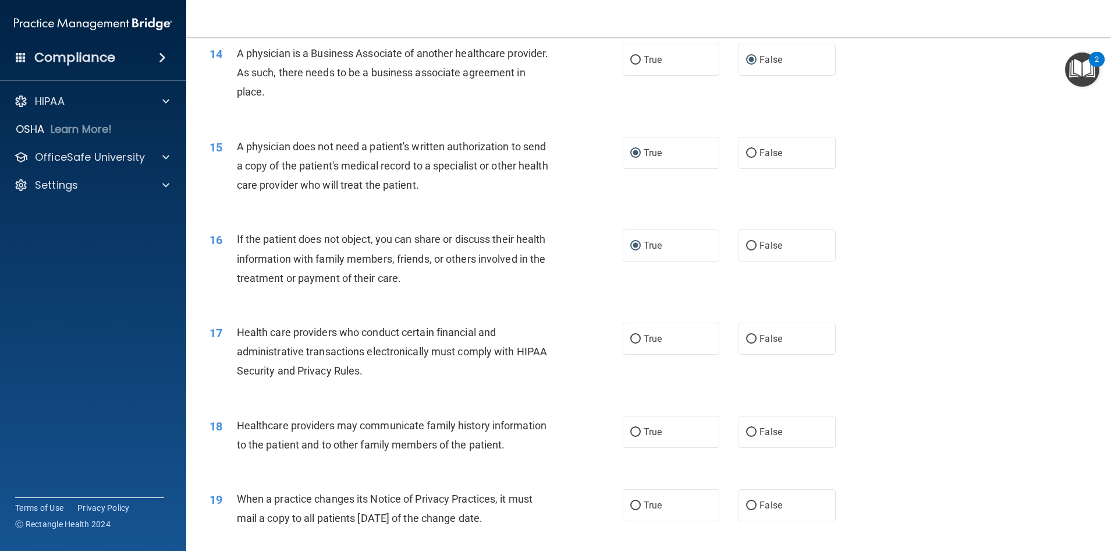
scroll to position [1281, 0]
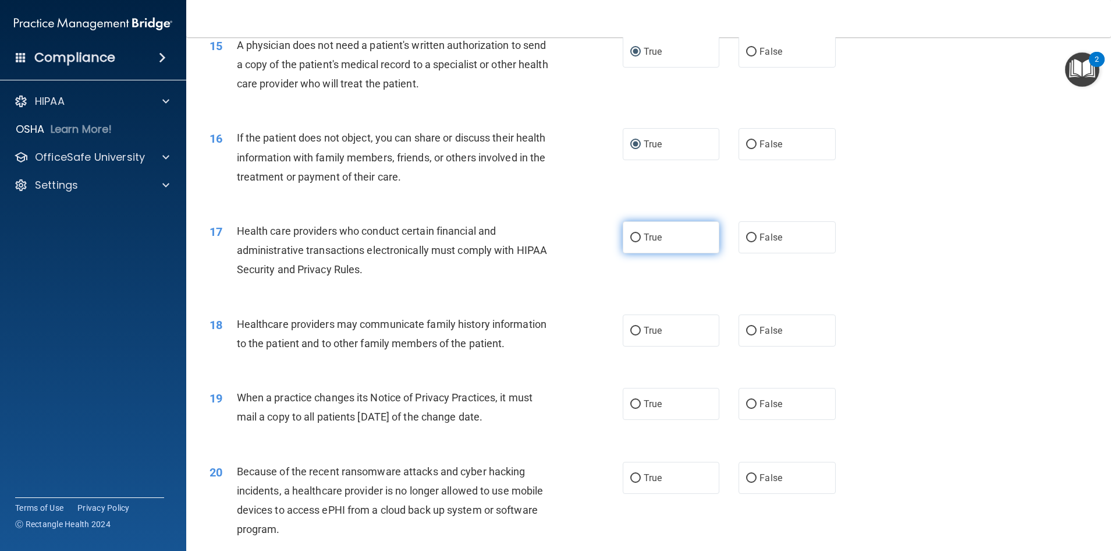
click at [630, 239] on input "True" at bounding box center [635, 237] width 10 height 9
radio input "true"
click at [748, 329] on input "False" at bounding box center [751, 331] width 10 height 9
radio input "true"
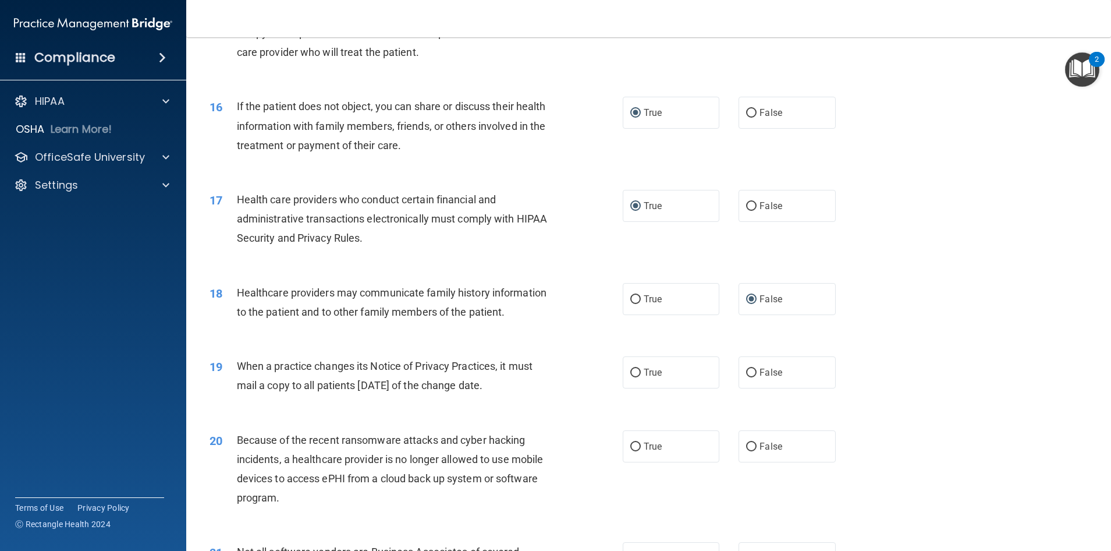
scroll to position [1339, 0]
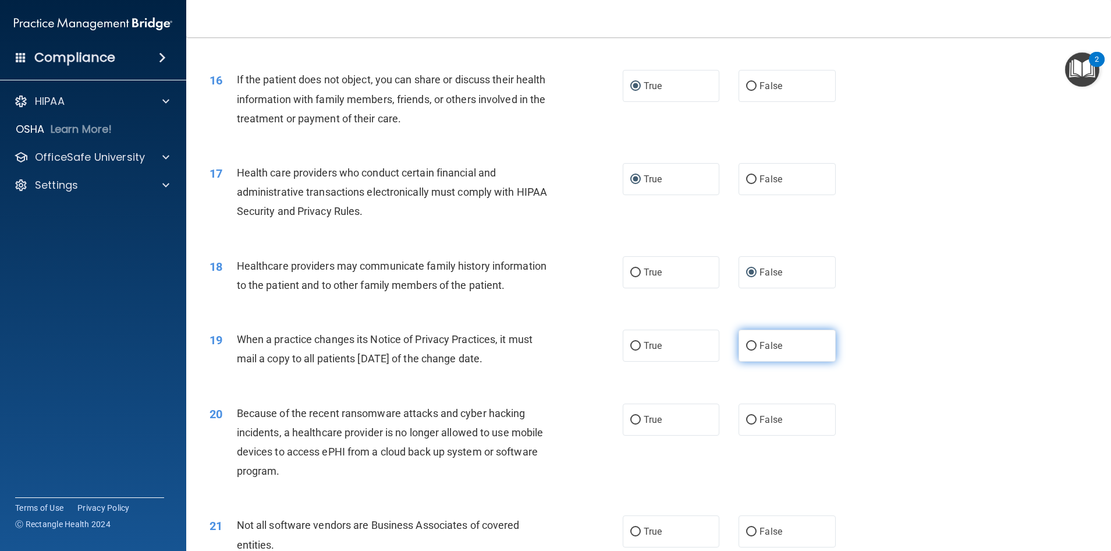
click at [746, 350] on input "False" at bounding box center [751, 346] width 10 height 9
radio input "true"
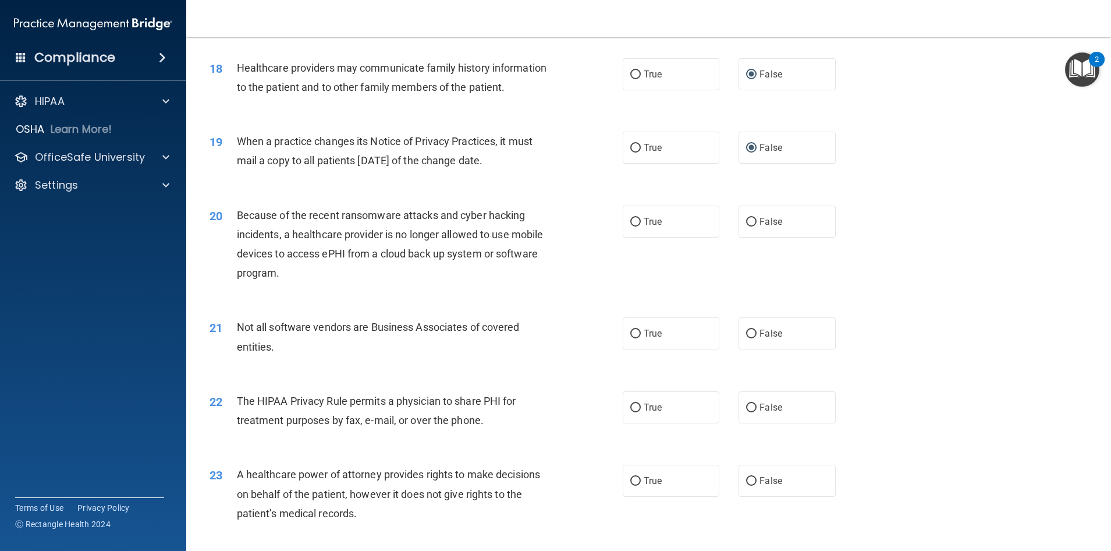
scroll to position [1572, 0]
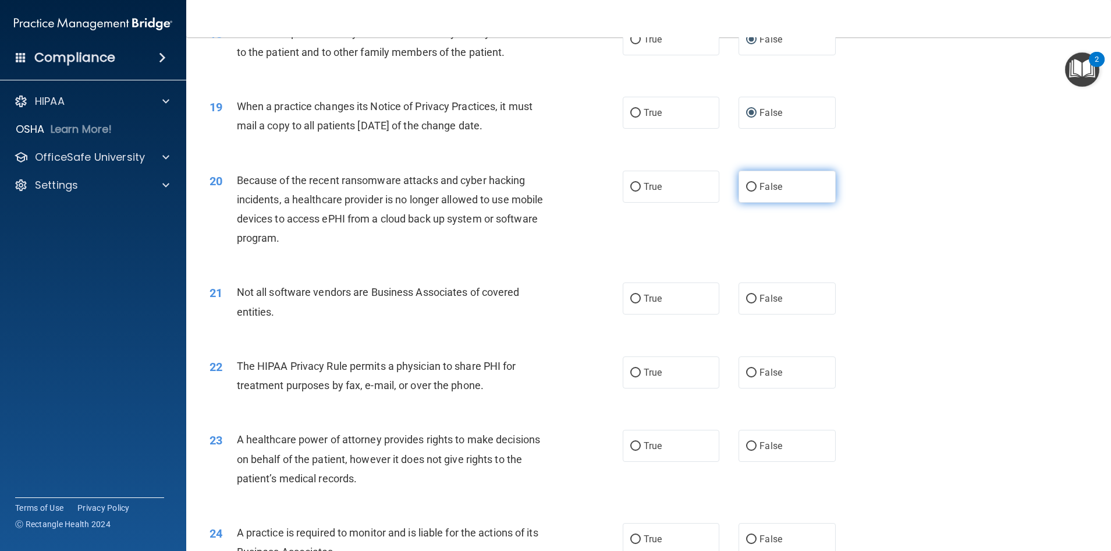
click at [749, 192] on input "False" at bounding box center [751, 187] width 10 height 9
radio input "true"
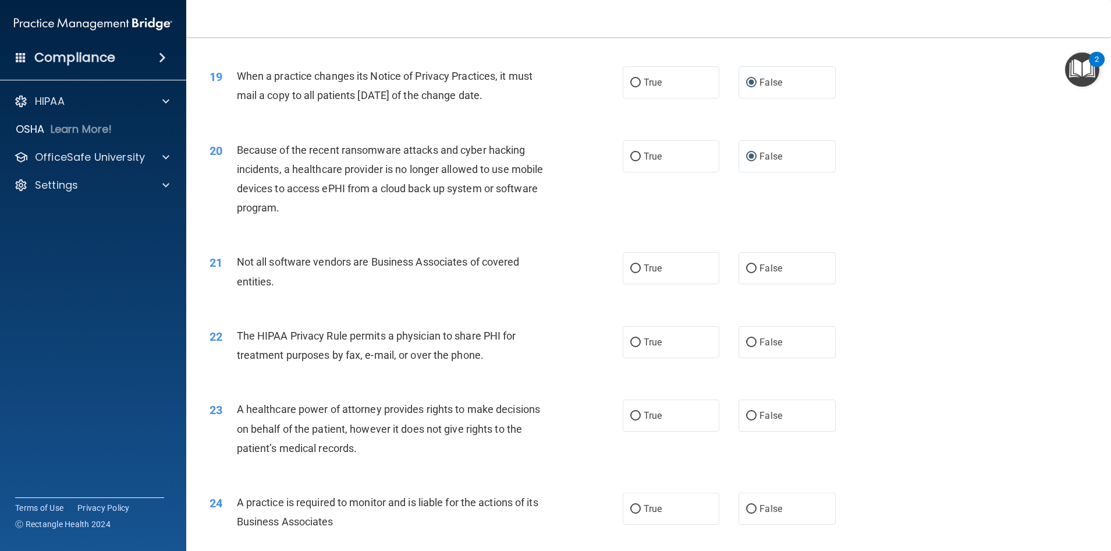
scroll to position [1630, 0]
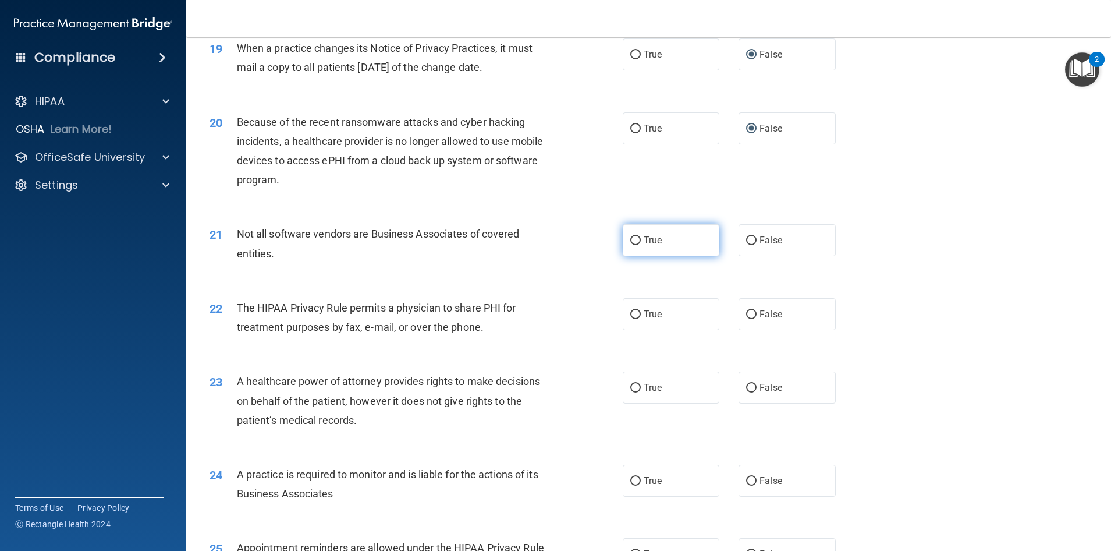
click at [637, 256] on label "True" at bounding box center [671, 240] width 97 height 32
click at [637, 245] on input "True" at bounding box center [635, 240] width 10 height 9
radio input "true"
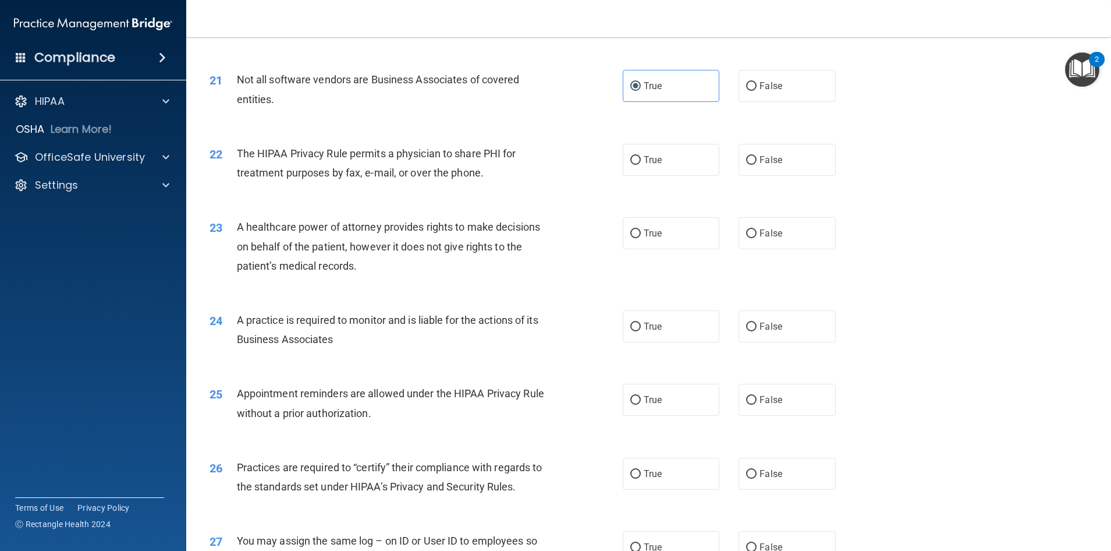
scroll to position [1805, 0]
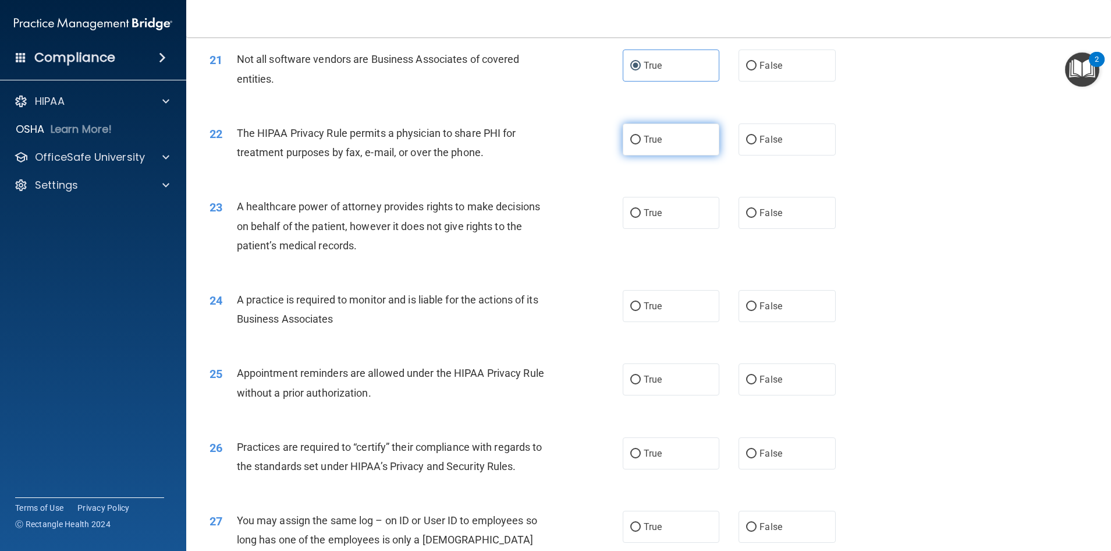
click at [634, 144] on input "True" at bounding box center [635, 140] width 10 height 9
radio input "true"
click at [746, 218] on input "False" at bounding box center [751, 213] width 10 height 9
radio input "true"
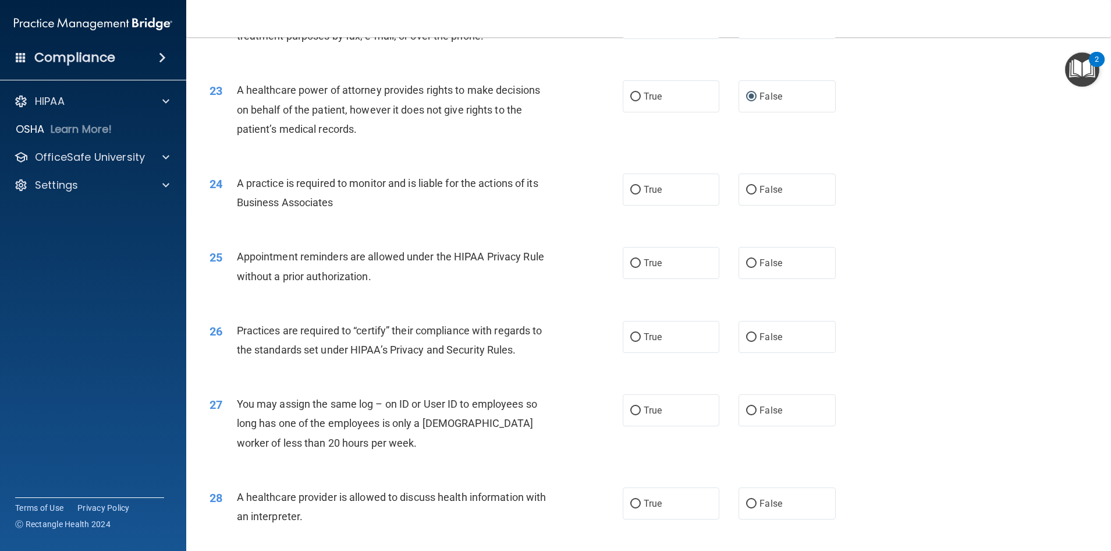
scroll to position [1979, 0]
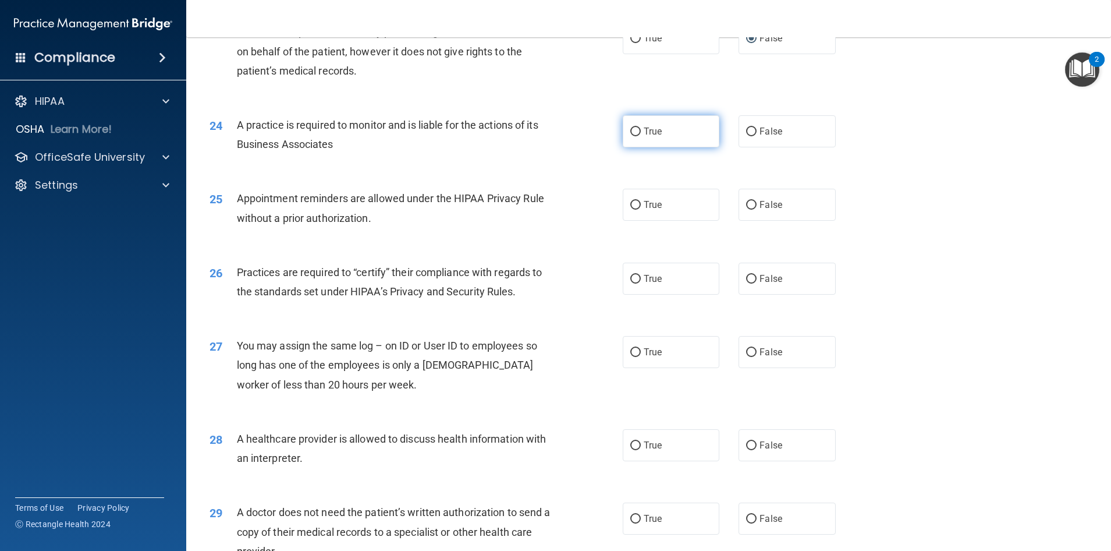
click at [636, 136] on input "True" at bounding box center [635, 131] width 10 height 9
radio input "true"
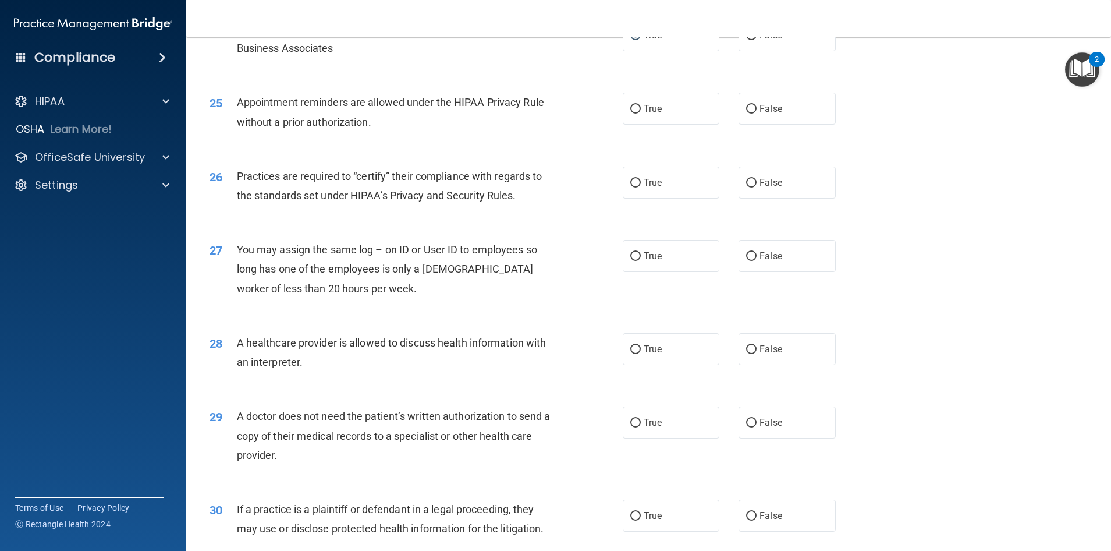
scroll to position [2096, 0]
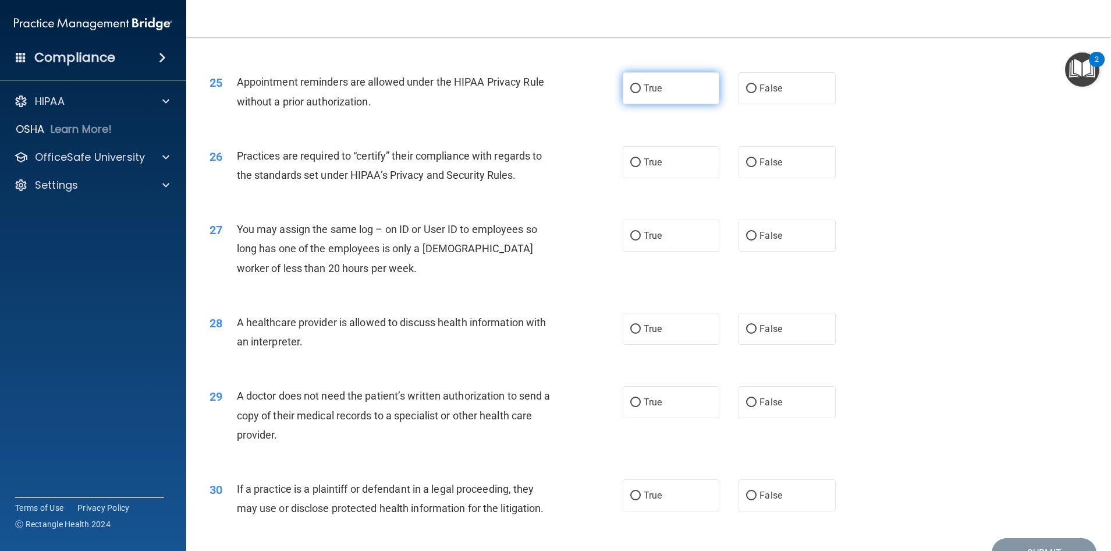
click at [630, 93] on input "True" at bounding box center [635, 88] width 10 height 9
radio input "true"
click at [746, 167] on input "False" at bounding box center [751, 162] width 10 height 9
radio input "true"
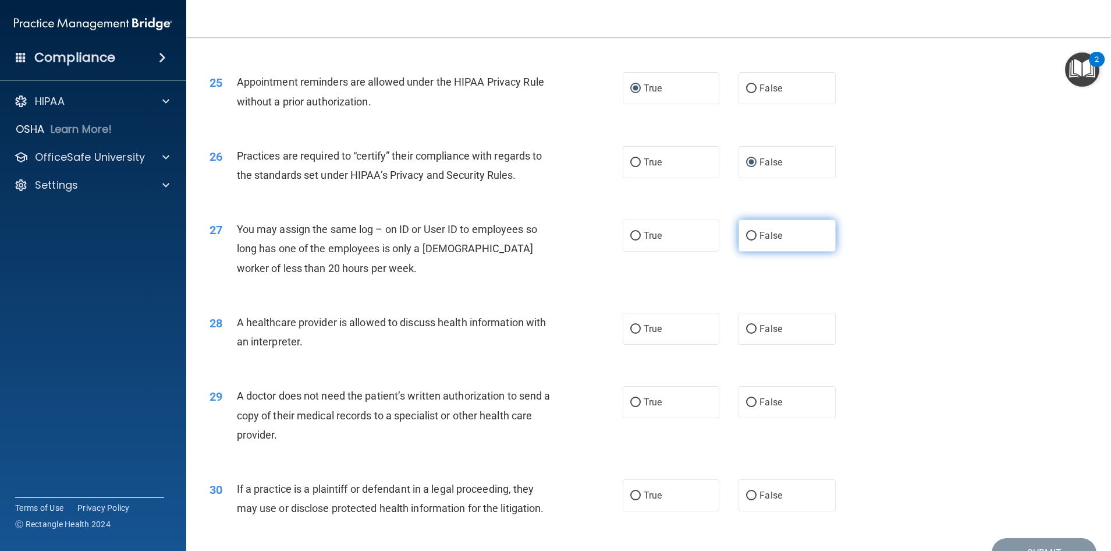
click at [746, 240] on input "False" at bounding box center [751, 236] width 10 height 9
radio input "true"
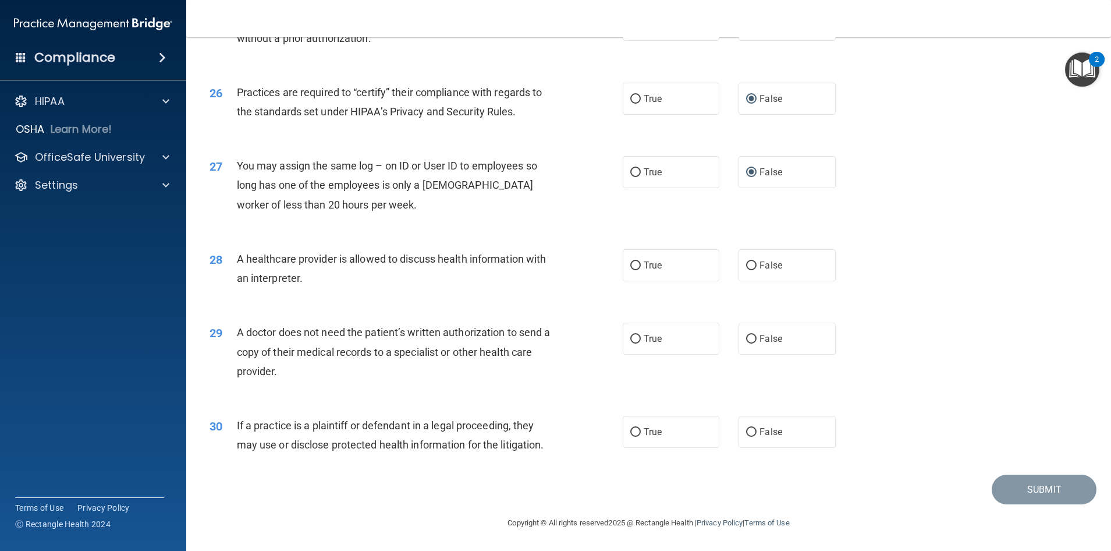
scroll to position [2197, 0]
click at [637, 249] on label "True" at bounding box center [671, 265] width 97 height 32
click at [637, 261] on input "True" at bounding box center [635, 265] width 10 height 9
radio input "true"
click at [634, 335] on input "True" at bounding box center [635, 339] width 10 height 9
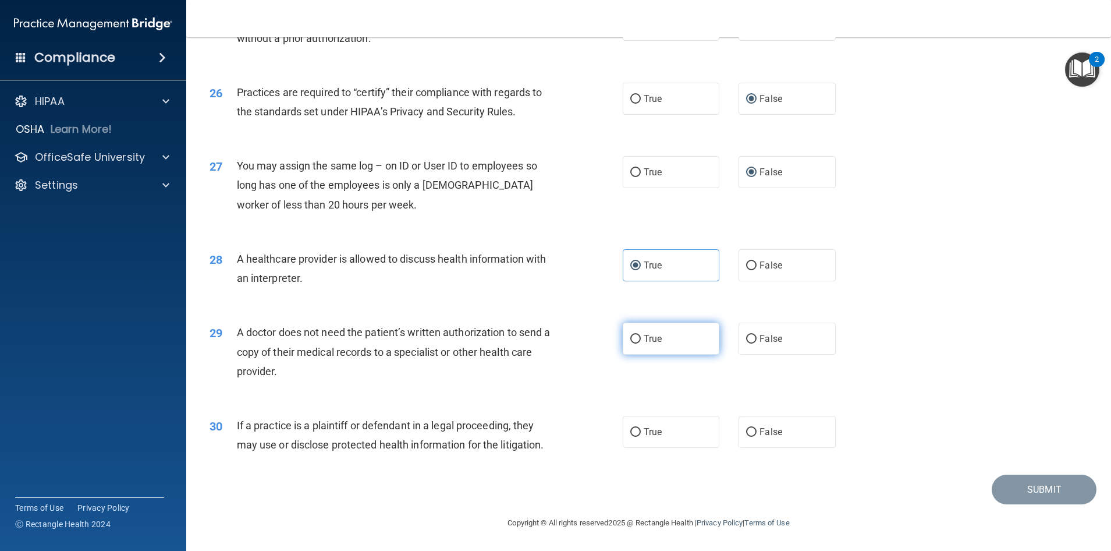
radio input "true"
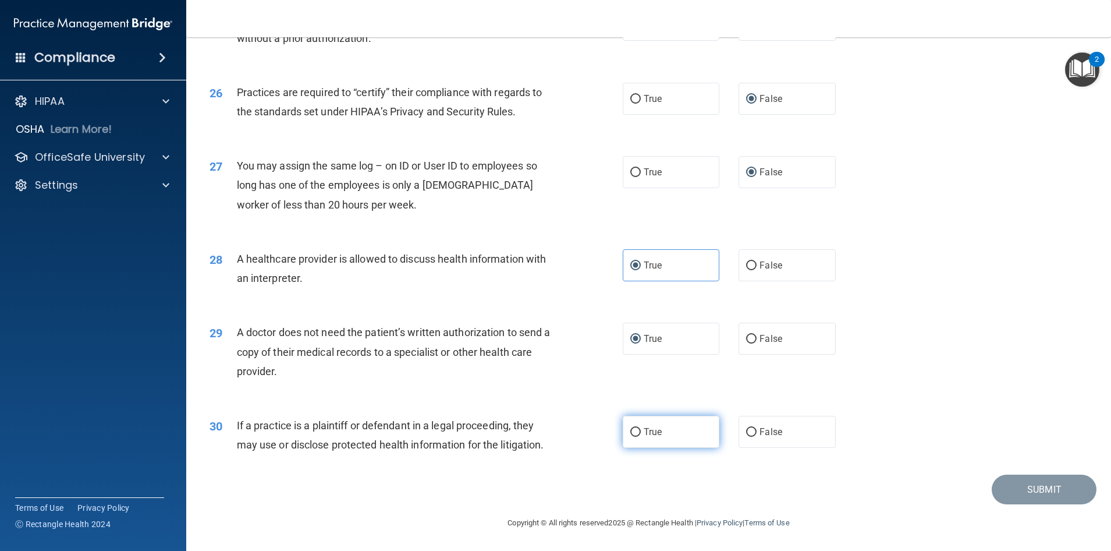
click at [630, 428] on input "True" at bounding box center [635, 432] width 10 height 9
radio input "true"
click at [1064, 491] on button "Submit" at bounding box center [1044, 489] width 105 height 30
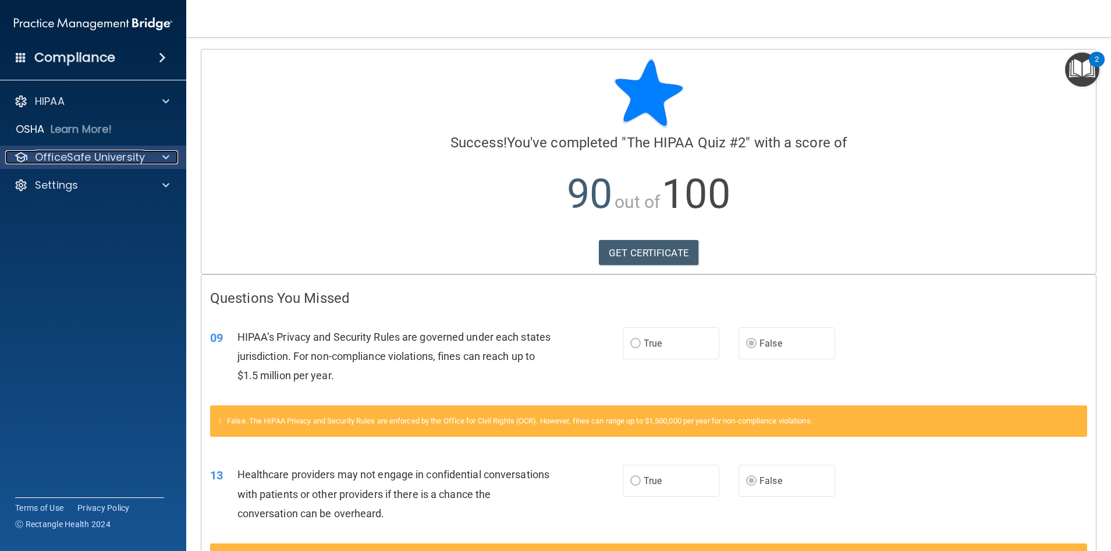
click at [169, 159] on div at bounding box center [164, 157] width 29 height 14
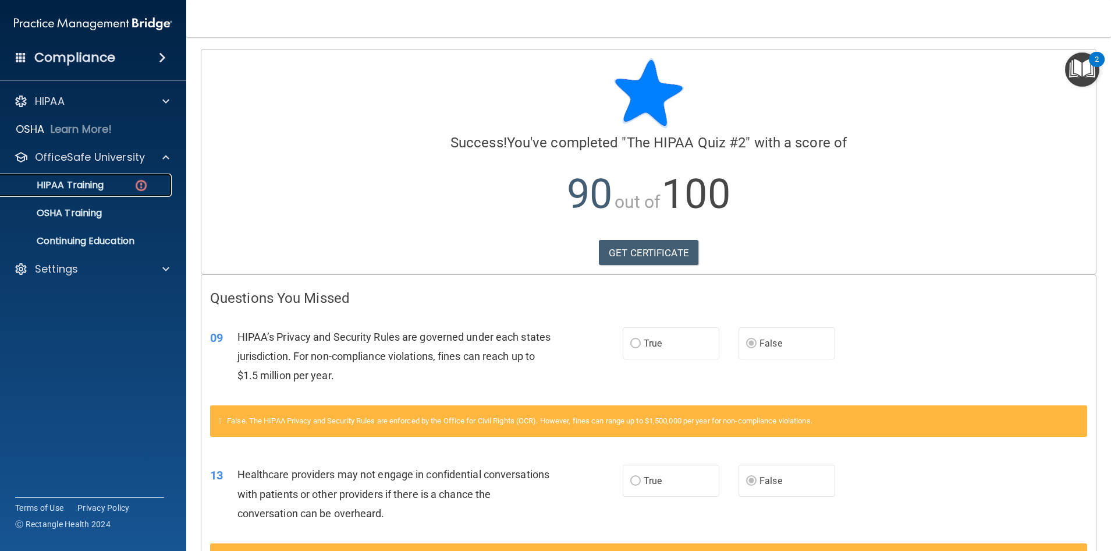
click at [115, 181] on div "HIPAA Training" at bounding box center [87, 185] width 159 height 12
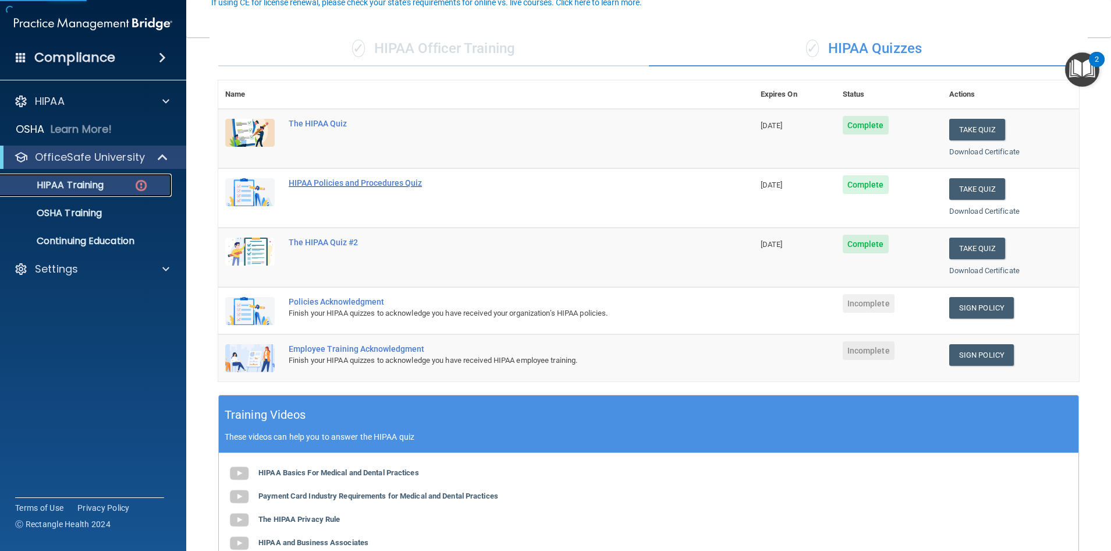
scroll to position [116, 0]
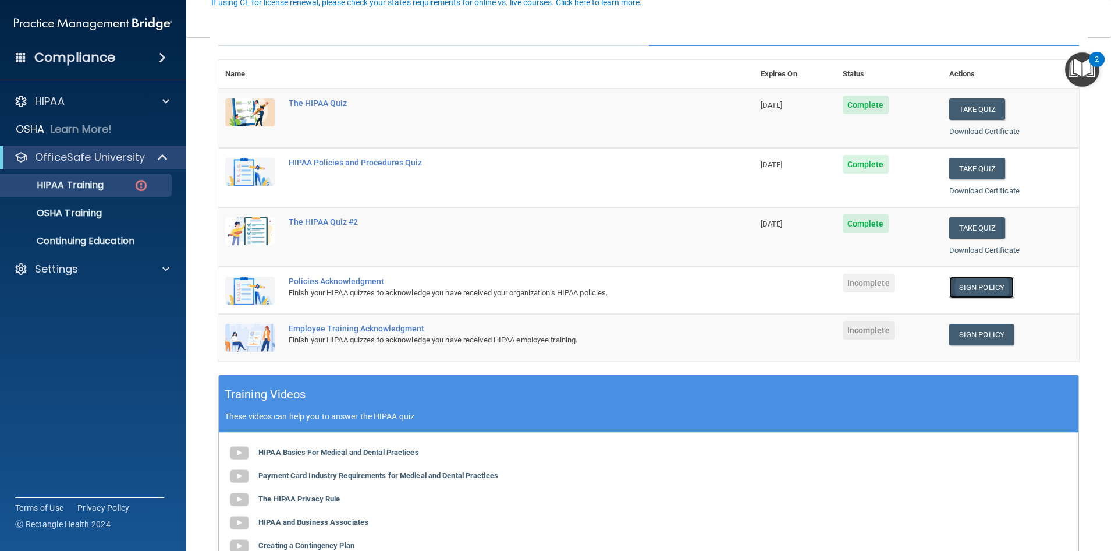
click at [967, 289] on link "Sign Policy" at bounding box center [981, 288] width 65 height 22
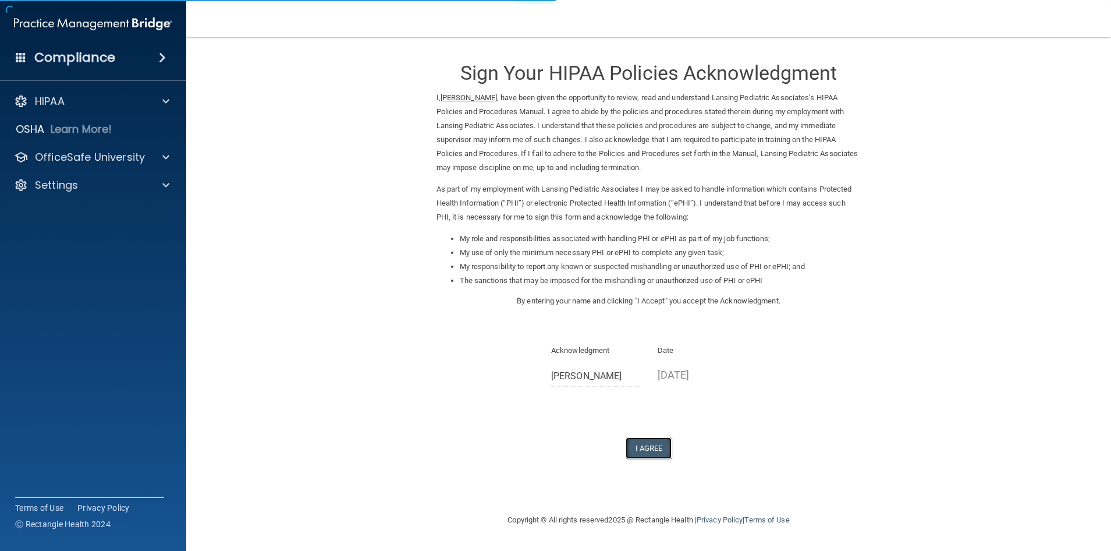
click at [650, 446] on button "I Agree" at bounding box center [649, 448] width 47 height 22
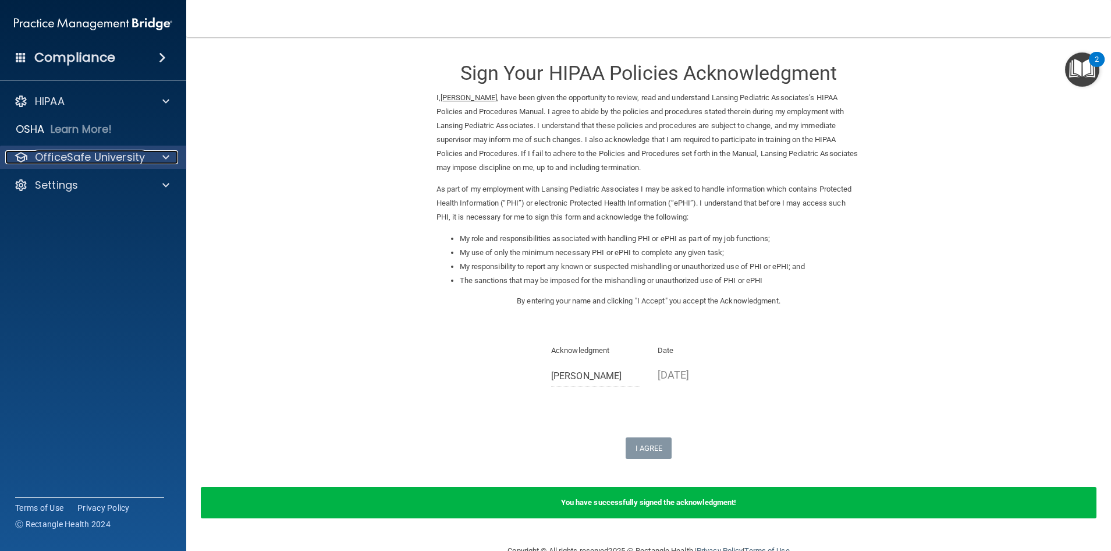
click at [168, 158] on span at bounding box center [165, 157] width 7 height 14
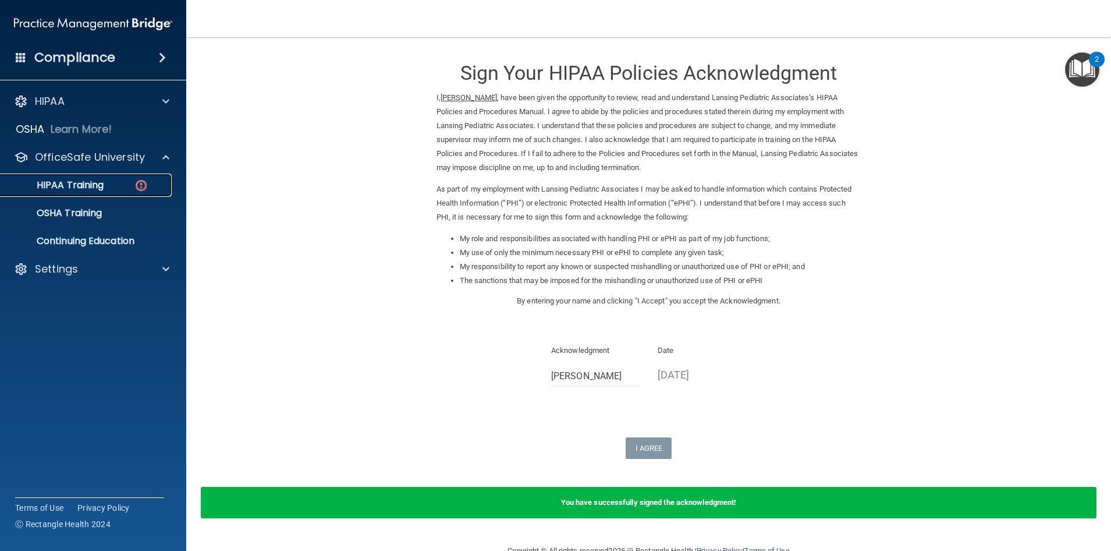
click at [85, 189] on p "HIPAA Training" at bounding box center [56, 185] width 96 height 12
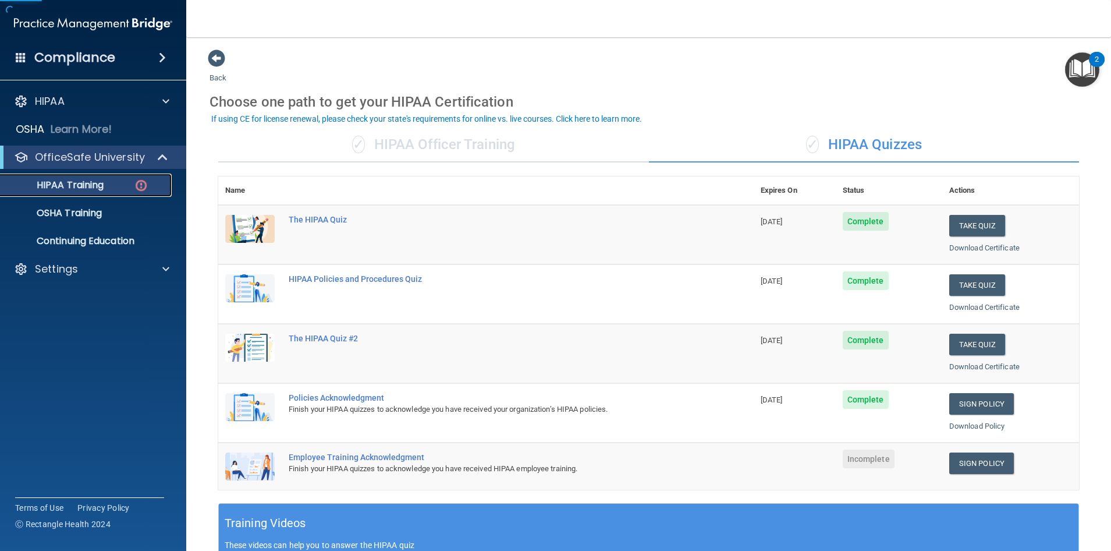
scroll to position [116, 0]
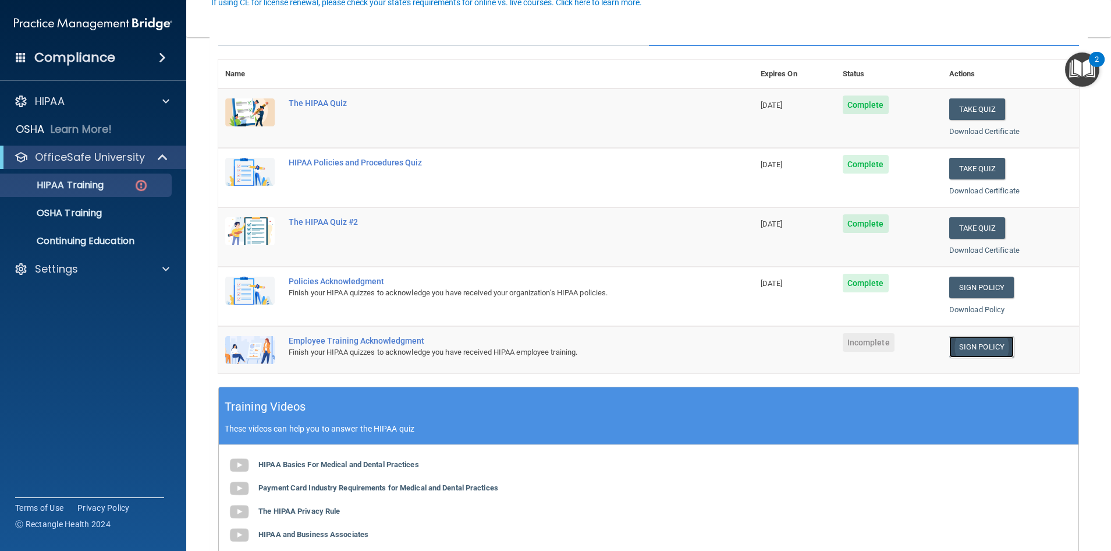
click at [976, 346] on link "Sign Policy" at bounding box center [981, 347] width 65 height 22
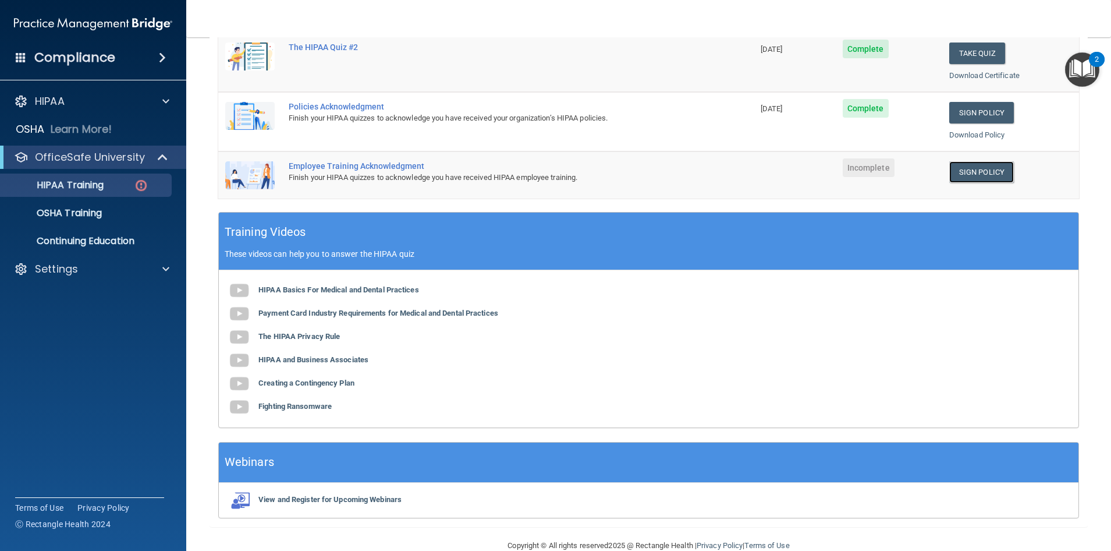
scroll to position [233, 0]
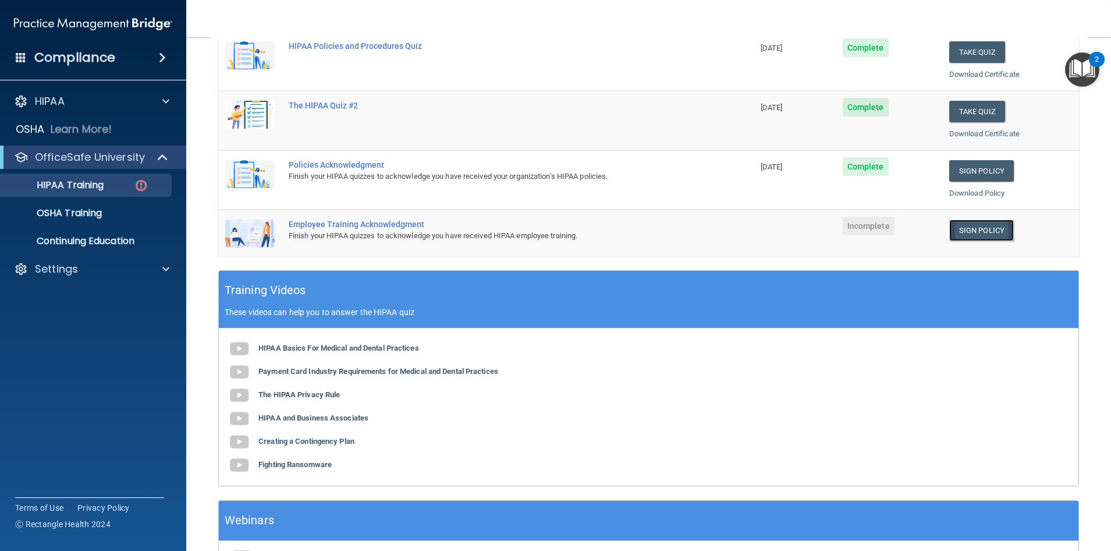
click at [975, 232] on link "Sign Policy" at bounding box center [981, 230] width 65 height 22
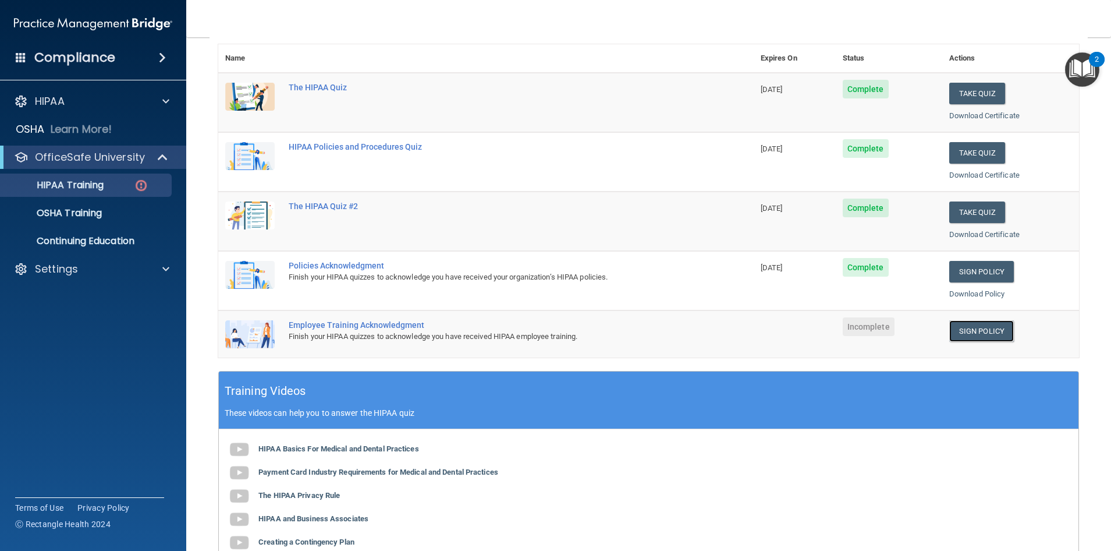
scroll to position [314, 0]
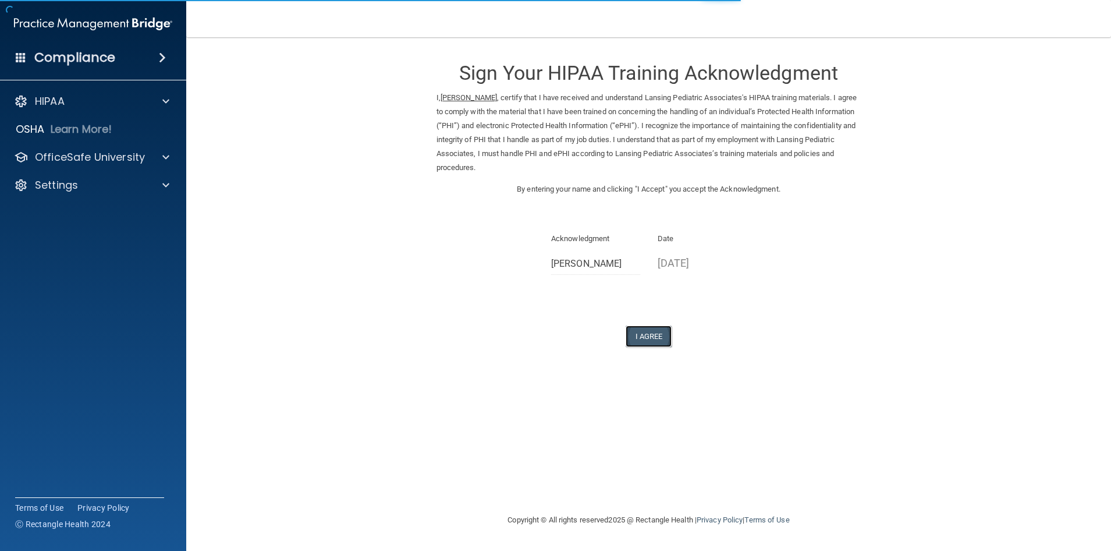
click at [649, 342] on button "I Agree" at bounding box center [649, 336] width 47 height 22
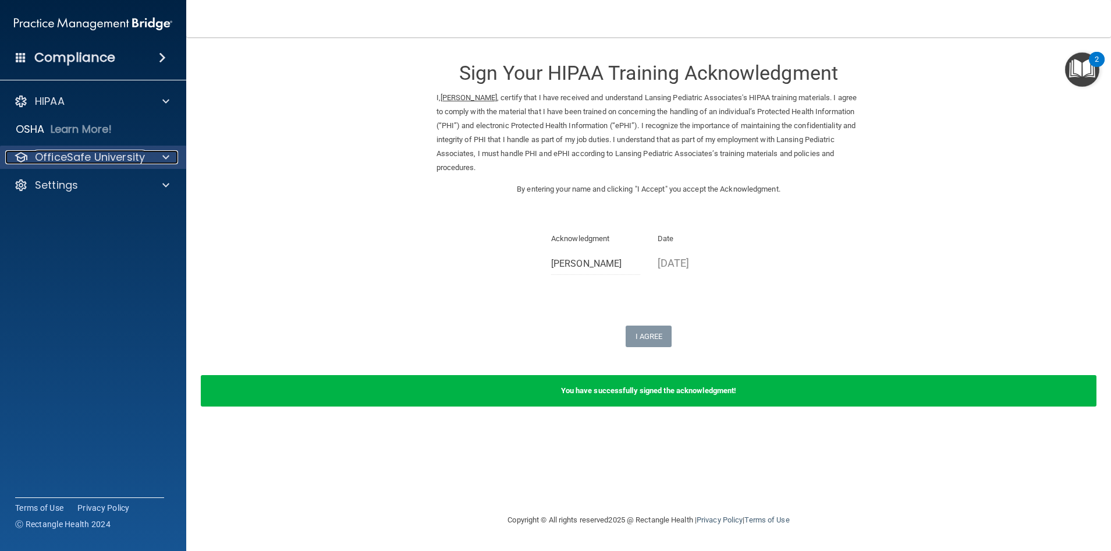
click at [169, 155] on div at bounding box center [164, 157] width 29 height 14
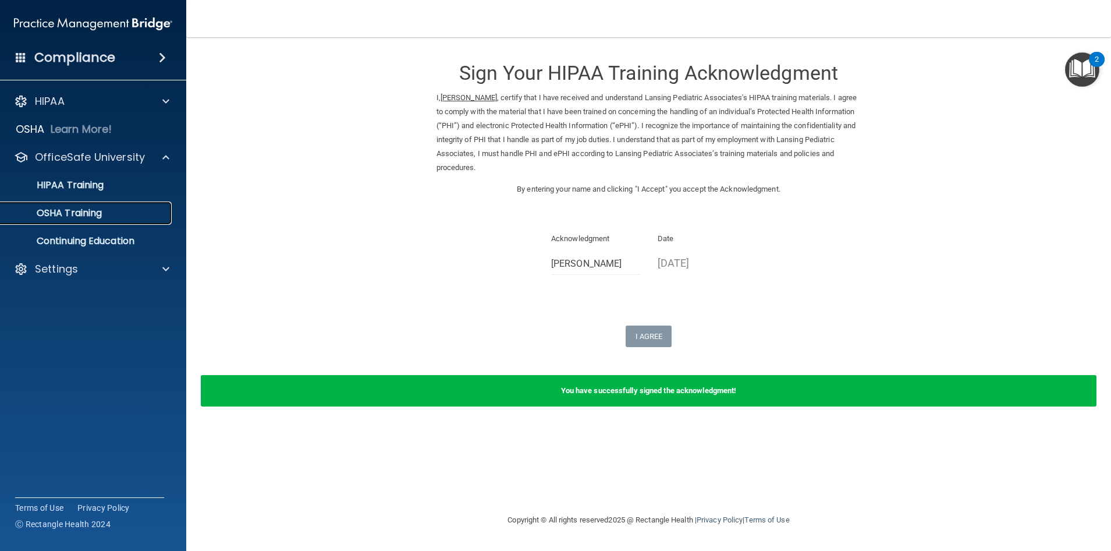
click at [80, 217] on p "OSHA Training" at bounding box center [55, 213] width 94 height 12
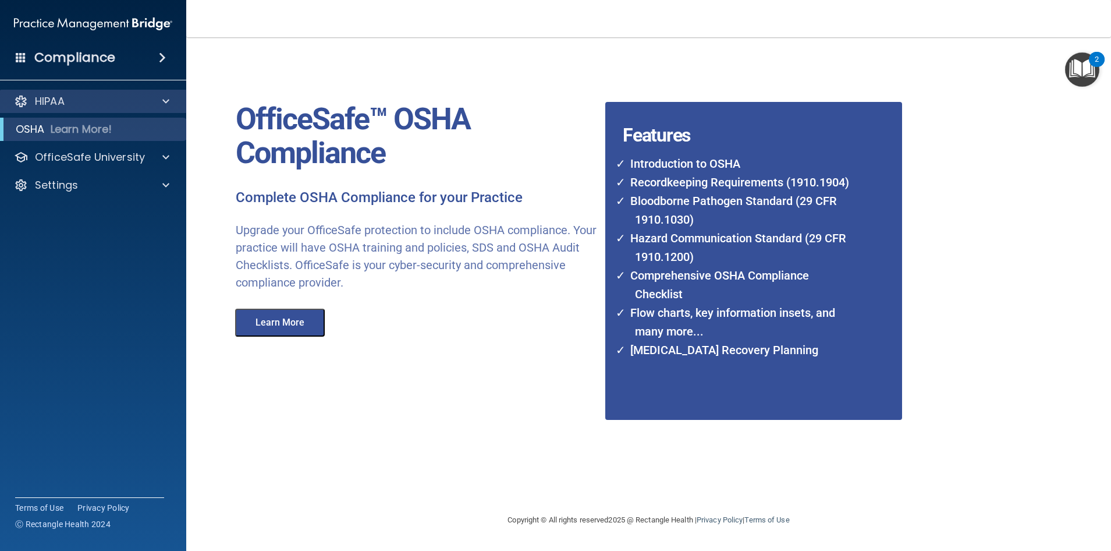
click at [61, 111] on div "HIPAA" at bounding box center [93, 101] width 187 height 23
click at [166, 101] on span at bounding box center [165, 101] width 7 height 14
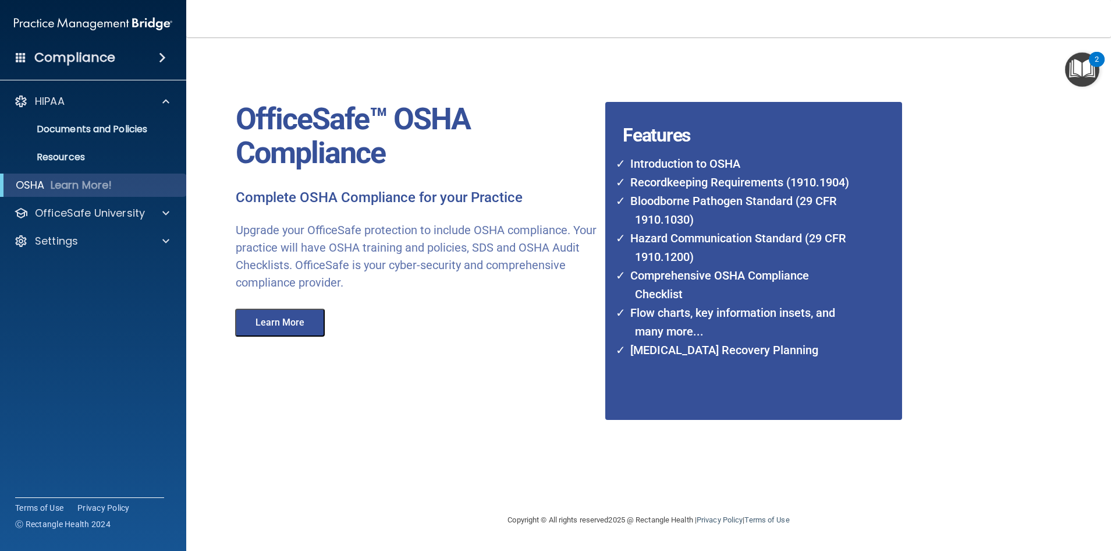
click at [61, 54] on h4 "Compliance" at bounding box center [74, 57] width 81 height 16
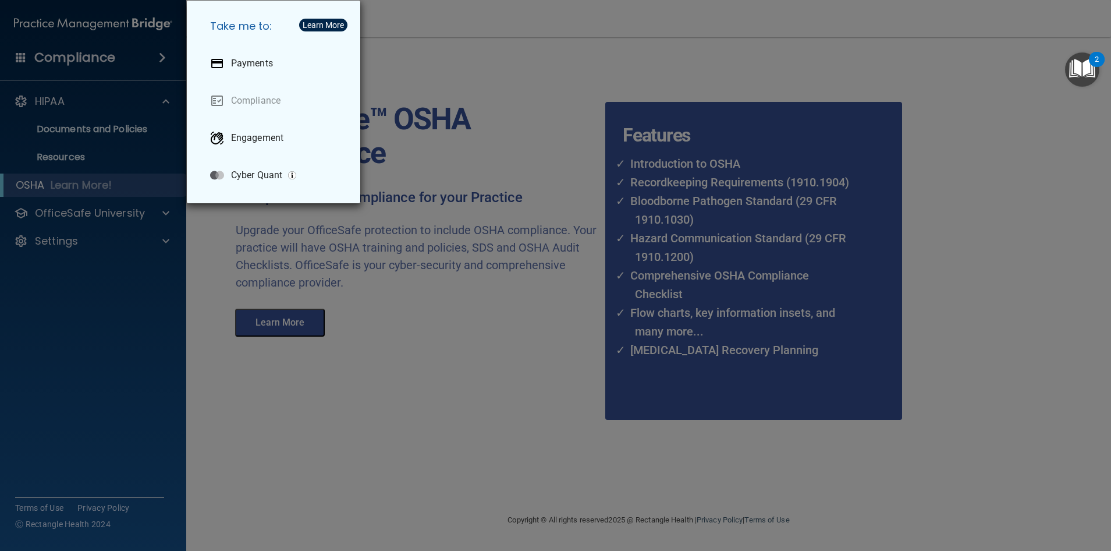
click at [70, 96] on div "Take me to: Payments Compliance Engagement Cyber Quant" at bounding box center [555, 275] width 1111 height 551
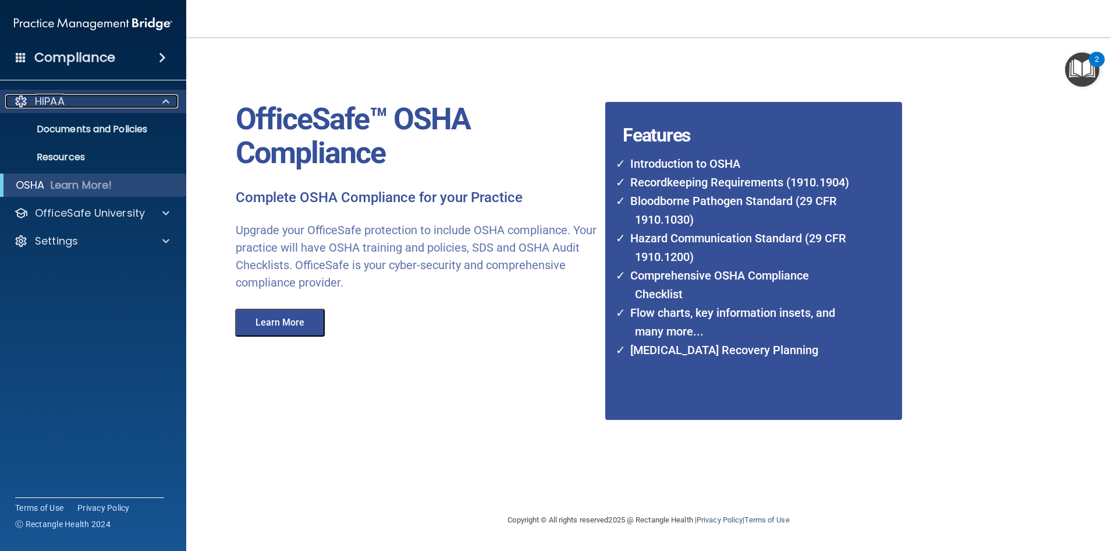
click at [155, 96] on div at bounding box center [164, 101] width 29 height 14
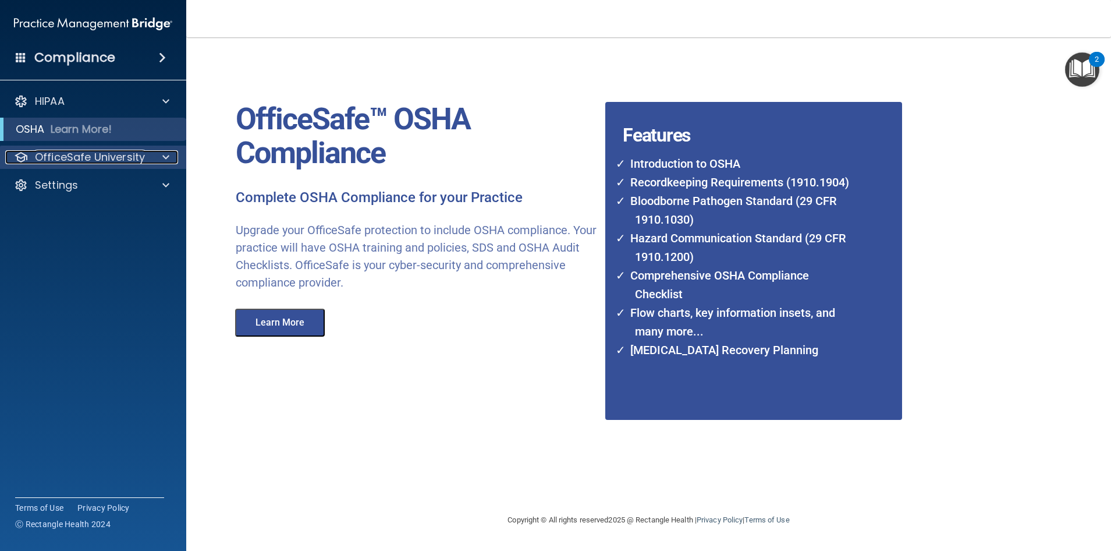
click at [166, 156] on span at bounding box center [165, 157] width 7 height 14
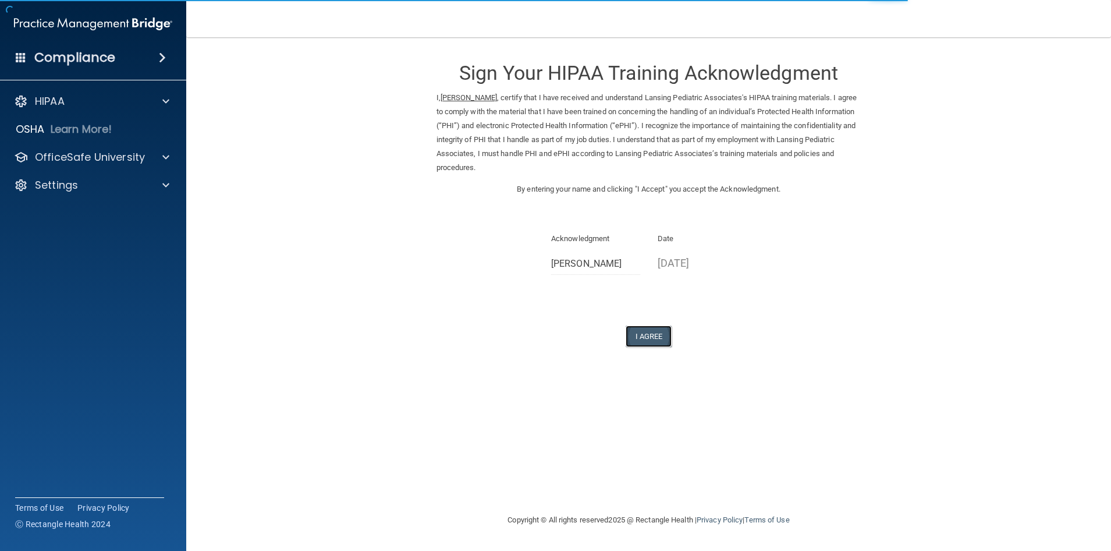
click at [655, 332] on button "I Agree" at bounding box center [649, 336] width 47 height 22
